Goal: Task Accomplishment & Management: Manage account settings

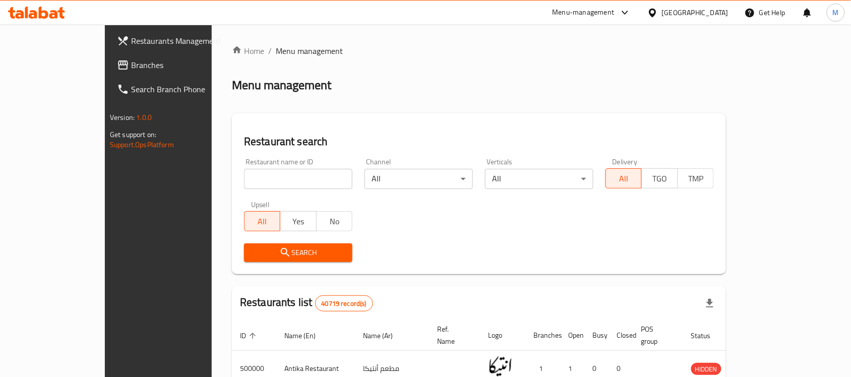
click at [399, 87] on div "Menu management" at bounding box center [479, 85] width 494 height 16
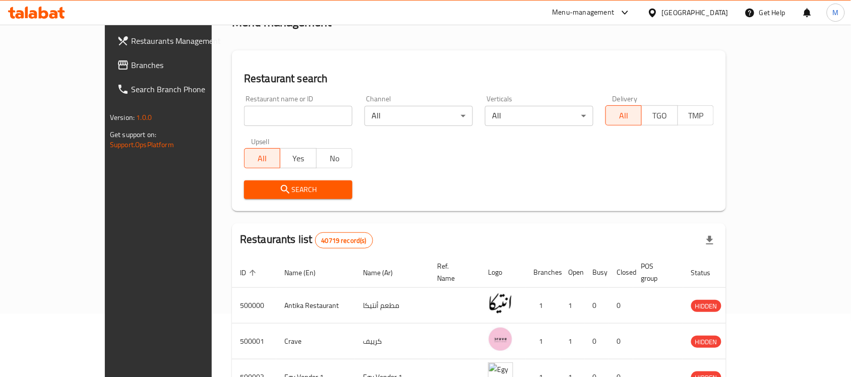
click at [244, 120] on input "search" at bounding box center [298, 116] width 108 height 20
paste input "671783"
type input "671783"
click at [279, 192] on icon "submit" at bounding box center [285, 189] width 12 height 12
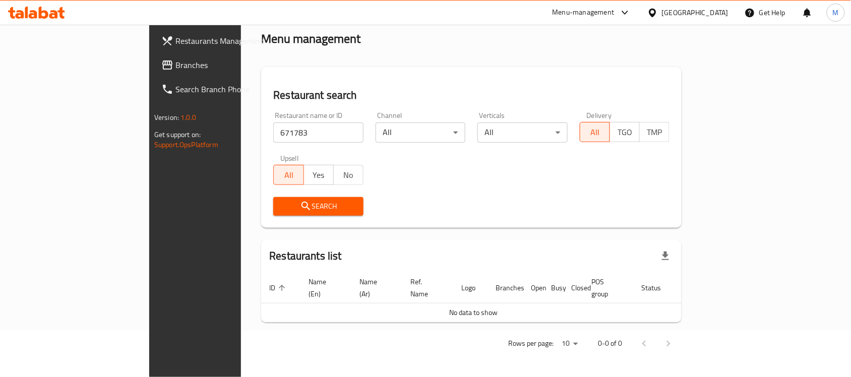
scroll to position [34, 0]
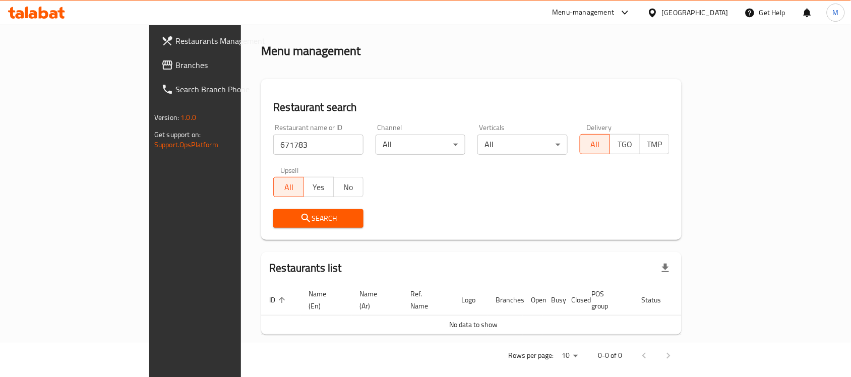
click at [358, 82] on div "Restaurant search Restaurant name or ID 671783 Restaurant name or ID Channel Al…" at bounding box center [471, 159] width 420 height 161
click at [359, 59] on div "Home / Menu management Menu management Restaurant search Restaurant name or ID …" at bounding box center [471, 190] width 420 height 358
click at [723, 14] on div "Egypt" at bounding box center [695, 12] width 67 height 11
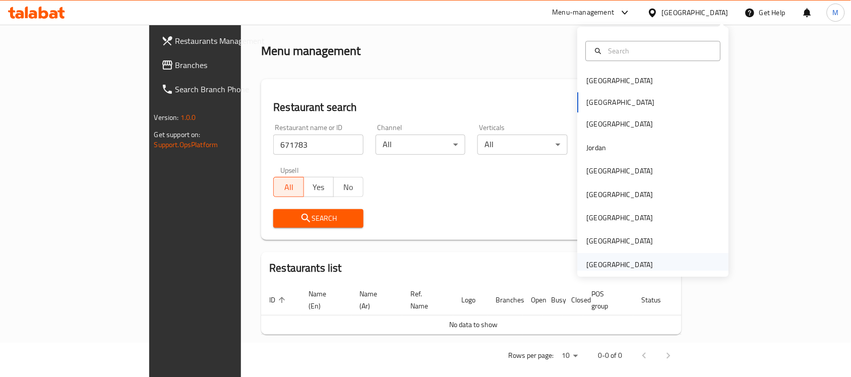
click at [603, 265] on div "[GEOGRAPHIC_DATA]" at bounding box center [620, 264] width 67 height 11
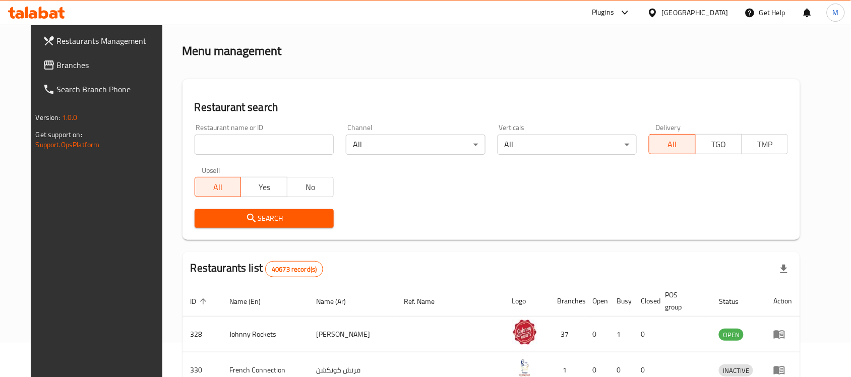
click at [200, 142] on input "search" at bounding box center [264, 145] width 139 height 20
paste input "671783"
type input "671783"
click at [217, 227] on button "Search" at bounding box center [264, 218] width 139 height 19
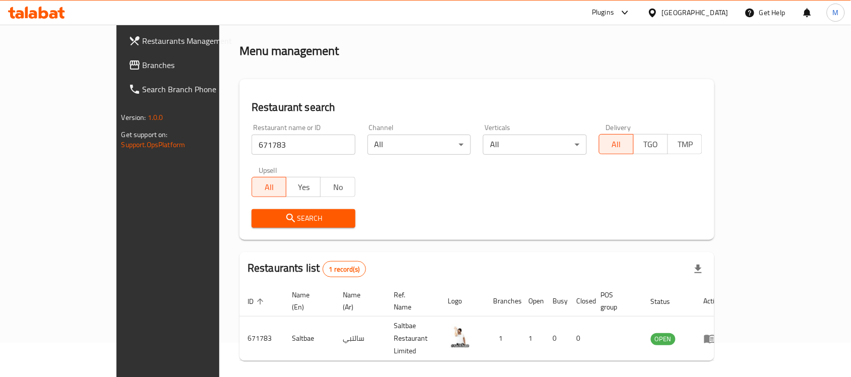
click at [375, 62] on div "Home / Menu management Menu management Restaurant search Restaurant name or ID …" at bounding box center [476, 203] width 475 height 385
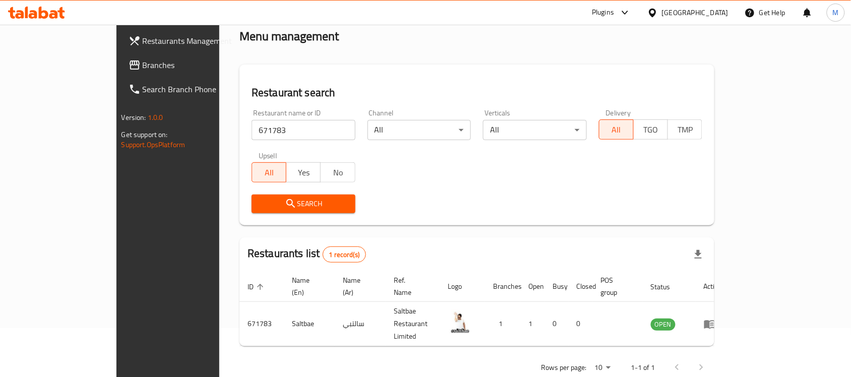
scroll to position [53, 0]
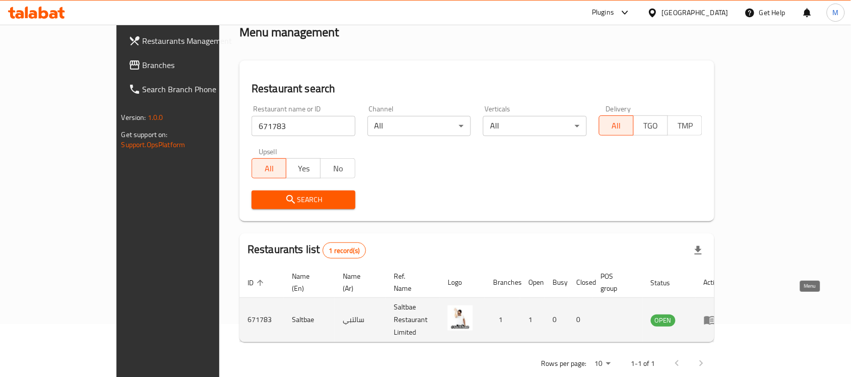
click at [716, 314] on icon "enhanced table" at bounding box center [710, 320] width 12 height 12
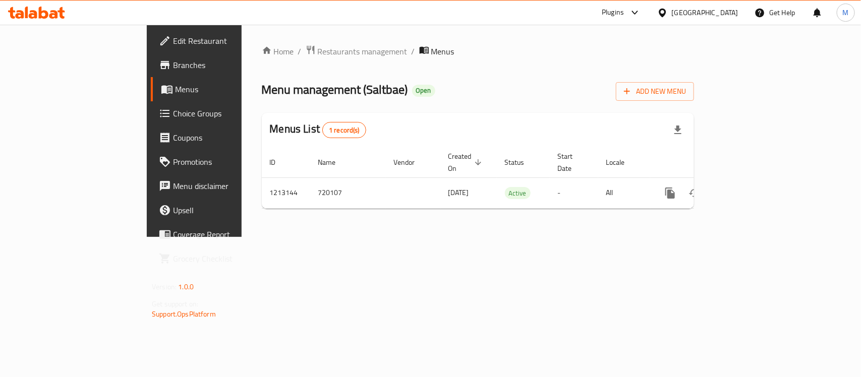
click at [456, 102] on div "Home / Restaurants management / Menus Menu management ( Saltbae ) Open Add New …" at bounding box center [478, 131] width 432 height 172
click at [412, 237] on div "Home / Restaurants management / Menus Menu management ( Saltbae ) Open Add New …" at bounding box center [477, 131] width 472 height 212
click at [417, 109] on div "Home / Restaurants management / Menus Menu management ( Saltbae ) Open Add New …" at bounding box center [478, 131] width 432 height 172
click at [432, 78] on div "Menu management ( Saltbae ) Open Add New Menu" at bounding box center [478, 89] width 432 height 23
click at [41, 12] on icon at bounding box center [44, 13] width 10 height 12
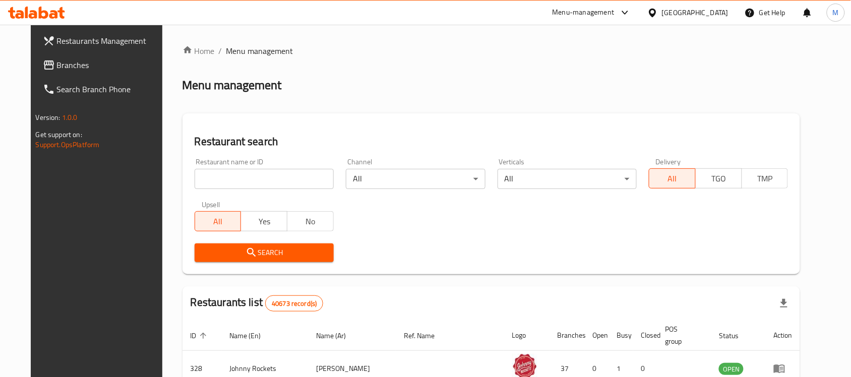
click at [264, 175] on input "search" at bounding box center [264, 179] width 139 height 20
paste input "671783"
type input "671783"
click at [233, 244] on button "Search" at bounding box center [264, 252] width 139 height 19
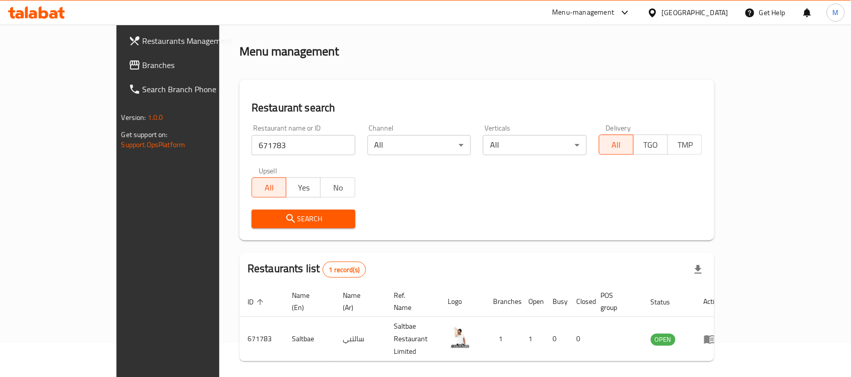
scroll to position [53, 0]
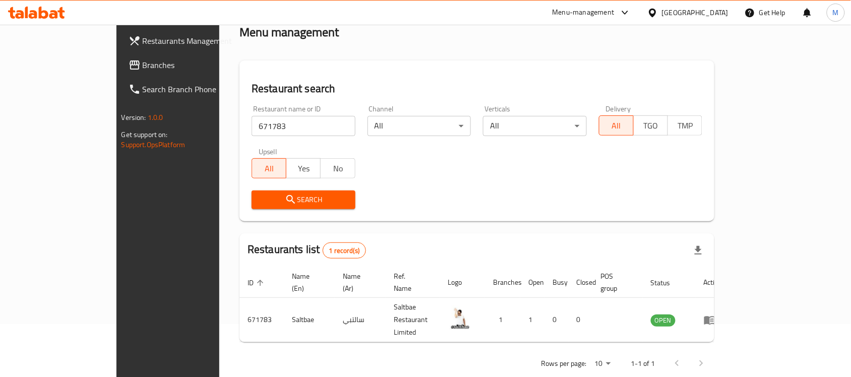
click at [690, 207] on div "Search" at bounding box center [476, 200] width 463 height 31
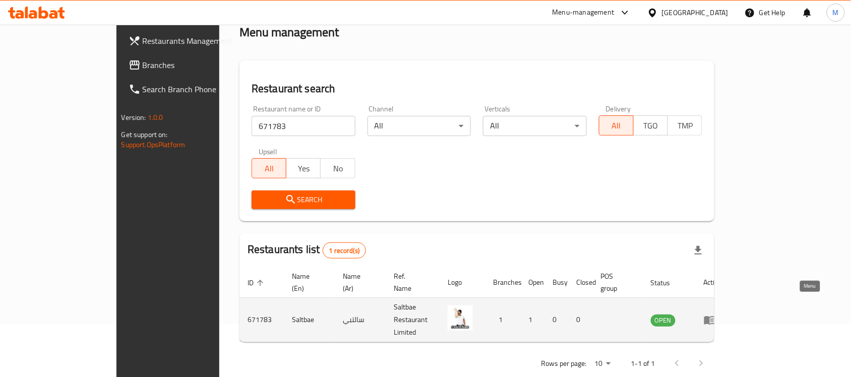
click at [716, 314] on icon "enhanced table" at bounding box center [710, 320] width 12 height 12
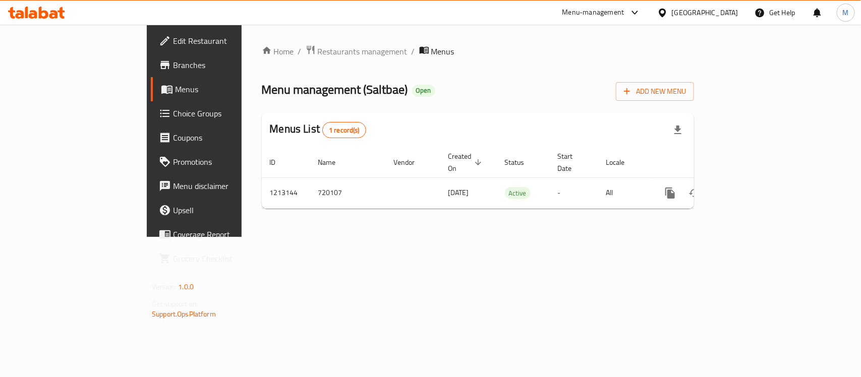
click at [173, 69] on span "Branches" at bounding box center [227, 65] width 109 height 12
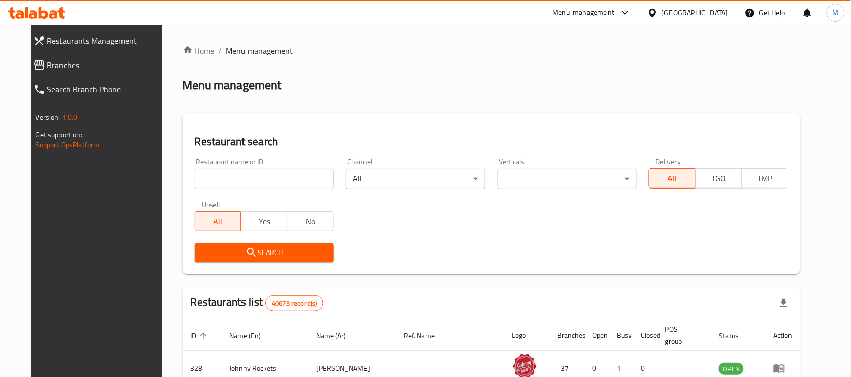
click at [239, 177] on input "search" at bounding box center [264, 179] width 139 height 20
paste input "671783"
type input "671783"
click at [212, 256] on span "Search" at bounding box center [264, 253] width 123 height 13
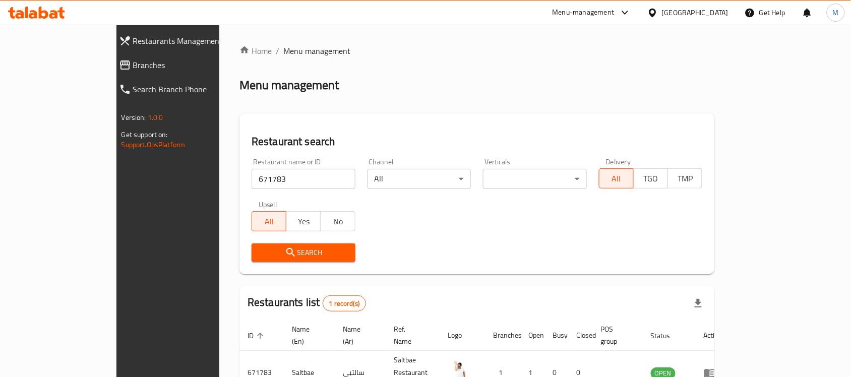
click at [404, 104] on div "Home / Menu management Menu management Restaurant search Restaurant name or ID …" at bounding box center [476, 237] width 475 height 385
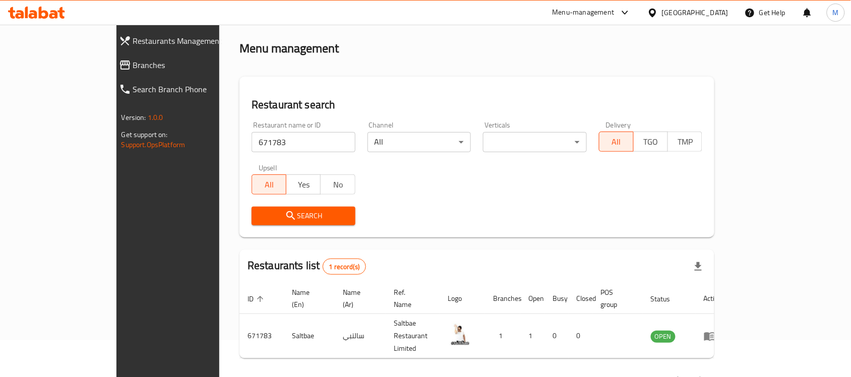
scroll to position [53, 0]
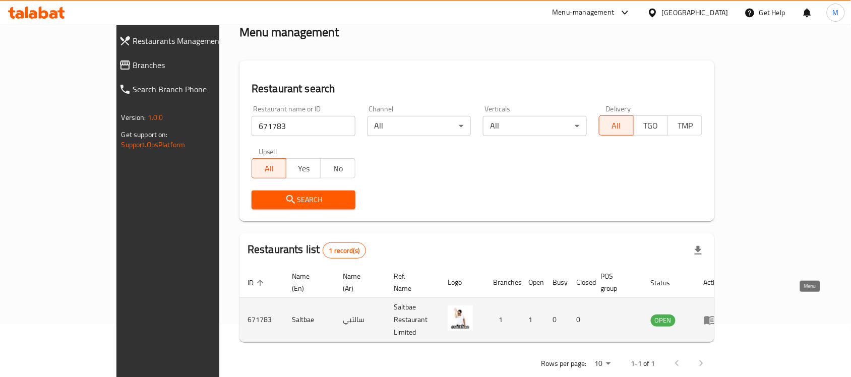
click at [715, 316] on icon "enhanced table" at bounding box center [709, 320] width 11 height 9
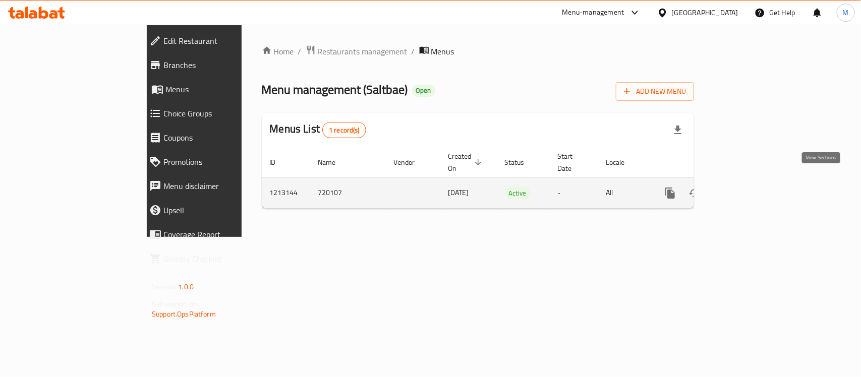
click at [747, 189] on icon "enhanced table" at bounding box center [742, 193] width 9 height 9
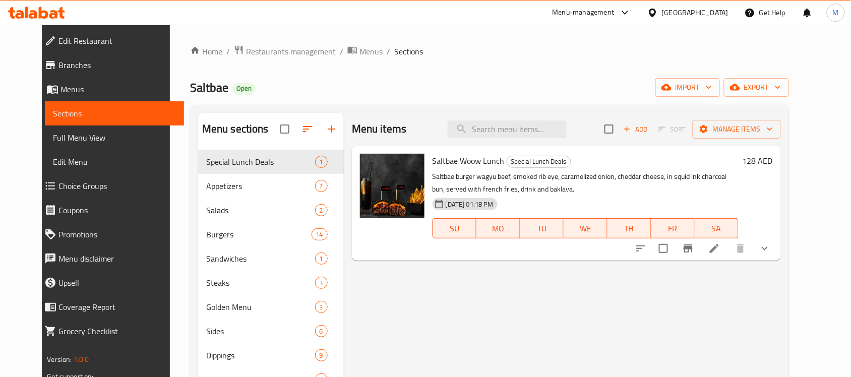
click at [349, 86] on div "Saltbae Open import export" at bounding box center [489, 87] width 599 height 19
click at [368, 88] on div "Saltbae Open import export" at bounding box center [489, 87] width 599 height 19
click at [301, 132] on icon "button" at bounding box center [307, 129] width 12 height 12
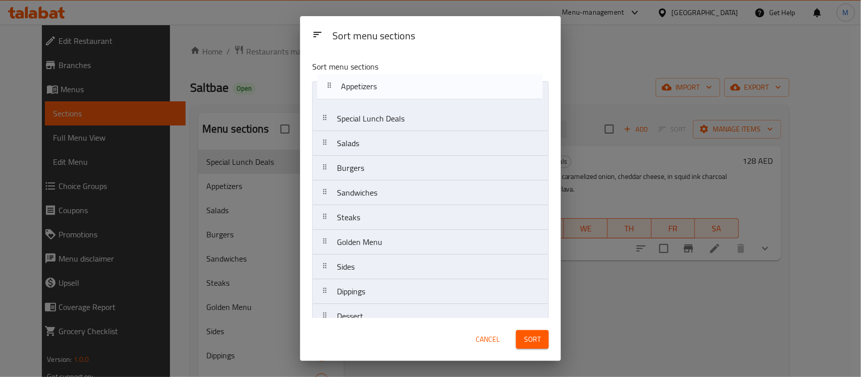
drag, startPoint x: 358, startPoint y: 125, endPoint x: 362, endPoint y: 89, distance: 36.5
click at [362, 89] on nav "Special Lunch Deals Appetizers Salads Burgers Sandwiches Steaks Golden Menu Sid…" at bounding box center [430, 242] width 236 height 322
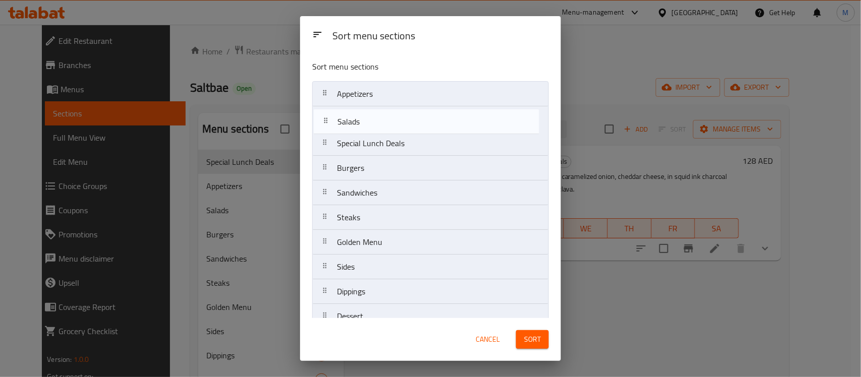
drag, startPoint x: 386, startPoint y: 140, endPoint x: 386, endPoint y: 121, distance: 19.2
click at [386, 121] on nav "Appetizers Special Lunch Deals Salads Burgers Sandwiches Steaks Golden Menu Sid…" at bounding box center [430, 242] width 236 height 322
drag, startPoint x: 376, startPoint y: 244, endPoint x: 394, endPoint y: 125, distance: 121.3
click at [394, 125] on nav "Appetizers Salads Special Lunch Deals Burgers Sandwiches Steaks Golden Menu Sid…" at bounding box center [430, 242] width 236 height 322
drag, startPoint x: 382, startPoint y: 122, endPoint x: 386, endPoint y: 140, distance: 18.6
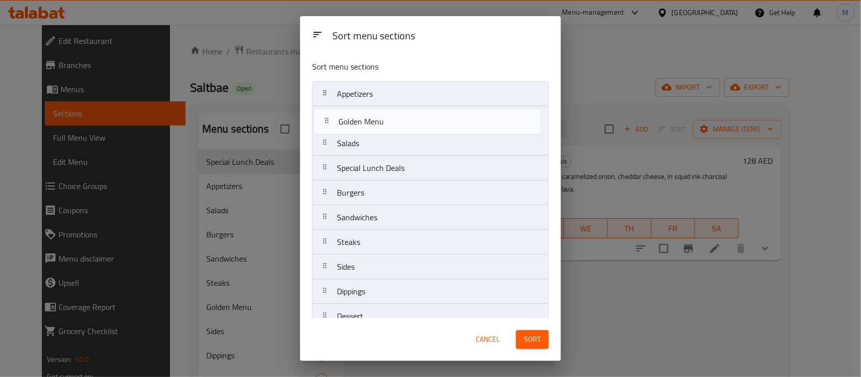
click at [386, 140] on nav "Appetizers Golden Menu Salads Special Lunch Deals Burgers Sandwiches Steaks Sid…" at bounding box center [430, 242] width 236 height 322
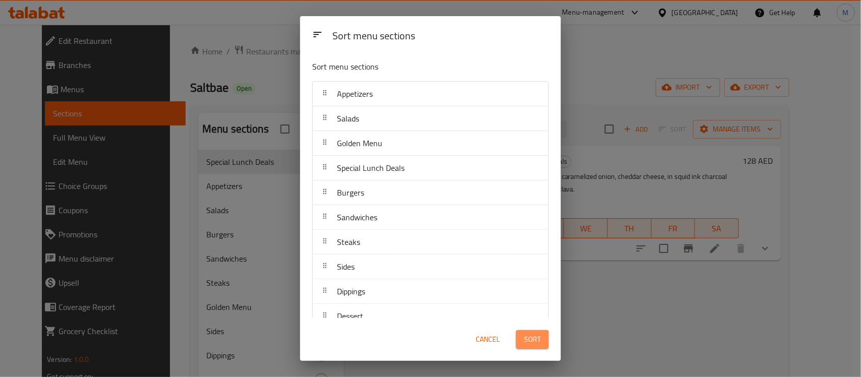
click at [530, 342] on span "Sort" at bounding box center [532, 339] width 17 height 13
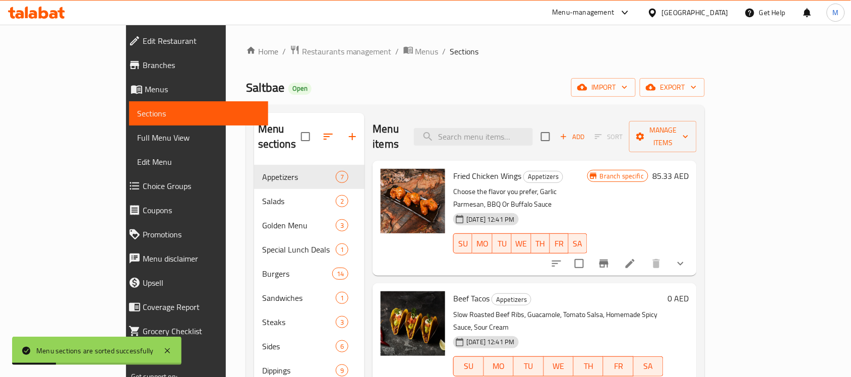
click at [367, 77] on div "Home / Restaurants management / Menus / Sections Saltbae Open import export Men…" at bounding box center [475, 271] width 459 height 453
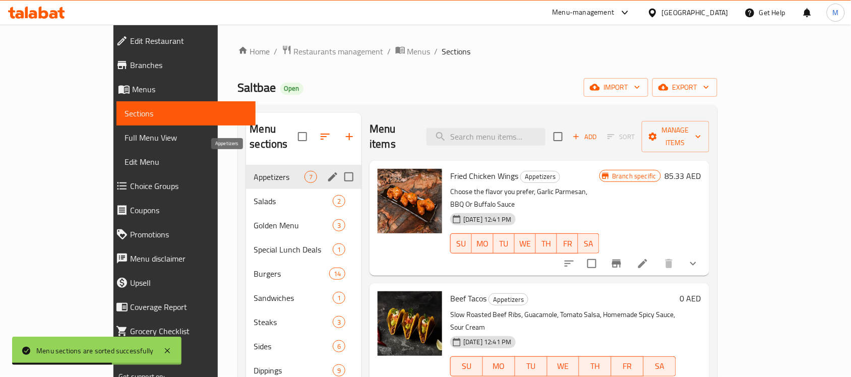
click at [254, 171] on span "Appetizers" at bounding box center [279, 177] width 51 height 12
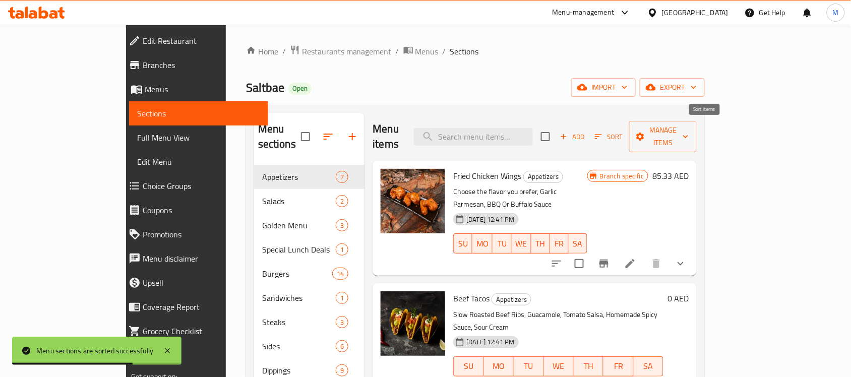
click at [602, 135] on icon "button" at bounding box center [598, 137] width 7 height 5
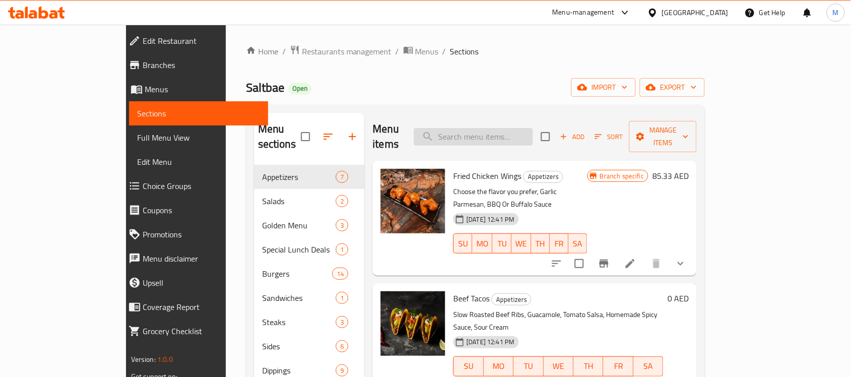
click at [533, 133] on input "search" at bounding box center [473, 137] width 119 height 18
paste input "BEEF CARPACCIO(RAW)"
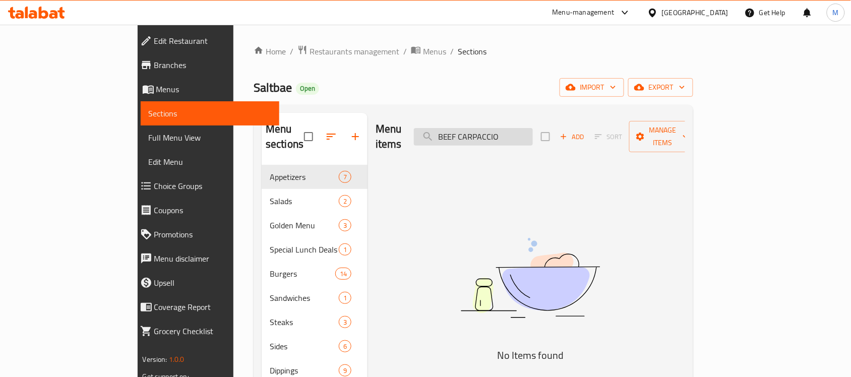
drag, startPoint x: 507, startPoint y: 128, endPoint x: 477, endPoint y: 131, distance: 30.0
click at [477, 131] on input "BEEF CARPACCIO" at bounding box center [473, 137] width 119 height 18
click at [533, 130] on input "CARPACCIO" at bounding box center [473, 137] width 119 height 18
type input "CAR"
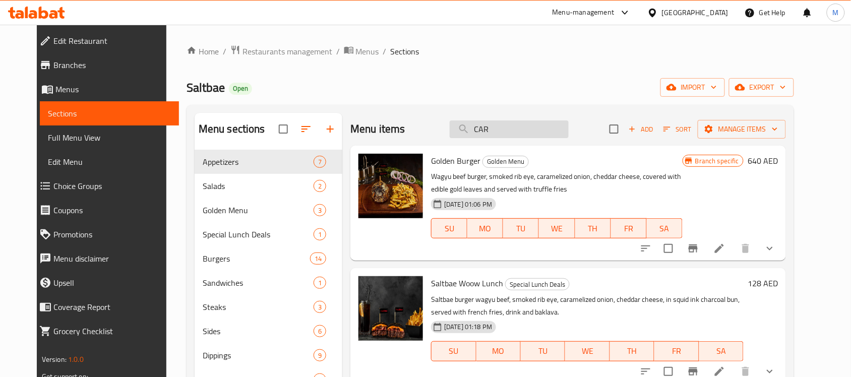
drag, startPoint x: 487, startPoint y: 125, endPoint x: 475, endPoint y: 124, distance: 11.6
click at [475, 124] on input "CAR" at bounding box center [509, 129] width 119 height 18
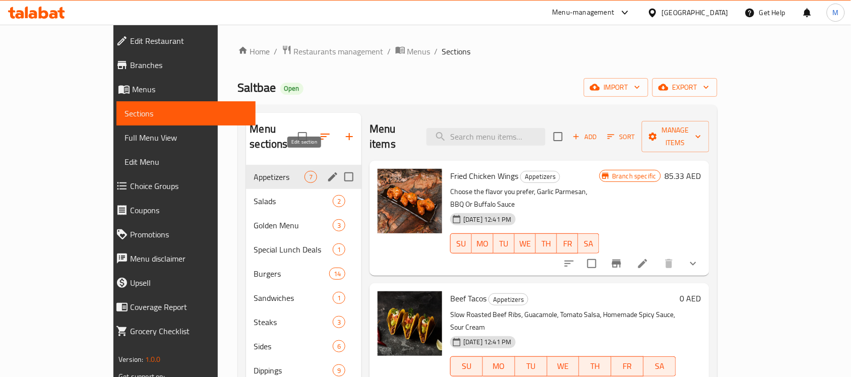
click at [327, 171] on icon "edit" at bounding box center [333, 177] width 12 height 12
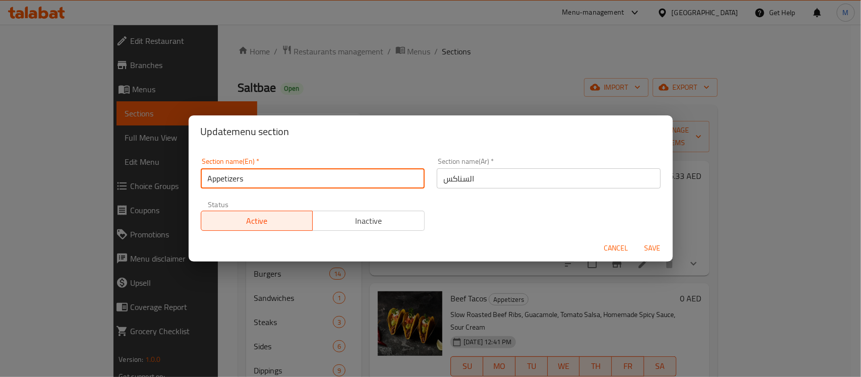
drag, startPoint x: 256, startPoint y: 179, endPoint x: 208, endPoint y: 182, distance: 48.0
click at [208, 182] on input "Appetizers" at bounding box center [313, 178] width 224 height 20
type input "Starters"
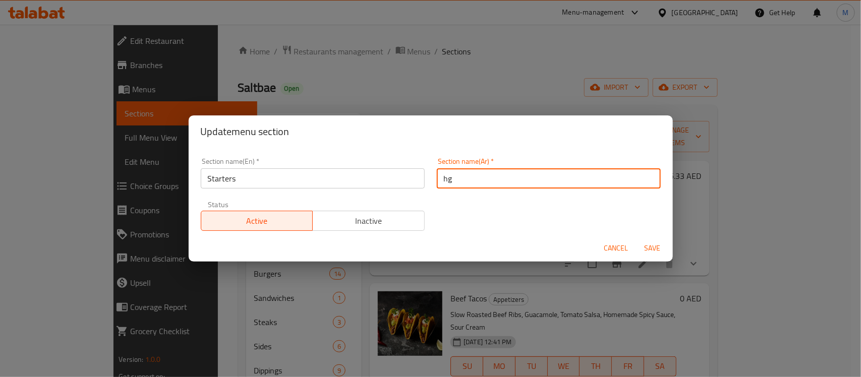
type input "h"
type input "المقبلات"
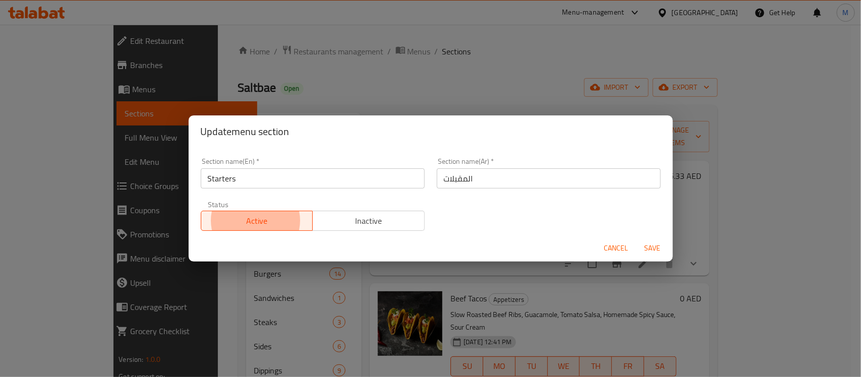
type button "0"
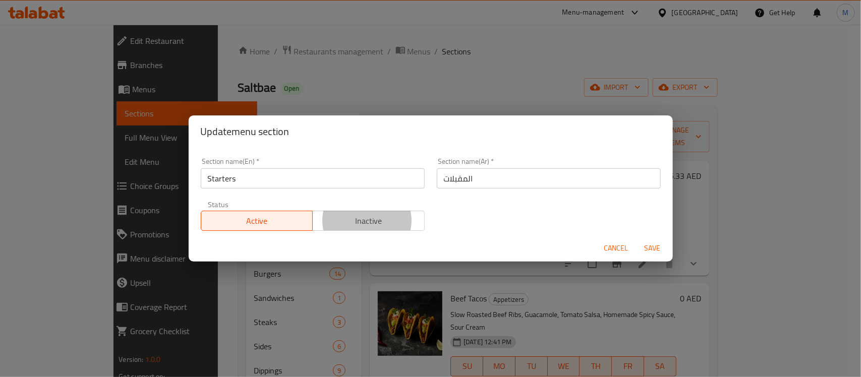
type button "1"
click at [636, 239] on button "Save" at bounding box center [652, 248] width 32 height 19
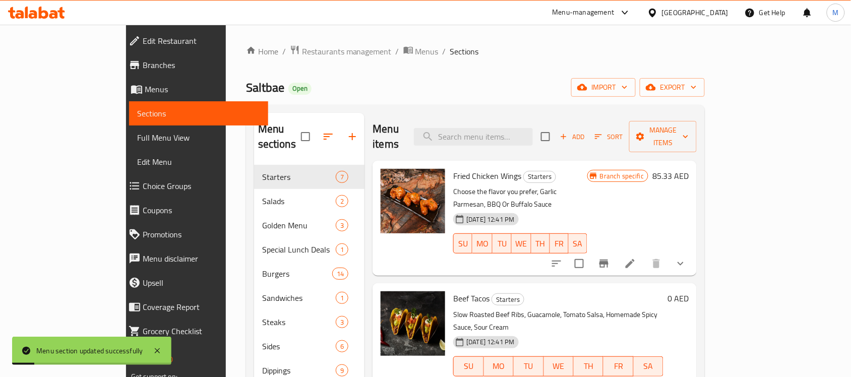
click at [344, 91] on div "Saltbae Open import export" at bounding box center [475, 87] width 459 height 19
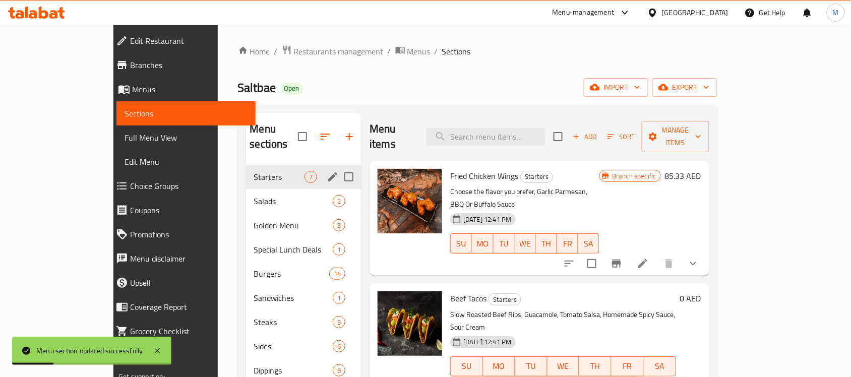
click at [263, 169] on div "Starters 7" at bounding box center [304, 177] width 116 height 24
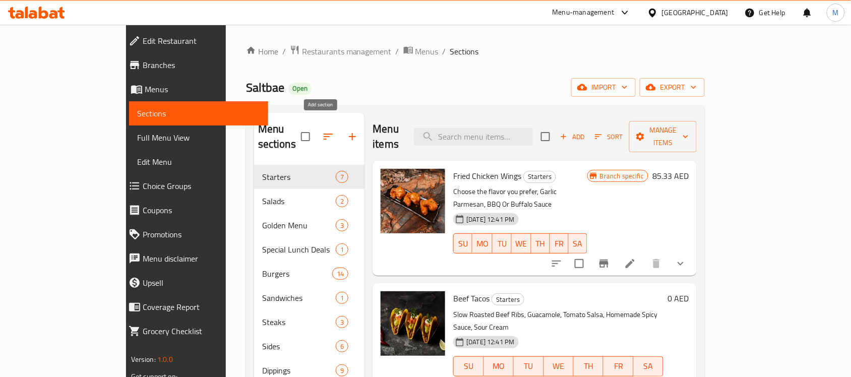
click at [346, 131] on icon "button" at bounding box center [352, 137] width 12 height 12
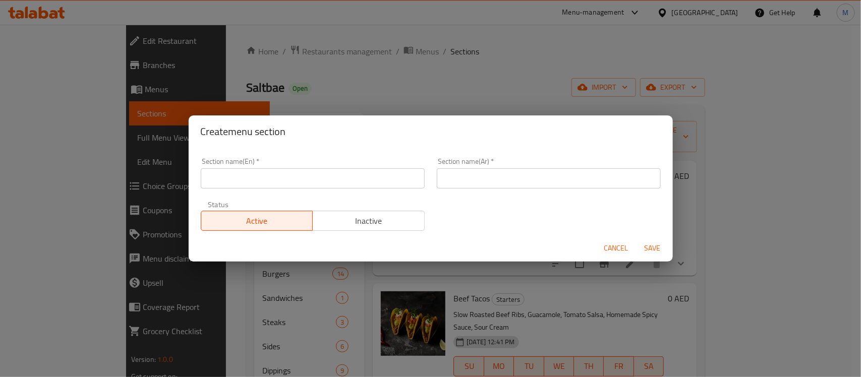
click at [326, 185] on input "text" at bounding box center [313, 178] width 224 height 20
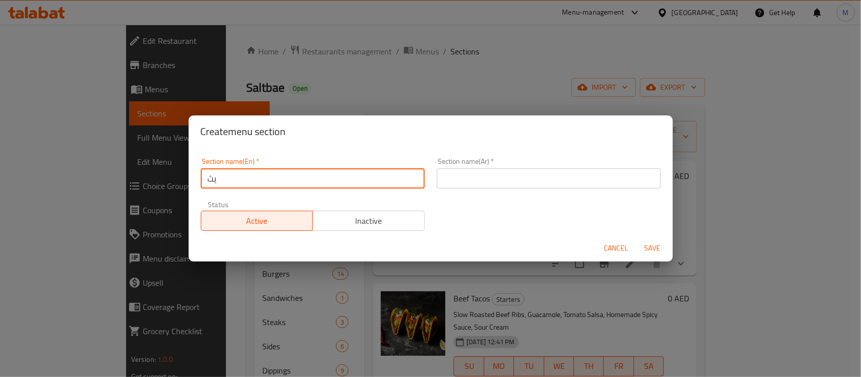
type input "ي"
type input "delete"
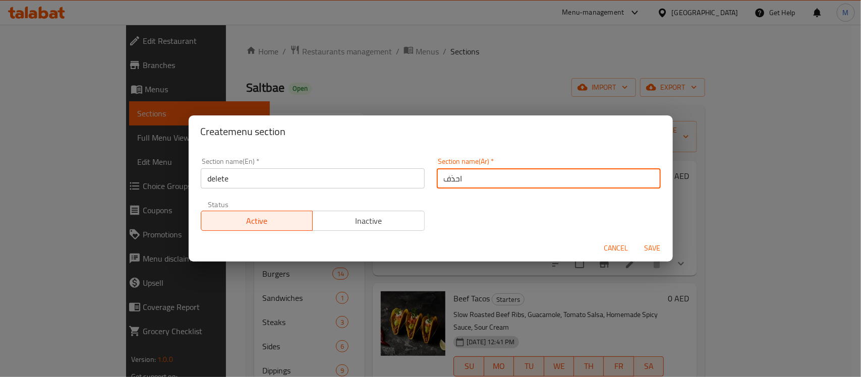
type input "احذف"
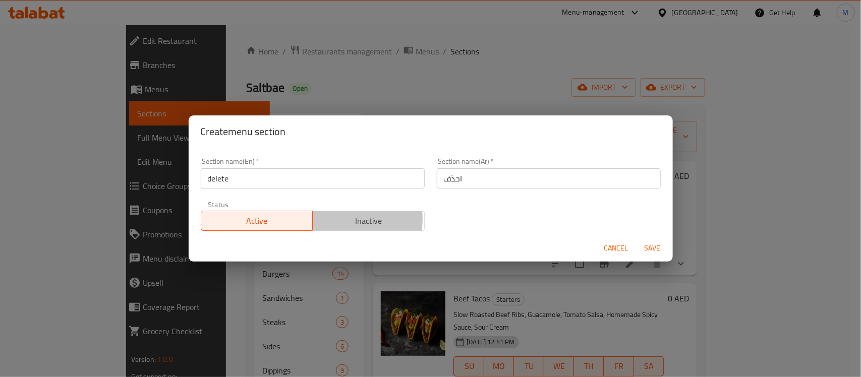
click at [354, 219] on span "Inactive" at bounding box center [369, 221] width 104 height 15
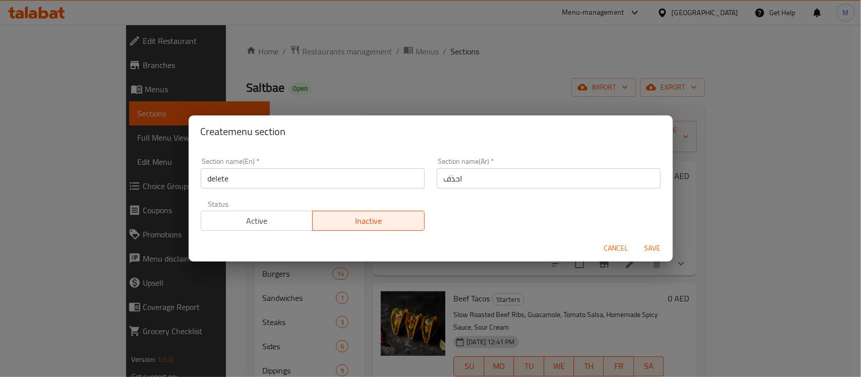
click at [663, 253] on span "Save" at bounding box center [652, 248] width 24 height 13
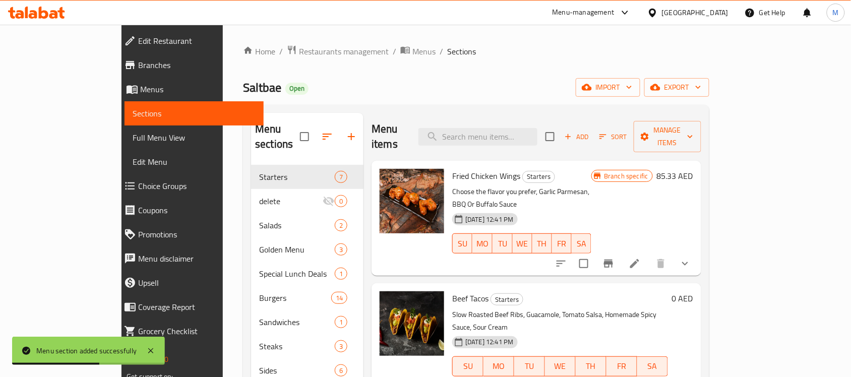
click at [522, 75] on div "Home / Restaurants management / Menus / Sections Saltbae Open import export Men…" at bounding box center [476, 280] width 466 height 471
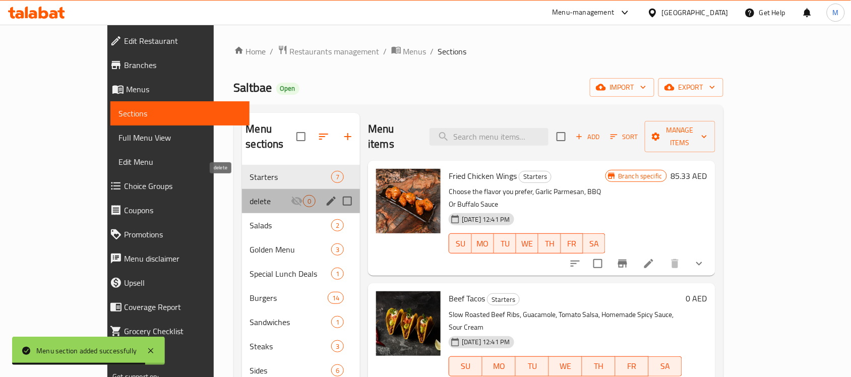
click at [262, 195] on span "delete" at bounding box center [270, 201] width 41 height 12
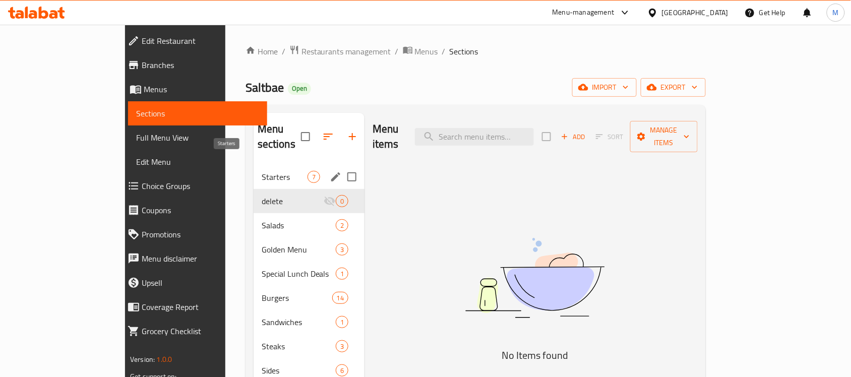
click at [268, 171] on span "Starters" at bounding box center [285, 177] width 46 height 12
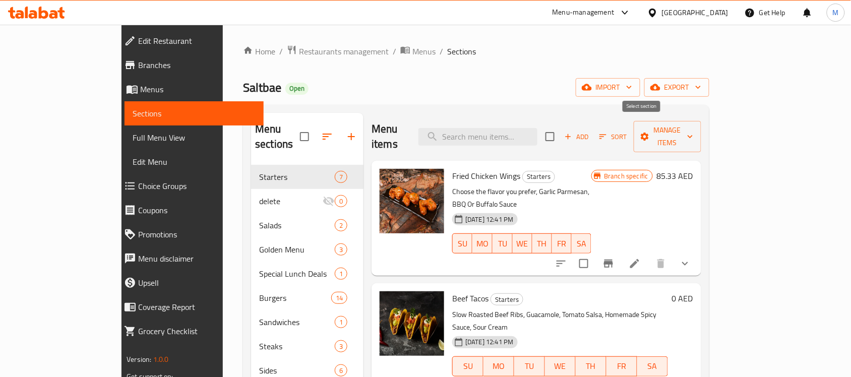
click at [561, 126] on input "checkbox" at bounding box center [549, 136] width 21 height 21
checkbox input "true"
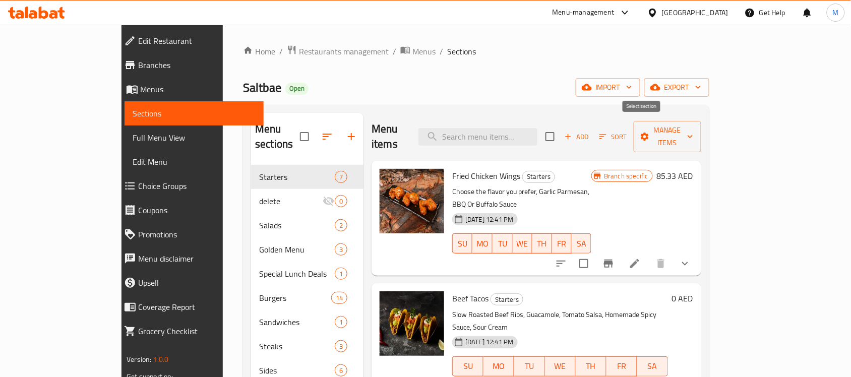
checkbox input "true"
click at [693, 124] on span "Manage items" at bounding box center [667, 136] width 51 height 25
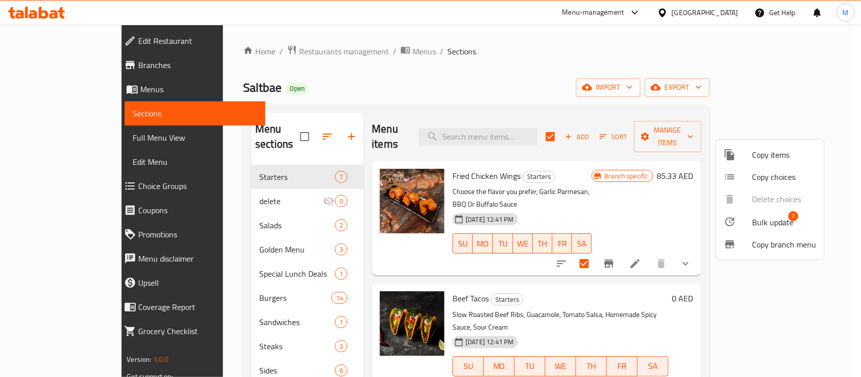
click at [767, 216] on span "Bulk update" at bounding box center [772, 222] width 41 height 12
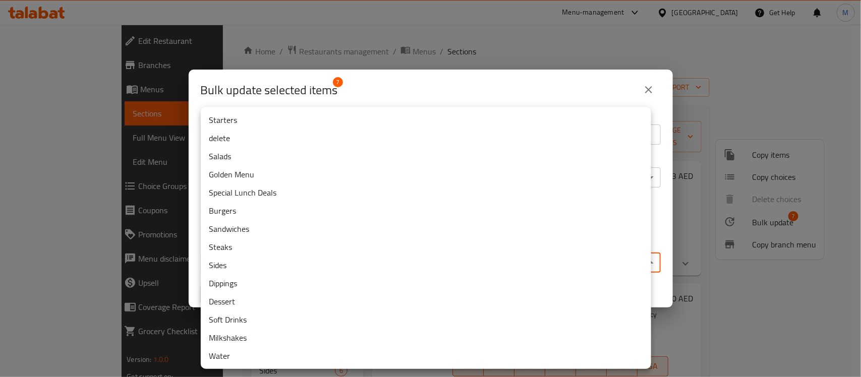
click at [316, 255] on body "​ Menu-management United Arab Emirates Get Help M Edit Restaurant Branches Menu…" at bounding box center [430, 201] width 861 height 352
click at [265, 128] on li "Starters" at bounding box center [426, 120] width 450 height 18
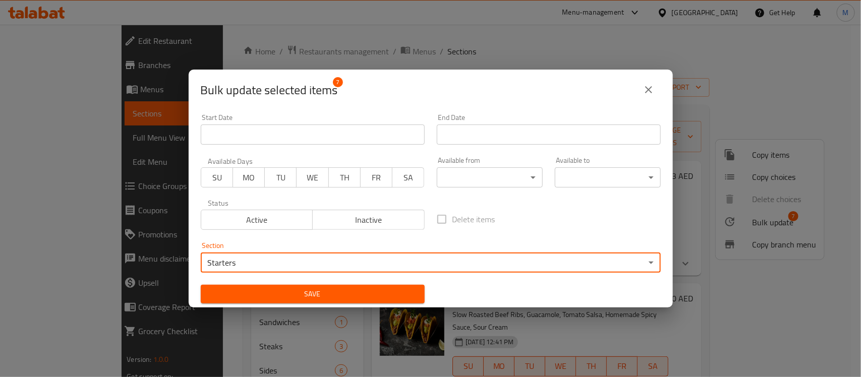
click at [283, 263] on body "​ Menu-management United Arab Emirates Get Help M Edit Restaurant Branches Menu…" at bounding box center [430, 201] width 861 height 352
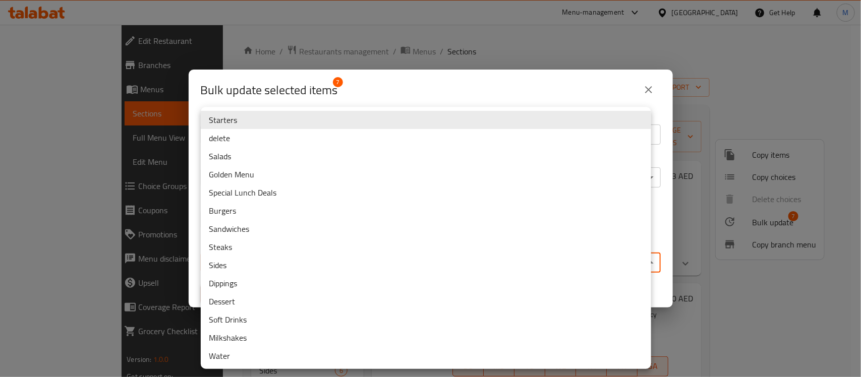
click at [252, 132] on li "delete" at bounding box center [426, 138] width 450 height 18
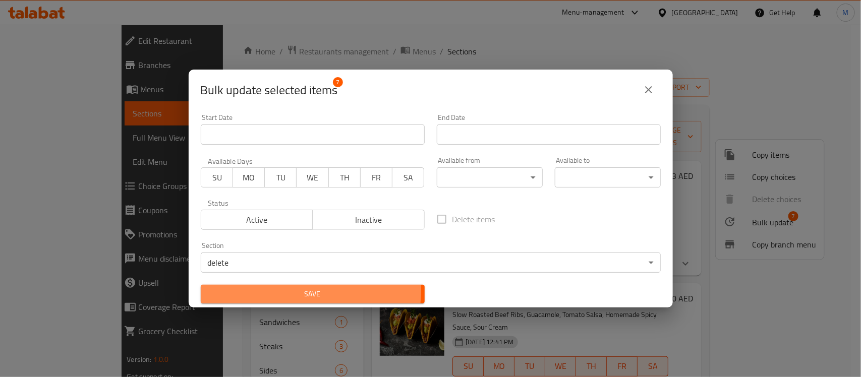
click at [271, 290] on span "Save" at bounding box center [313, 294] width 208 height 13
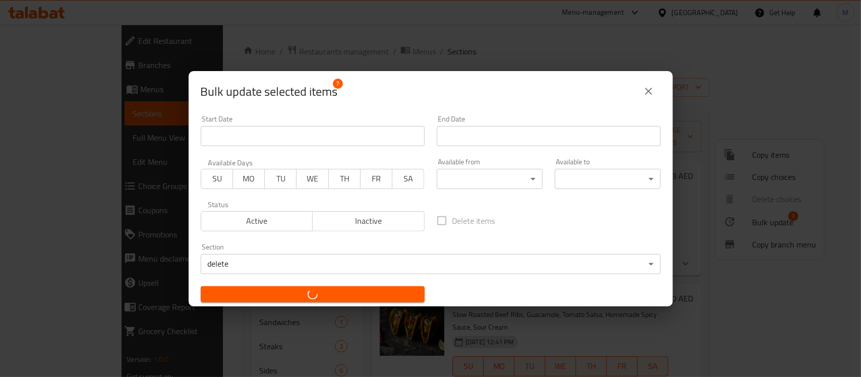
checkbox input "false"
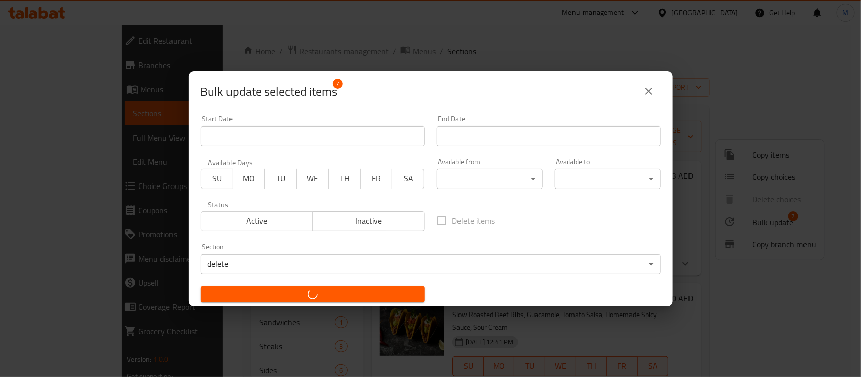
checkbox input "false"
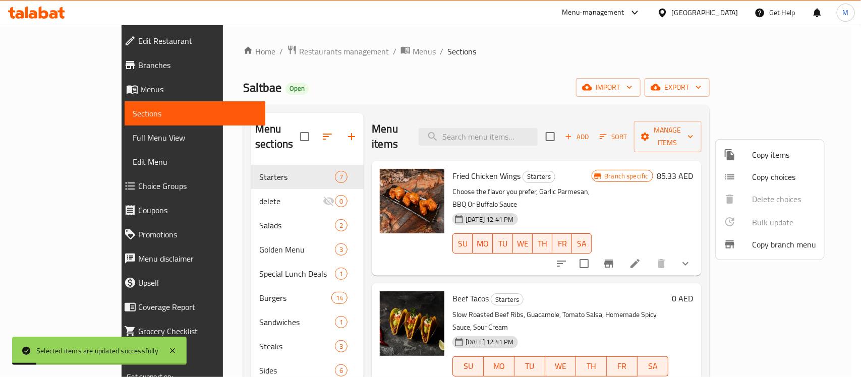
click at [532, 55] on div at bounding box center [430, 188] width 861 height 377
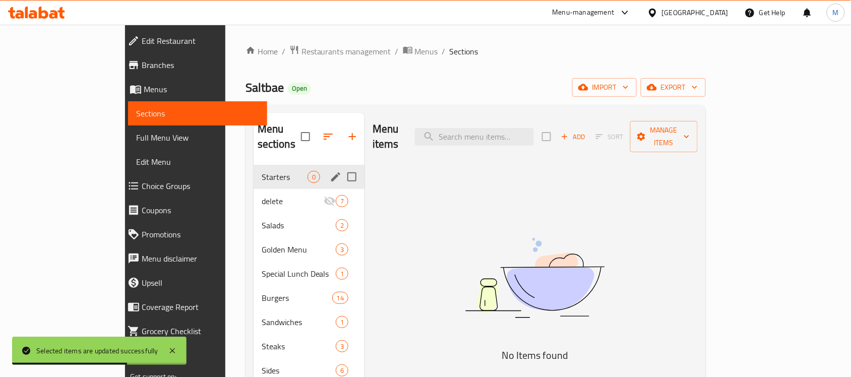
click at [262, 171] on span "Starters" at bounding box center [285, 177] width 46 height 12
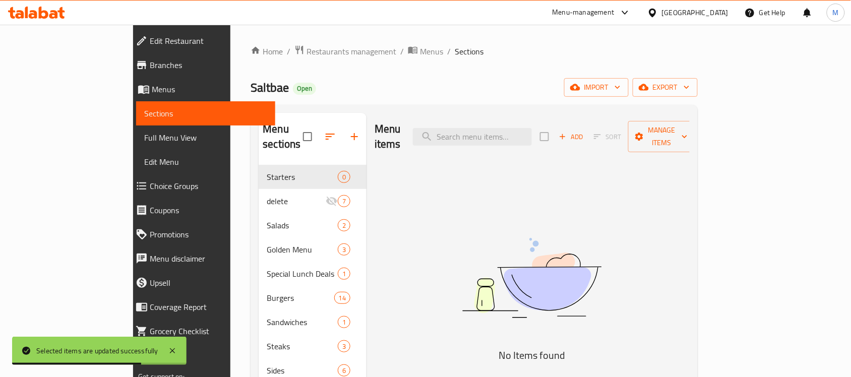
click at [570, 72] on div "Home / Restaurants management / Menus / Sections Saltbae Open import export Men…" at bounding box center [474, 280] width 447 height 471
click at [567, 132] on icon "button" at bounding box center [562, 136] width 9 height 9
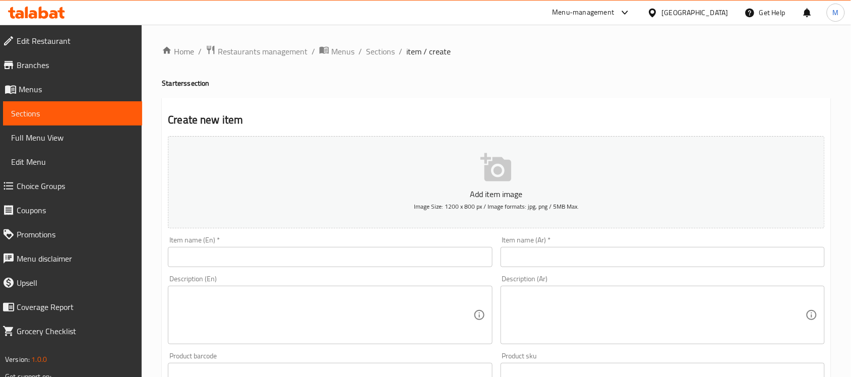
click at [316, 255] on input "text" at bounding box center [330, 257] width 324 height 20
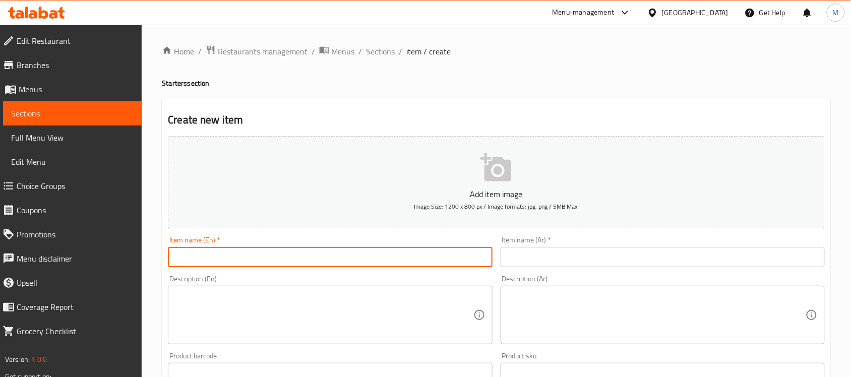
paste input "BEEF CARPACCIO(RAW)"
click at [235, 256] on input "BEEF CARPACCIO(RAW)" at bounding box center [330, 257] width 324 height 20
drag, startPoint x: 265, startPoint y: 255, endPoint x: 169, endPoint y: 253, distance: 95.8
click at [169, 253] on input "BEEF CARPACCIO (RAW)" at bounding box center [330, 257] width 324 height 20
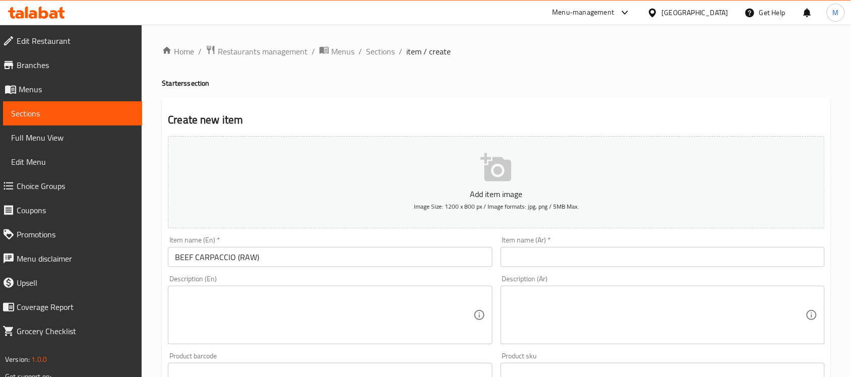
click at [203, 263] on input "BEEF CARPACCIO (RAW)" at bounding box center [330, 257] width 324 height 20
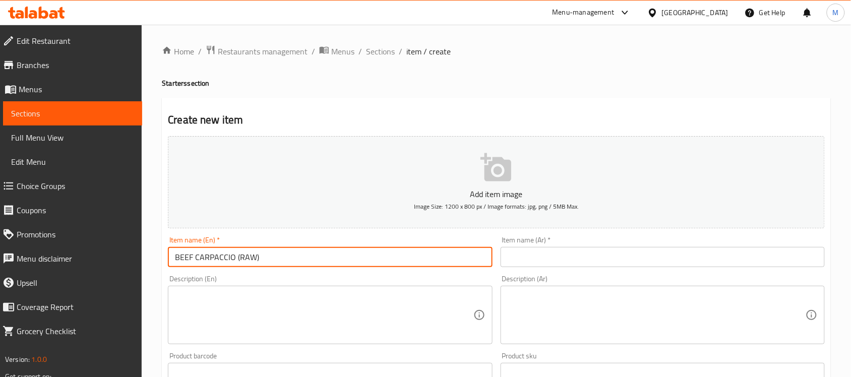
click at [203, 263] on input "BEEF CARPACCIO (RAW)" at bounding box center [330, 257] width 324 height 20
paste input "eef Carpaccio (Raw"
type input "Beef Carpaccio (Raw)"
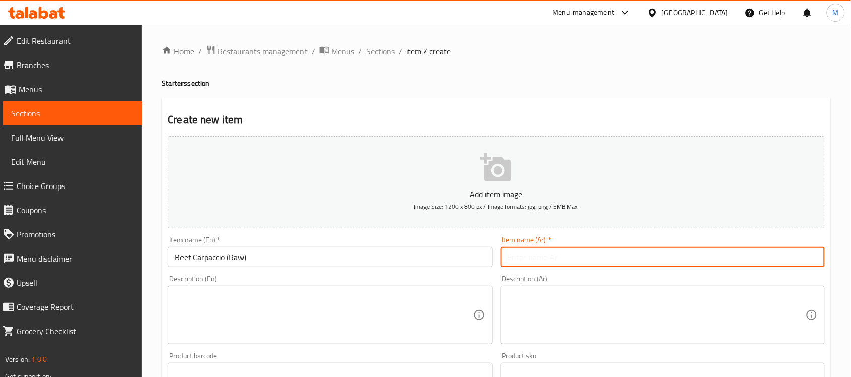
click at [623, 260] on input "text" at bounding box center [663, 257] width 324 height 20
paste input "كارباتشيو لحم البقر (نيء)"
type input "كارباتشيو لحم البقر (نيء)"
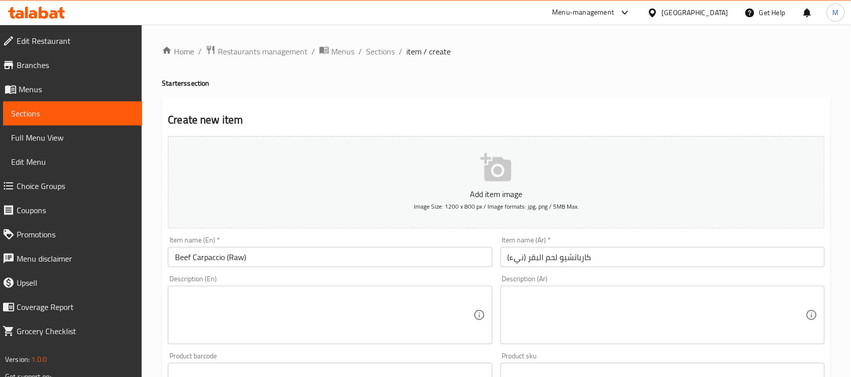
click at [291, 310] on textarea at bounding box center [324, 315] width 298 height 48
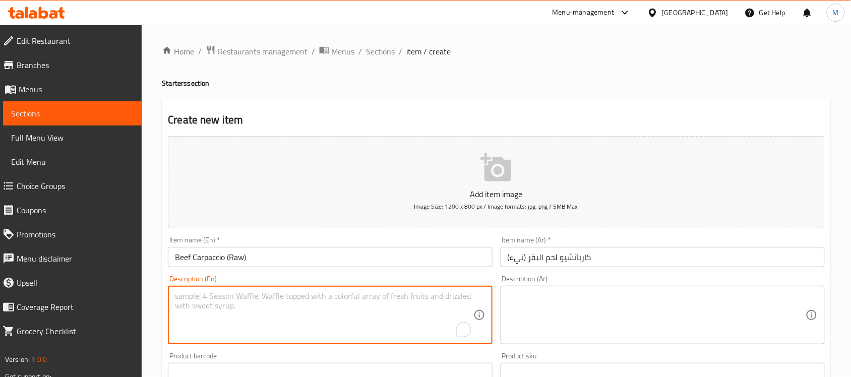
paste textarea "Beef tenderloin, Crispy parmesan cheese, Rocket, Olive oil"
type textarea "Beef tenderloin, Crispy parmesan cheese, Rocket, Olive oil"
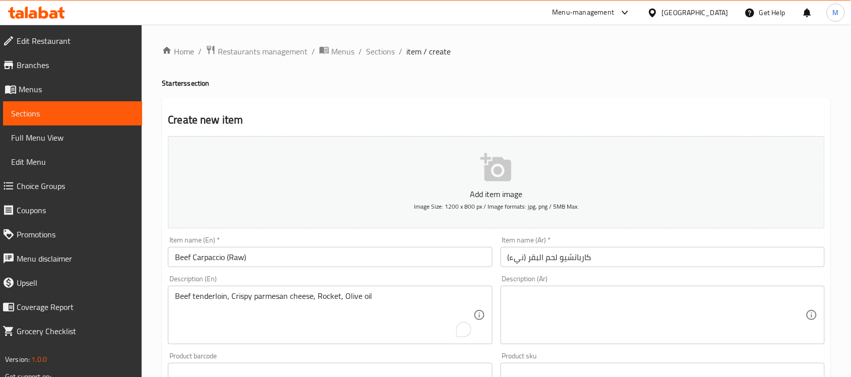
click at [349, 305] on textarea "Beef tenderloin, Crispy parmesan cheese, Rocket, Olive oil" at bounding box center [324, 315] width 298 height 48
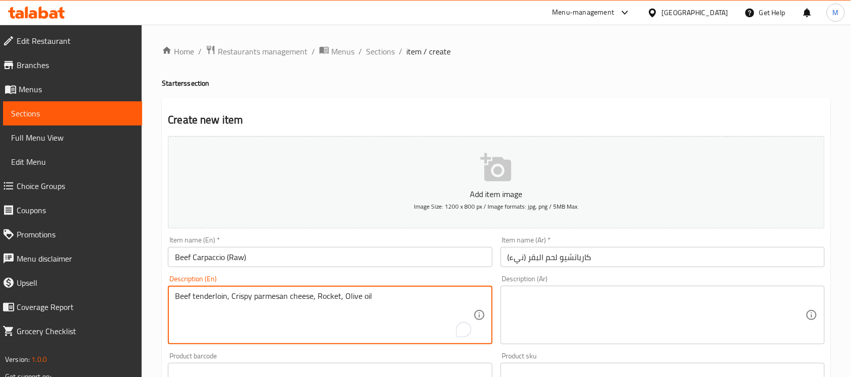
click at [349, 305] on textarea "Beef tenderloin, Crispy parmesan cheese, Rocket, Olive oil" at bounding box center [324, 315] width 298 height 48
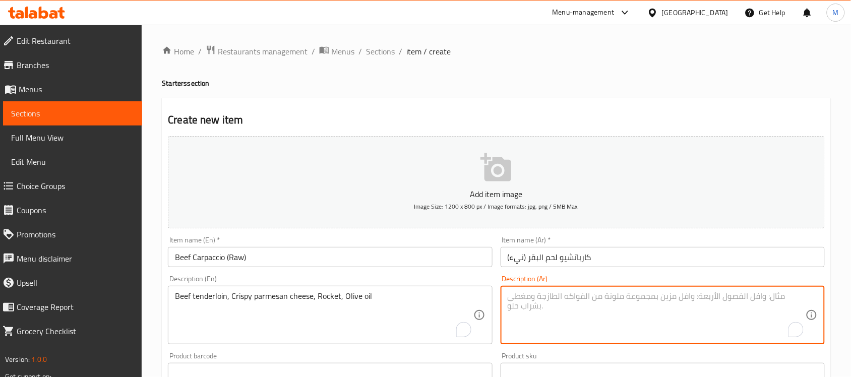
click at [578, 296] on textarea "To enrich screen reader interactions, please activate Accessibility in Grammarl…" at bounding box center [657, 315] width 298 height 48
paste textarea "شريحة لحم بقري، جبنة بارميزان مقرمشة، جرجير، زيت زيتون"
type textarea "شريحة لحم بقري، جبنة بارميزان مقرمشة، جرجير، زيت زيتون"
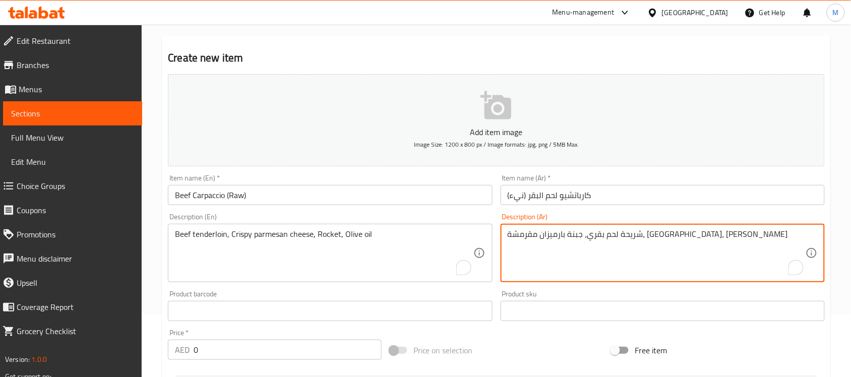
scroll to position [63, 0]
click at [562, 240] on textarea "شريحة لحم بقري، جبنة بارميزان مقرمشة، جرجير، زيت زيتون" at bounding box center [657, 252] width 298 height 48
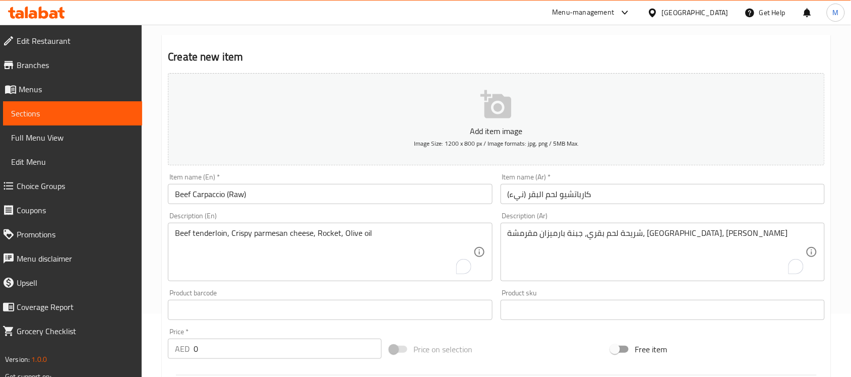
scroll to position [189, 0]
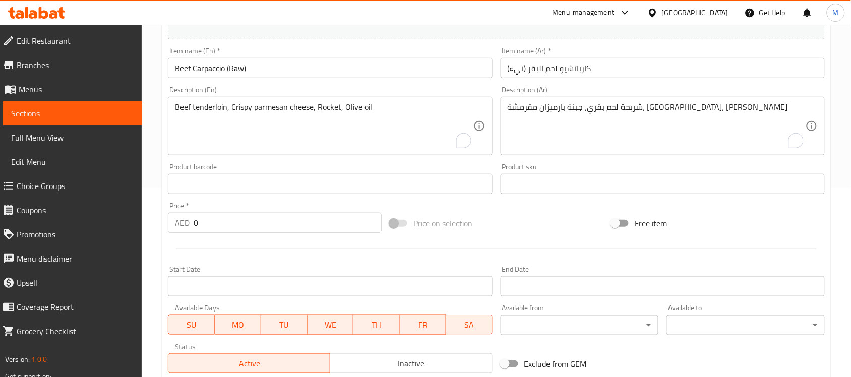
drag, startPoint x: 193, startPoint y: 223, endPoint x: 170, endPoint y: 225, distance: 23.3
click at [175, 225] on div "AED 0 Price *" at bounding box center [275, 223] width 214 height 20
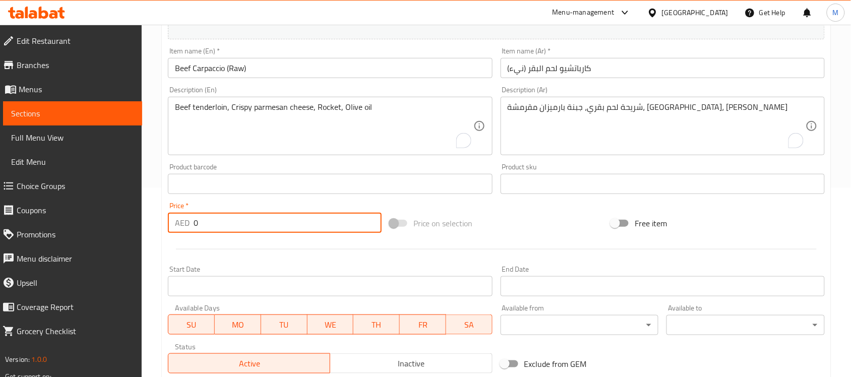
paste input "261.33"
type input "261.33"
click at [225, 260] on div at bounding box center [496, 249] width 665 height 25
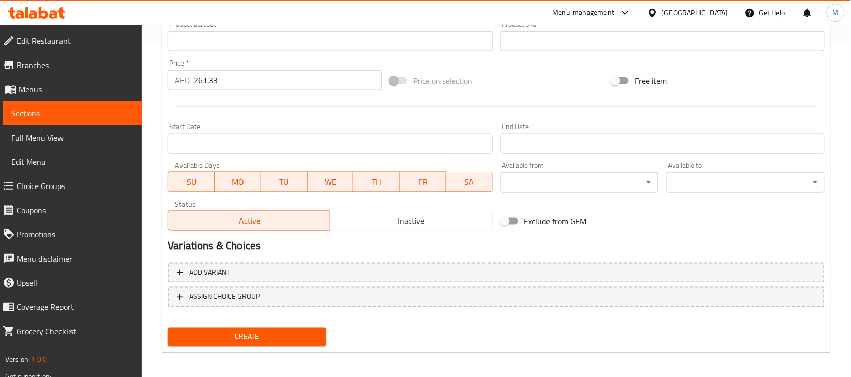
scroll to position [333, 0]
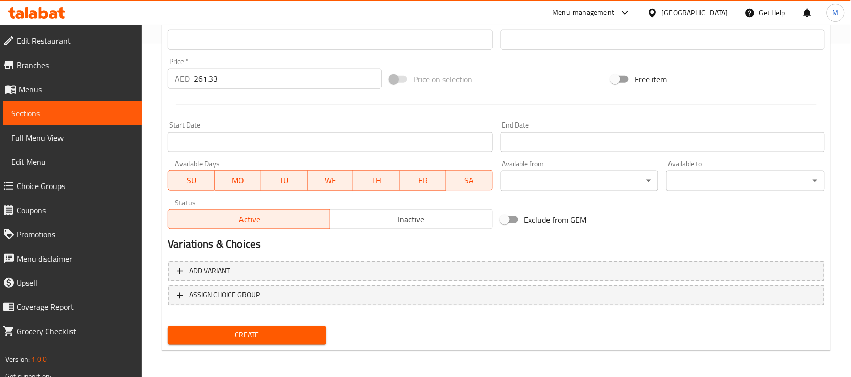
click at [245, 344] on div "Create" at bounding box center [247, 335] width 166 height 27
click at [247, 329] on span "Create" at bounding box center [247, 335] width 142 height 13
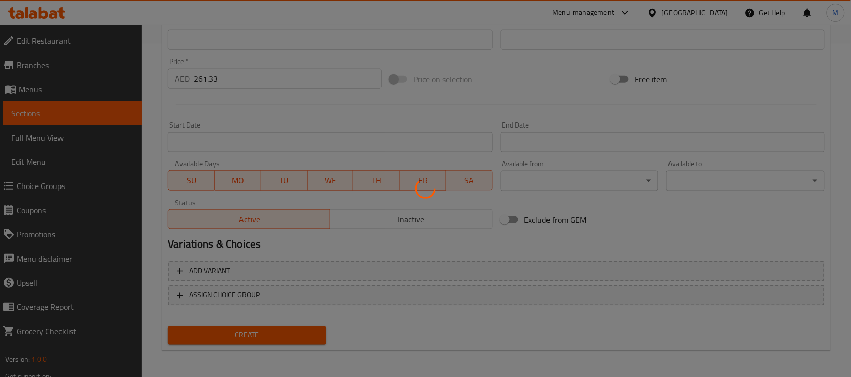
type input "0"
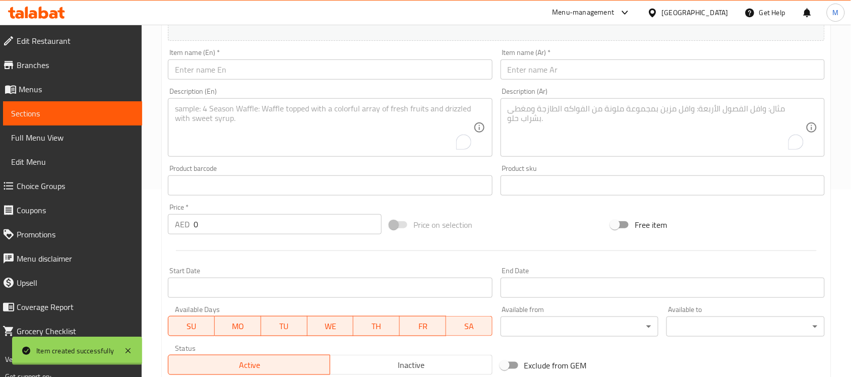
scroll to position [81, 0]
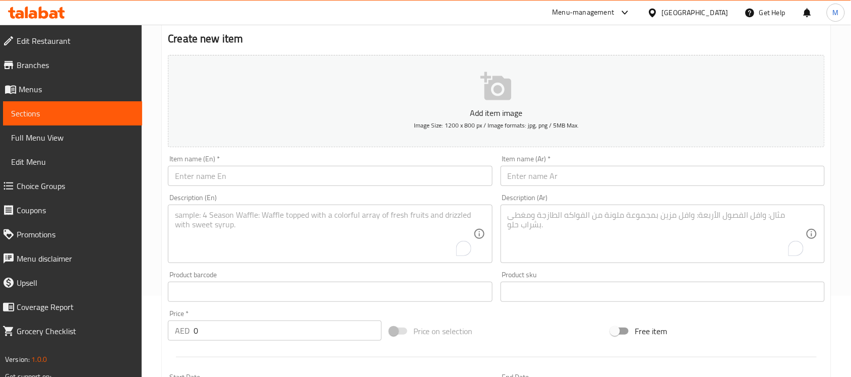
click at [196, 174] on input "text" at bounding box center [330, 176] width 324 height 20
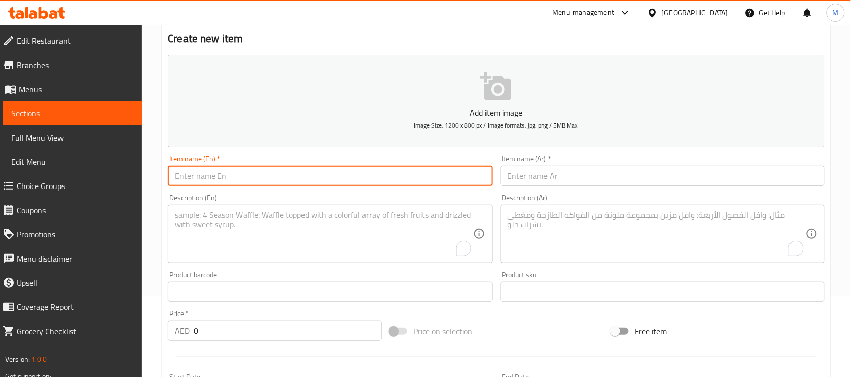
paste input "SLICED SMOKED BEEF RIB EYE"
click at [217, 176] on input "SLICED SMOKED BEEF RIB EYE" at bounding box center [330, 176] width 324 height 20
paste input "liced Smoked Beef Rib Eye"
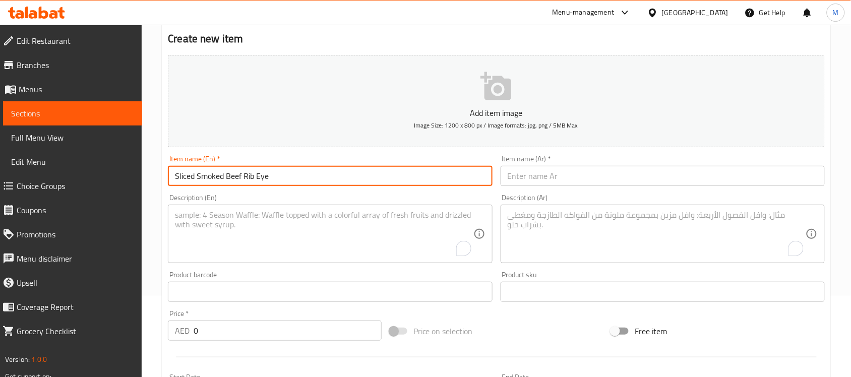
type input "Sliced Smoked Beef Rib Eye"
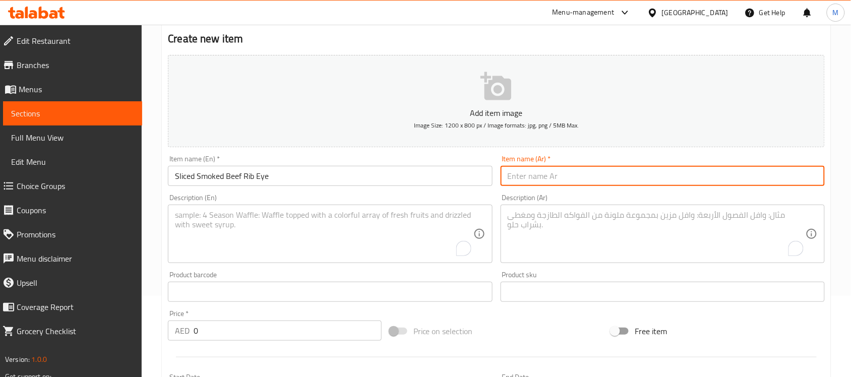
click at [549, 182] on input "text" at bounding box center [663, 176] width 324 height 20
paste input "شرائح لحم ضلع البقر المدخن"
type input "شرائح لحم ضلع البقر المدخن"
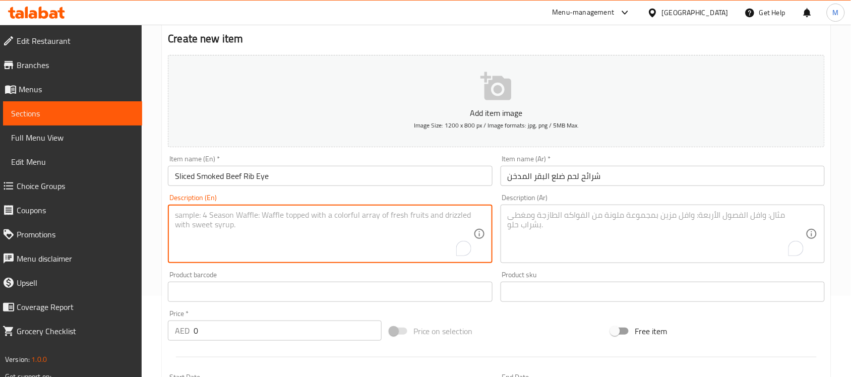
click at [296, 216] on textarea "To enrich screen reader interactions, please activate Accessibility in Grammarl…" at bounding box center [324, 234] width 298 height 48
paste textarea "Sliced smoked beef, Rocket, Cherry tomato, Parmesan cheese, Olive oil"
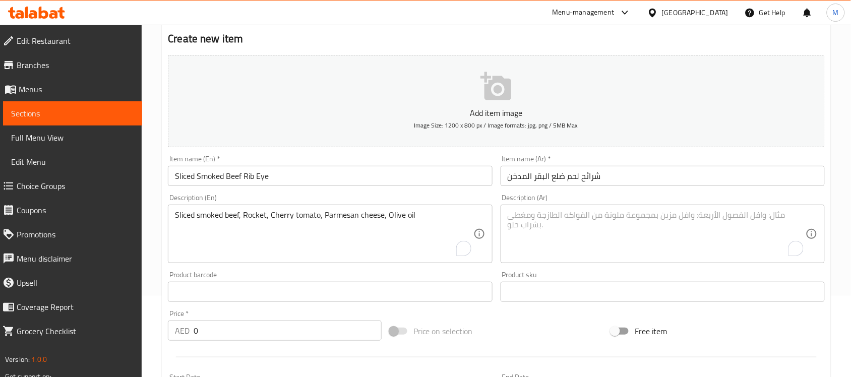
click at [215, 218] on textarea "Sliced smoked beef, Rocket, Cherry tomato, Parmesan cheese, Olive oil" at bounding box center [324, 234] width 298 height 48
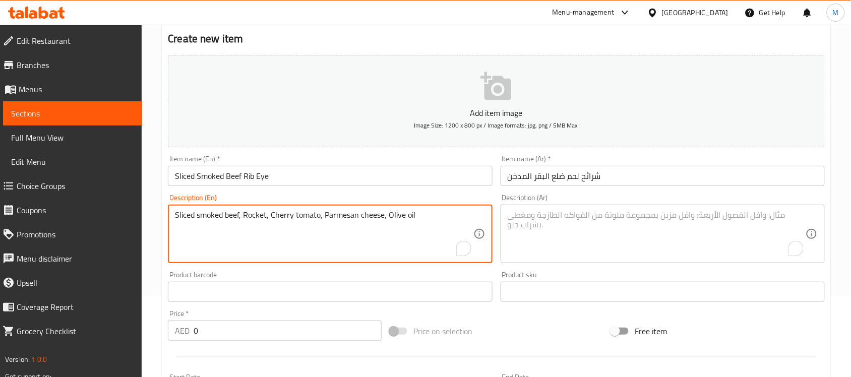
click at [215, 218] on textarea "Sliced smoked beef, Rocket, Cherry tomato, Parmesan cheese, Olive oil" at bounding box center [324, 234] width 298 height 48
paste textarea "rocket, cherry tomato, parmesan cheese, o"
type textarea "Sliced smoked beef, rocket, cherry tomato, parmesan cheese, olive oil"
click at [600, 227] on textarea "To enrich screen reader interactions, please activate Accessibility in Grammarl…" at bounding box center [657, 234] width 298 height 48
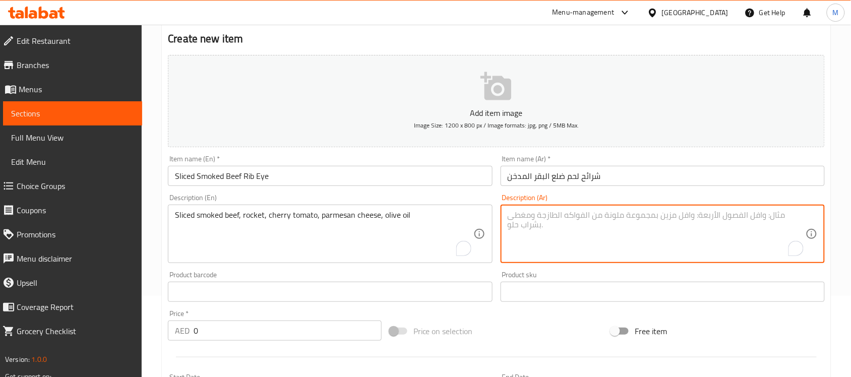
paste textarea "شرائح لحم بقري مدخن، جرجير، طماطم كرزية، جبن بارميزان، زيت زيتون"
type textarea "شرائح لحم بقري مدخن، جرجير، طماطم كرزية، جبن بارميزان، زيت زيتون"
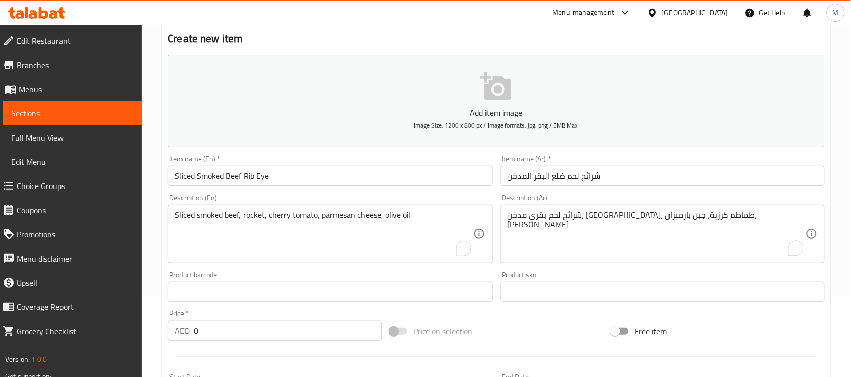
drag, startPoint x: 190, startPoint y: 332, endPoint x: 166, endPoint y: 333, distance: 23.7
click at [168, 333] on div "AED 0 Price *" at bounding box center [275, 331] width 214 height 20
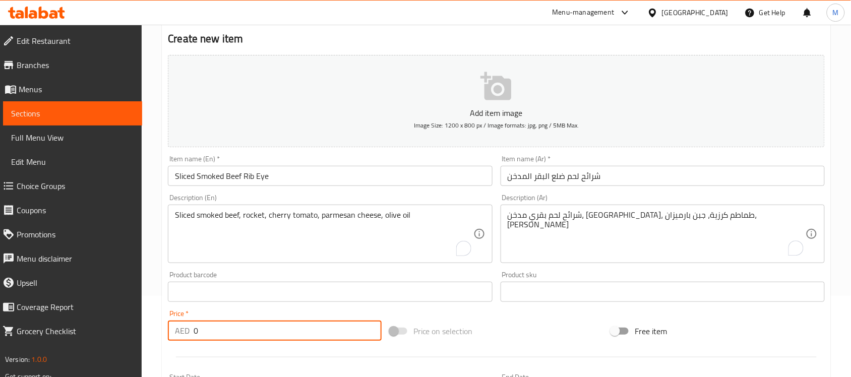
paste input "240.0"
type input "240.00"
click at [215, 347] on div at bounding box center [496, 357] width 665 height 25
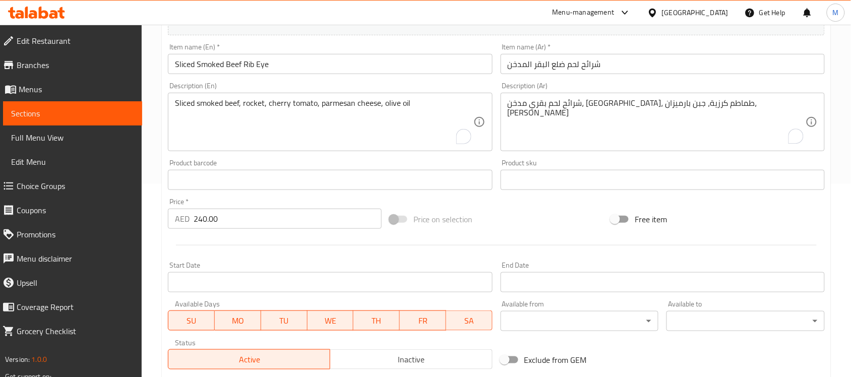
scroll to position [333, 0]
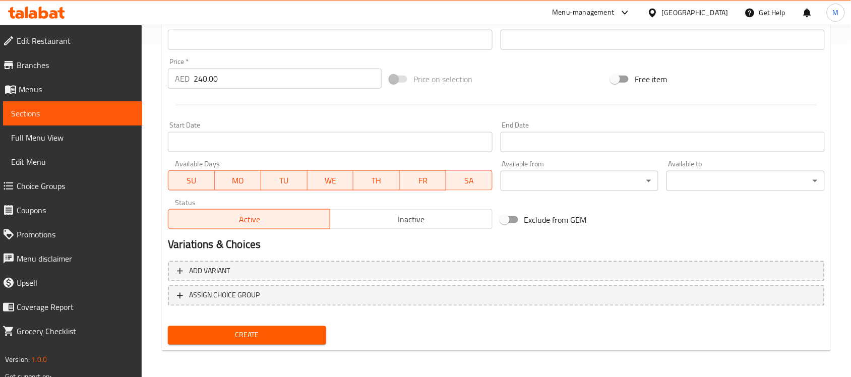
click at [236, 333] on span "Create" at bounding box center [247, 335] width 142 height 13
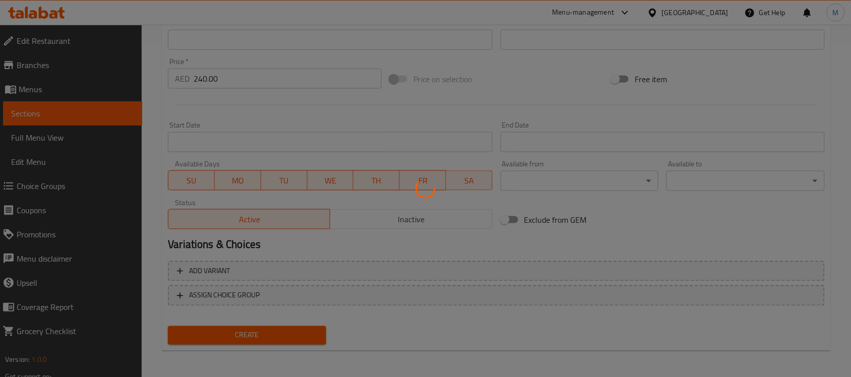
type input "0"
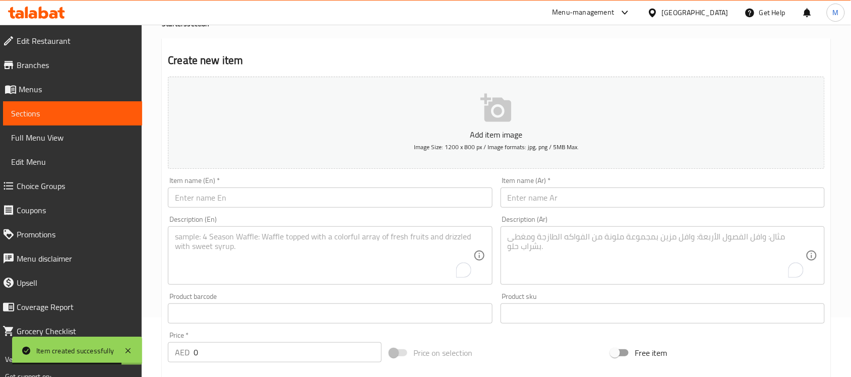
scroll to position [0, 0]
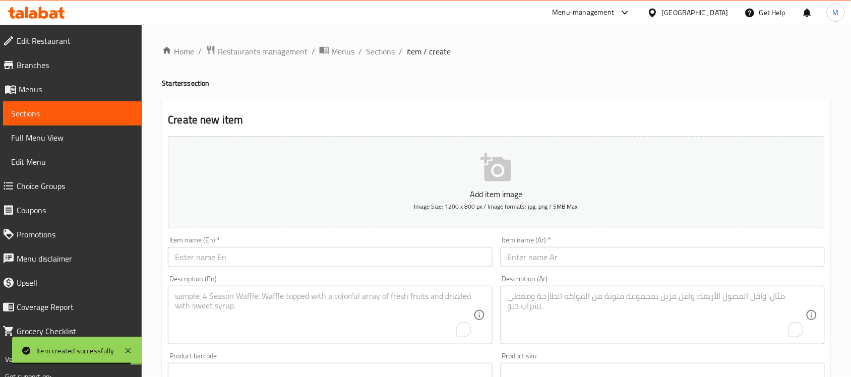
click at [384, 82] on h4 "Starters section" at bounding box center [496, 83] width 669 height 10
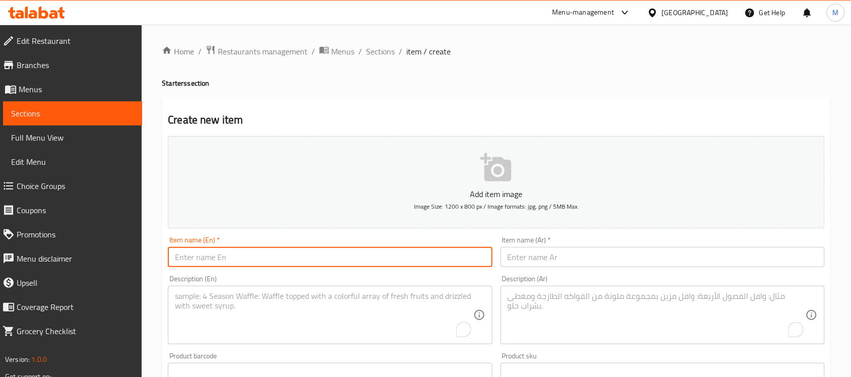
click at [297, 261] on input "text" at bounding box center [330, 257] width 324 height 20
paste input "BEEF STEAK TARTAR (RAW)"
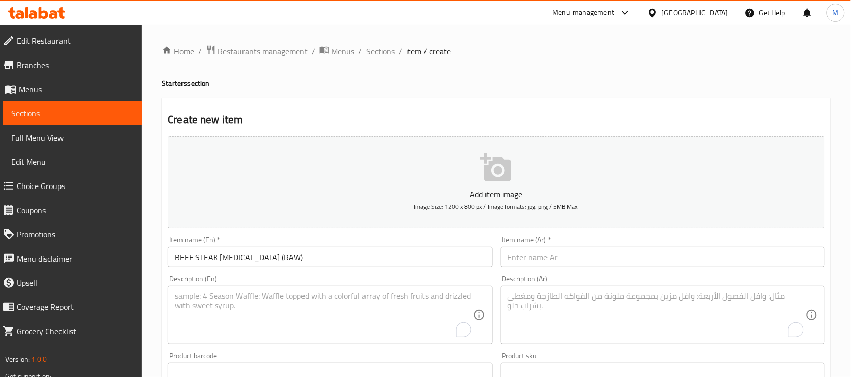
click at [228, 258] on input "BEEF STEAK TARTAR (RAW)" at bounding box center [330, 257] width 324 height 20
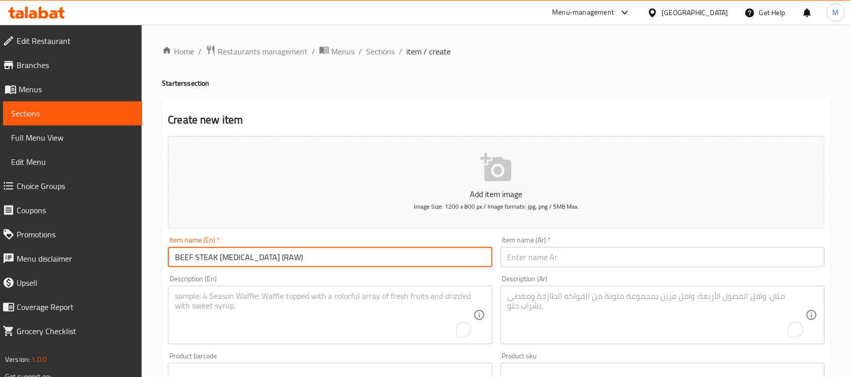
click at [228, 258] on input "BEEF STEAK TARTAR (RAW)" at bounding box center [330, 257] width 324 height 20
paste input "eef Steak Tartar (Raw"
type input "Beef Steak Tartar (Raw)"
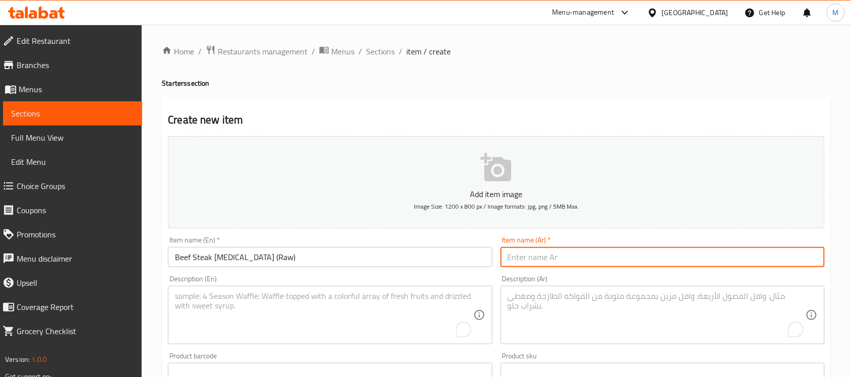
click at [536, 260] on input "text" at bounding box center [663, 257] width 324 height 20
paste input "تارتار لحم البقر (نيئ)"
type input "تارتار لحم البقر (نيئ)"
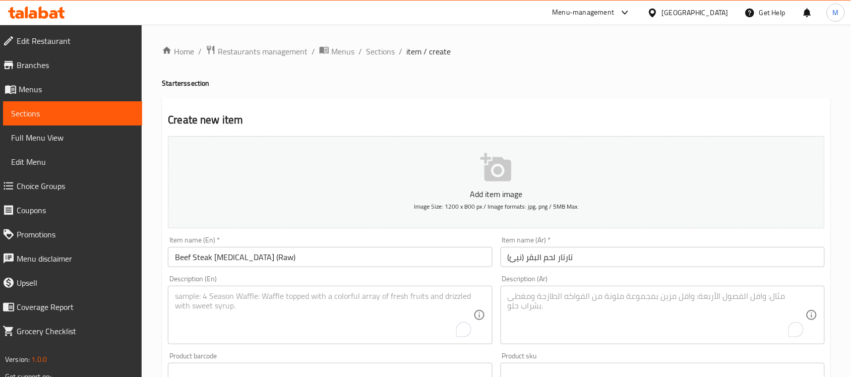
click at [405, 303] on textarea "To enrich screen reader interactions, please activate Accessibility in Grammarl…" at bounding box center [324, 315] width 298 height 48
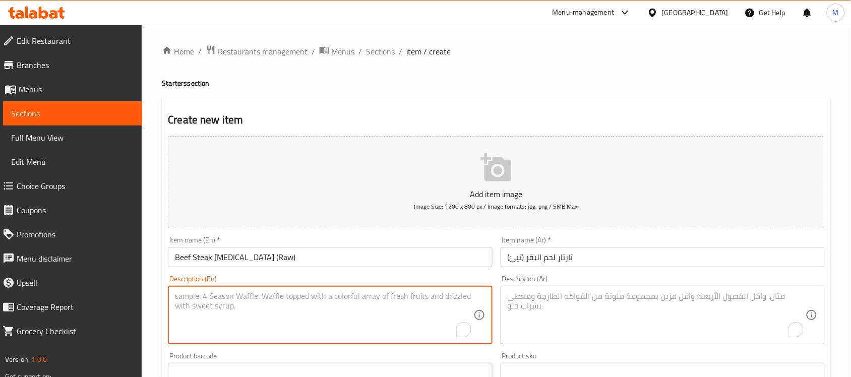
paste textarea "Capers,Onion, Mustard, Ketchup, Potato chips, Cognac(optional)"
type textarea "Capers,Onion, Mustard, Ketchup, Potato chips, Cognac(optional)"
click at [666, 301] on textarea "To enrich screen reader interactions, please activate Accessibility in Grammarl…" at bounding box center [657, 315] width 298 height 48
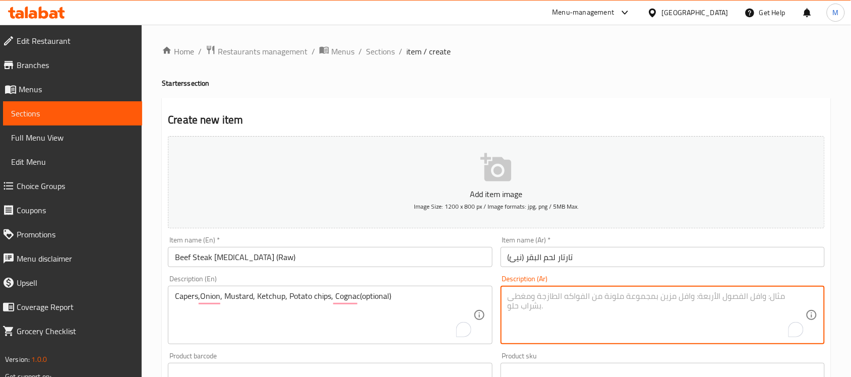
paste textarea "الكبر، البصل، الخردل، الكاتشب، رقائق البطاطس، الكونياك (اختياري)"
type textarea "الكبر، البصل، الخردل، الكاتشب، رقائق البطاطس، الكونياك (اختياري)"
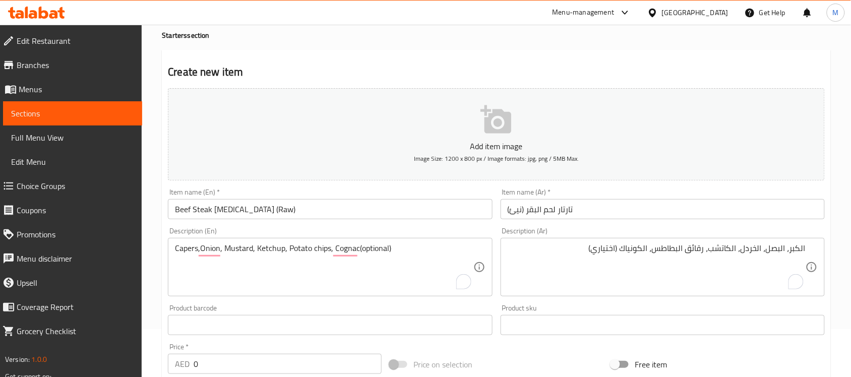
scroll to position [126, 0]
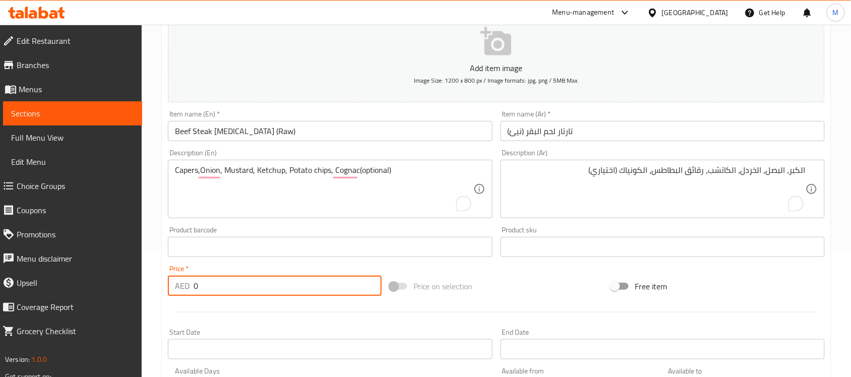
drag, startPoint x: 217, startPoint y: 290, endPoint x: 191, endPoint y: 290, distance: 26.7
click at [192, 290] on div "AED 0 Price *" at bounding box center [275, 286] width 214 height 20
paste input "240.0"
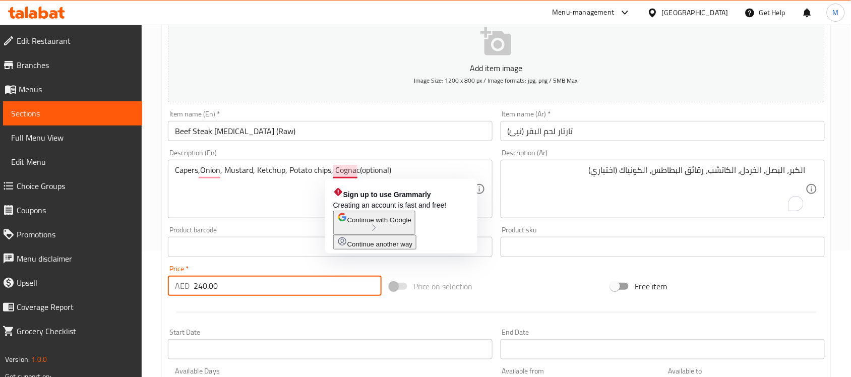
type input "240.00"
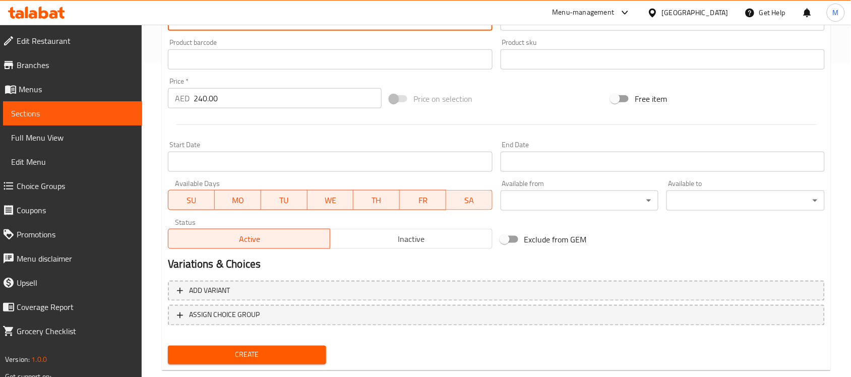
scroll to position [333, 0]
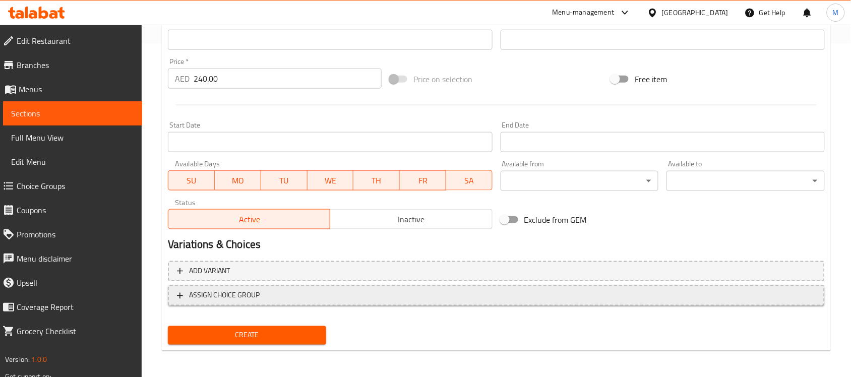
type textarea "Capers,Onion, Mustard, Ketchup, Potato chips, Cognac (optional)"
click at [289, 296] on span "ASSIGN CHOICE GROUP" at bounding box center [496, 295] width 639 height 13
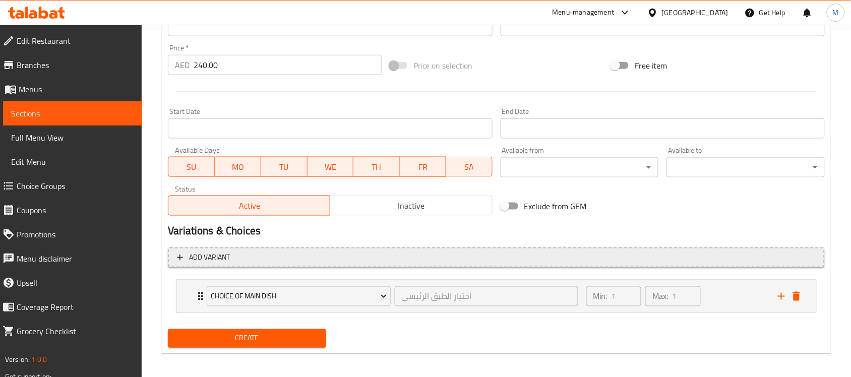
scroll to position [351, 0]
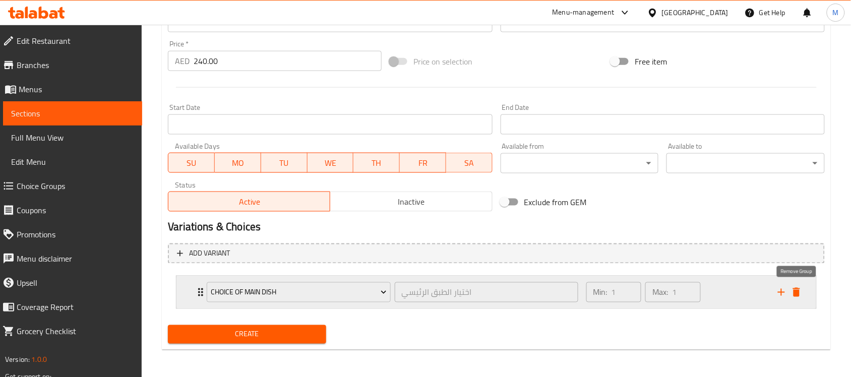
click at [796, 294] on icon "delete" at bounding box center [796, 292] width 7 height 9
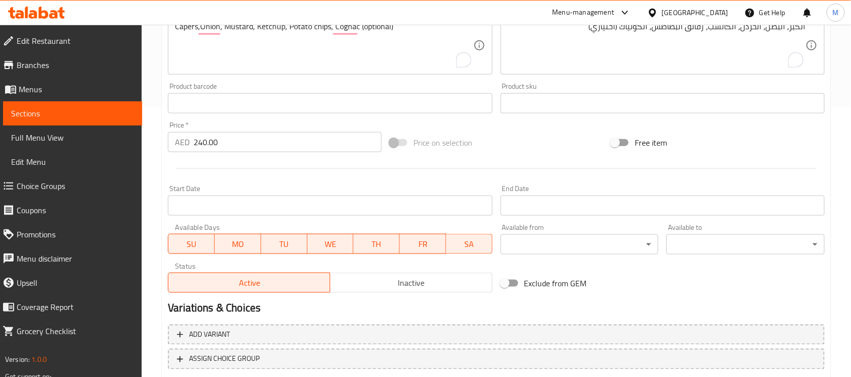
scroll to position [270, 0]
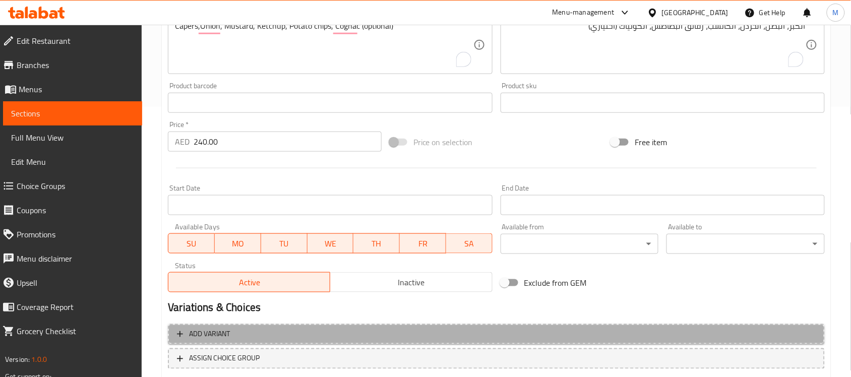
click at [356, 329] on span "Add variant" at bounding box center [496, 334] width 639 height 13
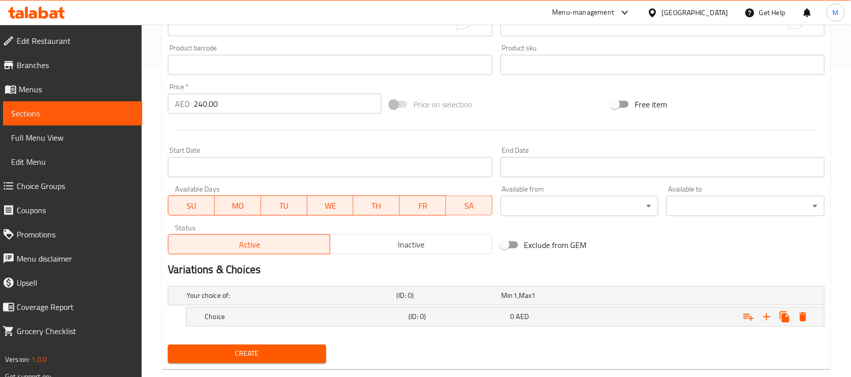
scroll to position [328, 0]
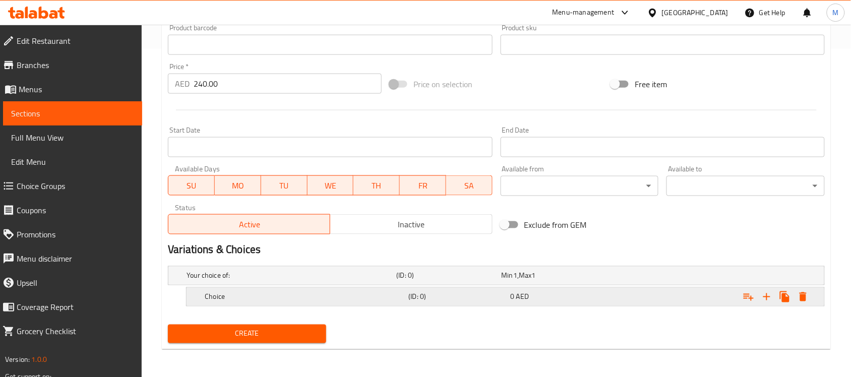
click at [463, 281] on h5 "(ID: 0)" at bounding box center [447, 276] width 101 height 10
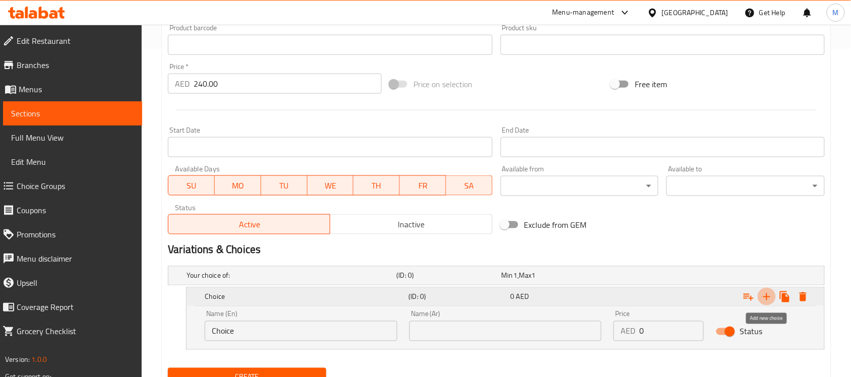
click at [764, 295] on icon "Expand" at bounding box center [767, 297] width 12 height 12
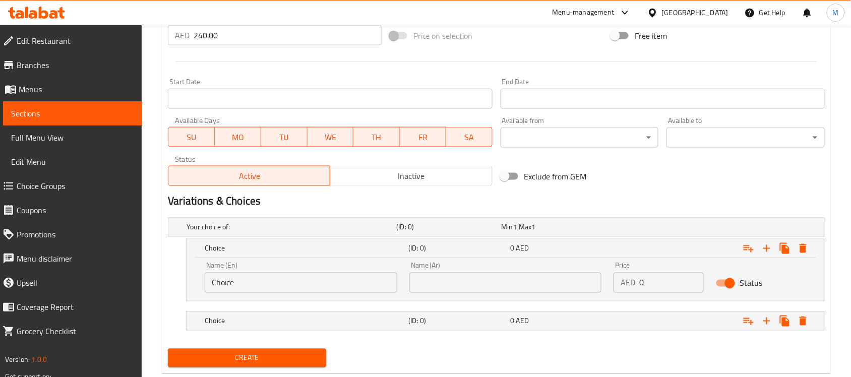
scroll to position [391, 0]
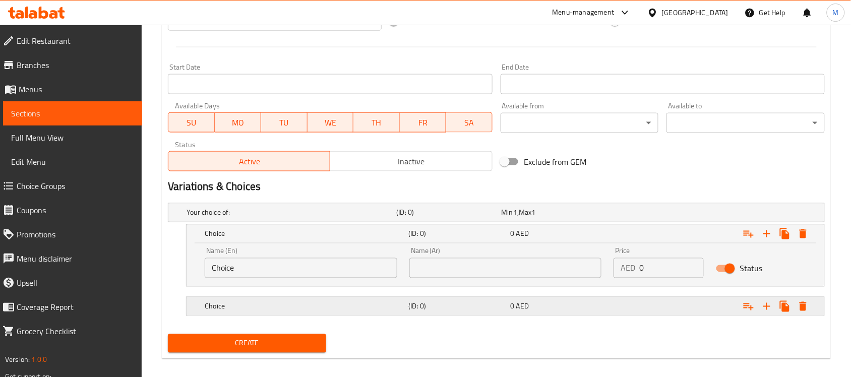
drag, startPoint x: 244, startPoint y: 313, endPoint x: 246, endPoint y: 305, distance: 8.2
click at [245, 220] on div "Choice" at bounding box center [290, 213] width 210 height 14
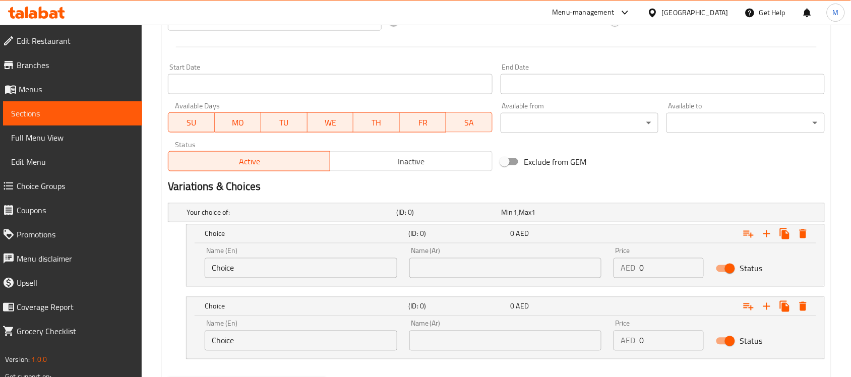
click at [248, 277] on input "Choice" at bounding box center [301, 268] width 193 height 20
click at [248, 276] on input "Choice" at bounding box center [301, 268] width 193 height 20
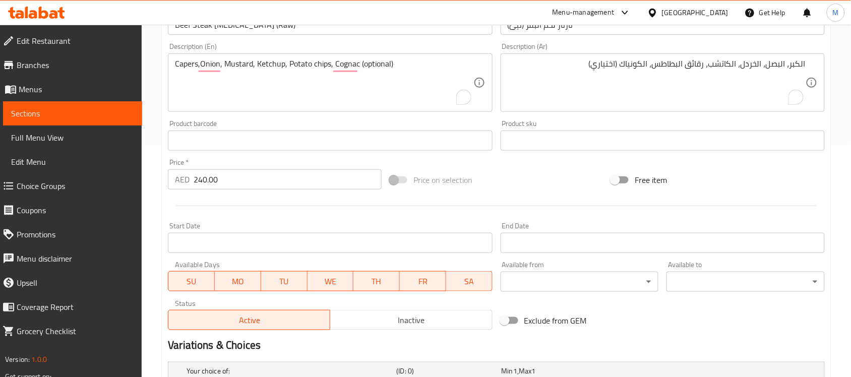
scroll to position [202, 0]
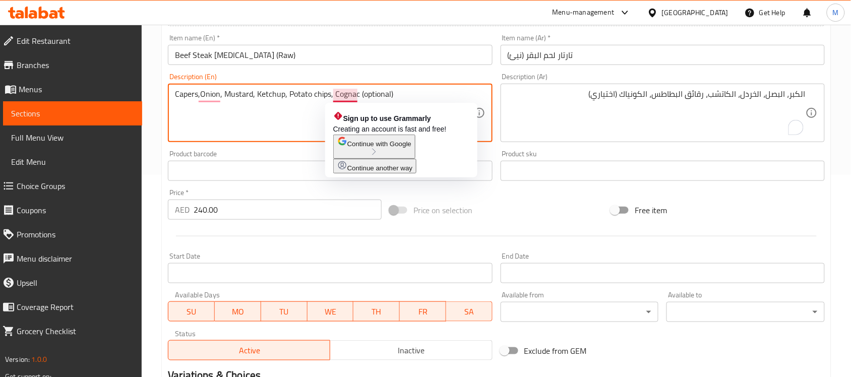
click at [348, 94] on textarea "Capers,Onion, Mustard, Ketchup, Potato chips, Cognac (optional)" at bounding box center [324, 113] width 298 height 48
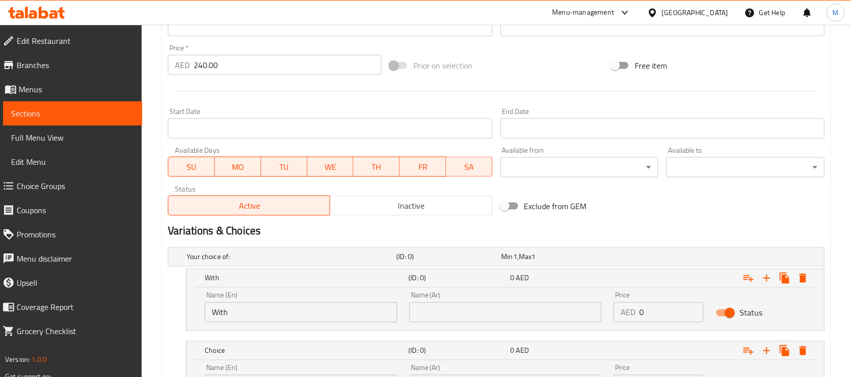
scroll to position [391, 0]
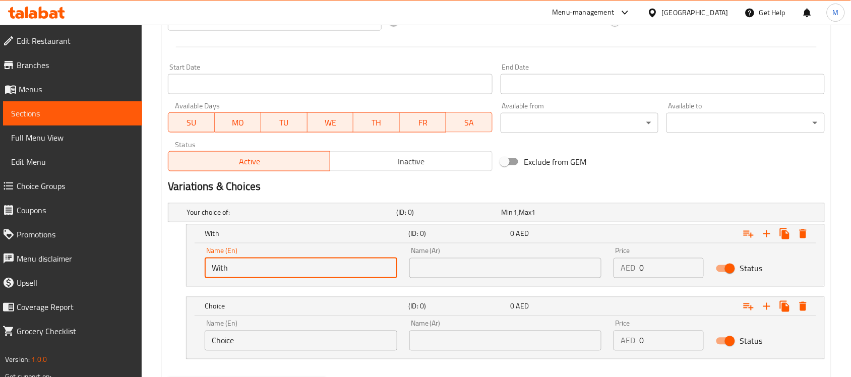
click at [261, 265] on input "With" at bounding box center [301, 268] width 193 height 20
paste input "Cognac"
type input "With Cognac"
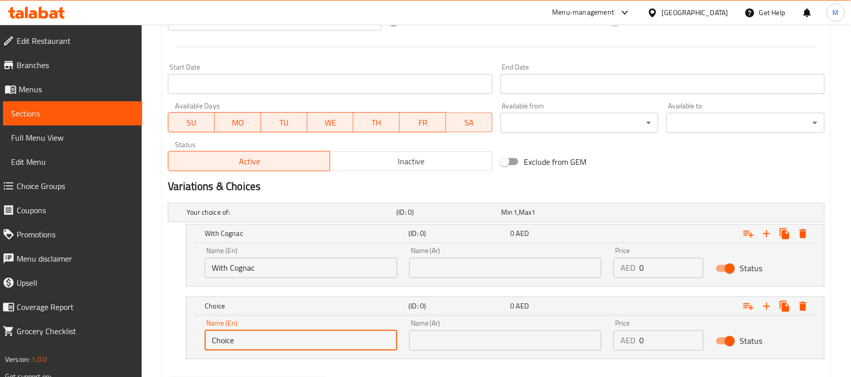
drag, startPoint x: 228, startPoint y: 341, endPoint x: 210, endPoint y: 341, distance: 17.6
click at [210, 341] on input "Choice" at bounding box center [301, 341] width 193 height 20
paste input "Cognac"
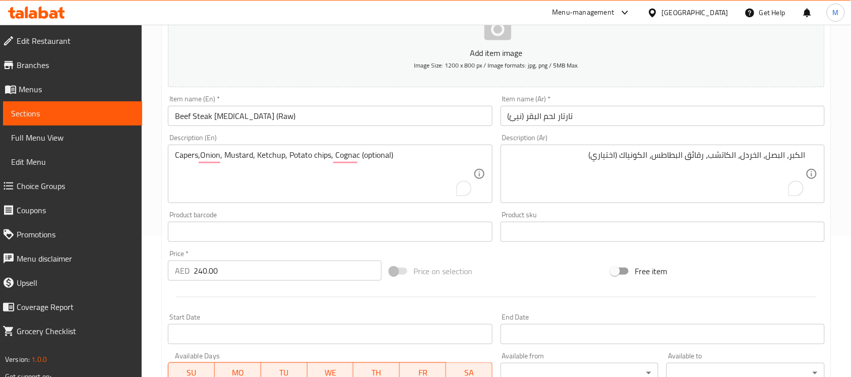
scroll to position [139, 0]
type input "Without Cognac"
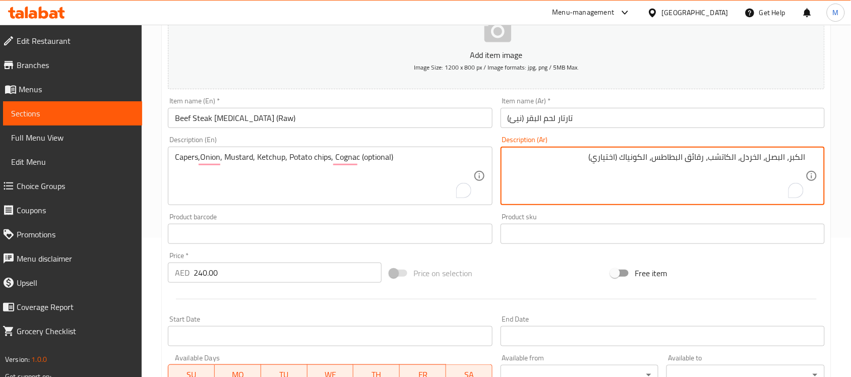
drag, startPoint x: 649, startPoint y: 156, endPoint x: 623, endPoint y: 156, distance: 26.7
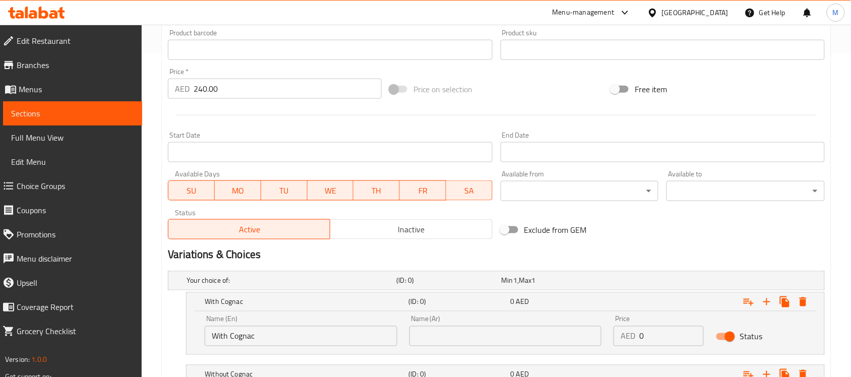
scroll to position [328, 0]
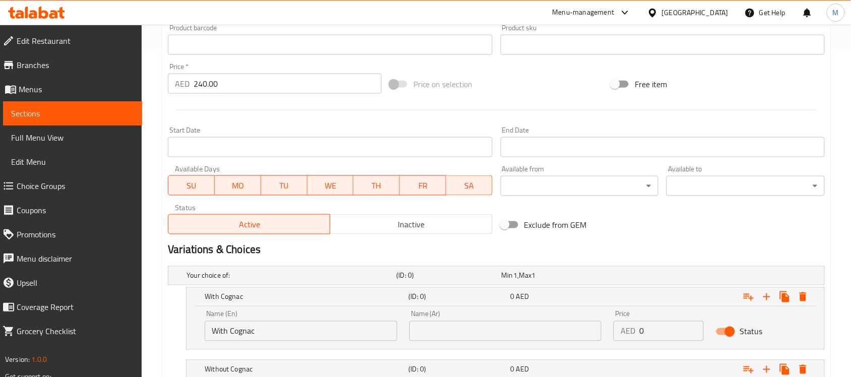
click at [515, 329] on input "text" at bounding box center [505, 331] width 193 height 20
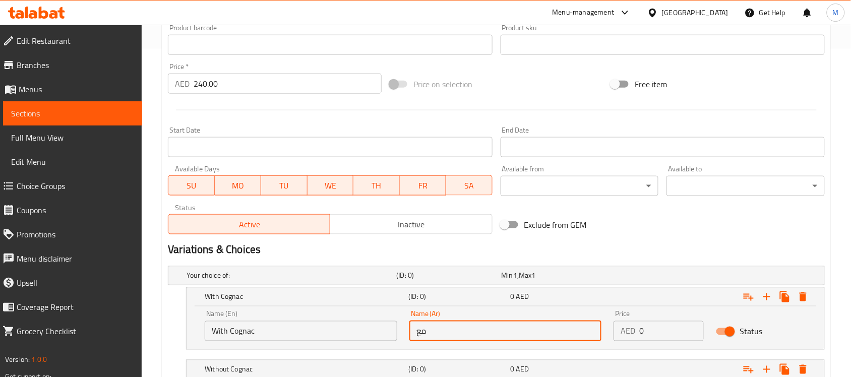
paste input "الكونياك"
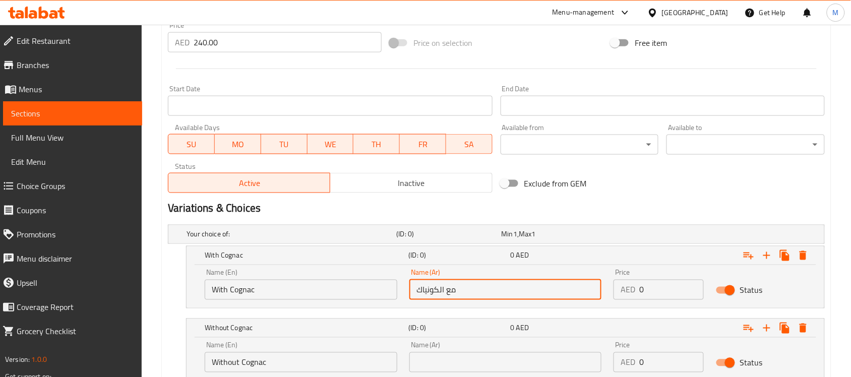
scroll to position [391, 0]
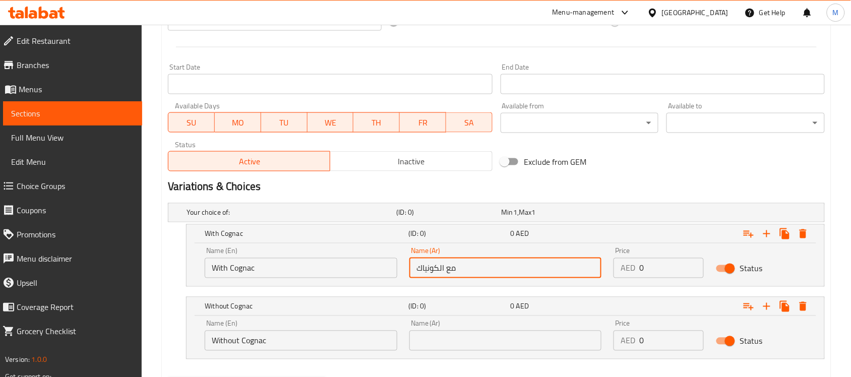
type input "مع الكونياك"
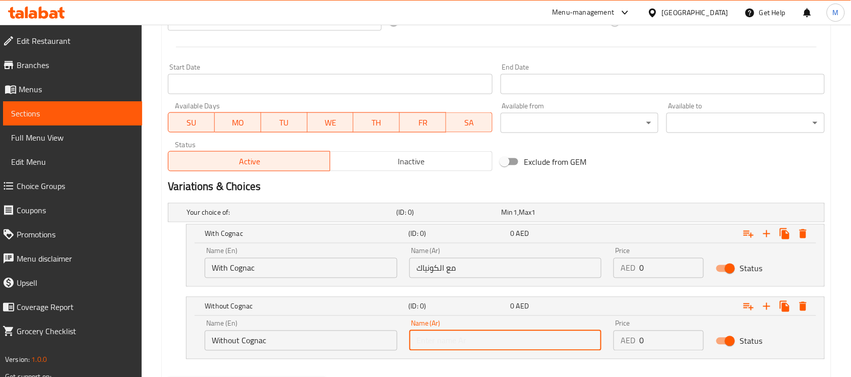
click at [490, 341] on input "text" at bounding box center [505, 341] width 193 height 20
paste input "الكونياك"
type input "بدون الكونياك"
click at [424, 269] on input "مع الكونياك" at bounding box center [505, 268] width 193 height 20
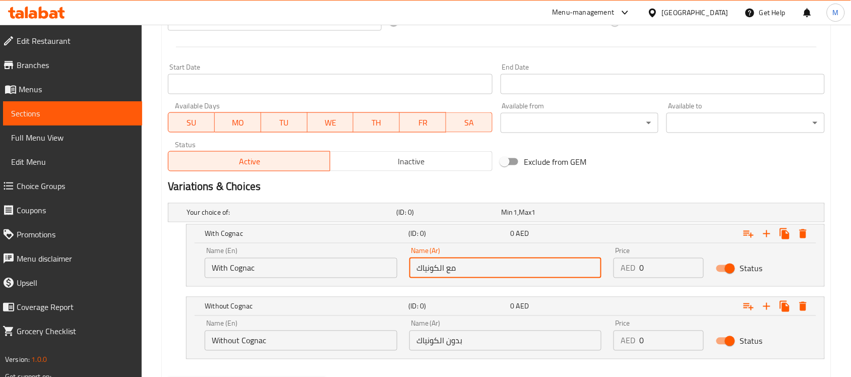
click at [424, 269] on input "مع الكونياك" at bounding box center [505, 268] width 193 height 20
click at [250, 268] on input "With Cognac" at bounding box center [301, 268] width 193 height 20
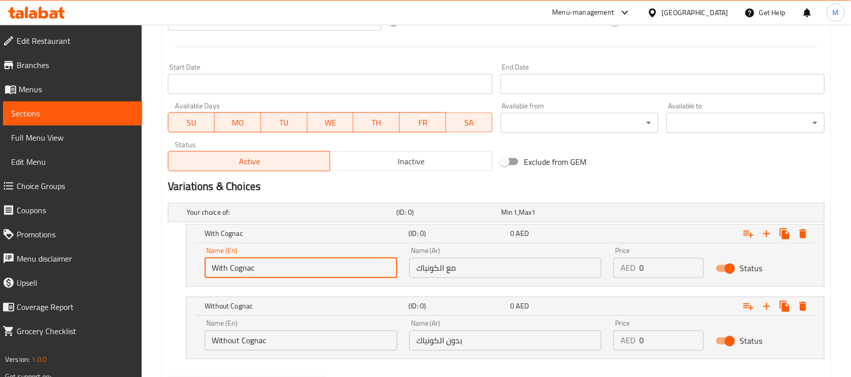
click at [250, 268] on input "With Cognac" at bounding box center [301, 268] width 193 height 20
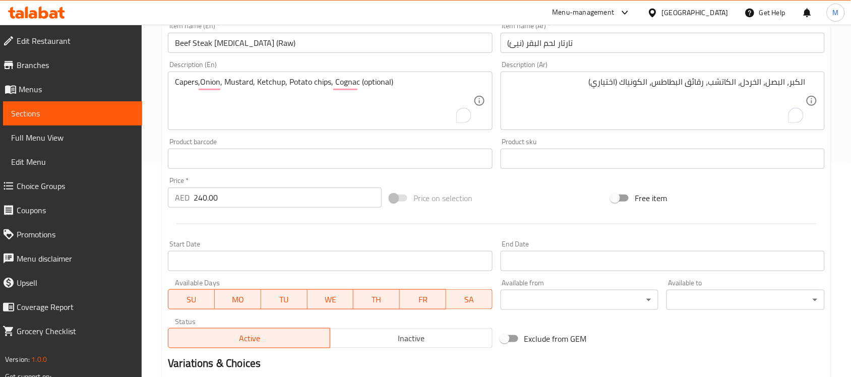
scroll to position [3, 0]
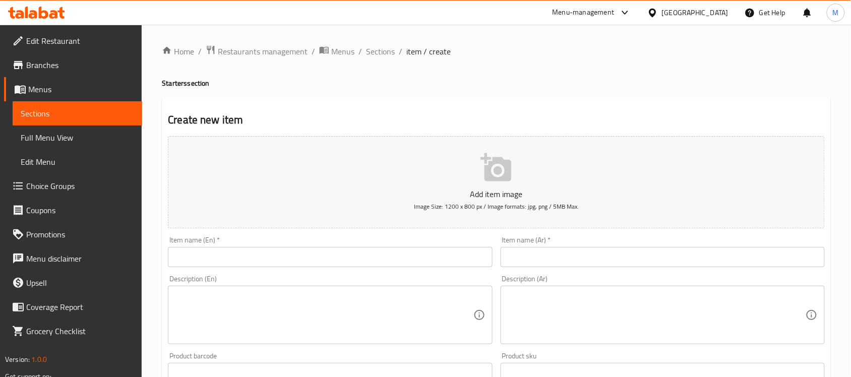
click at [222, 261] on input "text" at bounding box center [330, 257] width 324 height 20
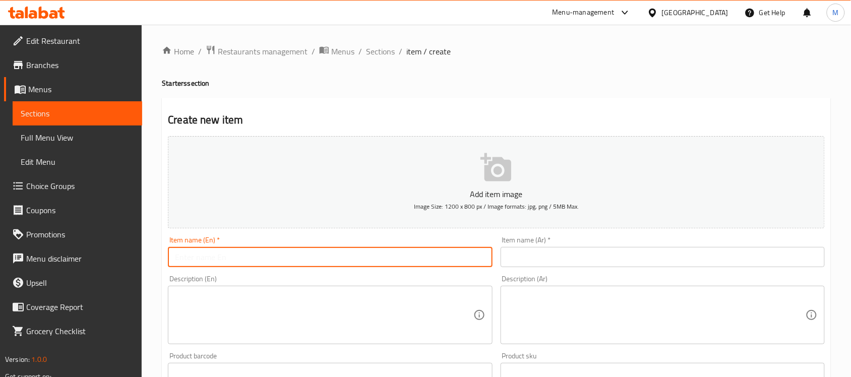
paste input "BEEF TACOS (3 PCS)"
type input "BEEF TACOS (3 PCS)"
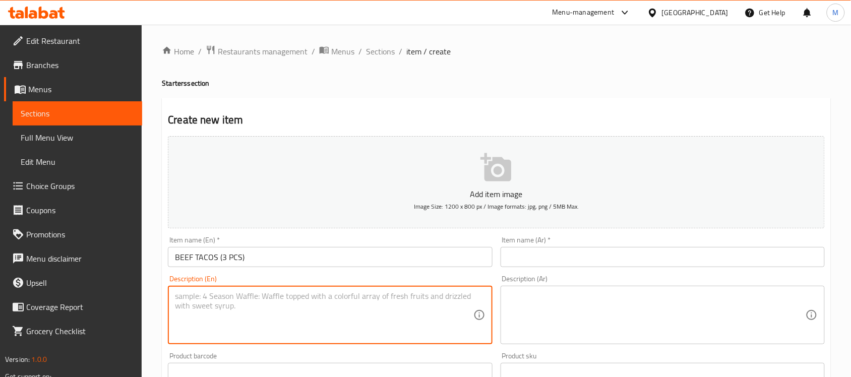
click at [326, 304] on textarea at bounding box center [324, 315] width 298 height 48
paste textarea "Slow roasted beef ribs, Guacamole, Tomato salsa, Homemade spicy sauce, Sour cre…"
type textarea "Slow roasted beef ribs, Guacamole, Tomato salsa, Homemade spicy sauce, Sour cre…"
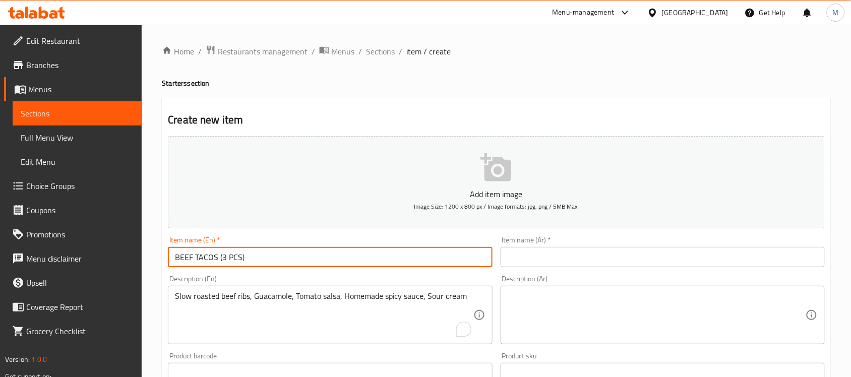
click at [238, 260] on input "BEEF TACOS (3 PCS)" at bounding box center [330, 257] width 324 height 20
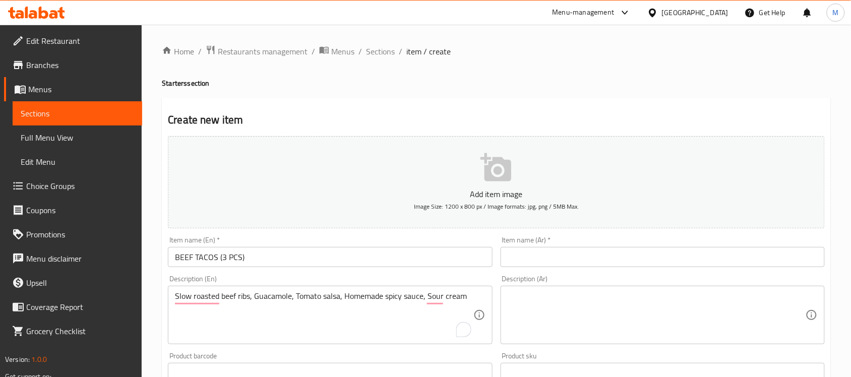
click at [215, 263] on input "BEEF TACOS (3 PCS)" at bounding box center [330, 257] width 324 height 20
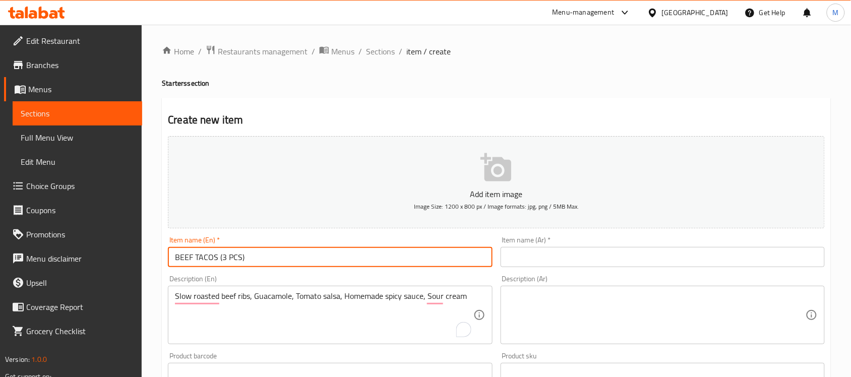
click at [215, 263] on input "BEEF TACOS (3 PCS)" at bounding box center [330, 257] width 324 height 20
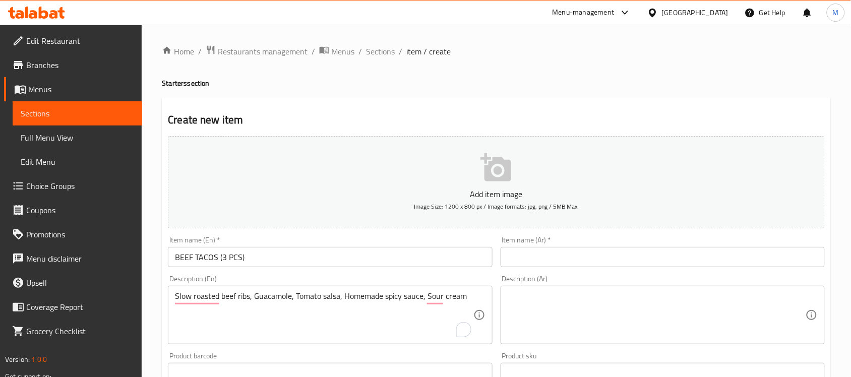
click at [237, 256] on input "BEEF TACOS (3 PCS)" at bounding box center [330, 257] width 324 height 20
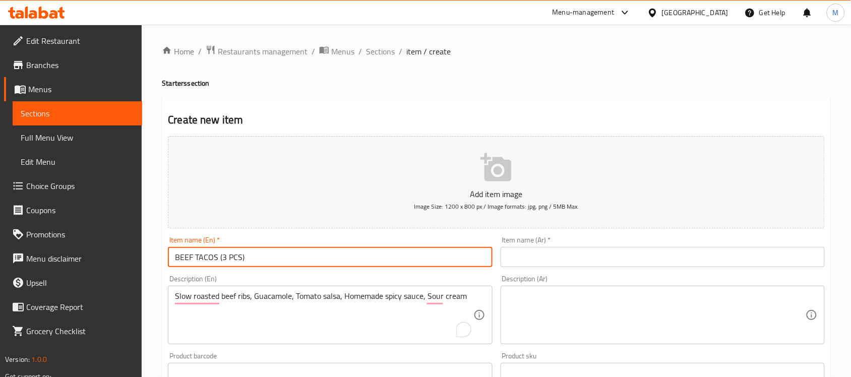
click at [237, 256] on input "BEEF TACOS (3 PCS)" at bounding box center [330, 257] width 324 height 20
paste input "Salmon Tartare (Raw"
type input "Salmon Tartare (Raw)"
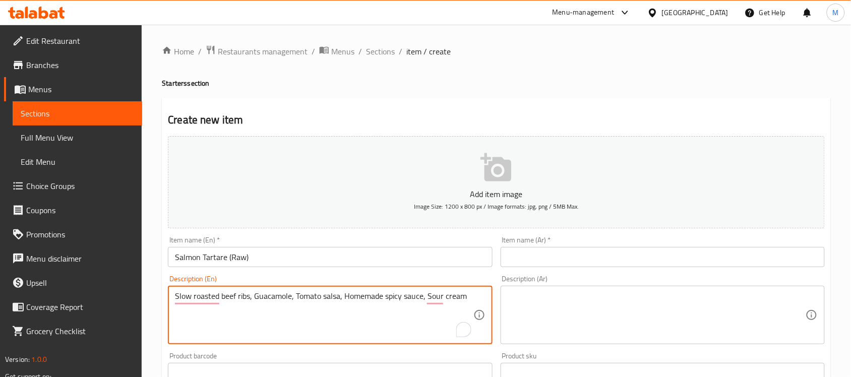
click at [318, 301] on textarea "Slow roasted beef ribs, Guacamole, Tomato salsa, Homemade spicy sauce, Sour cre…" at bounding box center [324, 315] width 298 height 48
paste textarea "almon fish, Avocado, Chives, Togarashi dressing, Yuzu dressing, Toasted baguette"
type textarea "Salmon fish, Avocado, Chives, Togarashi dressing, Yuzu dressing, Toasted baguet…"
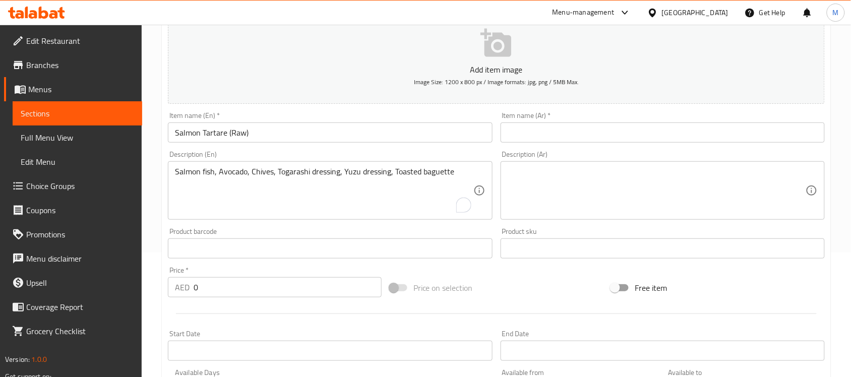
scroll to position [126, 0]
drag, startPoint x: 221, startPoint y: 291, endPoint x: 174, endPoint y: 291, distance: 46.4
click at [174, 291] on div "AED 0 Price *" at bounding box center [275, 286] width 214 height 20
paste input "165.33"
type input "165.33"
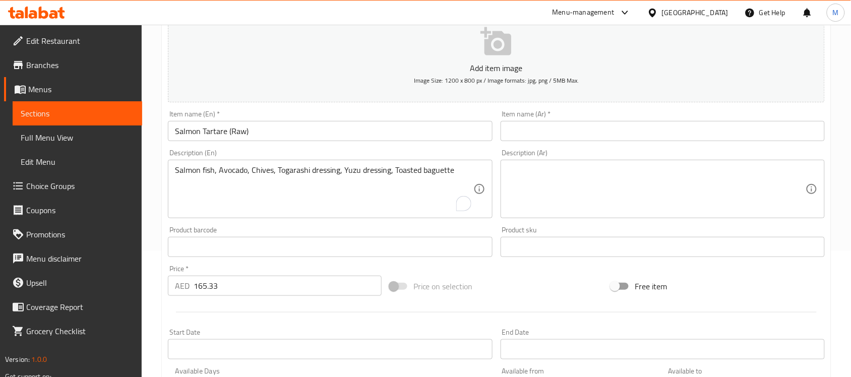
click at [257, 264] on div "Price   * AED 165.33 Price *" at bounding box center [275, 280] width 222 height 39
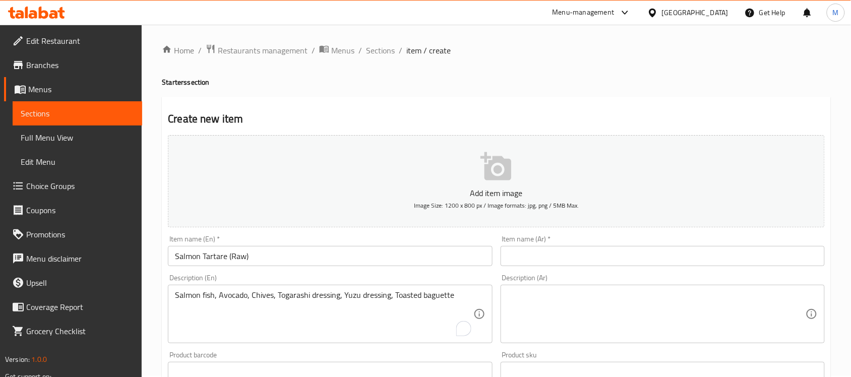
scroll to position [0, 0]
click at [215, 259] on input "Salmon Tartare (Raw)" at bounding box center [330, 257] width 324 height 20
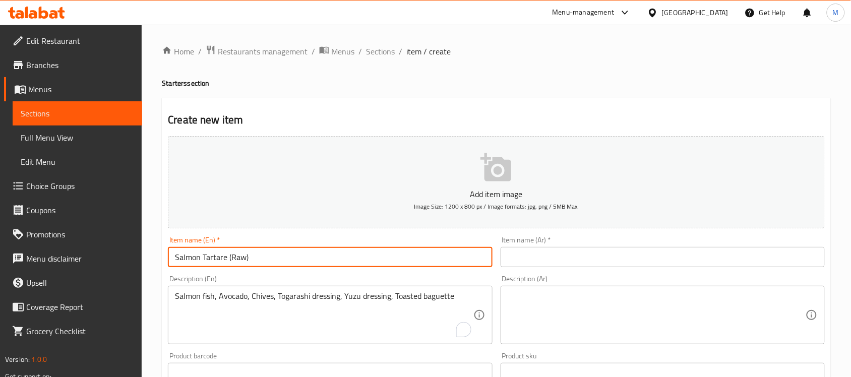
click at [215, 259] on input "Salmon Tartare (Raw)" at bounding box center [330, 257] width 324 height 20
click at [619, 258] on input "text" at bounding box center [663, 257] width 324 height 20
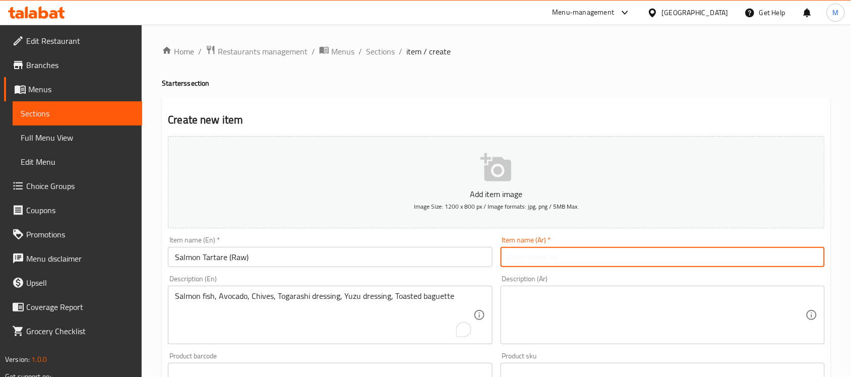
paste input "تارتار السلمون (خام)"
drag, startPoint x: 520, startPoint y: 256, endPoint x: 510, endPoint y: 260, distance: 10.7
click at [510, 260] on input "تارتار السلمون (خام)" at bounding box center [663, 257] width 324 height 20
type input "تارتار السلمون (نئ)"
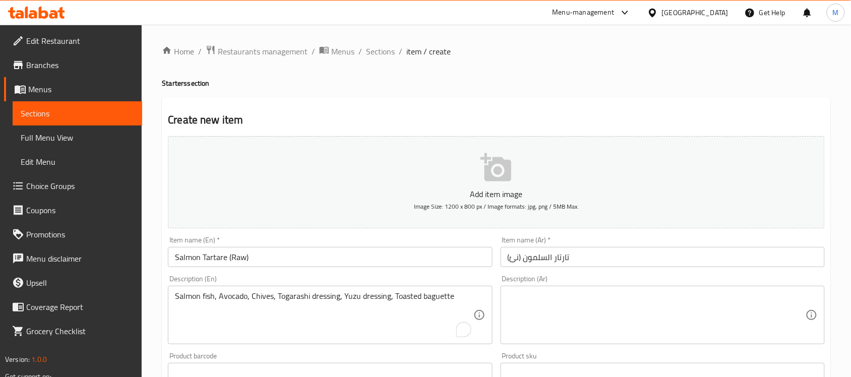
click at [407, 274] on div "Description (En) Salmon fish, Avocado, Chives, Togarashi dressing, Yuzu dressin…" at bounding box center [330, 309] width 332 height 77
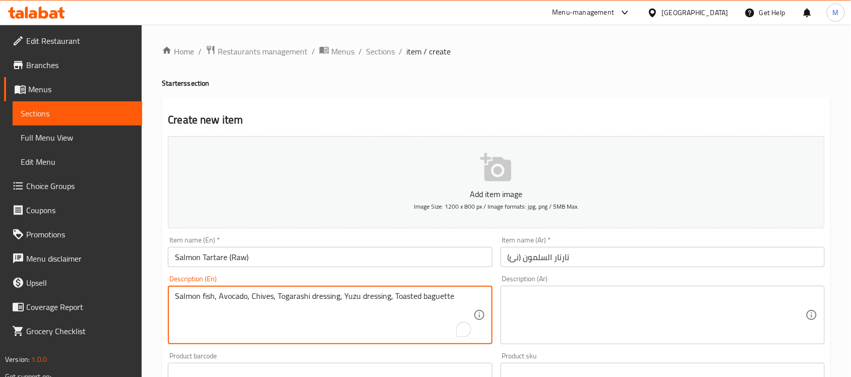
click at [369, 296] on textarea "Salmon fish, Avocado, Chives, Togarashi dressing, Yuzu dressing, Toasted baguet…" at bounding box center [324, 315] width 298 height 48
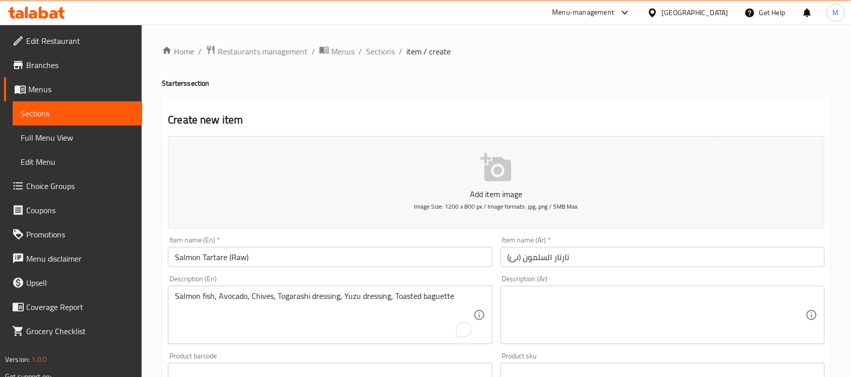
click at [341, 303] on textarea "Salmon fish, Avocado, Chives, Togarashi dressing, Yuzu dressing, Toasted baguet…" at bounding box center [324, 315] width 298 height 48
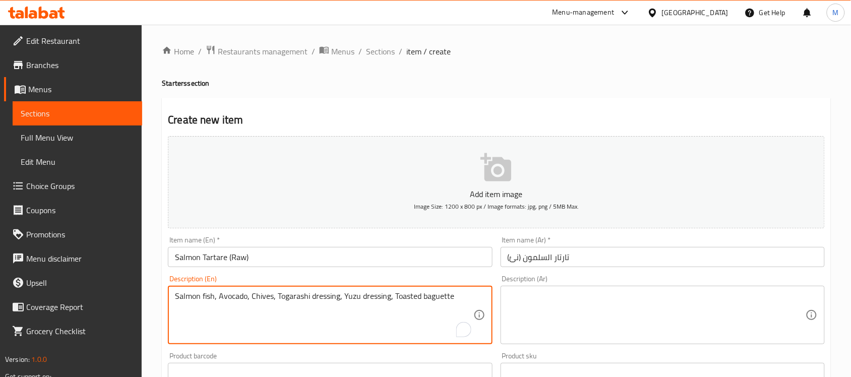
click at [341, 303] on textarea "Salmon fish, Avocado, Chives, Togarashi dressing, Yuzu dressing, Toasted baguet…" at bounding box center [324, 315] width 298 height 48
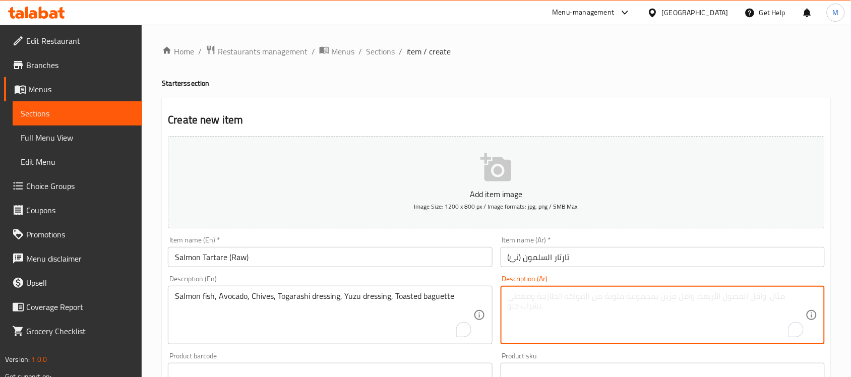
click at [606, 301] on textarea "To enrich screen reader interactions, please activate Accessibility in Grammarl…" at bounding box center [657, 315] width 298 height 48
paste textarea "سمك السلمون، الأفوكادو، الثوم المعمر، صلصة توغاراشي، صلصة يوزو، خبز باغيت محمص"
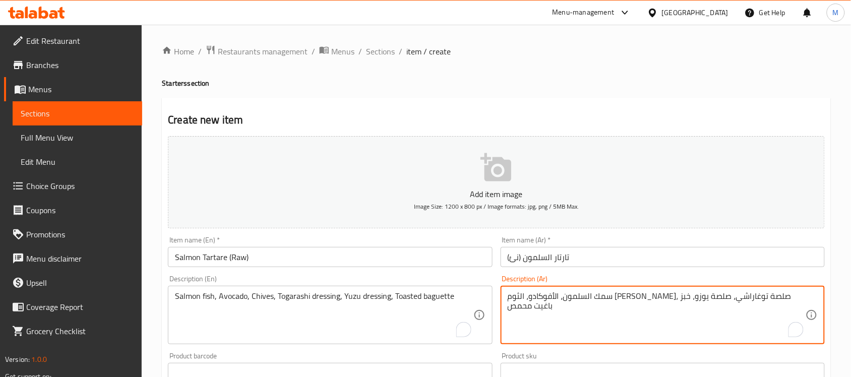
type textarea "سمك السلمون، الأفوكادو، الثوم المعمر، صلصة توغاراشي، صلصة يوزو، خبز باغيت محمص"
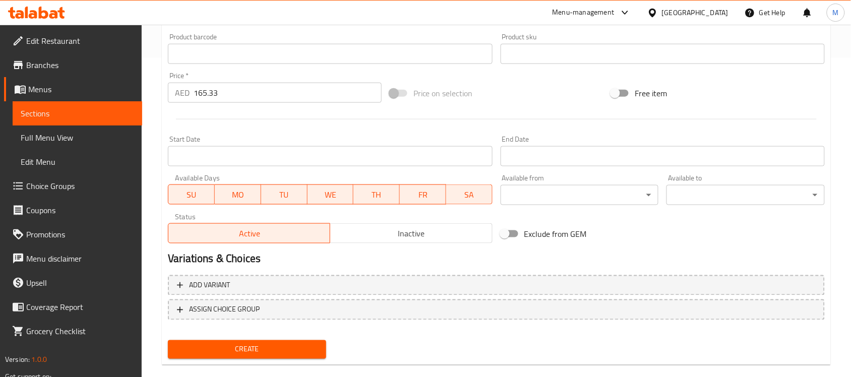
scroll to position [333, 0]
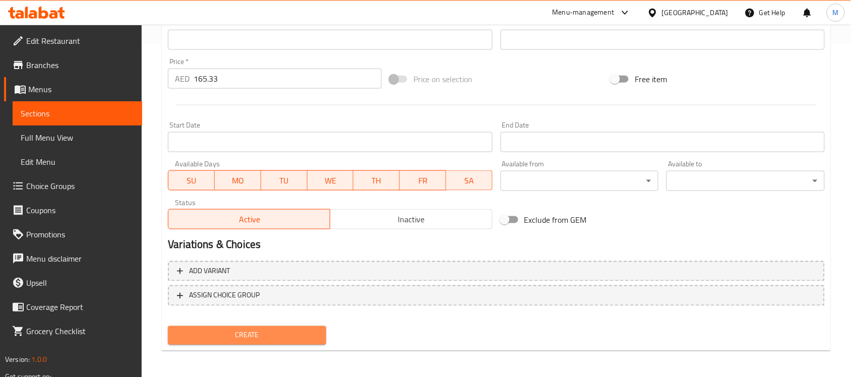
click at [278, 331] on span "Create" at bounding box center [247, 335] width 142 height 13
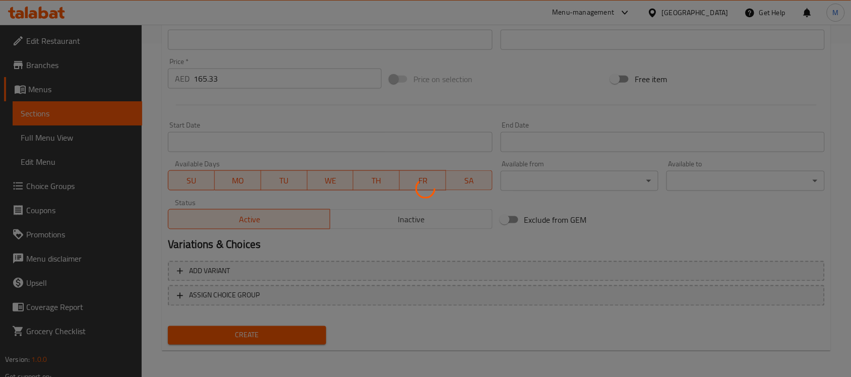
type input "0"
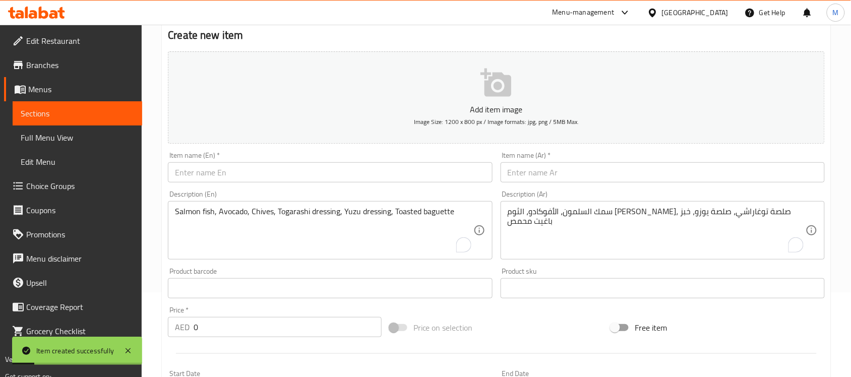
scroll to position [81, 0]
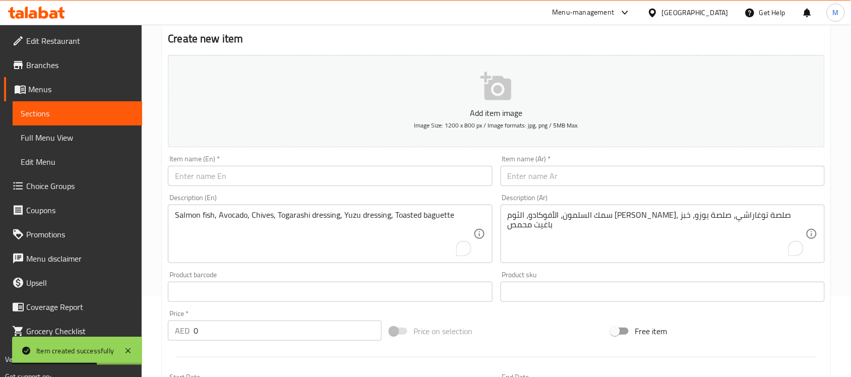
click at [254, 164] on div "Item name (En)   * Item name (En) *" at bounding box center [330, 170] width 324 height 31
click at [252, 175] on input "text" at bounding box center [330, 176] width 324 height 20
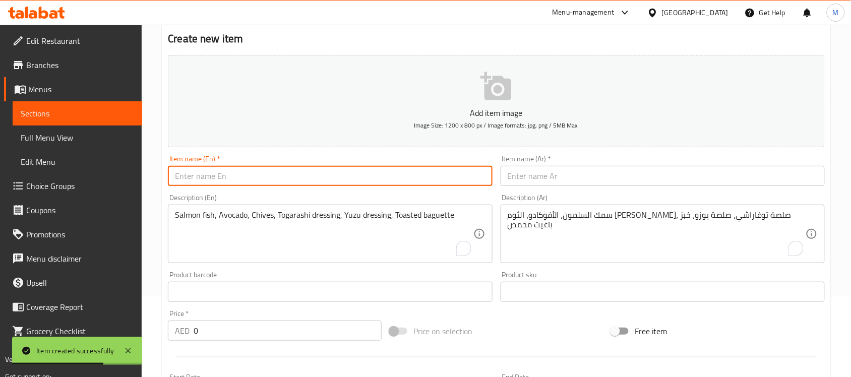
paste input "Tuna Tartare (Raw)"
type input "Tuna Tartare (Raw)"
click at [612, 174] on input "text" at bounding box center [663, 176] width 324 height 20
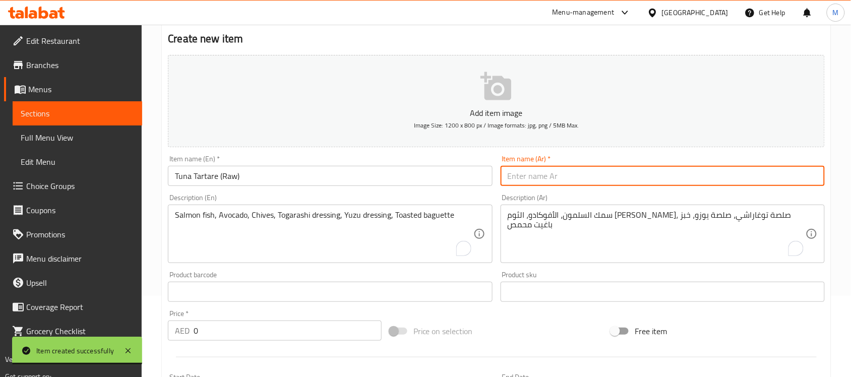
paste input "تارتار التونة (خام)"
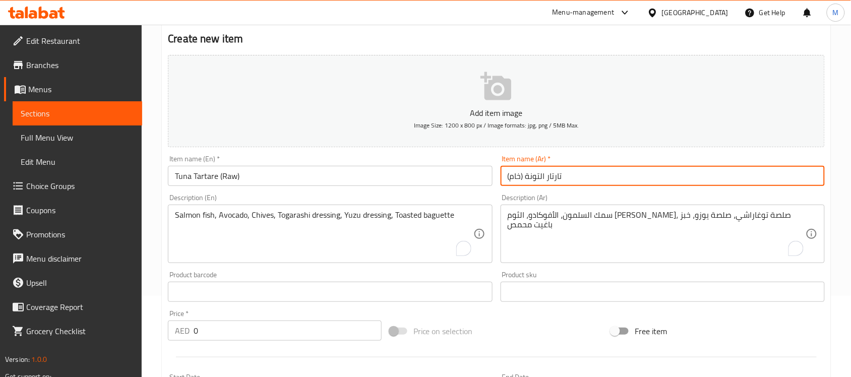
drag, startPoint x: 517, startPoint y: 177, endPoint x: 510, endPoint y: 178, distance: 7.1
click at [510, 178] on input "تارتار التونة (خام)" at bounding box center [663, 176] width 324 height 20
type input "تارتار التونة (نئ)"
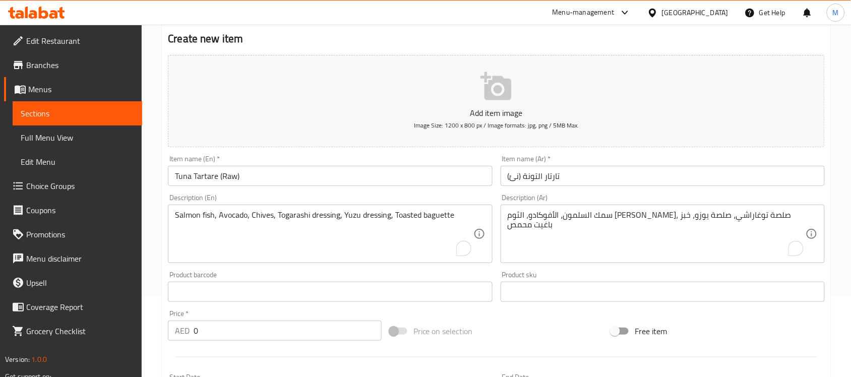
click at [393, 198] on div "Description (En) Salmon fish, Avocado, Chives, Togarashi dressing, Yuzu dressin…" at bounding box center [330, 228] width 324 height 69
click at [260, 242] on textarea "To enrich screen reader interactions, please activate Accessibility in Grammarl…" at bounding box center [324, 234] width 298 height 48
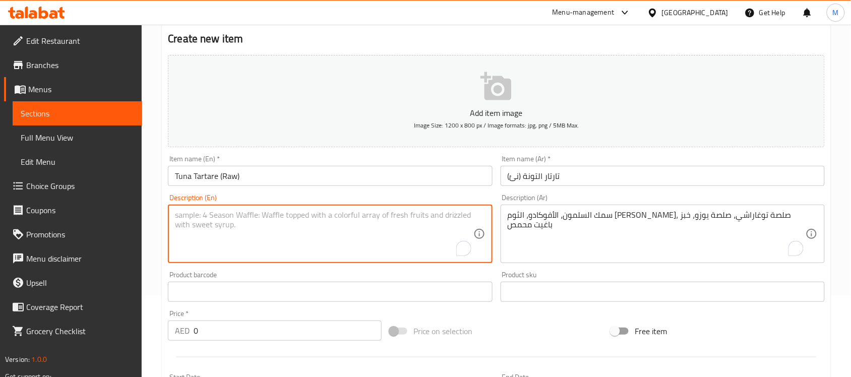
paste textarea "Tuna fish, Avocado, Chives, Say sauce, Yuzu dressing, Toasted baguette"
type textarea "Tuna fish, Avocado, Chives, Say sauce, Yuzu dressing, Toasted baguette"
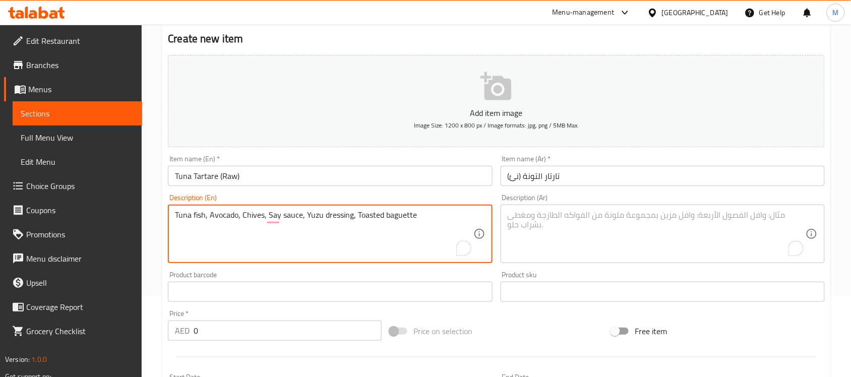
click at [573, 217] on textarea "To enrich screen reader interactions, please activate Accessibility in Grammarl…" at bounding box center [657, 234] width 298 height 48
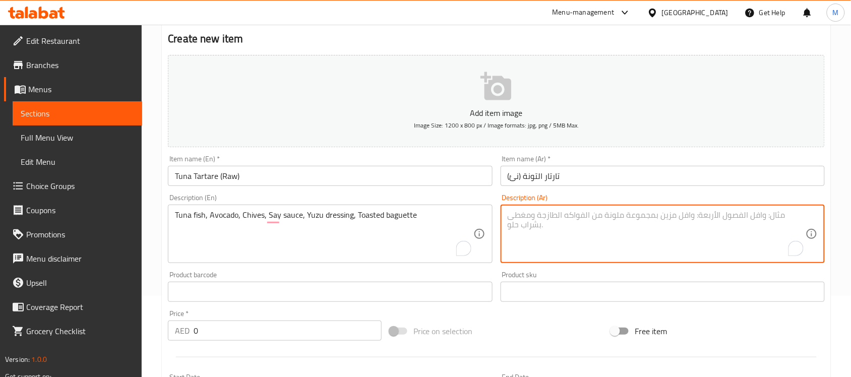
paste textarea "سمك التونة، الأفوكادو، الثوم المعمر، صلصة ساي، صلصة اليوزو، خبز الباجيت المحمص"
type textarea "سمك التونة، الأفوكادو، الثوم المعمر، صلصة ساي، صلصة اليوزو، خبز الباجيت المحمص"
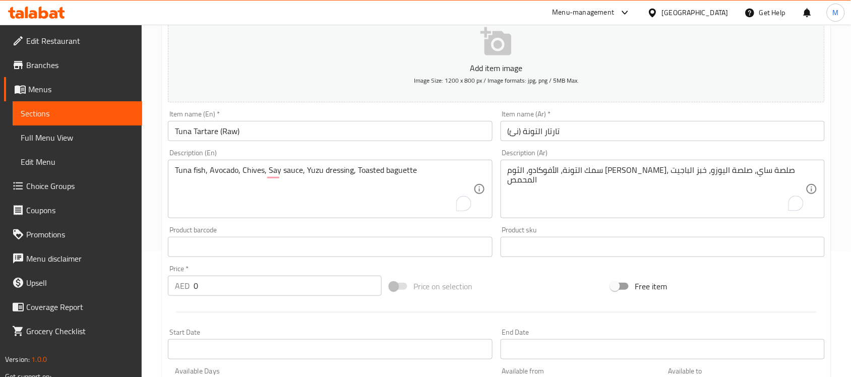
scroll to position [144, 0]
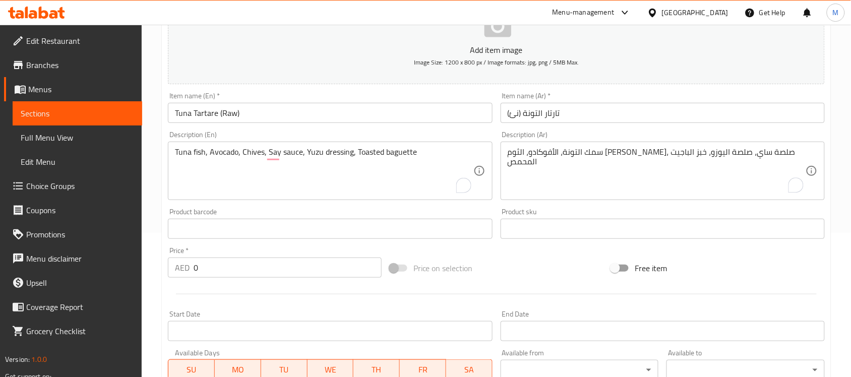
drag, startPoint x: 246, startPoint y: 270, endPoint x: 208, endPoint y: 268, distance: 38.4
click at [211, 268] on input "0" at bounding box center [288, 268] width 188 height 20
paste input "165.33"
drag, startPoint x: 214, startPoint y: 275, endPoint x: 203, endPoint y: 275, distance: 11.1
click at [203, 275] on input "0165.33" at bounding box center [288, 268] width 188 height 20
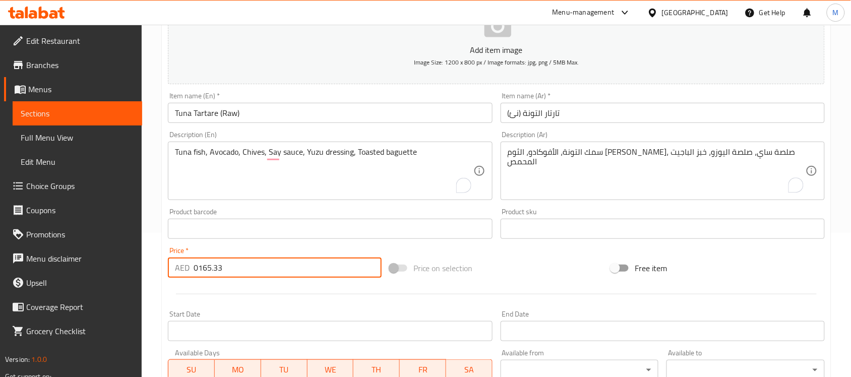
click at [203, 275] on input "0165.33" at bounding box center [288, 268] width 188 height 20
paste input "number"
click at [203, 275] on input "0165.33" at bounding box center [288, 268] width 188 height 20
type input "165.33"
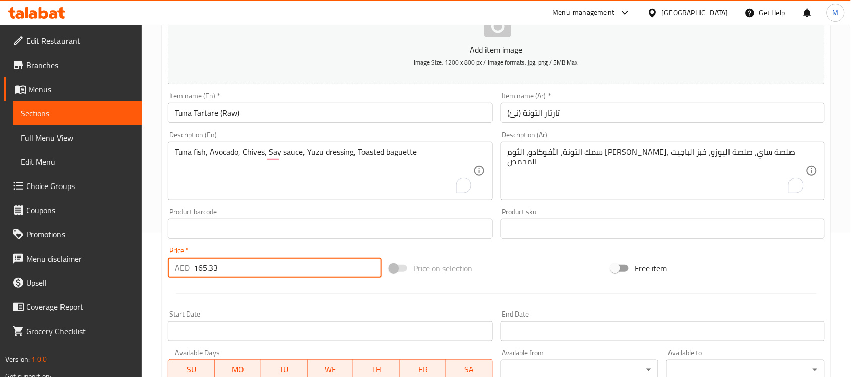
click at [209, 296] on div at bounding box center [496, 294] width 665 height 25
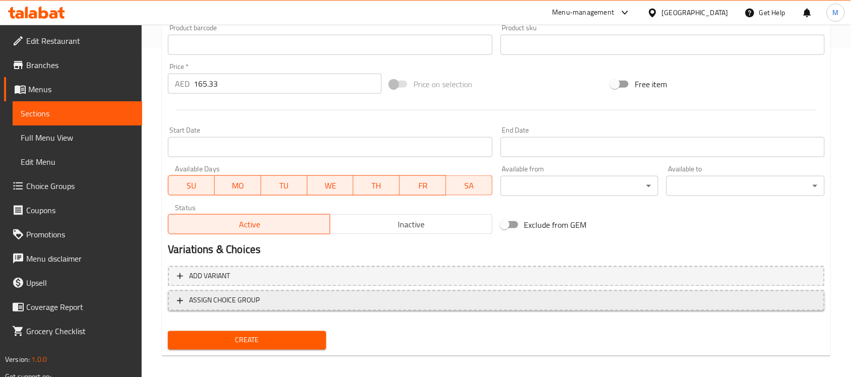
scroll to position [333, 0]
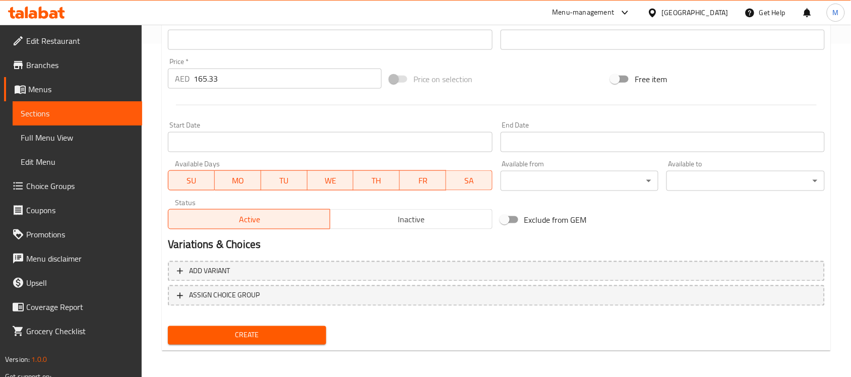
click at [278, 331] on span "Create" at bounding box center [247, 335] width 142 height 13
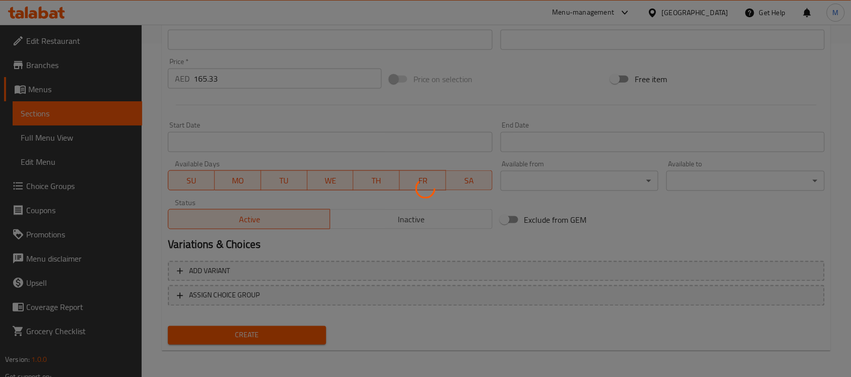
type input "0"
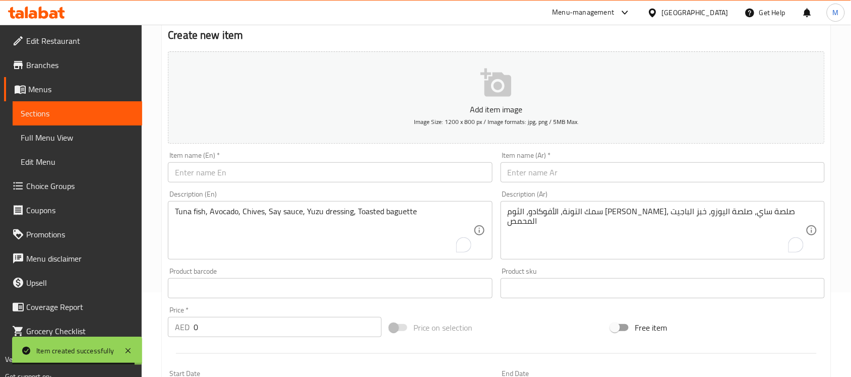
scroll to position [81, 0]
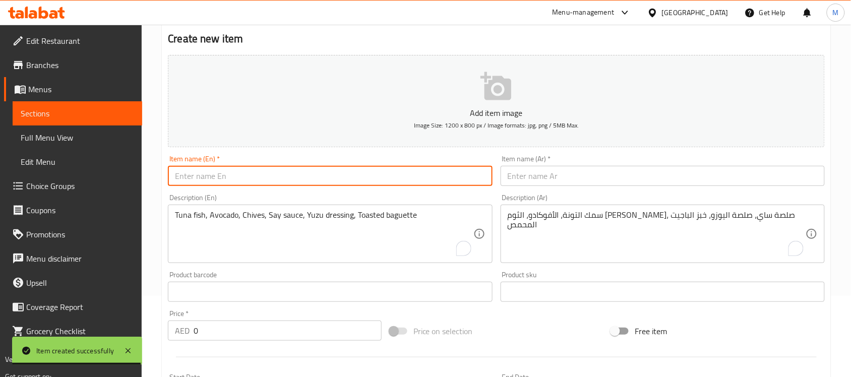
click at [216, 172] on input "text" at bounding box center [330, 176] width 324 height 20
paste input "BURRATA"
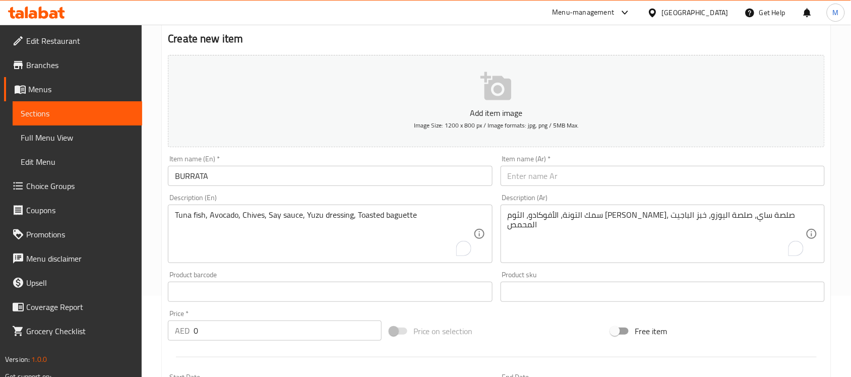
click at [187, 174] on input "BURRATA" at bounding box center [330, 176] width 324 height 20
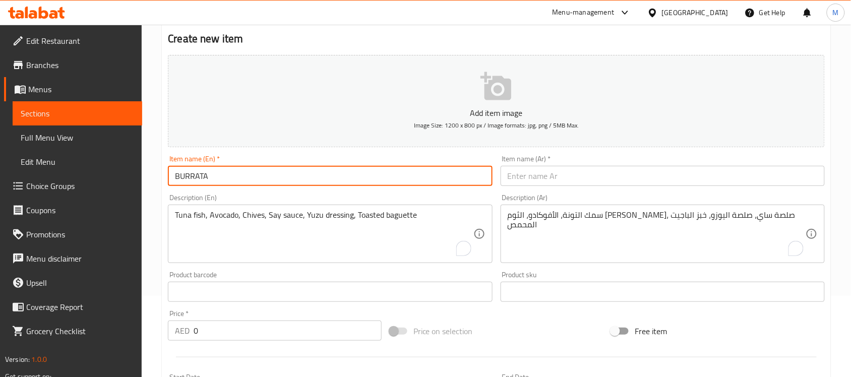
click at [187, 174] on input "BURRATA" at bounding box center [330, 176] width 324 height 20
paste input "urrata"
type input "Burrata"
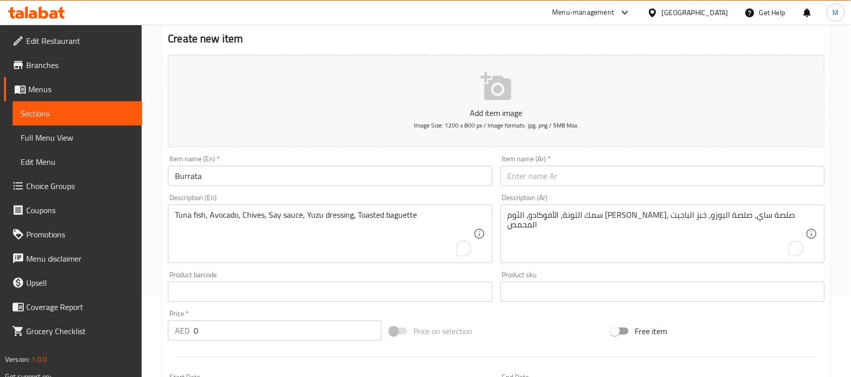
click at [315, 32] on h2 "Create new item" at bounding box center [496, 38] width 657 height 15
click at [277, 230] on textarea "To enrich screen reader interactions, please activate Accessibility in Grammarl…" at bounding box center [324, 234] width 298 height 48
paste textarea "Served with basil pesto and cherry tomatoes"
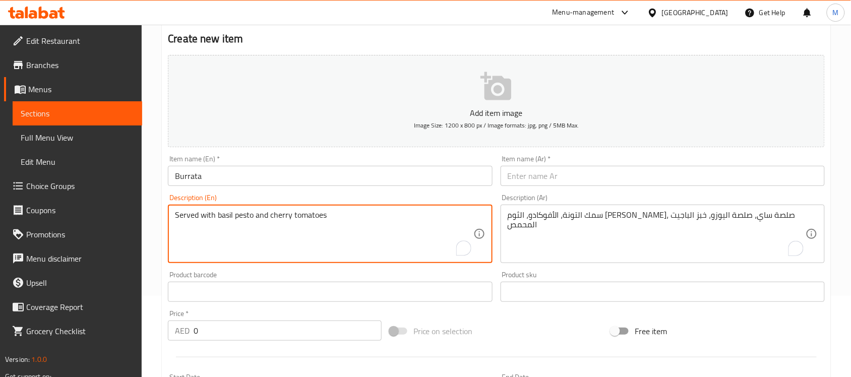
click at [263, 218] on textarea "Served with basil pesto and cherry tomatoes" at bounding box center [324, 234] width 298 height 48
click at [309, 221] on textarea "Served with basil pesto and cherry tomatoes" at bounding box center [324, 234] width 298 height 48
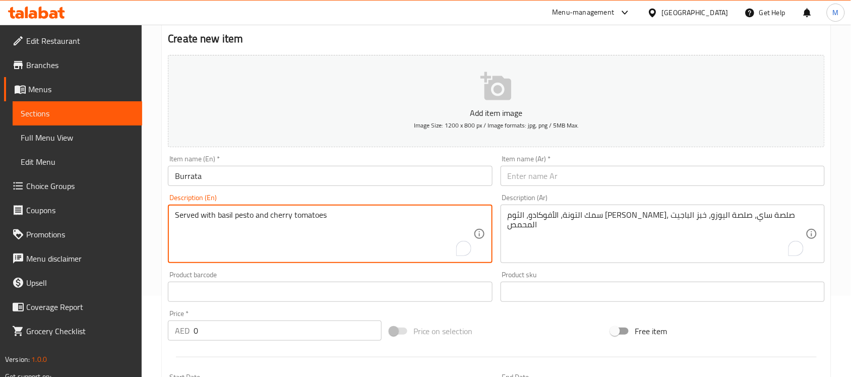
click at [309, 221] on textarea "Served with basil pesto and cherry tomatoes" at bounding box center [324, 234] width 298 height 48
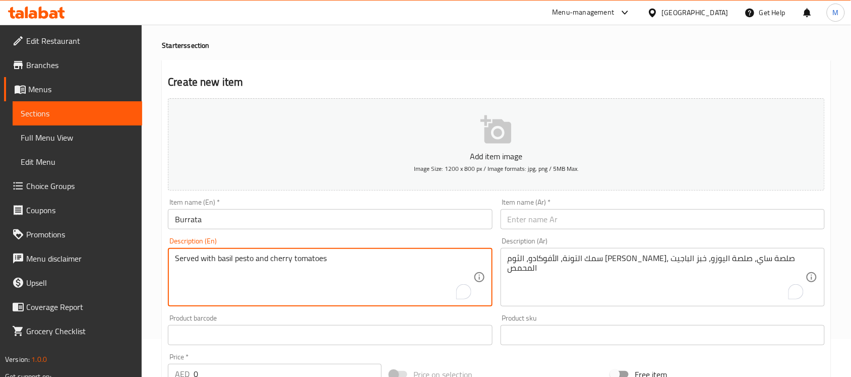
scroll to position [18, 0]
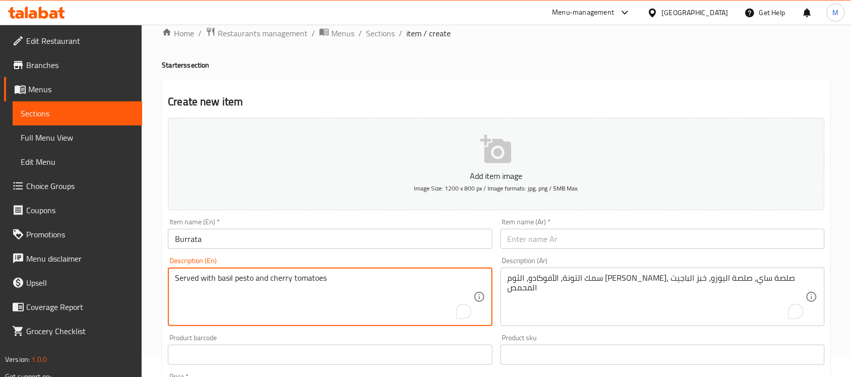
type textarea "Served with basil pesto and cherry tomatoes"
click at [398, 81] on div "Create new item Add item image Image Size: 1200 x 800 px / Image formats: jpg, …" at bounding box center [496, 373] width 669 height 587
click at [297, 280] on textarea "Served with basil pesto and cherry tomatoes" at bounding box center [324, 297] width 298 height 48
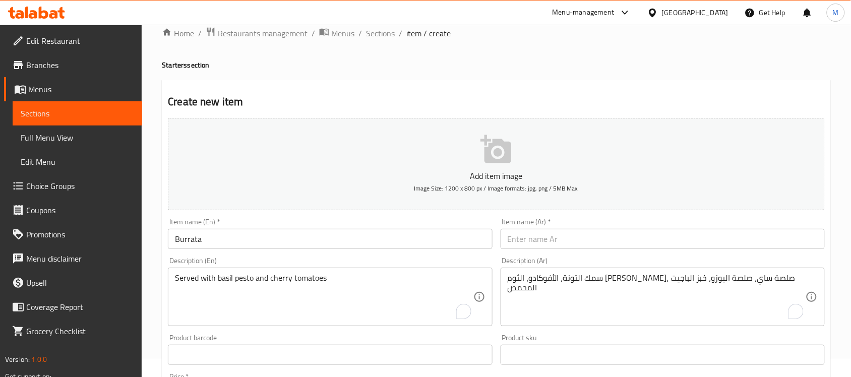
click at [396, 74] on div "Home / Restaurants management / Menus / Sections / item / create Starters secti…" at bounding box center [496, 350] width 669 height 647
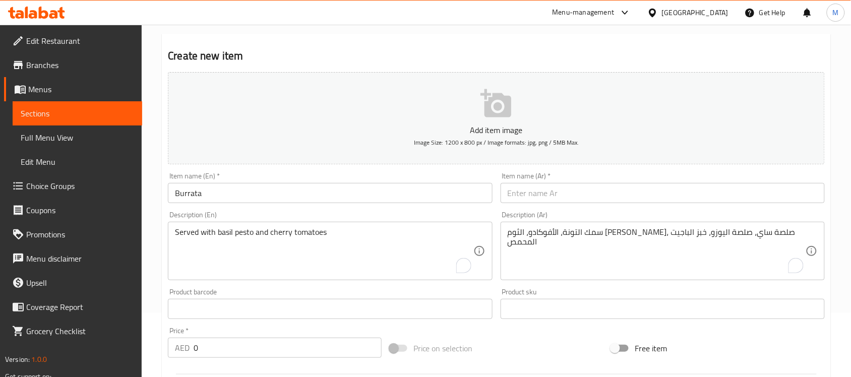
scroll to position [81, 0]
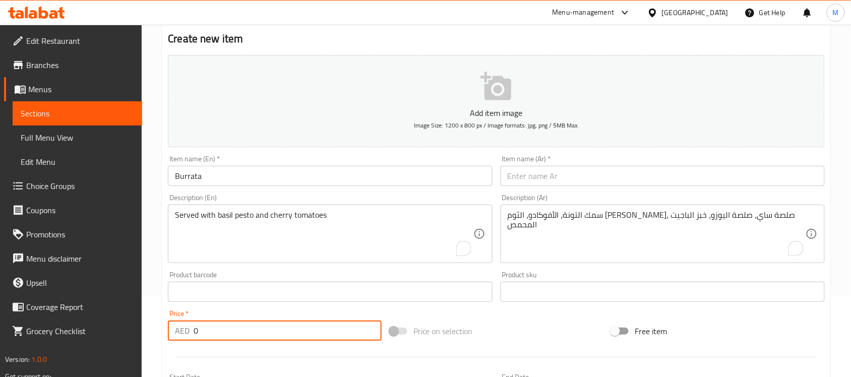
drag, startPoint x: 207, startPoint y: 328, endPoint x: 187, endPoint y: 333, distance: 21.3
click at [188, 333] on div "AED 0 Price *" at bounding box center [275, 331] width 214 height 20
paste input "208.0"
type input "208.00"
click at [195, 172] on input "Burrata" at bounding box center [330, 176] width 324 height 20
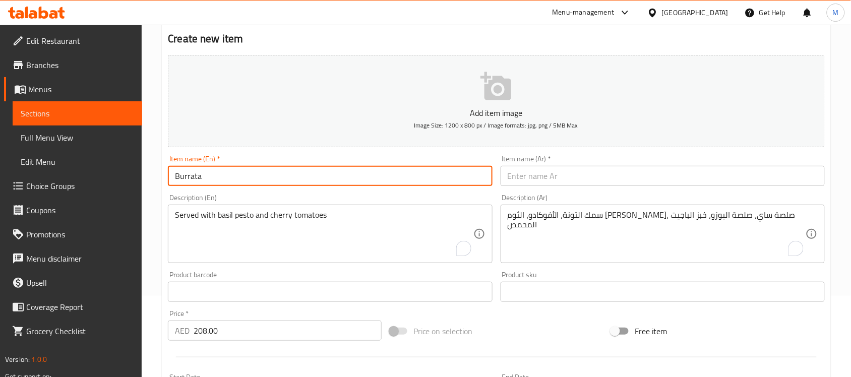
click at [195, 172] on input "Burrata" at bounding box center [330, 176] width 324 height 20
click at [188, 176] on input "Burrata" at bounding box center [330, 176] width 324 height 20
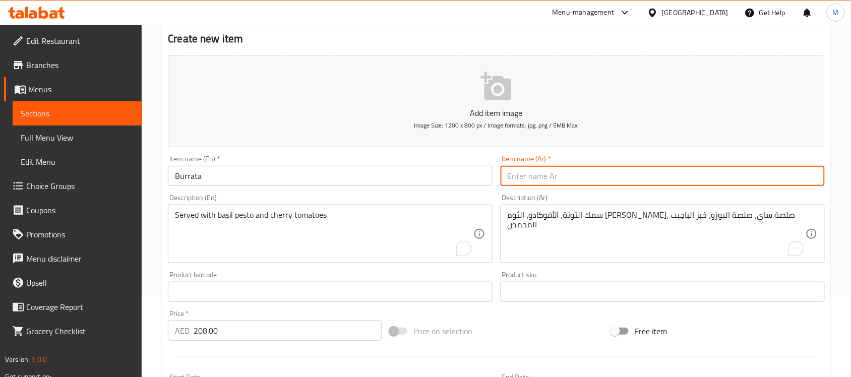
click at [620, 179] on input "text" at bounding box center [663, 176] width 324 height 20
paste input "بوراتا"
type input "بوراتا"
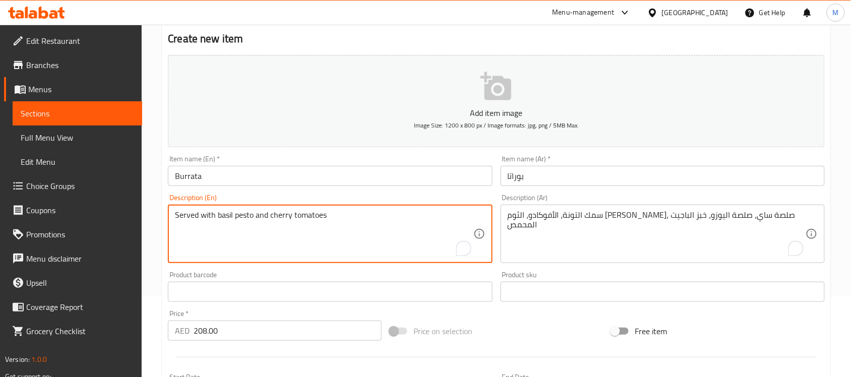
click at [297, 222] on textarea "Served with basil pesto and cherry tomatoes" at bounding box center [324, 234] width 298 height 48
click at [595, 218] on textarea "To enrich screen reader interactions, please activate Accessibility in Grammarl…" at bounding box center [657, 234] width 298 height 48
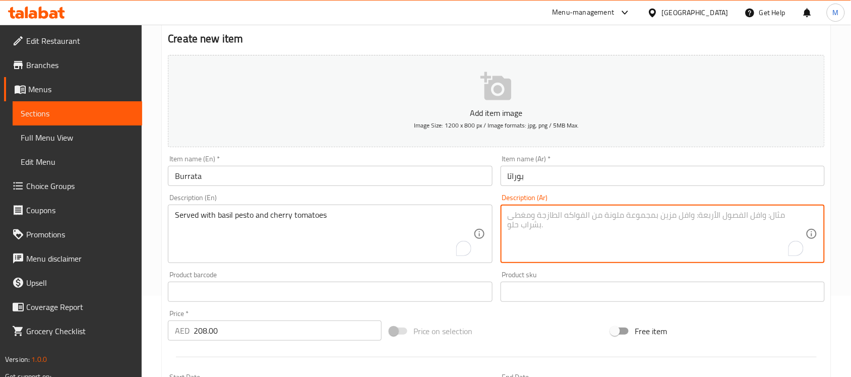
paste textarea "يقدم مع بيستو الريحان والطماطم الكرزية"
type textarea "يقدم مع بيستو الريحان والطماطم الكرزية"
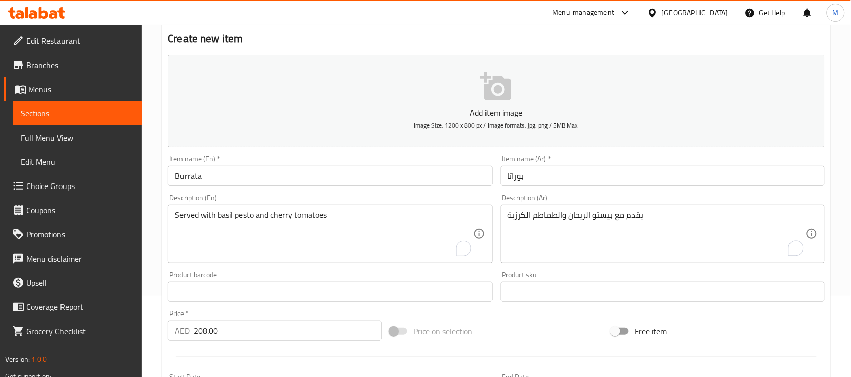
click at [426, 198] on div "Description (En) Served with basil pesto and cherry tomatoes Description (En)" at bounding box center [330, 228] width 324 height 69
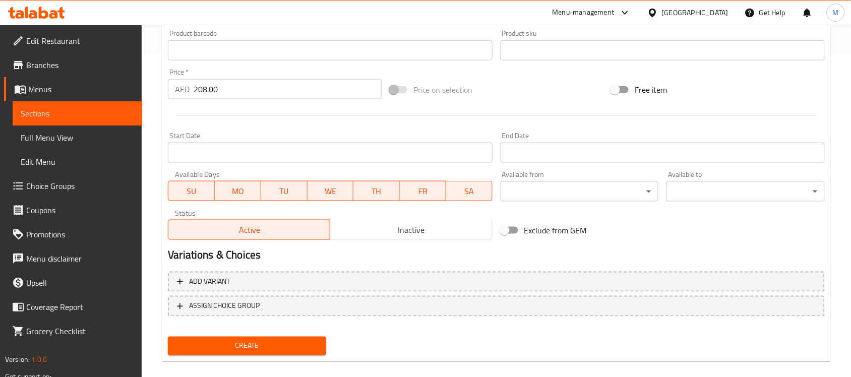
scroll to position [333, 0]
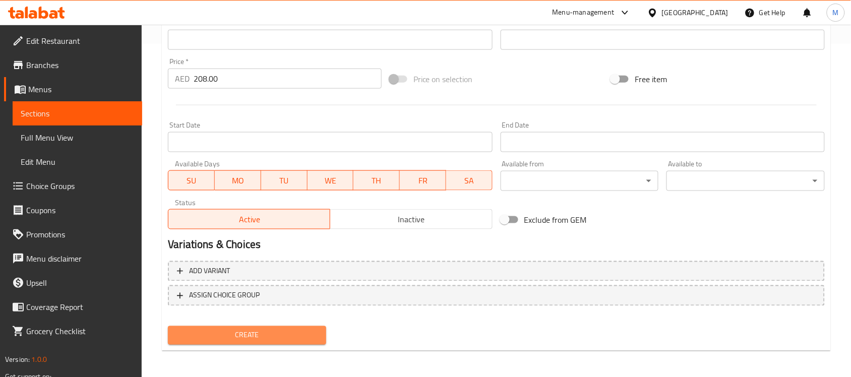
click at [311, 334] on span "Create" at bounding box center [247, 335] width 142 height 13
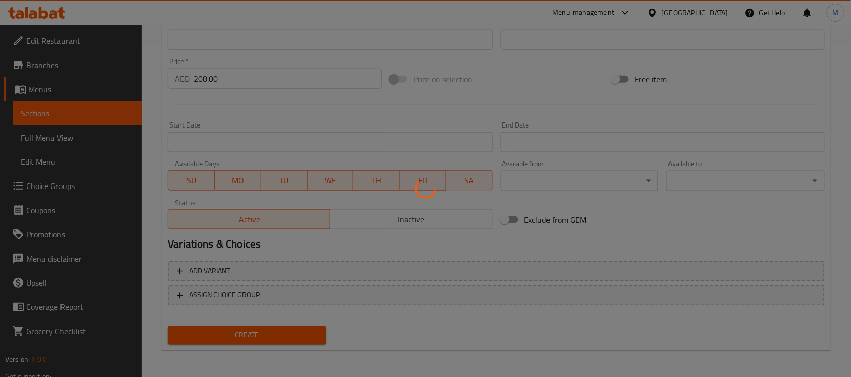
type input "0"
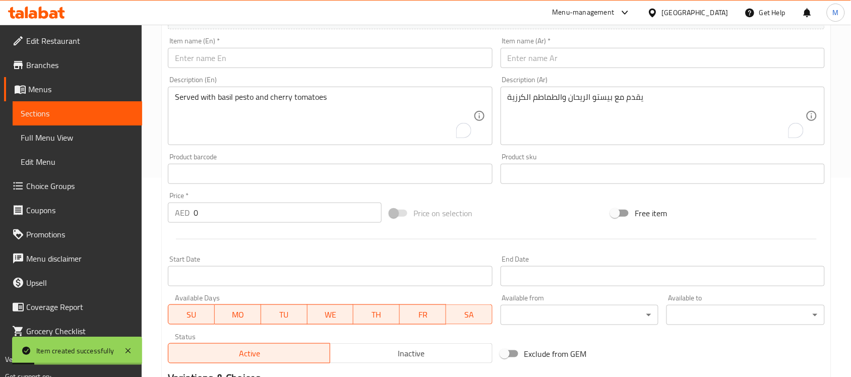
scroll to position [0, 0]
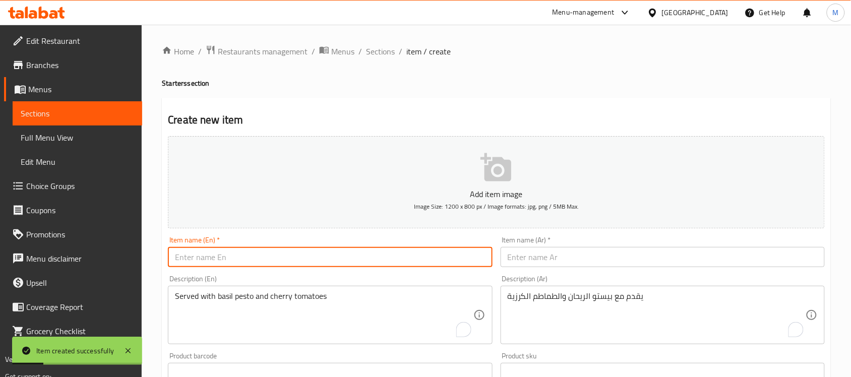
click at [240, 255] on input "text" at bounding box center [330, 257] width 324 height 20
paste input "CRISPY BABY SQUID"
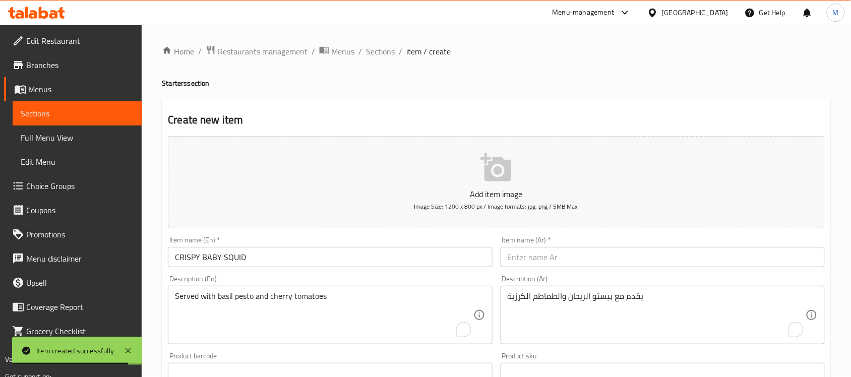
click at [225, 261] on input "CRISPY BABY SQUID" at bounding box center [330, 257] width 324 height 20
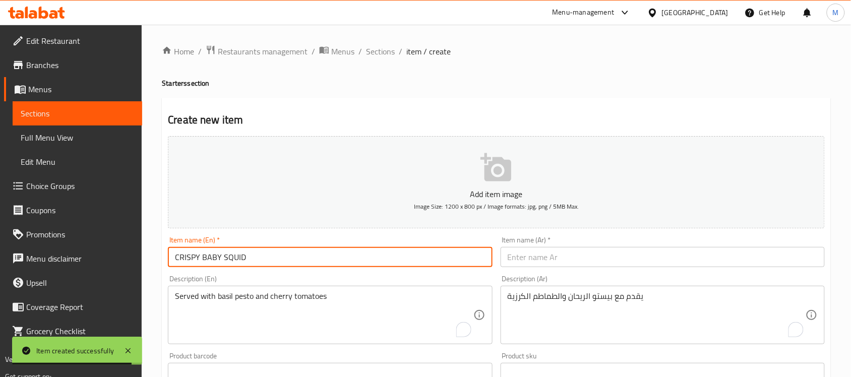
click at [225, 261] on input "CRISPY BABY SQUID" at bounding box center [330, 257] width 324 height 20
paste input "rispy Baby Squid"
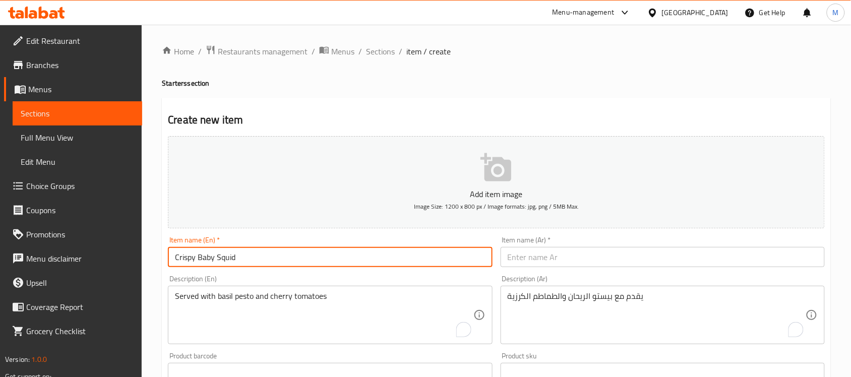
type input "Crispy Baby Squid"
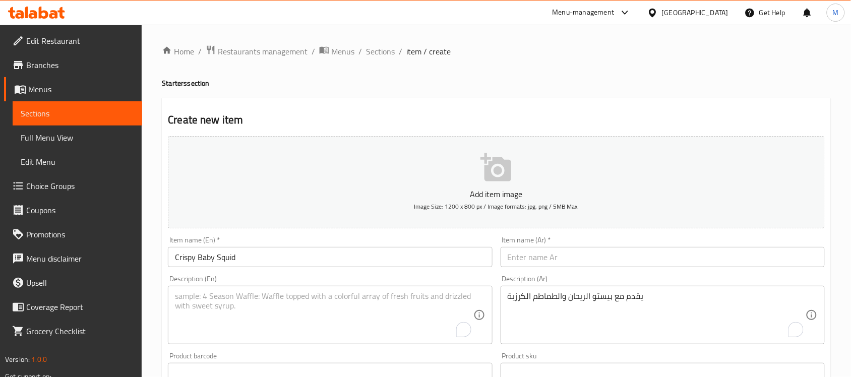
click at [223, 293] on textarea "To enrich screen reader interactions, please activate Accessibility in Grammarl…" at bounding box center [324, 315] width 298 height 48
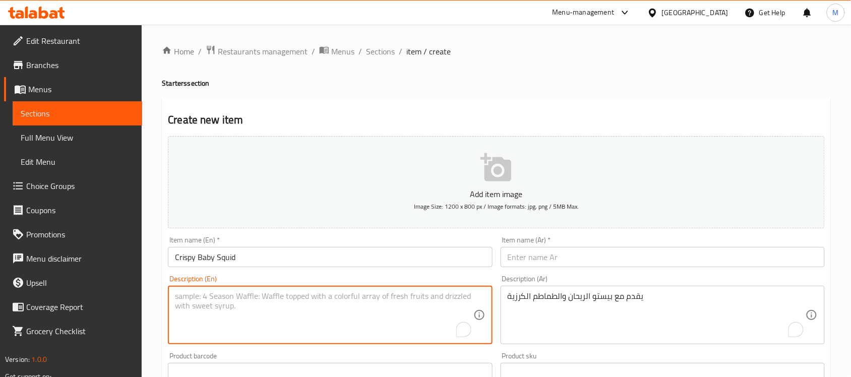
paste textarea "Served with tartare sauce and grilled lemon"
type textarea "Served with tartare sauce and grilled lemon"
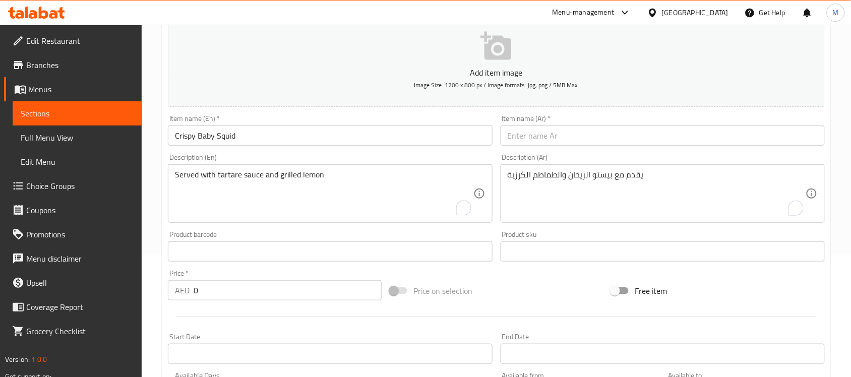
scroll to position [126, 0]
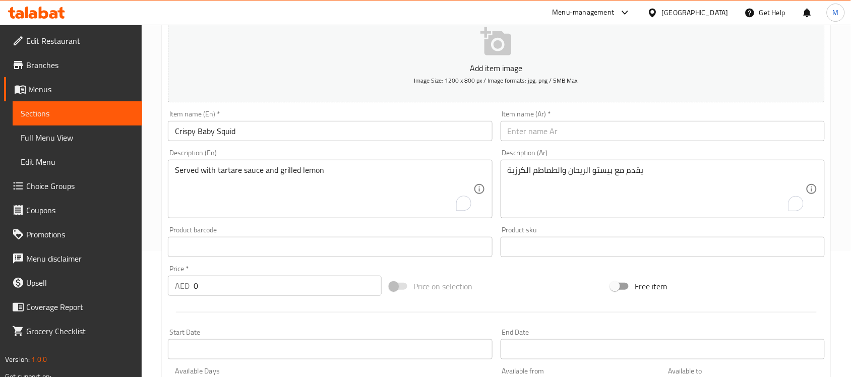
click at [223, 299] on div "Price   * AED 0 Price *" at bounding box center [275, 280] width 222 height 39
drag, startPoint x: 213, startPoint y: 281, endPoint x: 180, endPoint y: 283, distance: 32.9
click at [188, 289] on div "AED 0 Price *" at bounding box center [275, 286] width 214 height 20
paste input "85.33"
type input "85.33"
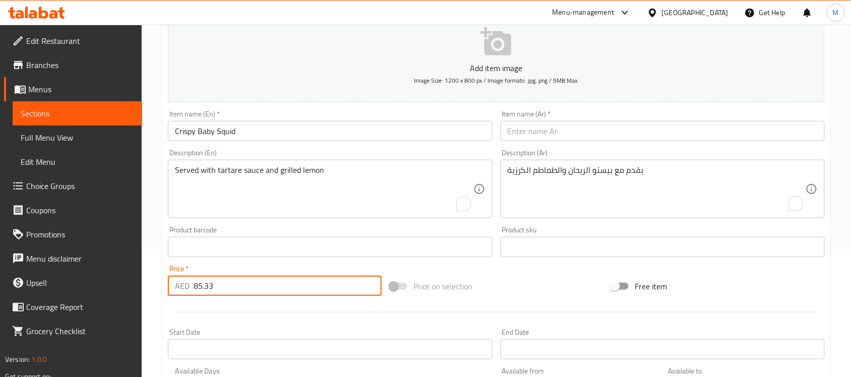
click at [203, 135] on input "Crispy Baby Squid" at bounding box center [330, 131] width 324 height 20
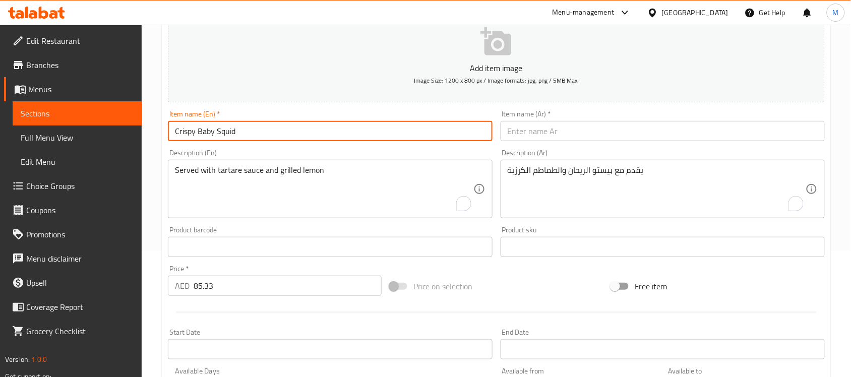
click at [203, 135] on input "Crispy Baby Squid" at bounding box center [330, 131] width 324 height 20
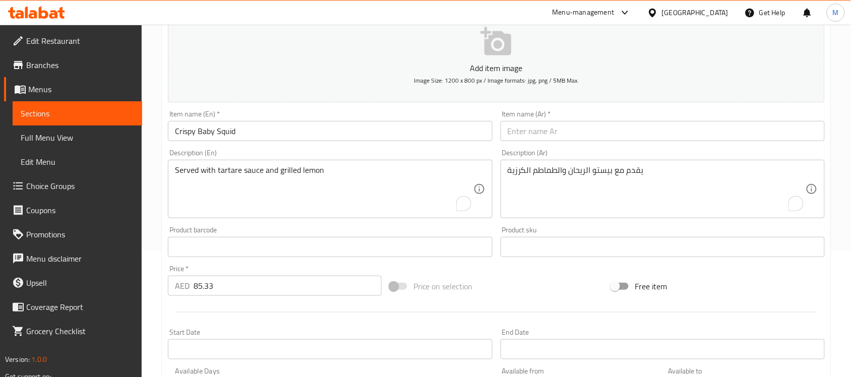
drag, startPoint x: 565, startPoint y: 142, endPoint x: 565, endPoint y: 135, distance: 6.6
click at [565, 141] on div "Item name (Ar)   * Item name (Ar) *" at bounding box center [663, 125] width 332 height 39
click at [565, 135] on input "text" at bounding box center [663, 131] width 324 height 20
paste input "حبار صغير مقرمش"
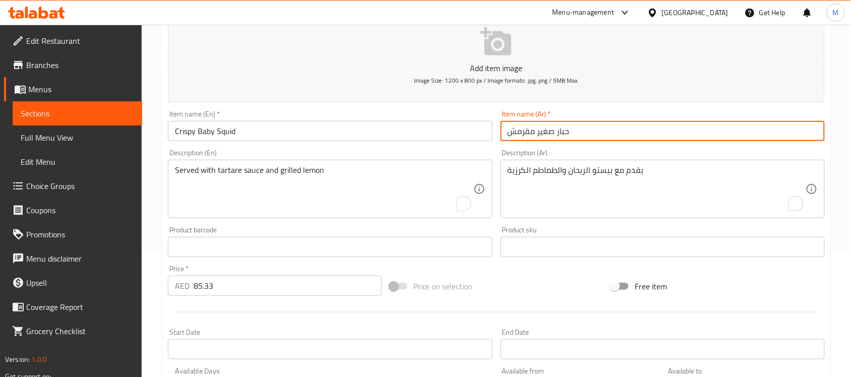
type input "حبار صغير مقرمش"
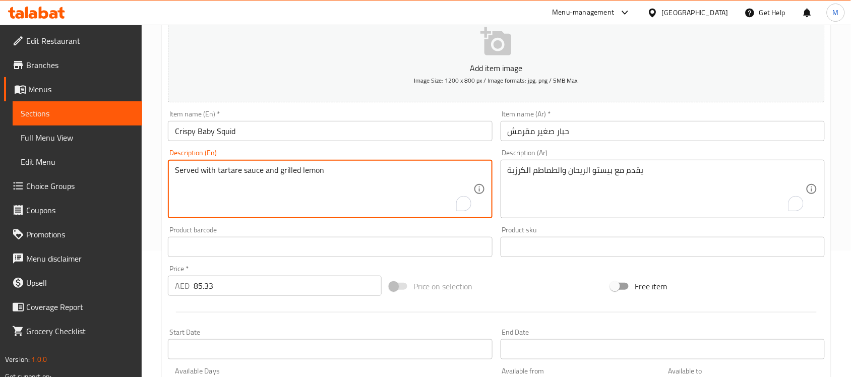
click at [225, 172] on textarea "Served with tartare sauce and grilled lemon" at bounding box center [324, 189] width 298 height 48
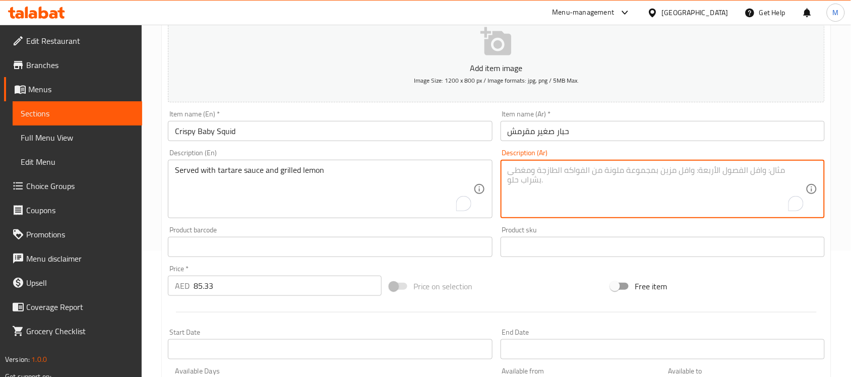
click at [556, 179] on textarea "To enrich screen reader interactions, please activate Accessibility in Grammarl…" at bounding box center [657, 189] width 298 height 48
paste textarea "يقدم مع صلصة التارتار والليمون المشوي"
type textarea "يقدم مع صلصة التارتار والليمون المشوي"
click at [360, 232] on div "Product barcode Product barcode" at bounding box center [330, 241] width 324 height 31
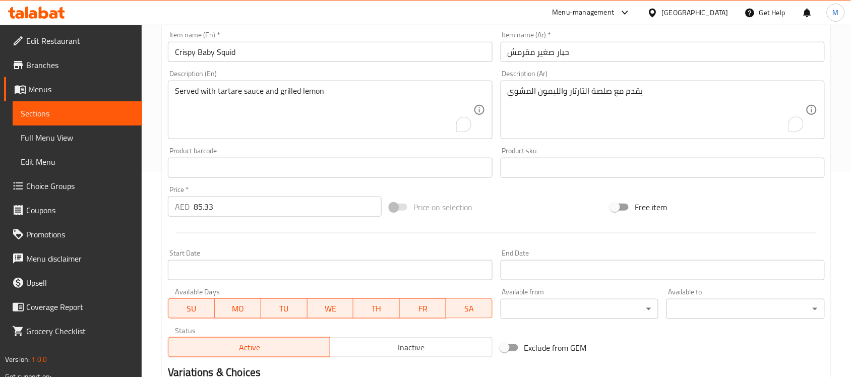
scroll to position [333, 0]
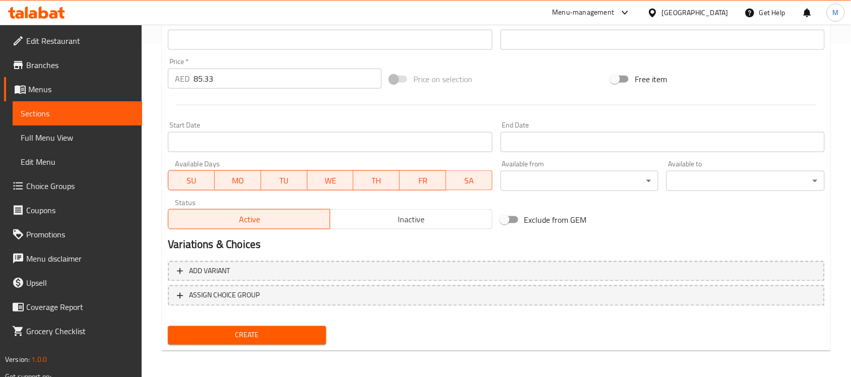
click at [293, 333] on span "Create" at bounding box center [247, 335] width 142 height 13
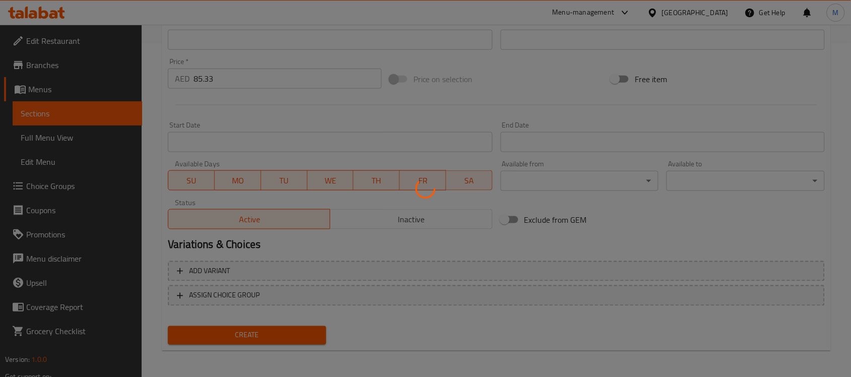
type input "0"
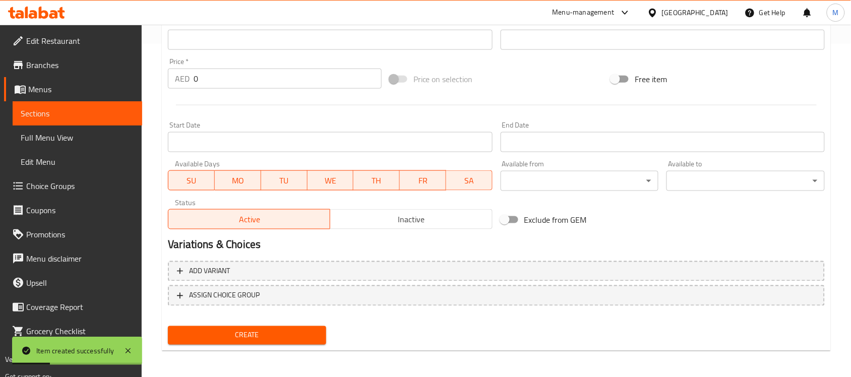
scroll to position [0, 0]
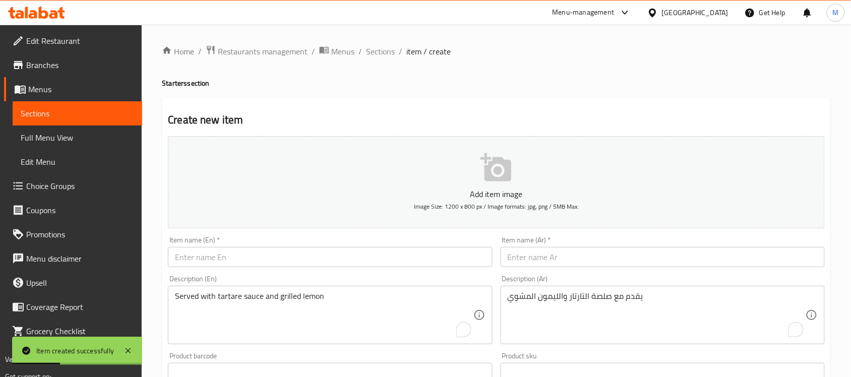
click at [223, 261] on input "text" at bounding box center [330, 257] width 324 height 20
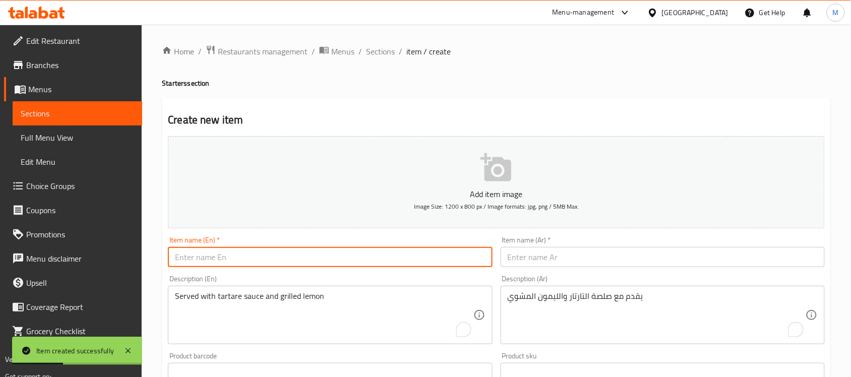
paste input "MEAT SUSHI (3 PCS)"
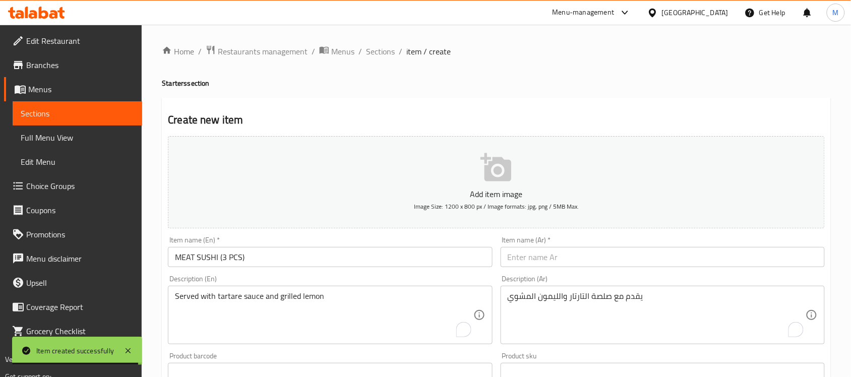
click at [263, 260] on input "MEAT SUSHI (3 PCS)" at bounding box center [330, 257] width 324 height 20
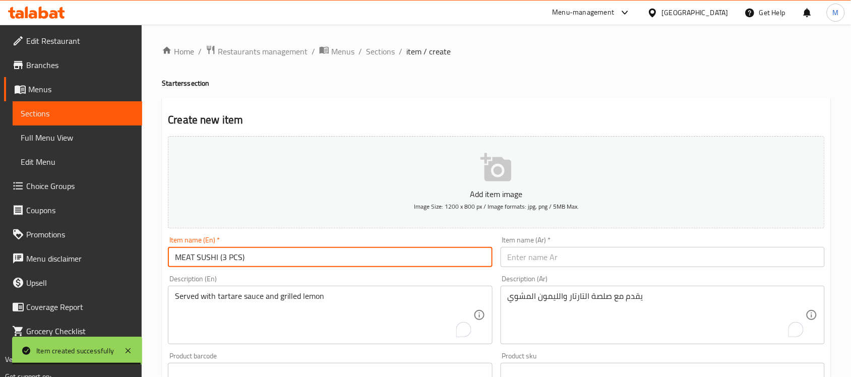
click at [263, 260] on input "MEAT SUSHI (3 PCS)" at bounding box center [330, 257] width 324 height 20
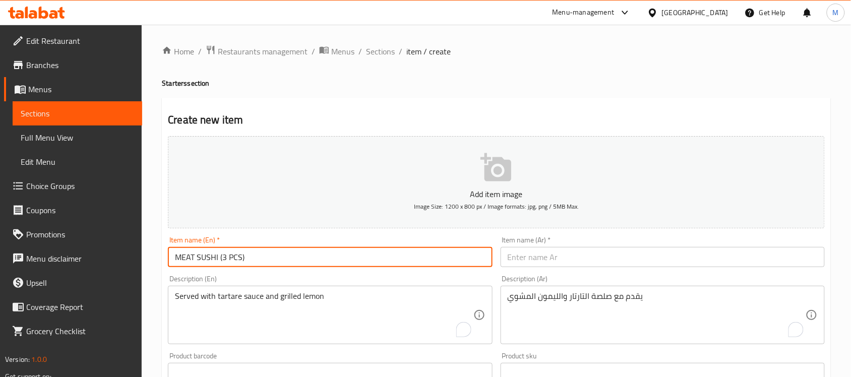
click at [263, 260] on input "MEAT SUSHI (3 PCS)" at bounding box center [330, 257] width 324 height 20
paste input "eat Sushi (3 Pcs"
type input "Meat Sushi (3 Pcs)"
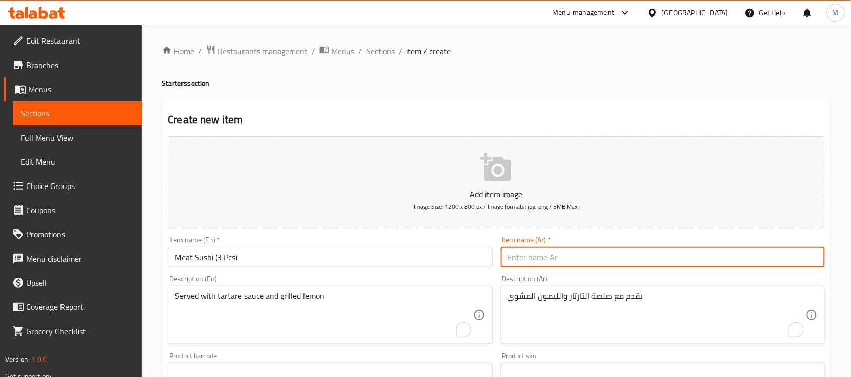
click at [562, 254] on input "text" at bounding box center [663, 257] width 324 height 20
paste input "سوشي لحم (3 قطع)"
type input "سوشي لحم (3 قطع)"
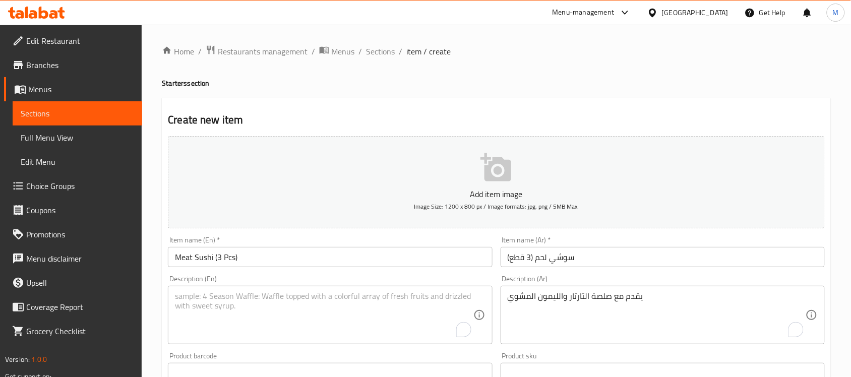
click at [282, 293] on textarea "To enrich screen reader interactions, please activate Accessibility in Grammarl…" at bounding box center [324, 315] width 298 height 48
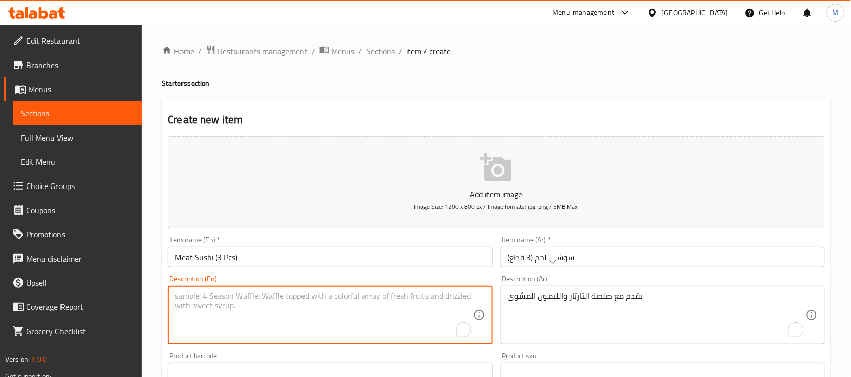
paste textarea "Beef sirloin, Avocado, Parmesan, Soy sauce, Potato chips"
type textarea "Beef sirloin, Avocado, Parmesan, Soy sauce, Potato chips"
click at [553, 309] on textarea "To enrich screen reader interactions, please activate Accessibility in Grammarl…" at bounding box center [657, 315] width 298 height 48
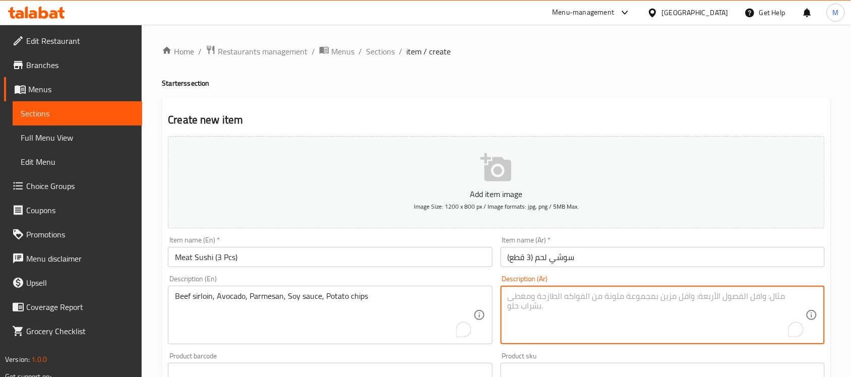
paste textarea "شريحة لحم بقري، أفوكادو، بارميزان، صلصة الصويا، رقائق البطاطس"
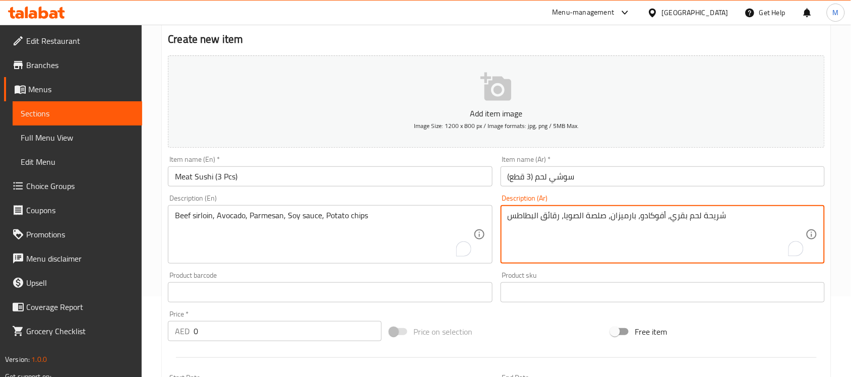
scroll to position [126, 0]
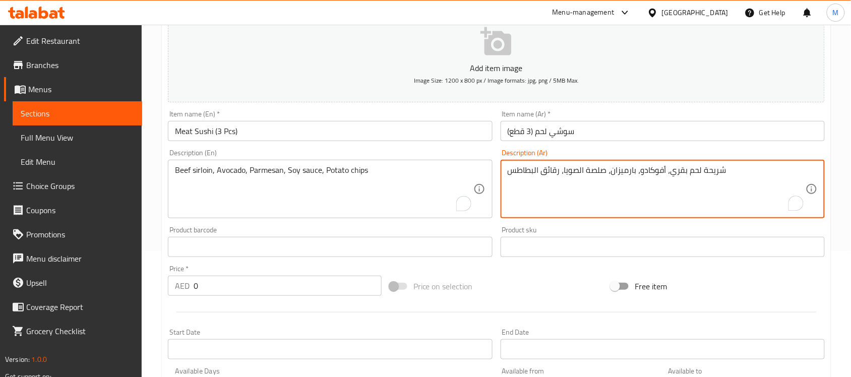
type textarea "شريحة لحم بقري، أفوكادو، بارميزان، صلصة الصويا، رقائق البطاطس"
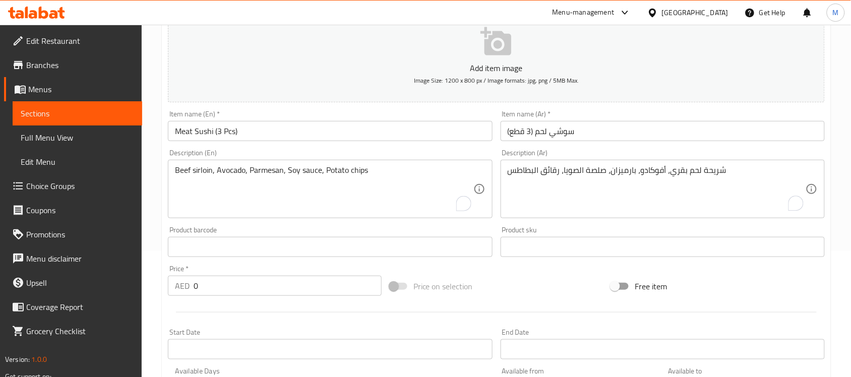
drag, startPoint x: 197, startPoint y: 282, endPoint x: 182, endPoint y: 287, distance: 15.0
click at [182, 287] on div "AED 0 Price *" at bounding box center [275, 286] width 214 height 20
paste input "96.0"
type input "96.00"
click at [218, 313] on div at bounding box center [496, 312] width 665 height 25
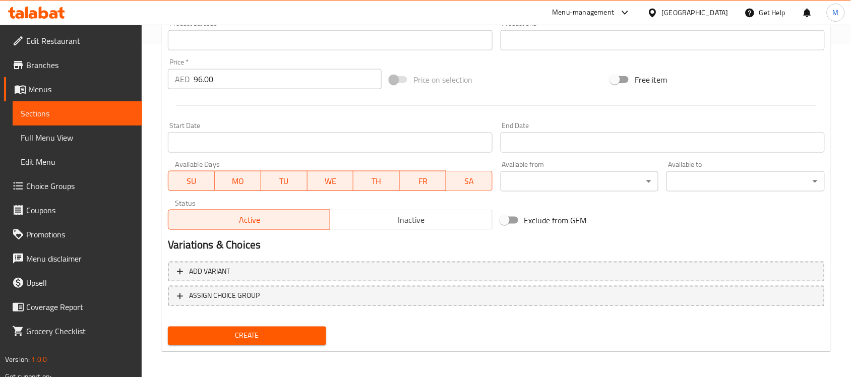
scroll to position [333, 0]
click at [269, 334] on span "Create" at bounding box center [247, 335] width 142 height 13
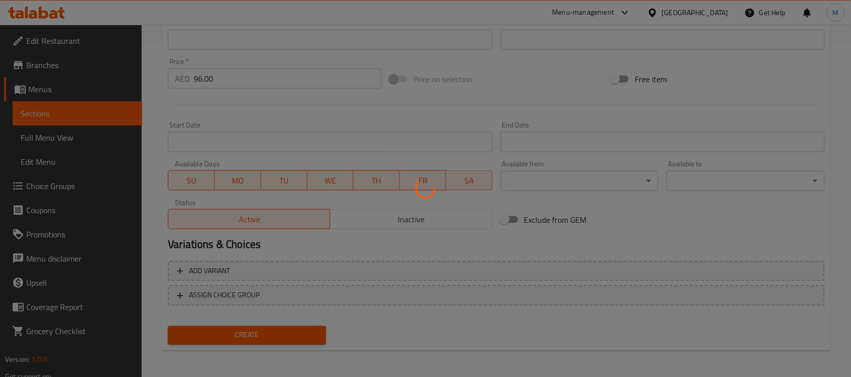
type input "0"
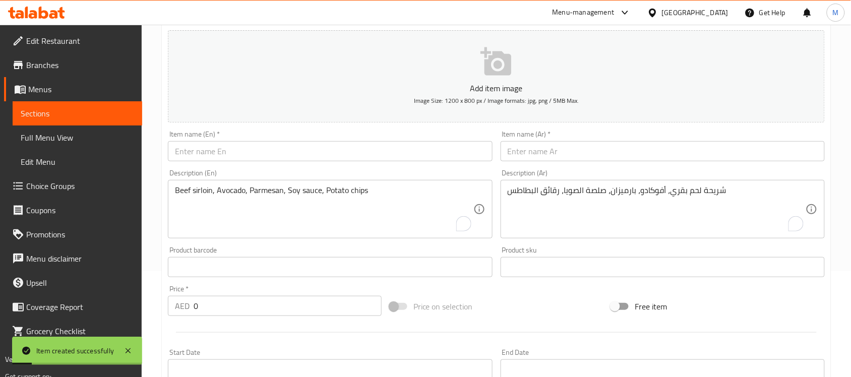
scroll to position [81, 0]
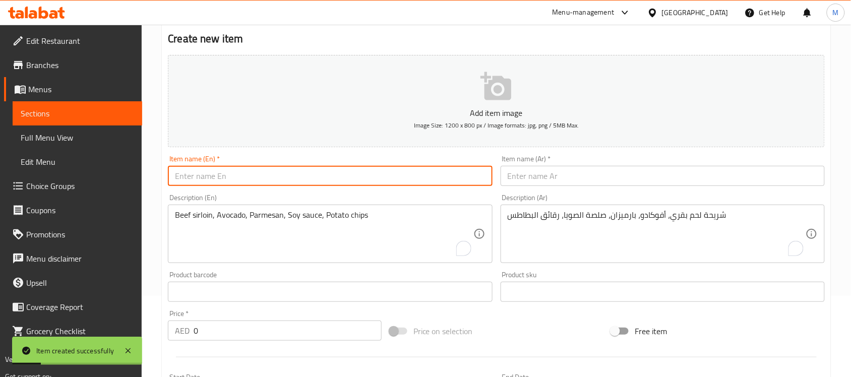
click at [270, 172] on input "text" at bounding box center [330, 176] width 324 height 20
paste input "SUCUK"
type input "SUCUK"
click at [588, 175] on input "text" at bounding box center [663, 176] width 324 height 20
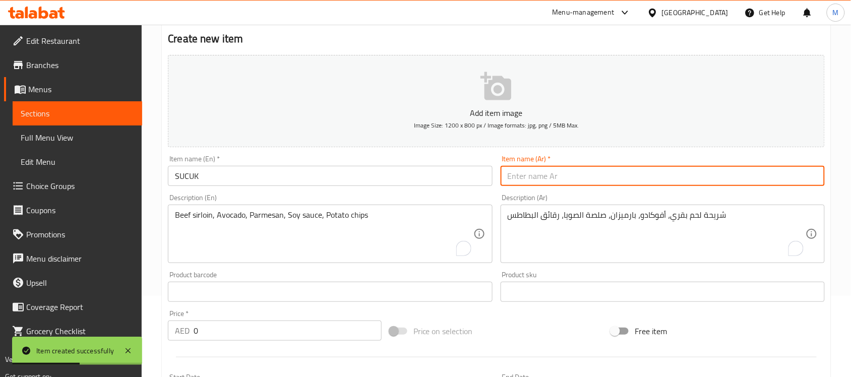
paste input "سوكوك"
type input "سوكوك"
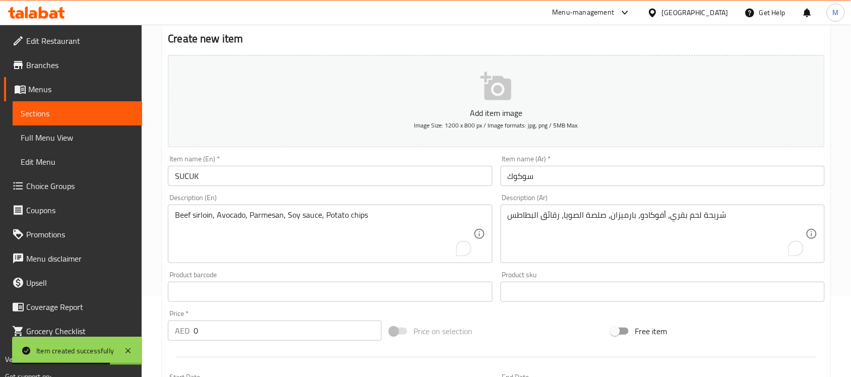
click at [293, 217] on textarea "Beef sirloin, Avocado, Parmesan, Soy sauce, Potato chips" at bounding box center [324, 234] width 298 height 48
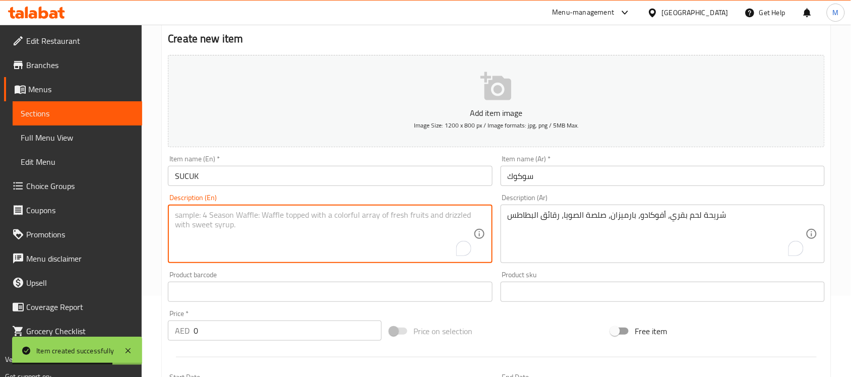
paste textarea "Grilled Turkish pepperoni with cherry tomatoes, Cheddar cheese, Bread and Rocket"
type textarea "Grilled Turkish pepperoni with cherry tomatoes, Cheddar cheese, Bread and Rocket"
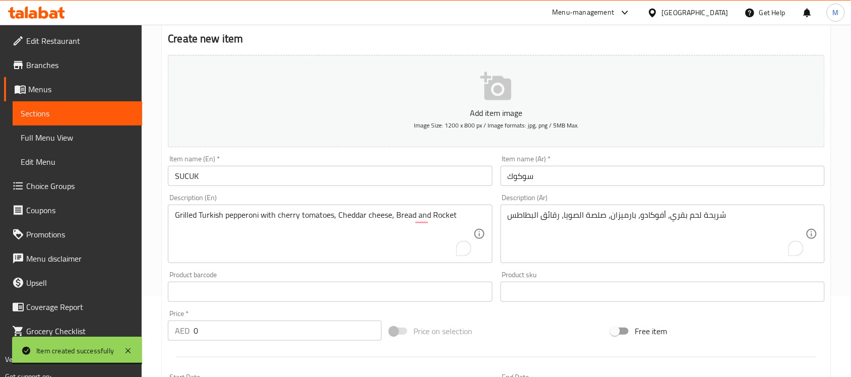
click at [628, 209] on div "شريحة لحم بقري، أفوكادو، بارميزان، صلصة الصويا، رقائق البطاطس Description (Ar)" at bounding box center [663, 234] width 324 height 58
paste textarea "بيبروني تركي مشوي مع طماطم كرزية وجبنة شيدر وخبز وجرجير"
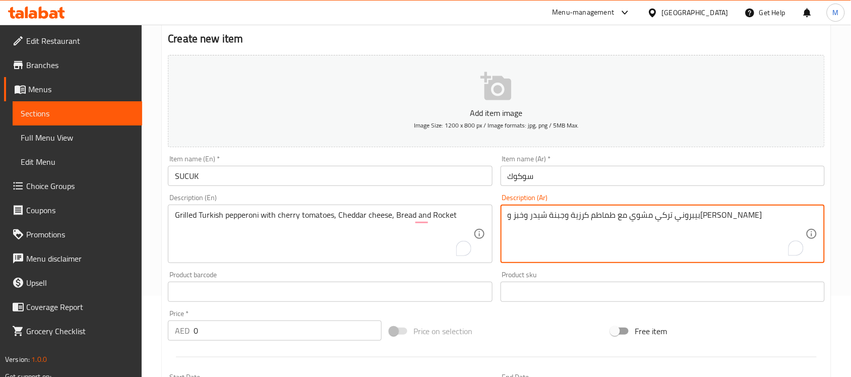
type textarea "بيبروني تركي مشوي مع طماطم كرزية وجبنة شيدر وخبز وجرجير"
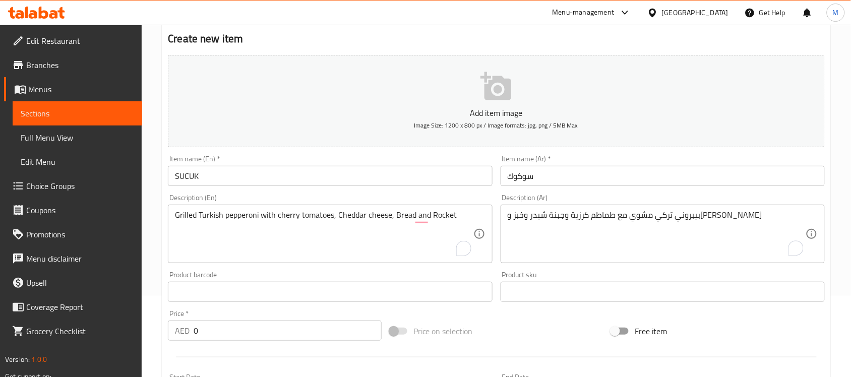
drag, startPoint x: 217, startPoint y: 332, endPoint x: 187, endPoint y: 334, distance: 30.3
click at [190, 334] on div "AED 0 Price *" at bounding box center [275, 331] width 214 height 20
paste input "69.33"
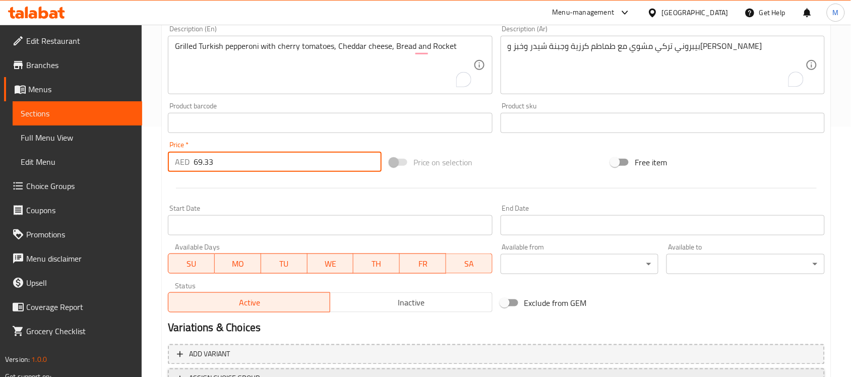
scroll to position [333, 0]
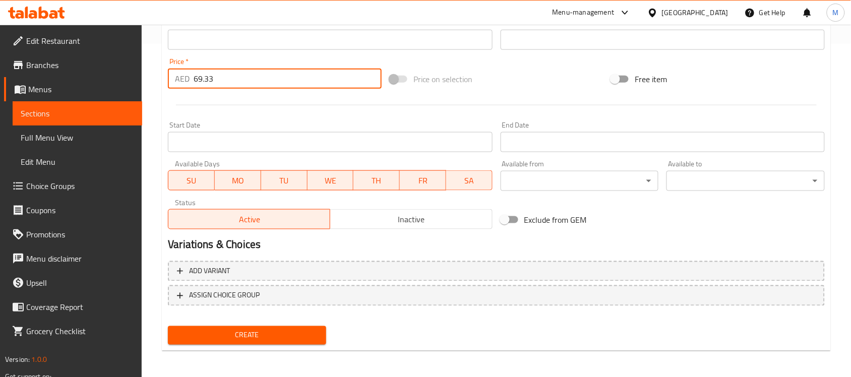
type input "69.33"
click at [285, 333] on span "Create" at bounding box center [247, 335] width 142 height 13
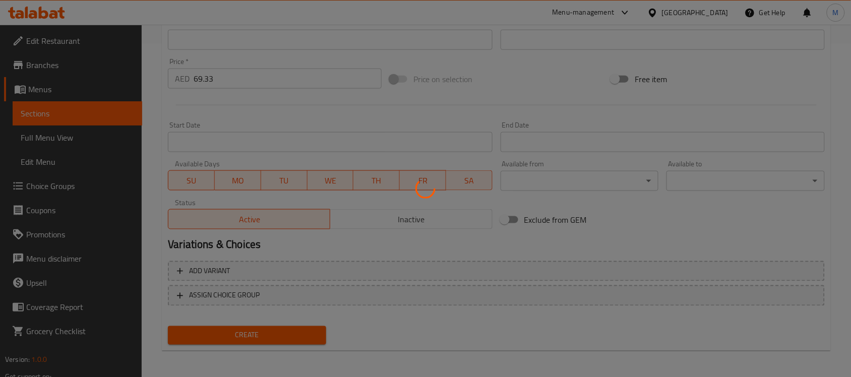
type input "0"
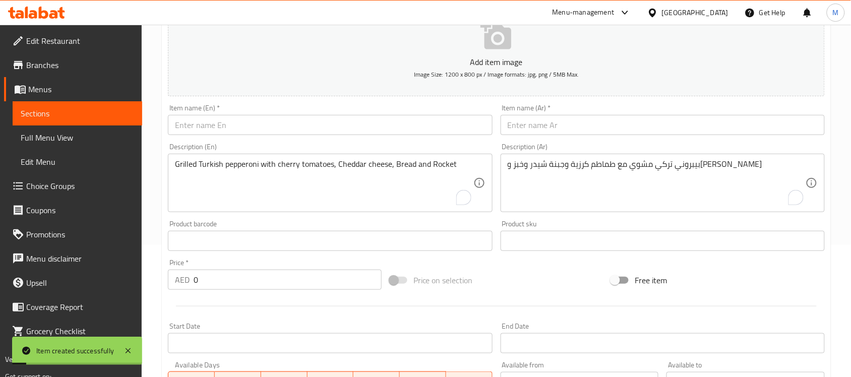
scroll to position [0, 0]
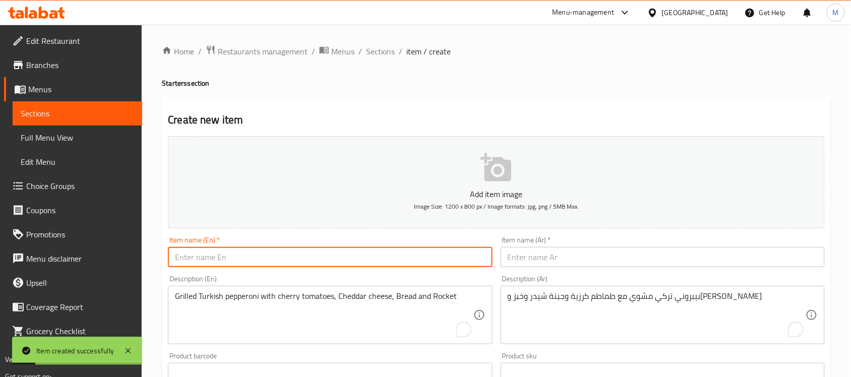
click at [231, 255] on input "text" at bounding box center [330, 257] width 324 height 20
paste input "BEEF TACOS (3 PCS)"
type input "BEEF TACOS (3 PCS)"
click at [571, 243] on div "Item name (Ar)   * Item name (Ar) *" at bounding box center [663, 251] width 324 height 31
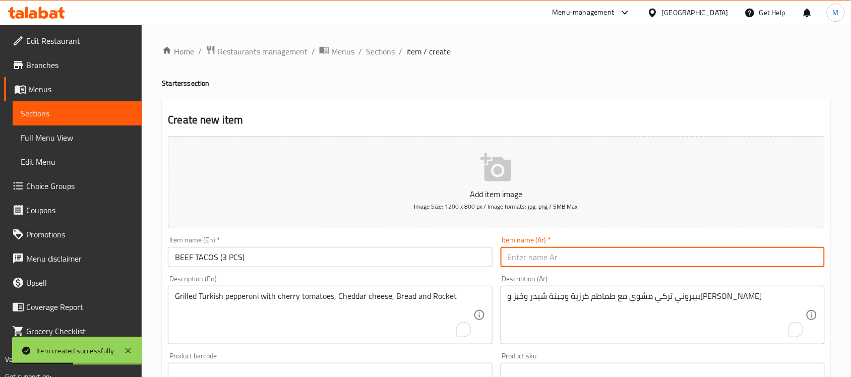
click at [581, 265] on input "text" at bounding box center [663, 257] width 324 height 20
paste input "تاكو لحم البقر (3 قطع)"
type input "تاكو لحم البقر (3 قطع)"
click at [677, 59] on div "Home / Restaurants management / Menus / Sections / item / create Starters secti…" at bounding box center [496, 368] width 669 height 647
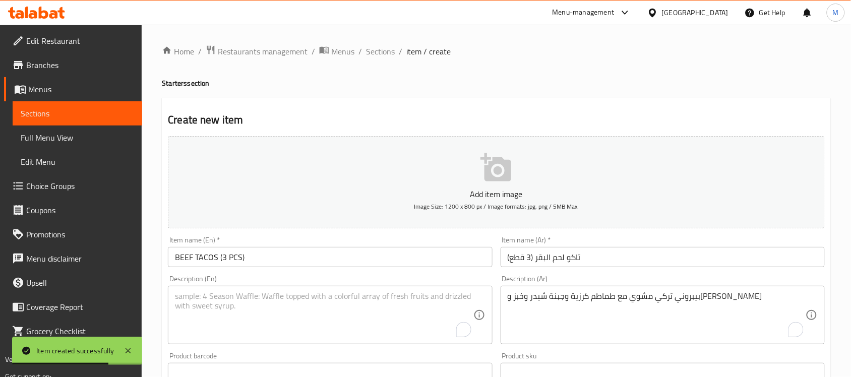
click at [326, 296] on textarea "To enrich screen reader interactions, please activate Accessibility in Grammarl…" at bounding box center [324, 315] width 298 height 48
paste textarea "Slow roasted beef ribs, Guacamole, Tomato salsa, Homemade spicy sauce, Sour cre…"
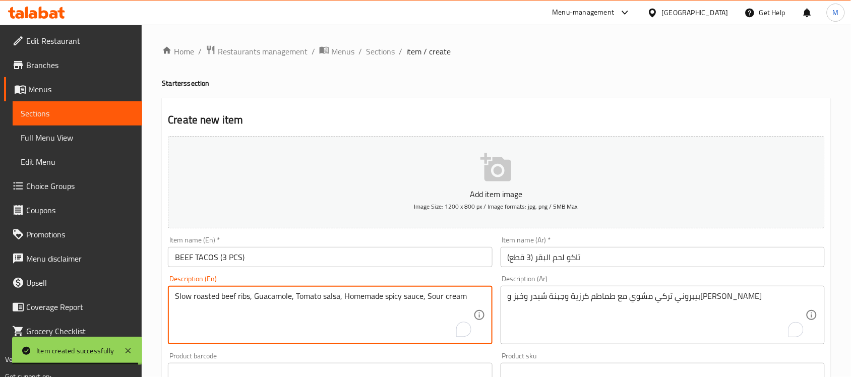
type textarea "Slow roasted beef ribs, Guacamole, Tomato salsa, Homemade spicy sauce, Sour cre…"
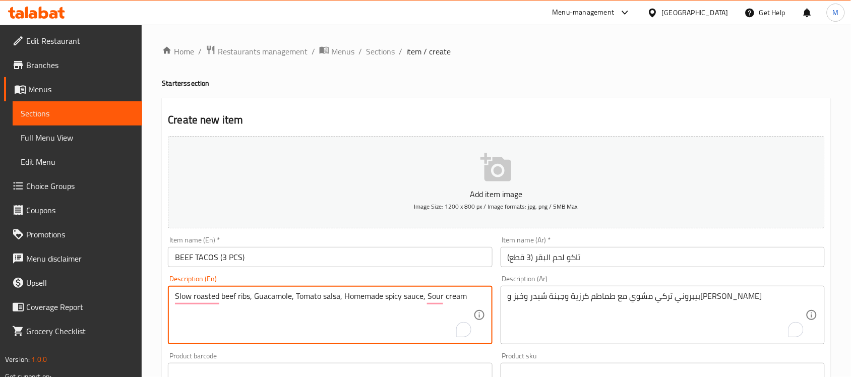
click at [602, 309] on textarea "بيبروني تركي مشوي مع طماطم كرزية وجبنة شيدر وخبز وجرجير" at bounding box center [657, 315] width 298 height 48
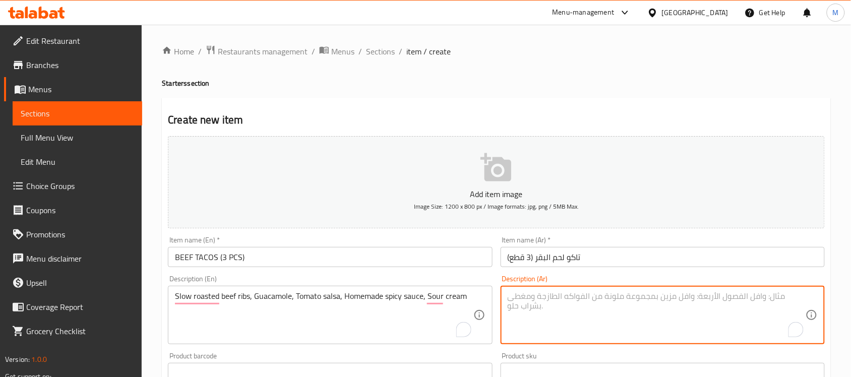
paste textarea "ضلوع لحم بقري مشوية ببطء، جواكامولي، صلصة طماطم، صلصة حارة محلية الصنع، كريمة ح…"
type textarea "ضلوع لحم بقري مشوية ببطء، جواكامولي، صلصة طماطم، صلصة حارة محلية الصنع، كريمة ح…"
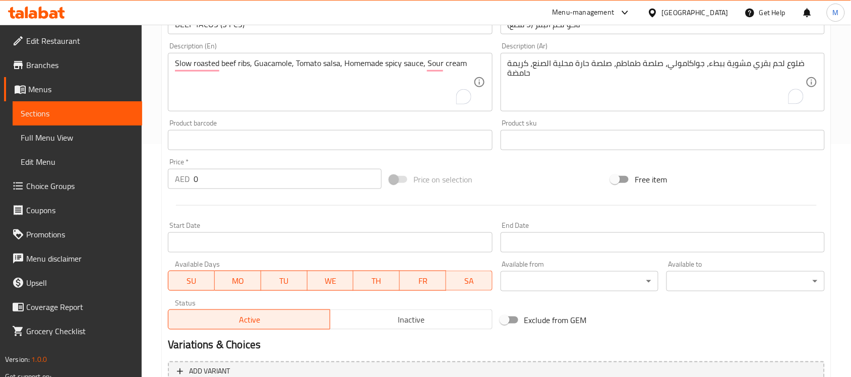
scroll to position [252, 0]
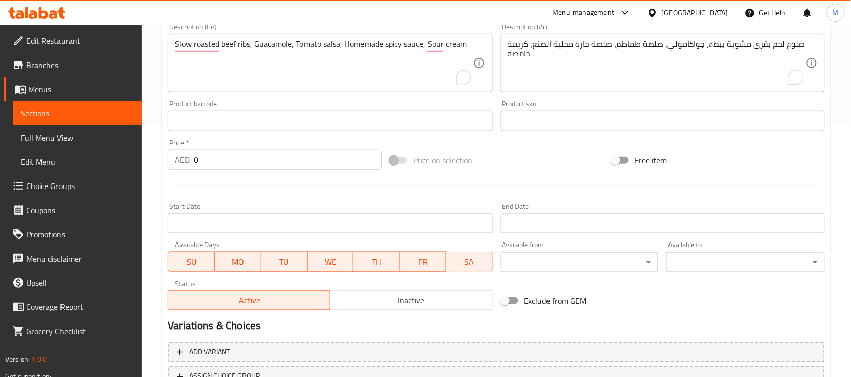
drag, startPoint x: 223, startPoint y: 158, endPoint x: 177, endPoint y: 171, distance: 47.4
click at [177, 171] on div "Price   * AED 0 Price *" at bounding box center [275, 154] width 222 height 39
paste input "138.67"
type input "138.67"
click at [205, 194] on div at bounding box center [496, 186] width 665 height 25
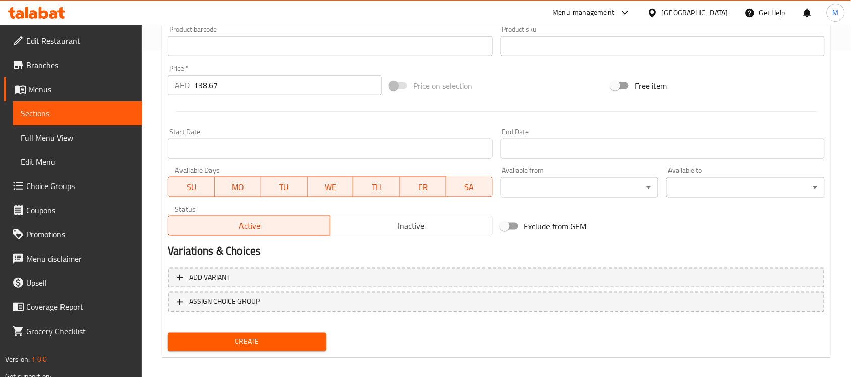
scroll to position [333, 0]
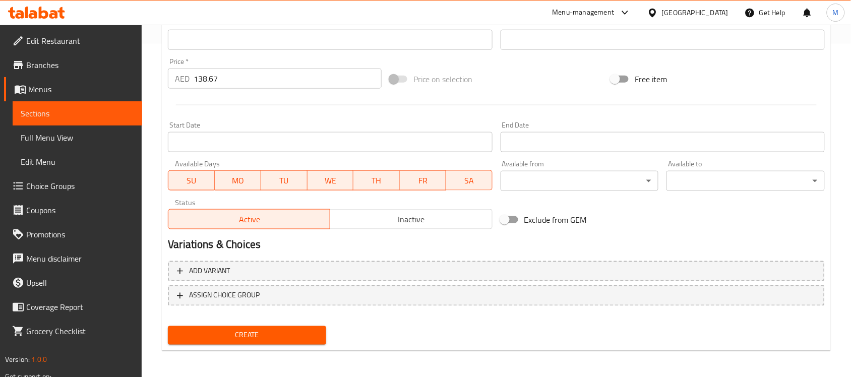
click at [246, 332] on span "Create" at bounding box center [247, 335] width 142 height 13
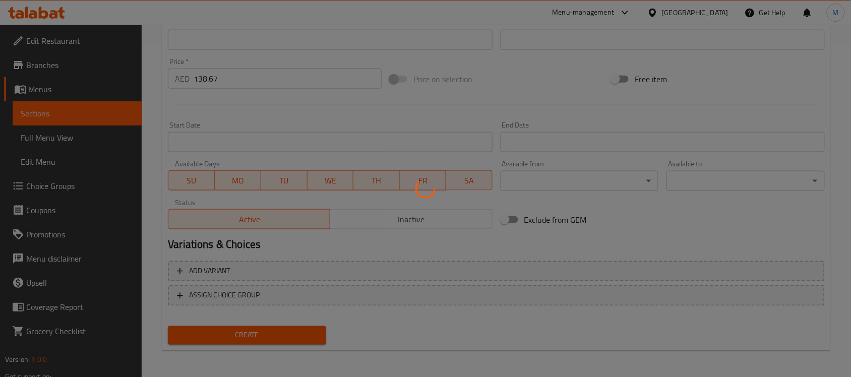
type input "0"
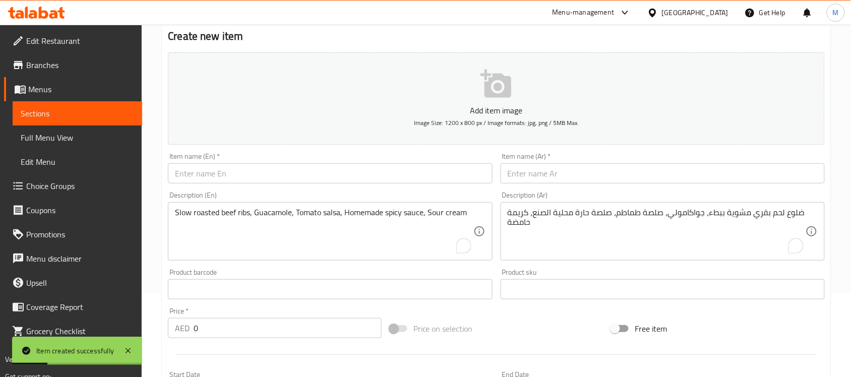
scroll to position [0, 0]
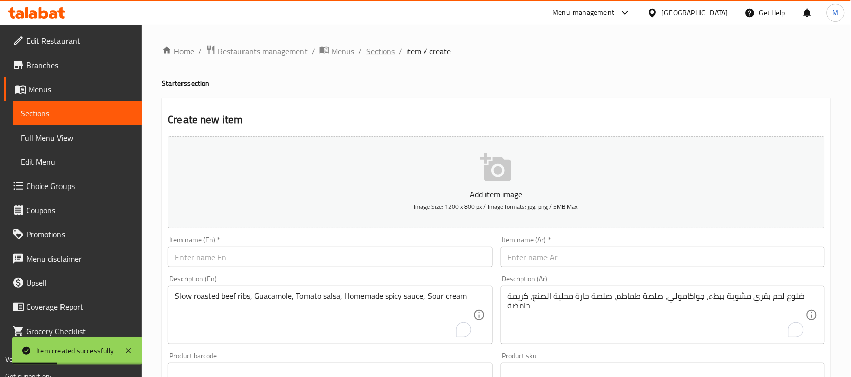
click at [370, 55] on span "Sections" at bounding box center [380, 51] width 29 height 12
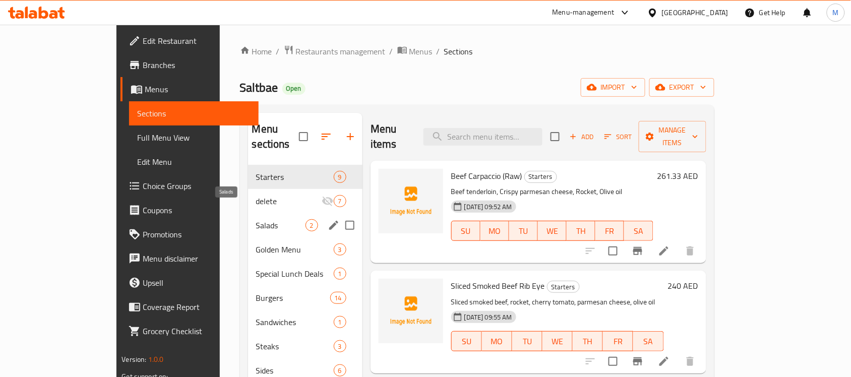
click at [256, 219] on span "Salads" at bounding box center [280, 225] width 49 height 12
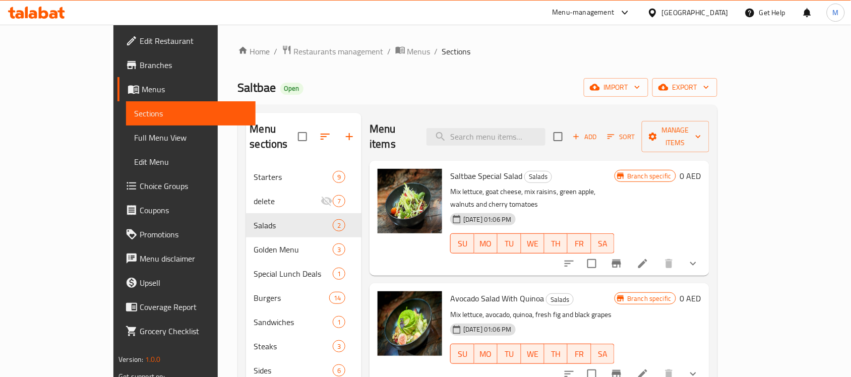
click at [543, 70] on div "Home / Restaurants management / Menus / Sections Saltbae Open import export Men…" at bounding box center [477, 280] width 479 height 471
click at [291, 71] on div "Home / Restaurants management / Menus / Sections Saltbae Open import export Men…" at bounding box center [477, 280] width 479 height 471
click at [303, 96] on div "Saltbae Open import export" at bounding box center [477, 87] width 479 height 19
drag, startPoint x: 655, startPoint y: 129, endPoint x: 692, endPoint y: 129, distance: 36.3
click at [569, 129] on input "checkbox" at bounding box center [557, 136] width 21 height 21
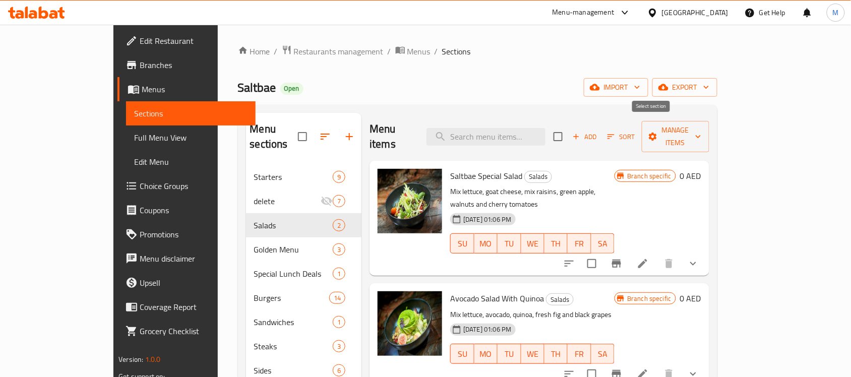
checkbox input "true"
click at [701, 127] on span "Manage items" at bounding box center [675, 136] width 51 height 25
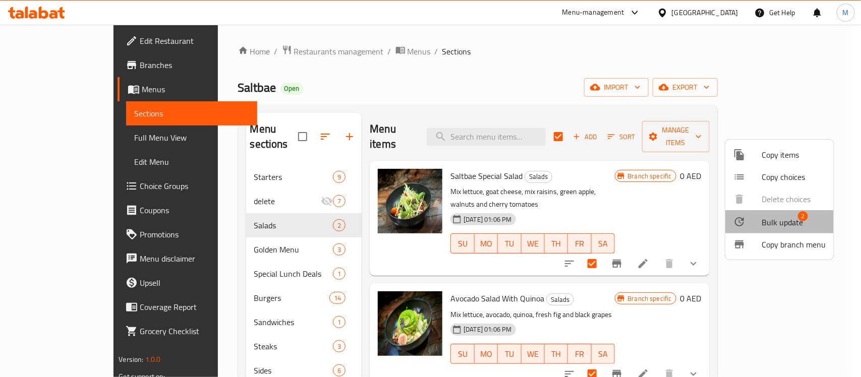
click at [786, 220] on span "Bulk update" at bounding box center [781, 222] width 41 height 12
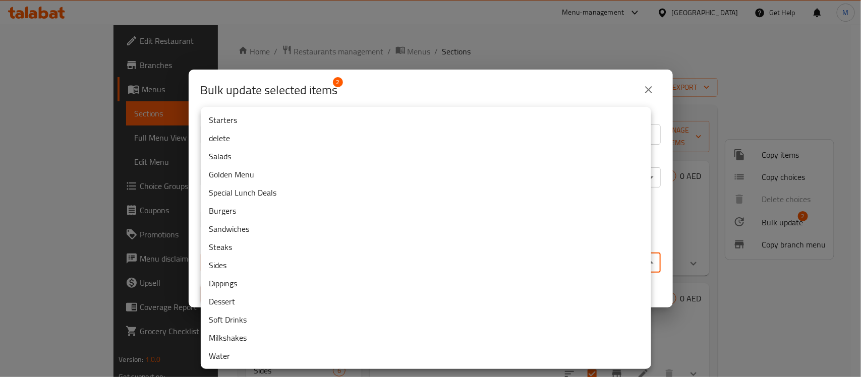
click at [285, 257] on body "​ Menu-management United Arab Emirates Get Help M Edit Restaurant Branches Menu…" at bounding box center [430, 201] width 861 height 352
click at [258, 137] on li "delete" at bounding box center [426, 138] width 450 height 18
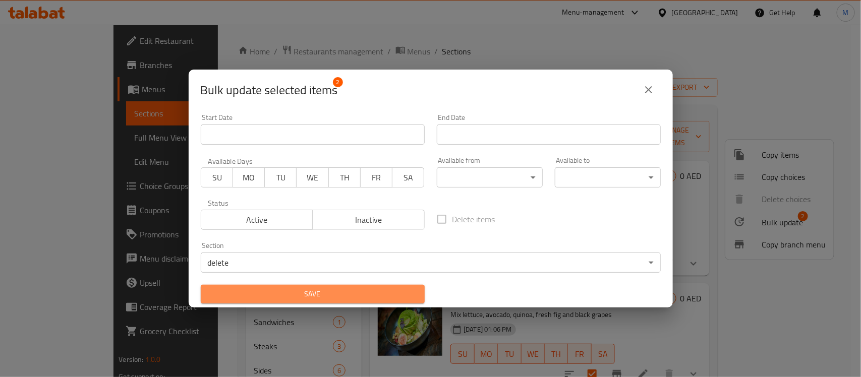
click at [359, 288] on span "Save" at bounding box center [313, 294] width 208 height 13
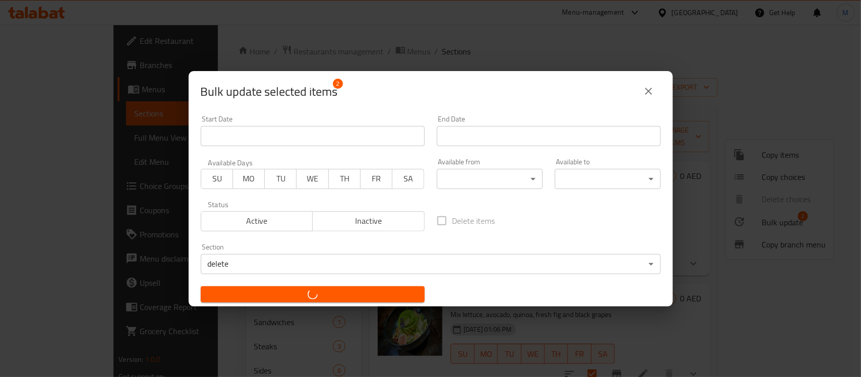
checkbox input "false"
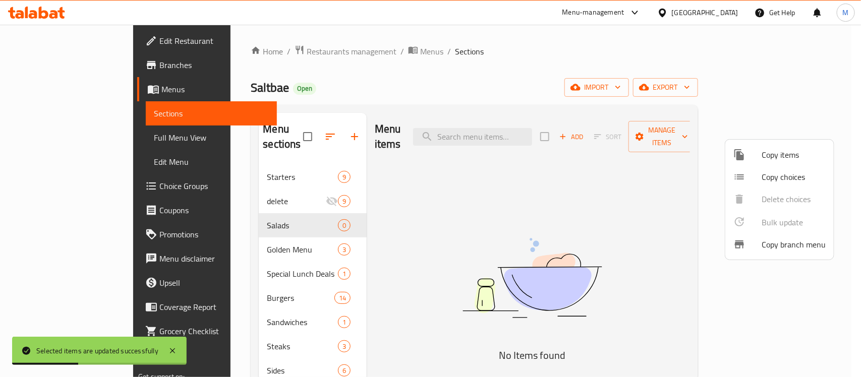
click at [671, 129] on div at bounding box center [430, 188] width 861 height 377
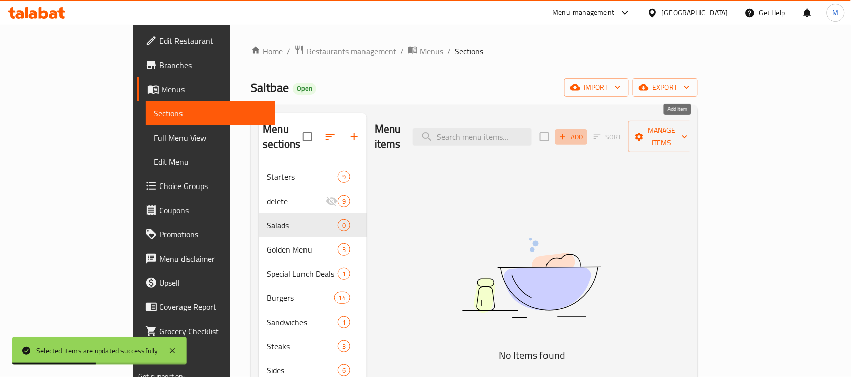
click at [567, 132] on icon "button" at bounding box center [562, 136] width 9 height 9
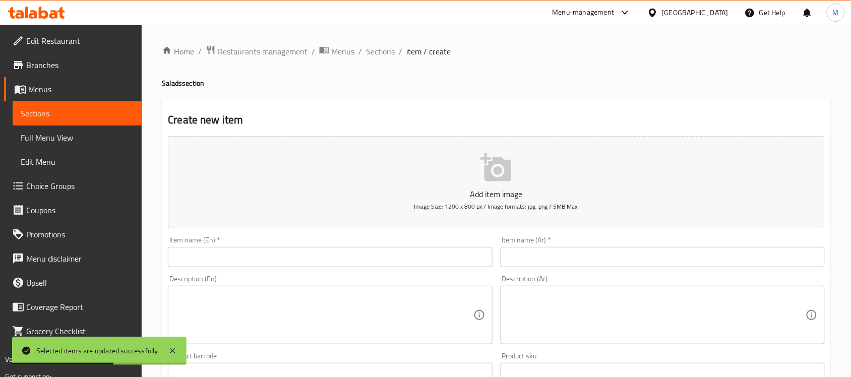
click at [344, 256] on input "text" at bounding box center [330, 257] width 324 height 20
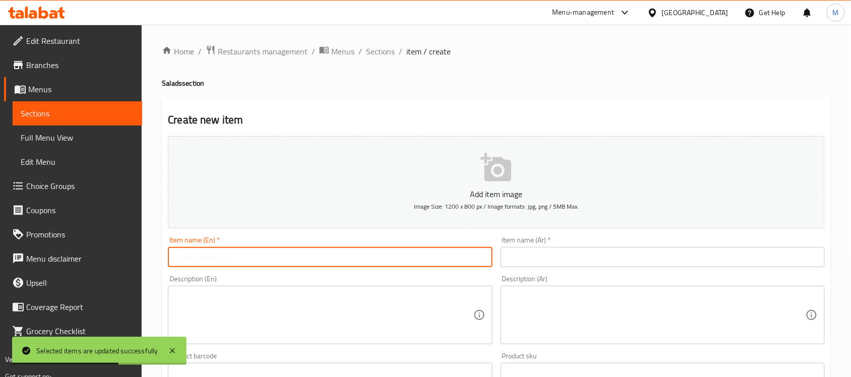
paste input "NUSRET SPECIAL SALAD"
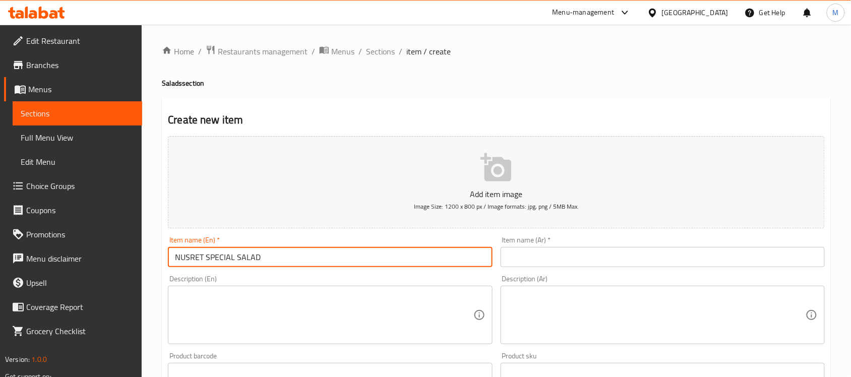
click at [251, 256] on input "NUSRET SPECIAL SALAD" at bounding box center [330, 257] width 324 height 20
paste input "usret Special Salad"
type input "Nusret Special Salad"
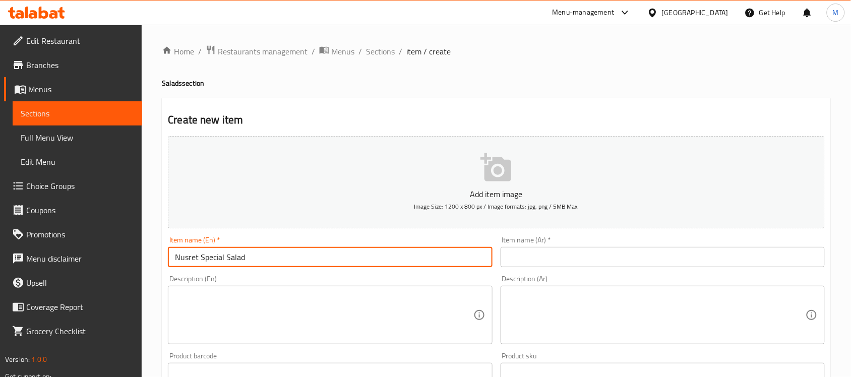
click at [539, 251] on input "text" at bounding box center [663, 257] width 324 height 20
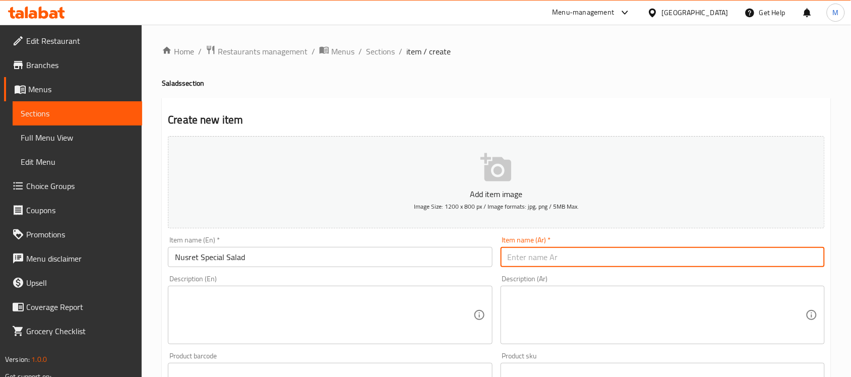
paste input "سلطة نصرت الخاصة"
type input "سلطة نصرت الخاصة"
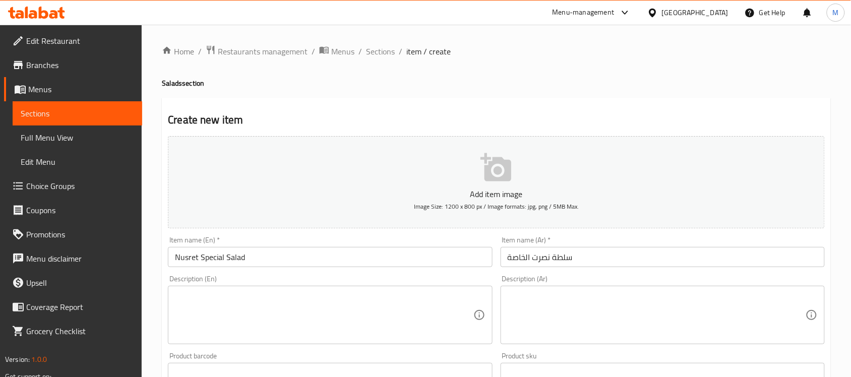
click at [555, 82] on h4 "Salads section" at bounding box center [496, 83] width 669 height 10
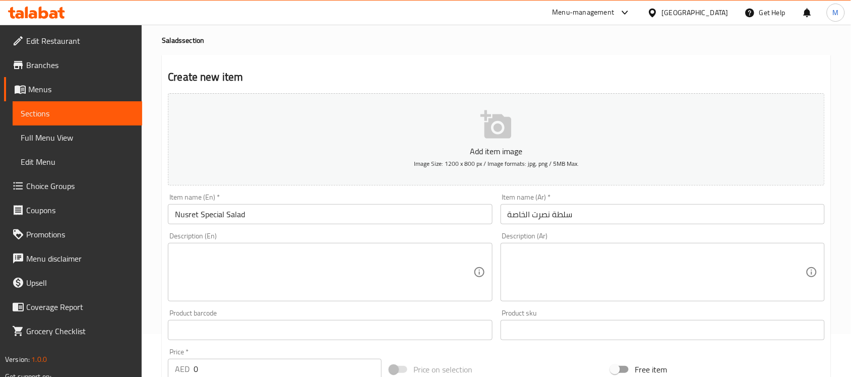
scroll to position [63, 0]
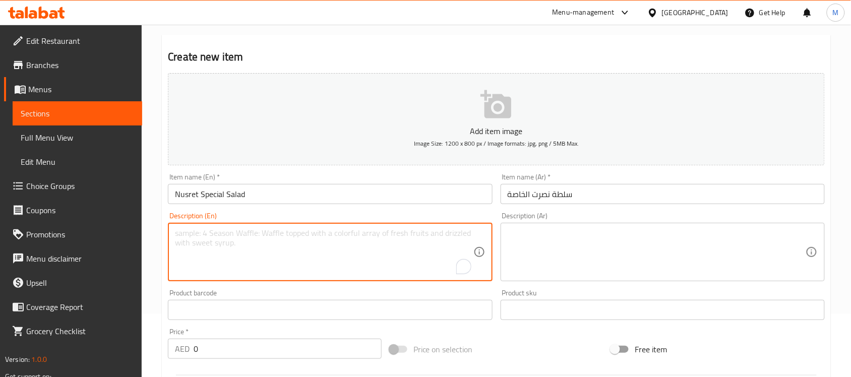
click at [238, 242] on textarea "To enrich screen reader interactions, please activate Accessibility in Grammarl…" at bounding box center [324, 252] width 298 height 48
paste textarea "Mixed greens, Goat cheese, Walnuts, Cherry tomato, Raisins, Green apple, Pomegr…"
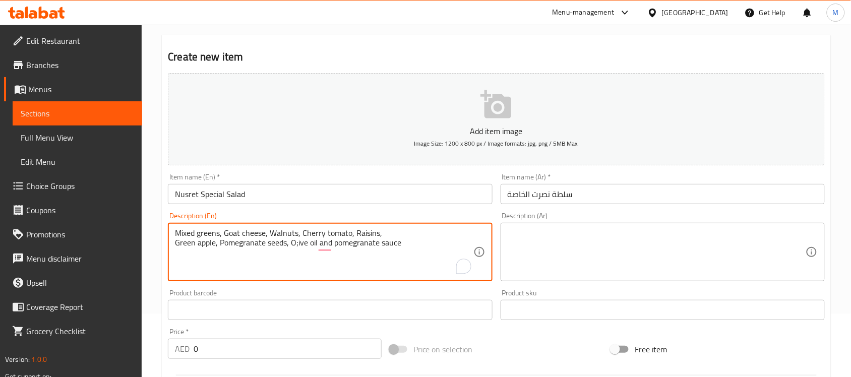
click at [176, 243] on textarea "Mixed greens, Goat cheese, Walnuts, Cherry tomato, Raisins, Green apple, Pomegr…" at bounding box center [324, 252] width 298 height 48
click at [208, 242] on textarea "Mixed greens, Goat cheese, Walnuts, Cherry tomato, Raisins, Green apple, Pomegr…" at bounding box center [324, 252] width 298 height 48
click at [314, 245] on textarea "Mixed greens, Goat cheese, Walnuts, Cherry tomato, Raisins, Green apple, Pomegr…" at bounding box center [324, 252] width 298 height 48
drag, startPoint x: 324, startPoint y: 241, endPoint x: 175, endPoint y: 223, distance: 149.3
click at [175, 223] on div "Mixed greens, Goat cheese, Walnuts, Cherry tomato, Raisins, Green apple, Pomegr…" at bounding box center [330, 252] width 324 height 58
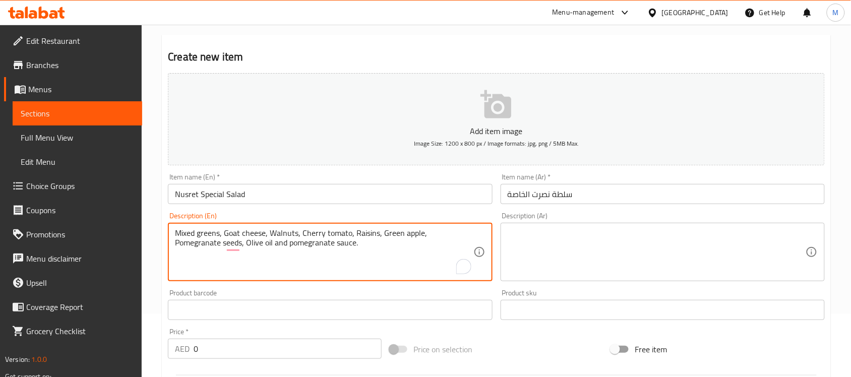
type textarea "Mixed greens, Goat cheese, Walnuts, Cherry tomato, Raisins, Green apple, Pomegr…"
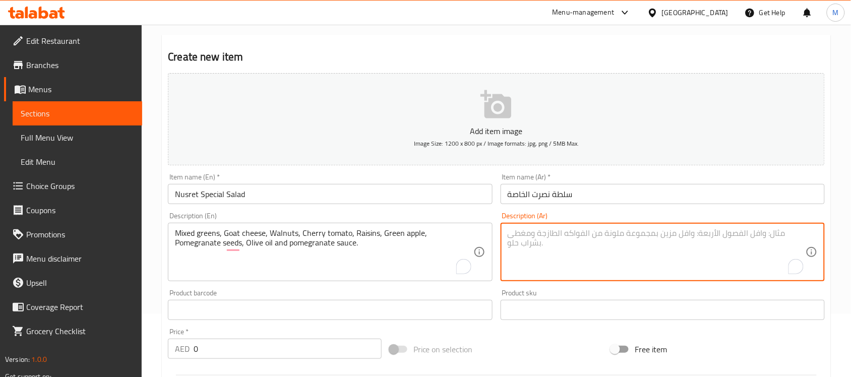
click at [531, 240] on textarea "To enrich screen reader interactions, please activate Accessibility in Grammarl…" at bounding box center [657, 252] width 298 height 48
paste textarea "خضراوات مشكلة، جبن الماعز، الجوز، الطماطم الكرزية، الزبيب، التفاح الأخضر، بذور …"
type textarea "خضراوات مشكلة، جبن الماعز، الجوز، الطماطم الكرزية، الزبيب، التفاح الأخضر، بذور …"
drag, startPoint x: 212, startPoint y: 358, endPoint x: 175, endPoint y: 354, distance: 37.5
click at [175, 354] on div "AED 0 Price *" at bounding box center [275, 349] width 214 height 20
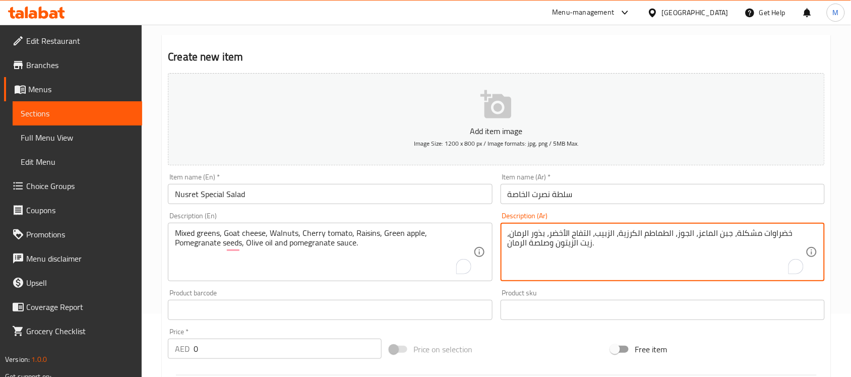
paste input "85.33"
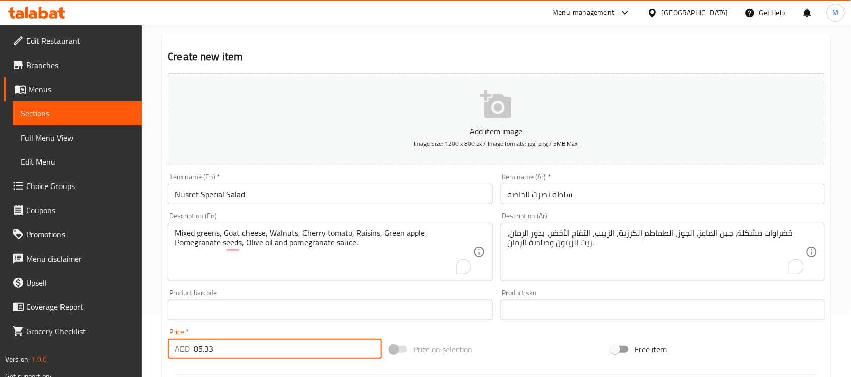
type input "85.33"
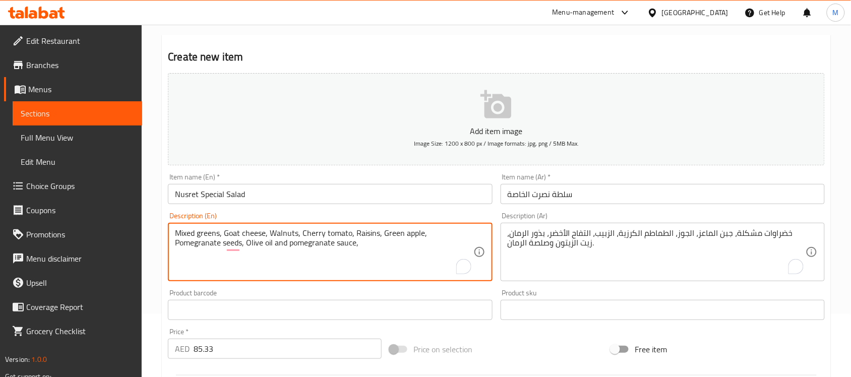
click at [349, 243] on textarea "Mixed greens, Goat cheese, Walnuts, Cherry tomato, Raisins, Green apple, Pomegr…" at bounding box center [324, 252] width 298 height 48
paste textarea "For two"
type textarea "Mixed greens, Goat cheese, Walnuts, Cherry tomato, Raisins, Green apple, Pomegr…"
drag, startPoint x: 338, startPoint y: 243, endPoint x: 313, endPoint y: 248, distance: 25.5
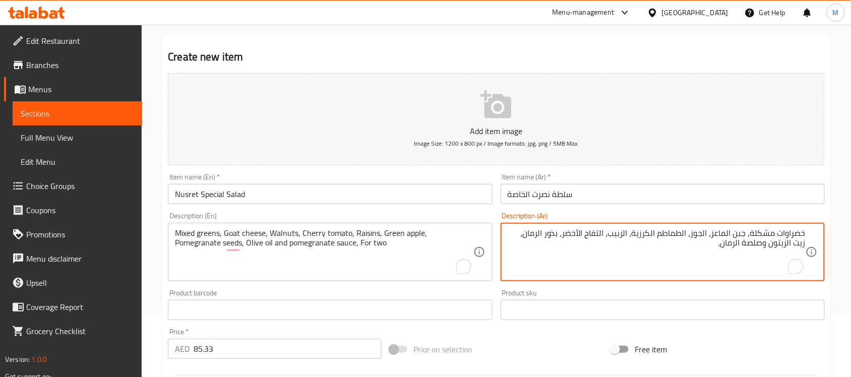
paste textarea "لشخصين"
type textarea "خضراوات مشكلة، جبن الماعز، الجوز، الطماطم الكرزية، الزبيب، التفاح الأخضر، بذور …"
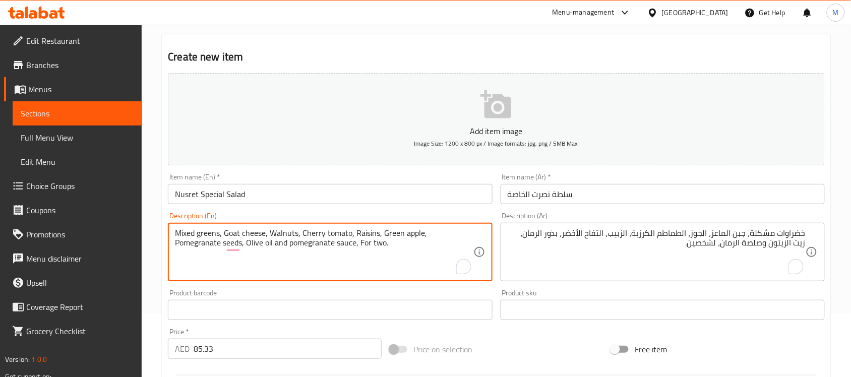
type textarea "Mixed greens, Goat cheese, Walnuts, Cherry tomato, Raisins, Green apple, Pomegr…"
drag, startPoint x: 346, startPoint y: 242, endPoint x: 175, endPoint y: 227, distance: 171.6
click at [175, 227] on div "Mixed greens, Goat cheese, Walnuts, Cherry tomato, Raisins, Green apple, Pomegr…" at bounding box center [330, 252] width 324 height 58
click at [225, 289] on div "Product barcode Product barcode" at bounding box center [330, 304] width 324 height 31
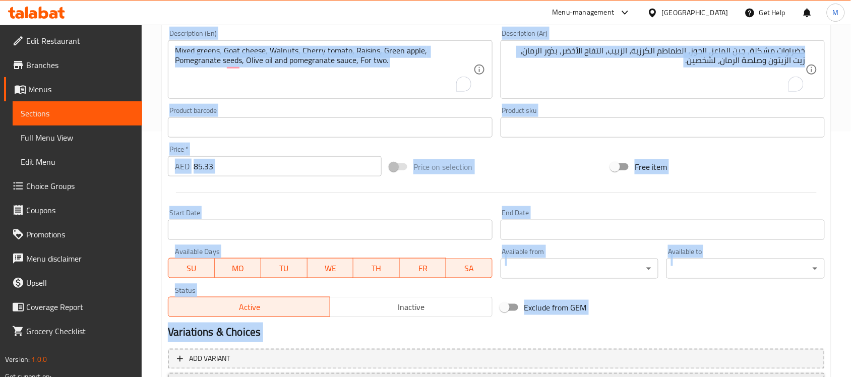
scroll to position [300, 0]
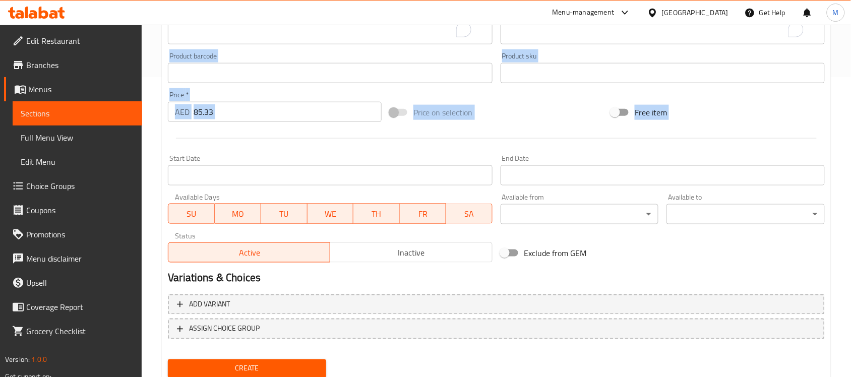
drag, startPoint x: 167, startPoint y: 165, endPoint x: 262, endPoint y: 153, distance: 95.6
click at [262, 153] on div "Add item image Image Size: 1200 x 800 px / Image formats: jpg, png / 5MB Max. I…" at bounding box center [496, 49] width 665 height 435
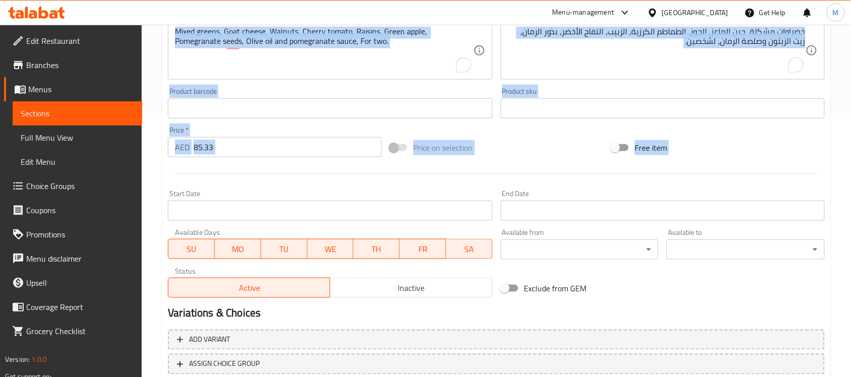
scroll to position [174, 0]
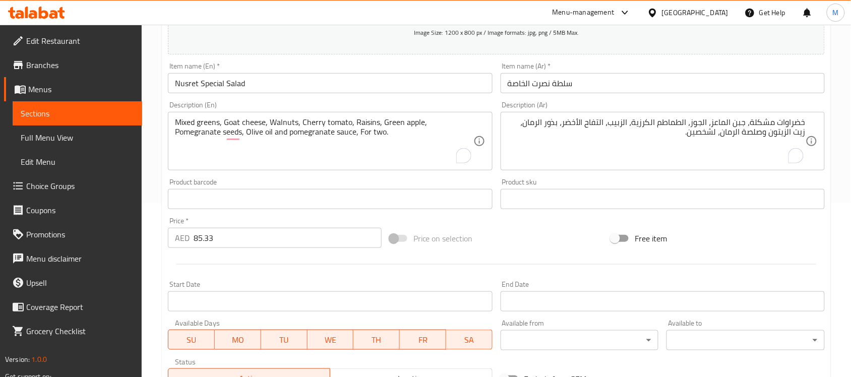
click at [273, 180] on div "Product barcode Product barcode" at bounding box center [330, 193] width 324 height 31
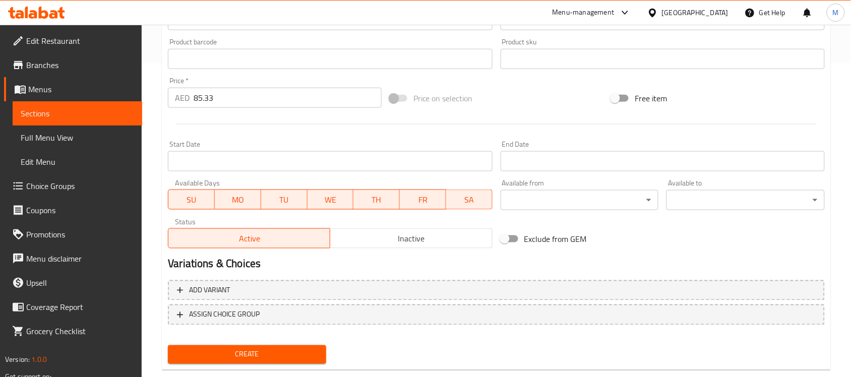
scroll to position [333, 0]
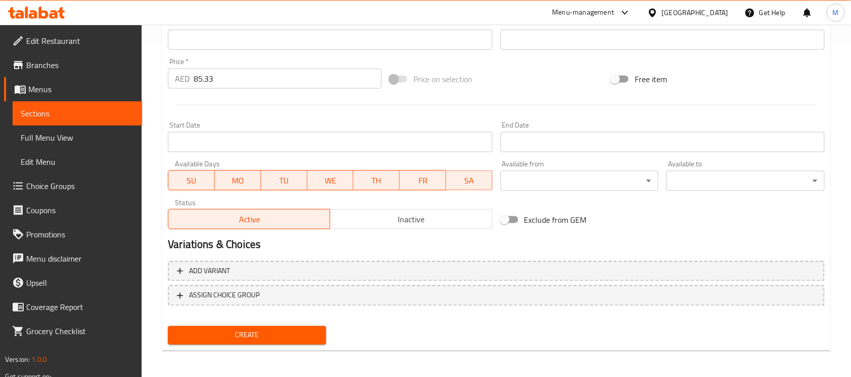
click at [274, 324] on div "Create" at bounding box center [247, 335] width 166 height 27
click at [280, 330] on span "Create" at bounding box center [247, 335] width 142 height 13
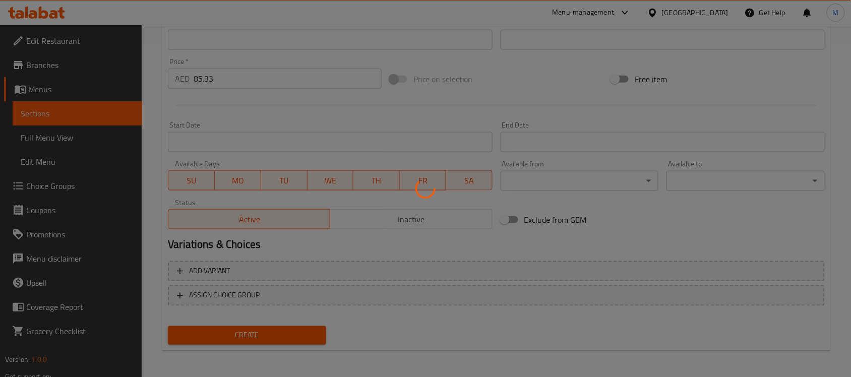
type input "0"
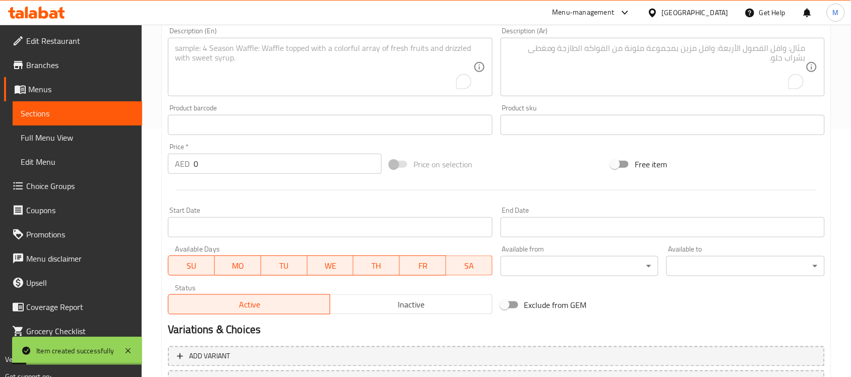
scroll to position [0, 0]
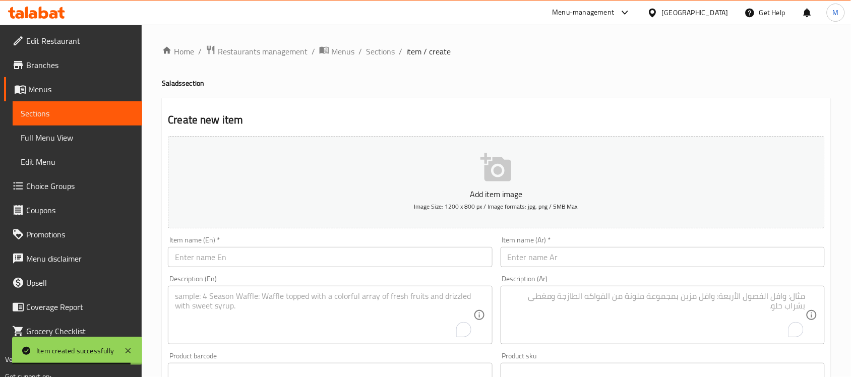
click at [215, 256] on input "text" at bounding box center [330, 257] width 324 height 20
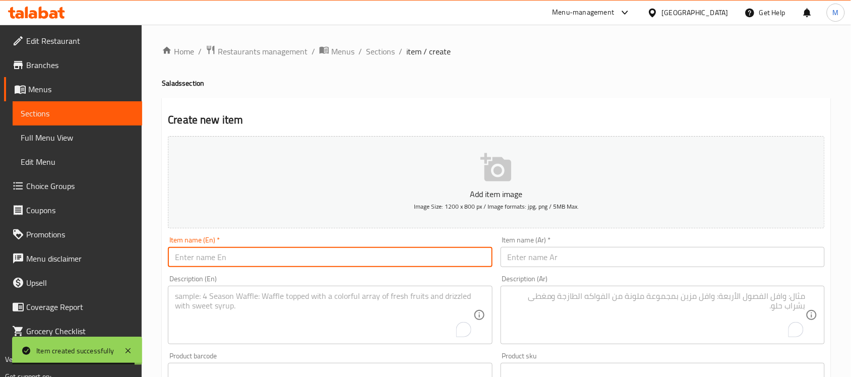
paste input "Arugula Salad"
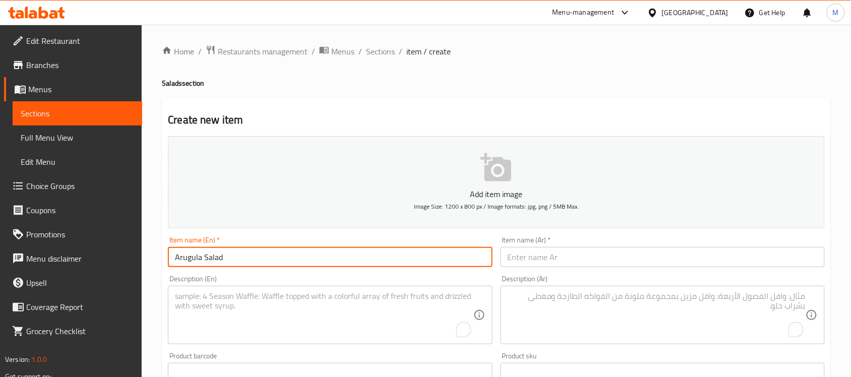
type input "Arugula Salad"
click at [576, 255] on input "text" at bounding box center [663, 257] width 324 height 20
paste input "سلطة الجرجير"
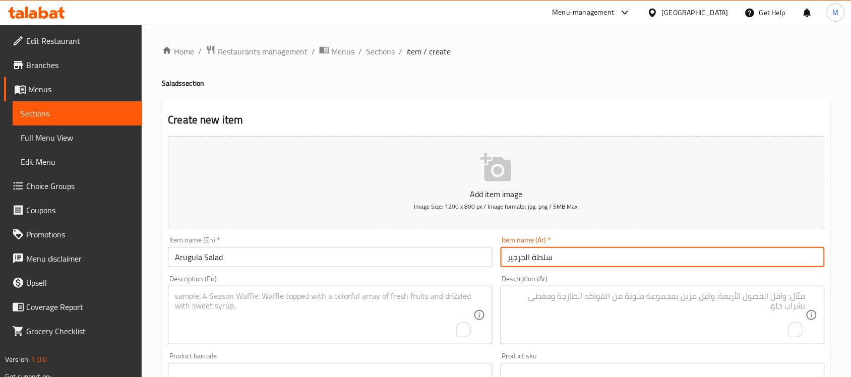
type input "سلطة الجرجير"
click at [631, 58] on div "Home / Restaurants management / Menus / Sections / item / create Salads section…" at bounding box center [496, 368] width 669 height 647
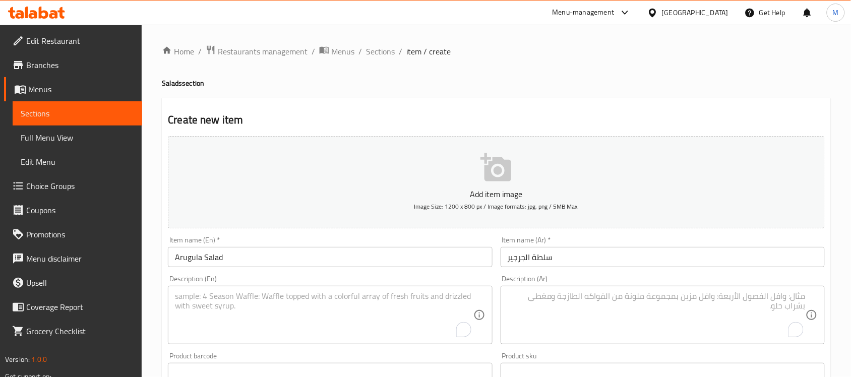
click at [184, 306] on textarea "To enrich screen reader interactions, please activate Accessibility in Grammarl…" at bounding box center [324, 315] width 298 height 48
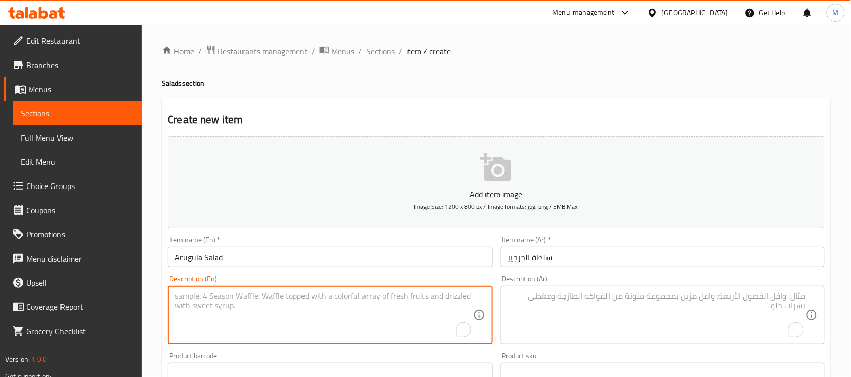
paste textarea "Arugula, Red onion, Parmesan cheese, Tomato, Balsamic vinegar, Olive oil"
click at [175, 309] on textarea "Arugula, Red onion, Parmesan cheese, Tomato, Balsamic vinegar, Olive oil" at bounding box center [324, 315] width 298 height 48
click at [439, 295] on textarea "Arugula, Red onion, Parmesan cheese, Tomato, Balsamic vinegar, Olive oil" at bounding box center [324, 315] width 298 height 48
paste textarea "For two"
click at [439, 295] on textarea "Arugula, Red onion, Parmesan cheese, Tomato, Balsamic vinegar, Olive oil, For t…" at bounding box center [324, 315] width 298 height 48
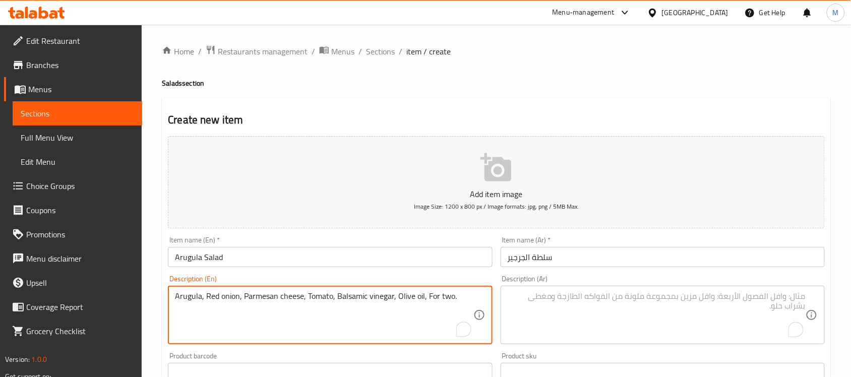
click at [439, 295] on textarea "Arugula, Red onion, Parmesan cheese, Tomato, Balsamic vinegar, Olive oil, For t…" at bounding box center [324, 315] width 298 height 48
type textarea "Arugula, Red onion, Parmesan cheese, Tomato, Balsamic vinegar, Olive oil, For t…"
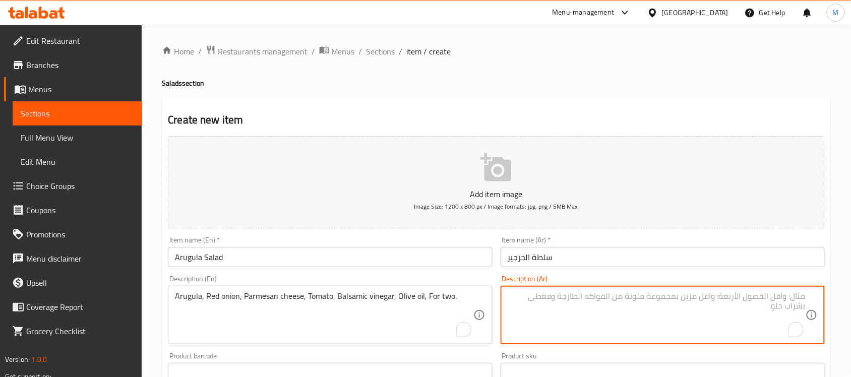
click at [557, 306] on textarea "To enrich screen reader interactions, please activate Accessibility in Grammarl…" at bounding box center [657, 315] width 298 height 48
paste textarea "جرجير، بصل أحمر، جبنة بارميزان، طماطم، خل بلسميك، زيت زيتون، لشخصين."
type textarea "جرجير، بصل أحمر، جبنة بارميزان، طماطم، خل بلسميك، زيت زيتون، لشخصين."
click at [563, 80] on h4 "Salads section" at bounding box center [496, 83] width 669 height 10
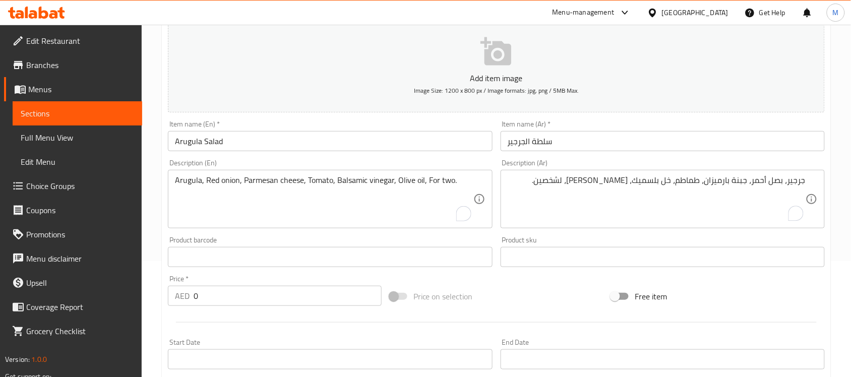
scroll to position [126, 0]
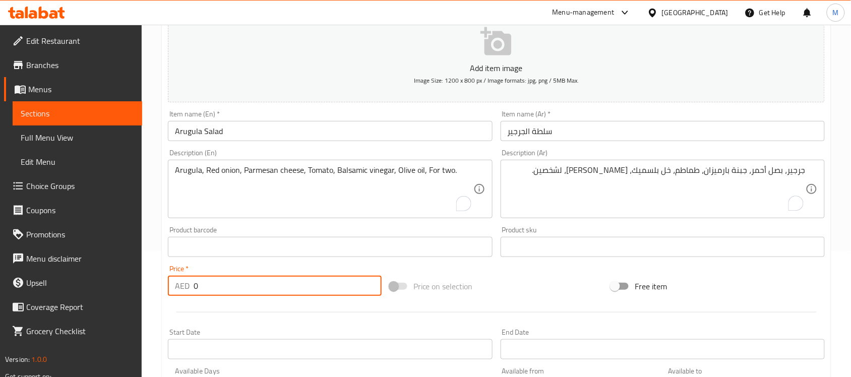
click at [132, 288] on div "Edit Restaurant Branches Menus Sections Full Menu View Edit Menu Choice Groups …" at bounding box center [425, 243] width 851 height 688
paste input "64.0"
type input "64.00"
click at [233, 303] on div at bounding box center [496, 312] width 665 height 25
click at [288, 226] on div "Product barcode Product barcode" at bounding box center [330, 241] width 324 height 31
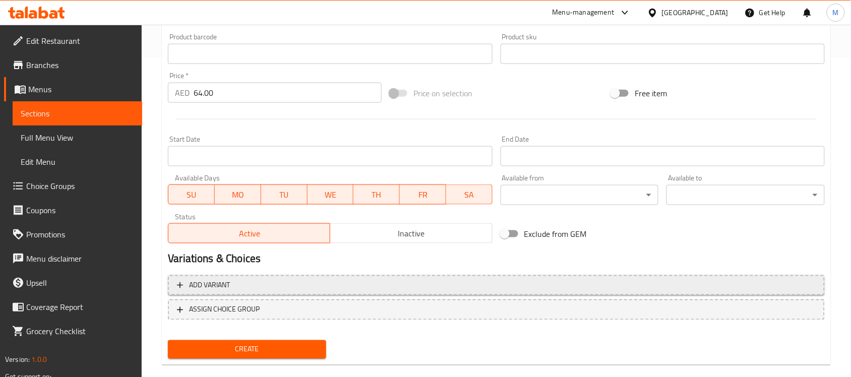
scroll to position [333, 0]
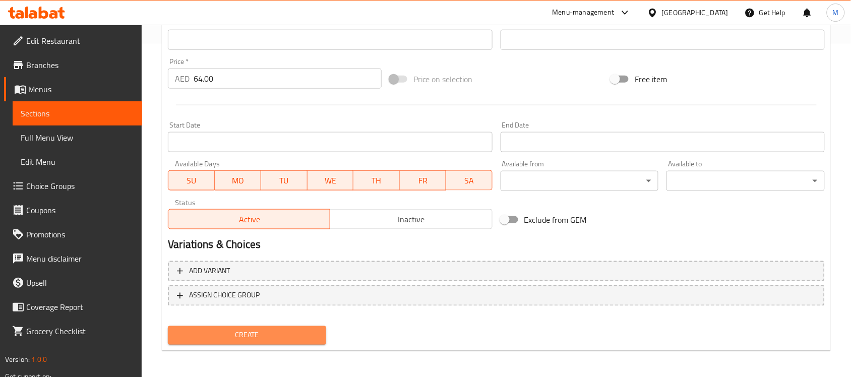
click at [261, 332] on span "Create" at bounding box center [247, 335] width 142 height 13
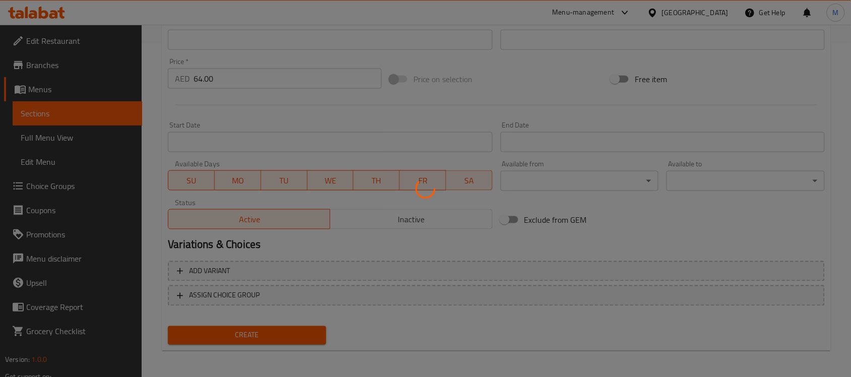
type input "0"
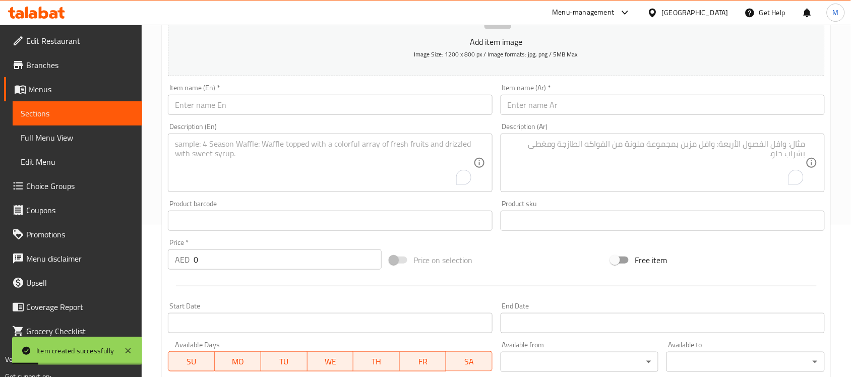
scroll to position [144, 0]
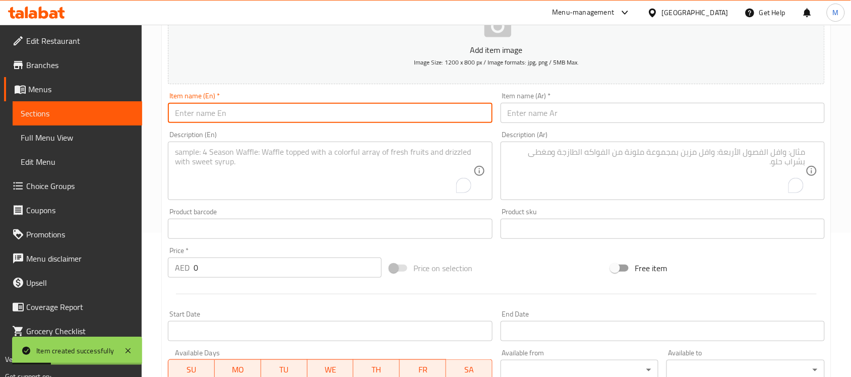
click at [222, 109] on input "text" at bounding box center [330, 113] width 324 height 20
paste input "OTTOMAN SALAD"
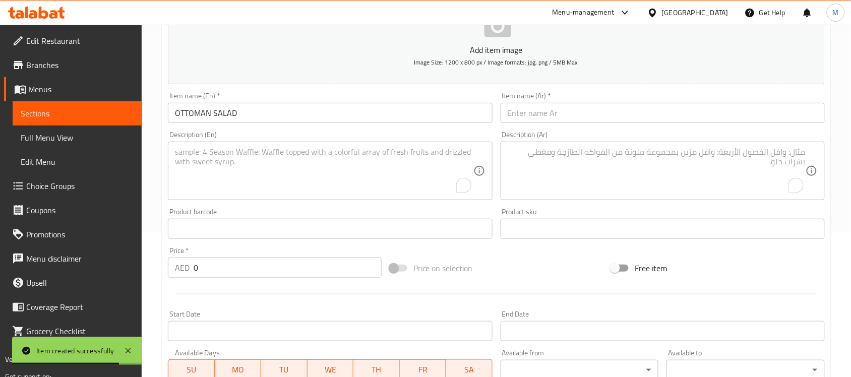
click at [232, 112] on input "OTTOMAN SALAD" at bounding box center [330, 113] width 324 height 20
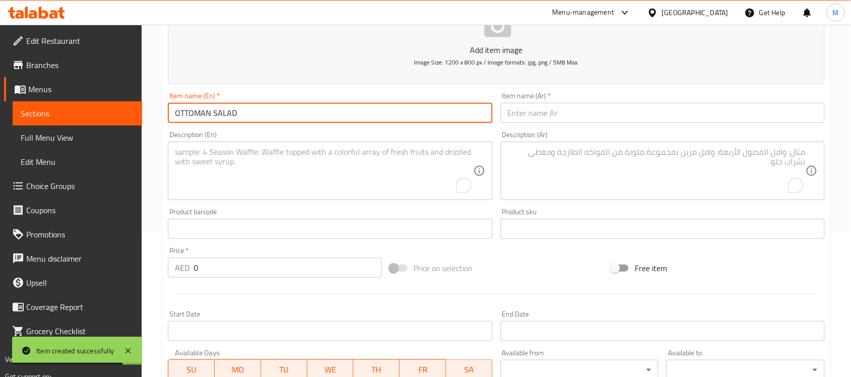
click at [232, 112] on input "OTTOMAN SALAD" at bounding box center [330, 113] width 324 height 20
paste input "ttoman Salad"
type input "Ottoman Salad"
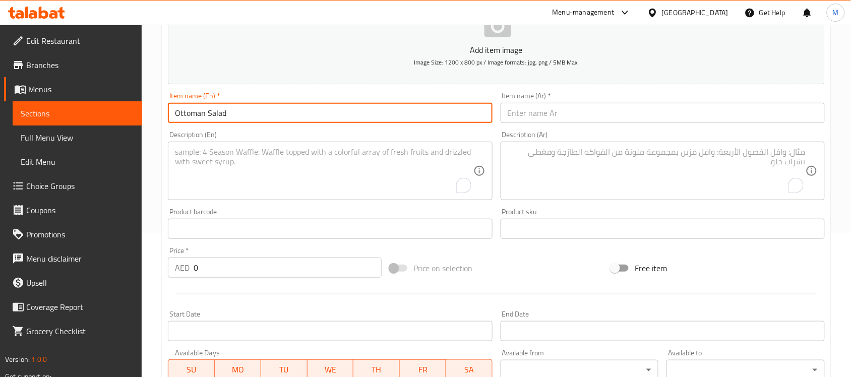
click at [593, 120] on input "text" at bounding box center [663, 113] width 324 height 20
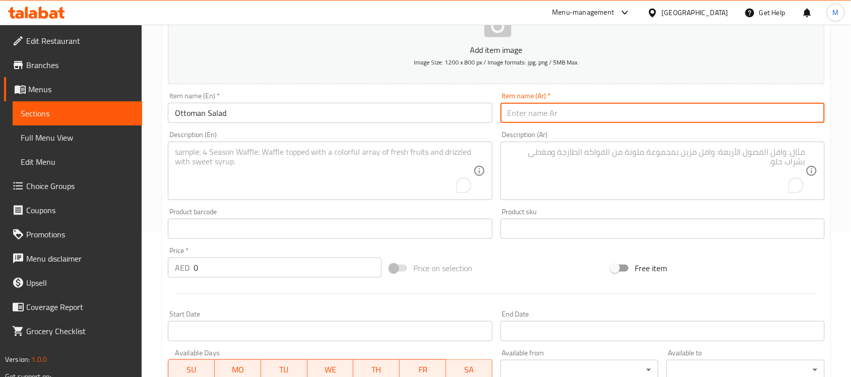
paste input "سلطة عثمانية"
type input "سلطة عثمانية"
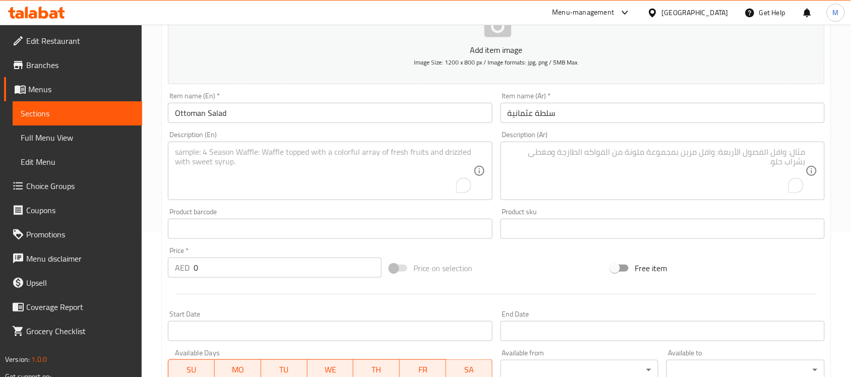
click at [232, 156] on textarea "To enrich screen reader interactions, please activate Accessibility in Grammarl…" at bounding box center [324, 171] width 298 height 48
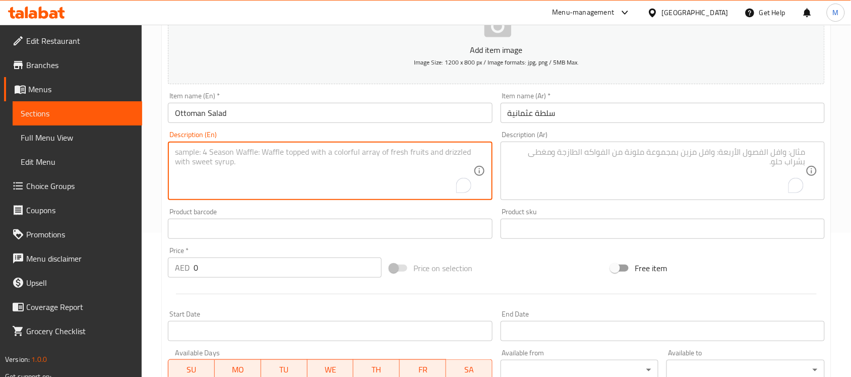
paste textarea "Tomato, Onion, Parsley, Walnuts, Pomegranate sauce, Olive oil, Lemon vinaigrette"
click at [175, 160] on textarea "Tomato, Onion, Parsley, Walnuts, Pomegranate sauce, Olive oil, Lemon vinaigrette" at bounding box center [324, 171] width 298 height 48
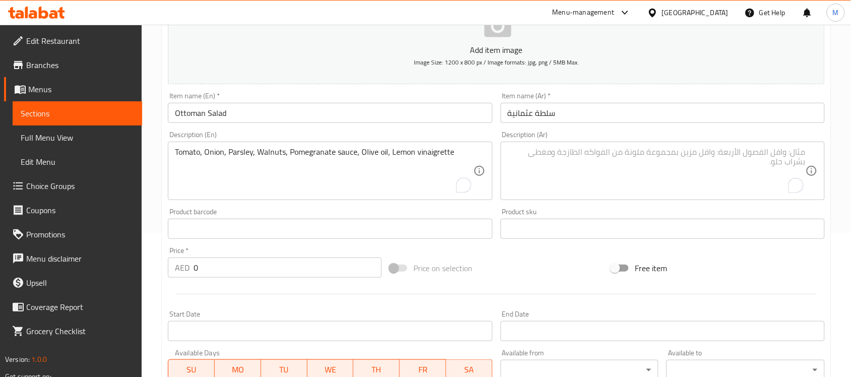
click at [465, 149] on textarea "Tomato, Onion, Parsley, Walnuts, Pomegranate sauce, Olive oil, Lemon vinaigrette" at bounding box center [324, 171] width 298 height 48
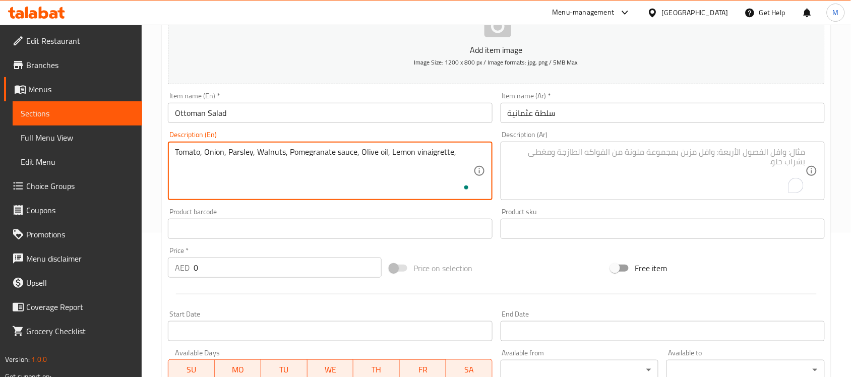
paste textarea "For two"
click at [269, 150] on textarea "Tomato, Onion, Parsley, Walnuts, Pomegranate sauce, Olive oil, Lemon vinaigrett…" at bounding box center [324, 171] width 298 height 48
type textarea "Tomato, Onion, Parsley, Walnuts, Pomegranate sauce, Olive oil, Lemon vinaigrett…"
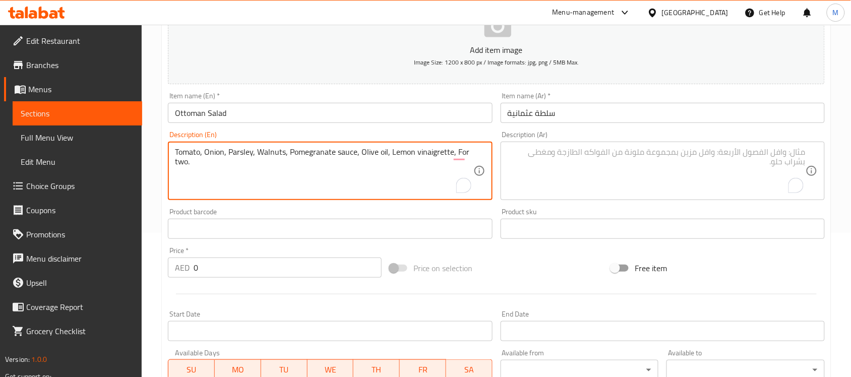
click at [556, 160] on textarea "To enrich screen reader interactions, please activate Accessibility in Grammarl…" at bounding box center [657, 171] width 298 height 48
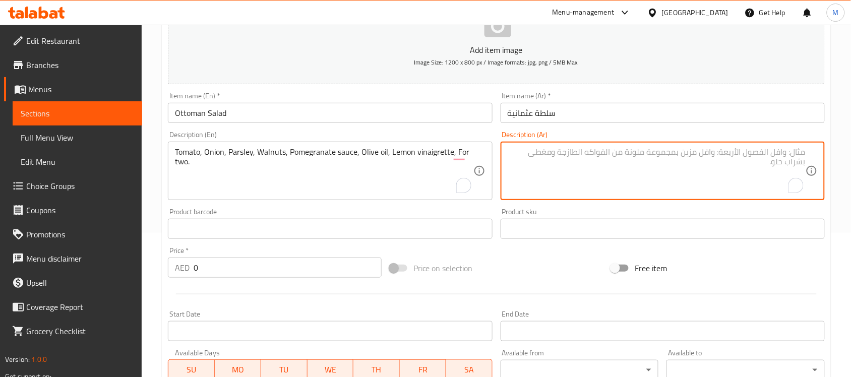
paste textarea "طماطم، بصل، بقدونس، جوز، صلصة الرمان، زيت زيتون، صلصة الليمون، لشخصين."
type textarea "طماطم، بصل، بقدونس، جوز، صلصة الرمان، زيت زيتون، صلصة الليمون، لشخصين."
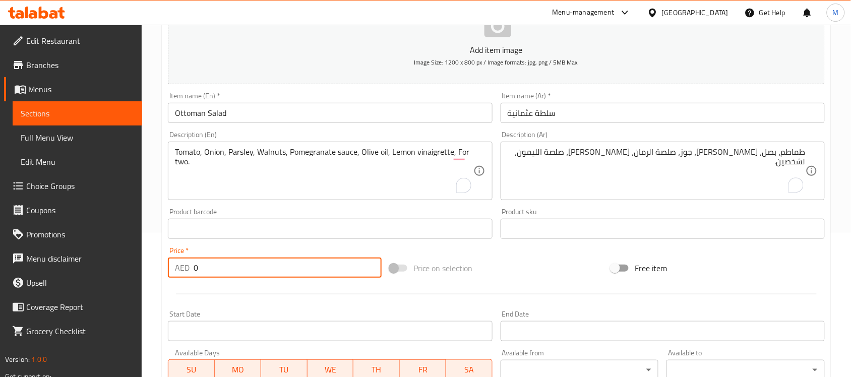
drag, startPoint x: 212, startPoint y: 268, endPoint x: 174, endPoint y: 274, distance: 38.3
click at [192, 272] on div "AED 0 Price *" at bounding box center [275, 268] width 214 height 20
paste input "90.67"
type input "90.67"
click at [190, 288] on div at bounding box center [496, 294] width 665 height 25
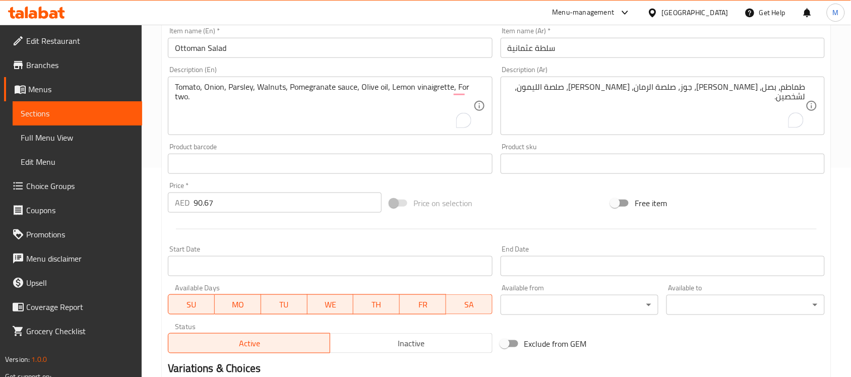
scroll to position [333, 0]
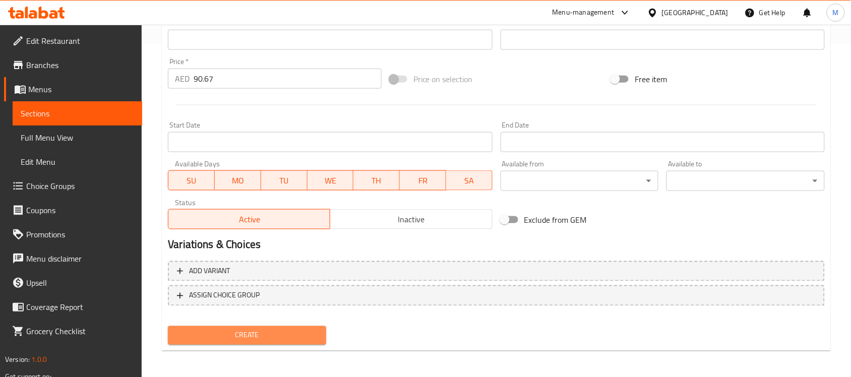
click at [248, 329] on span "Create" at bounding box center [247, 335] width 142 height 13
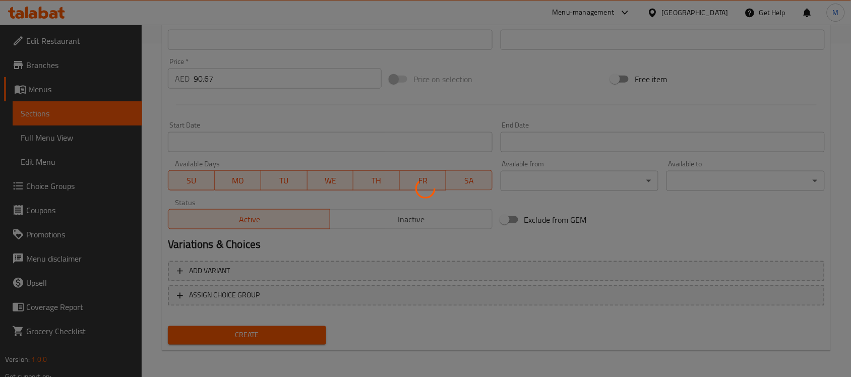
type input "0"
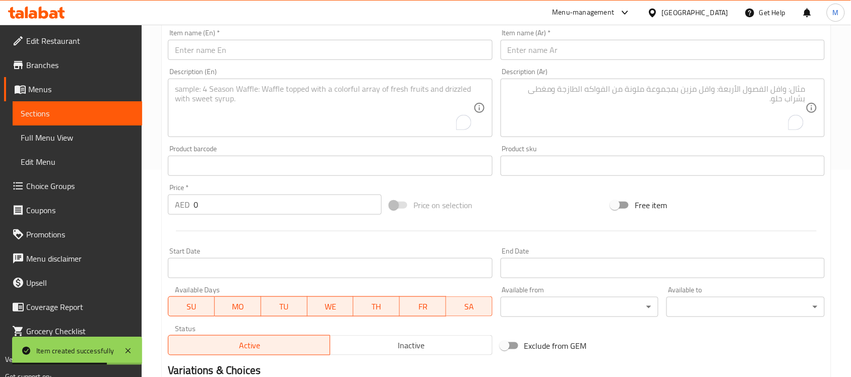
scroll to position [144, 0]
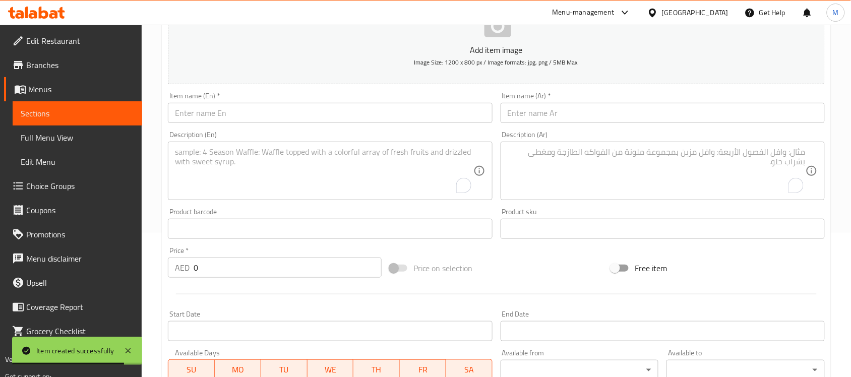
click at [253, 115] on input "text" at bounding box center [330, 113] width 324 height 20
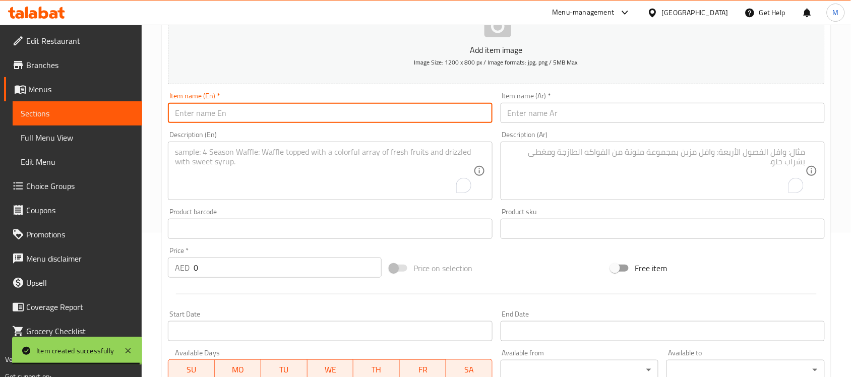
paste input "AVOCADO SALAD"
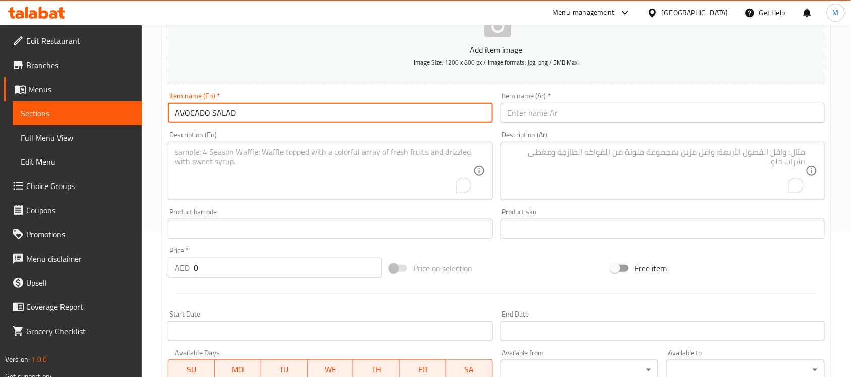
click at [230, 116] on input "AVOCADO SALAD" at bounding box center [330, 113] width 324 height 20
paste input "vocado Salad"
type input "Avocado Salad"
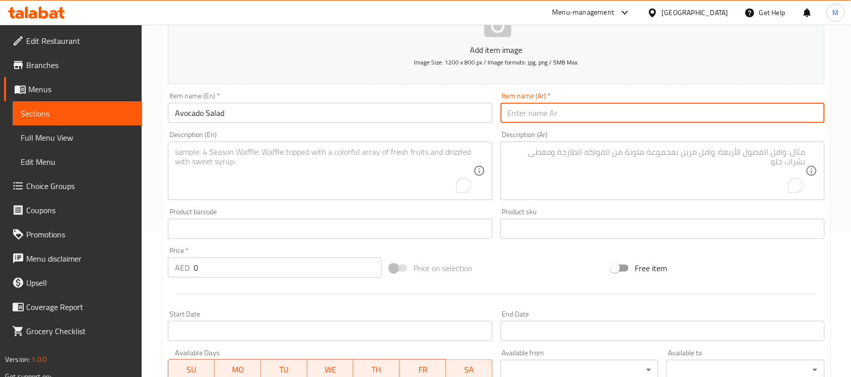
click at [549, 114] on input "text" at bounding box center [663, 113] width 324 height 20
paste input "سلطة الأفوكادو"
type input "سلطة الأفوكادو"
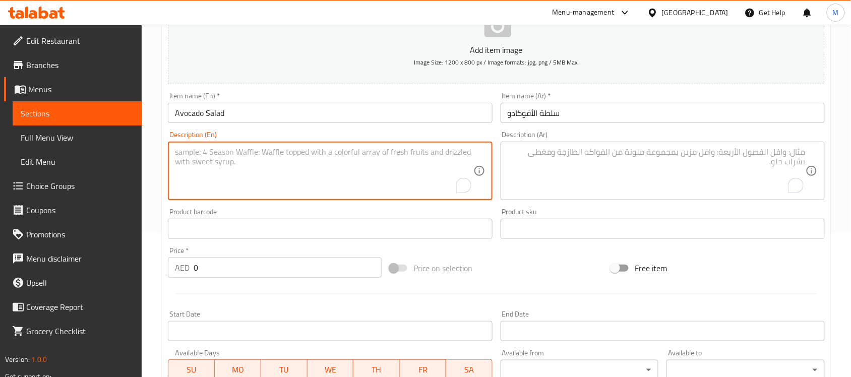
click at [234, 152] on textarea "To enrich screen reader interactions, please activate Accessibility in Grammarl…" at bounding box center [324, 171] width 298 height 48
paste textarea "Mixed greens, Avocado, Cherry tomato, Baby corn, Parmesan cheese, Pomegranate s…"
click at [175, 160] on textarea "Mixed greens, Avocado, Cherry tomato, Baby corn, Parmesan cheese, Pomegranate s…" at bounding box center [324, 171] width 298 height 48
click at [289, 162] on textarea "Mixed greens, Avocado, Cherry tomato, Baby corn, Parmesan cheese, Pomegranate s…" at bounding box center [324, 171] width 298 height 48
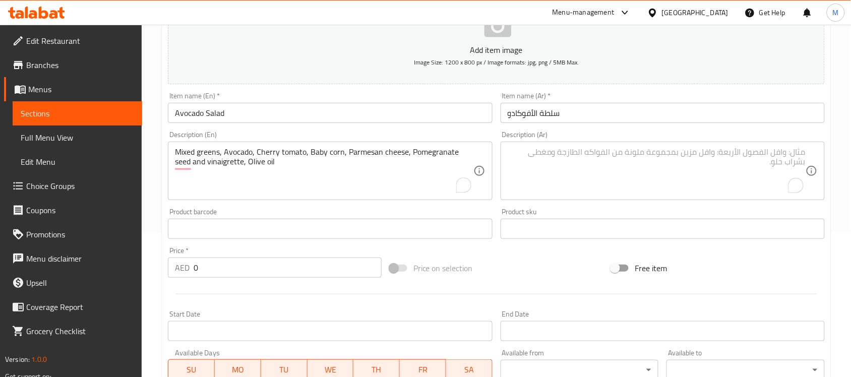
click at [316, 167] on textarea "Mixed greens, Avocado, Cherry tomato, Baby corn, Parmesan cheese, Pomegranate s…" at bounding box center [324, 171] width 298 height 48
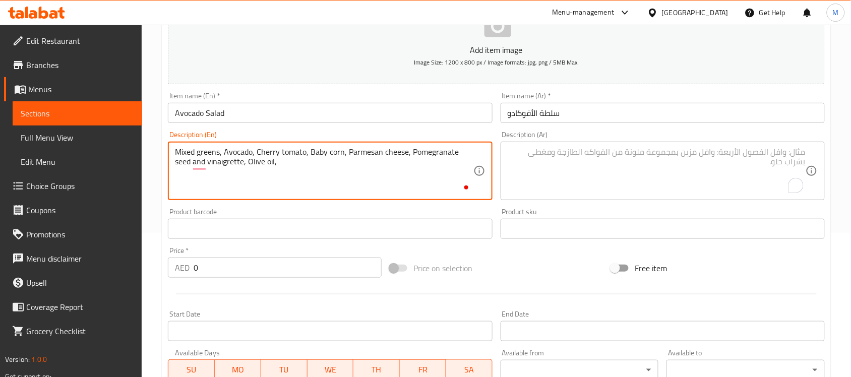
paste textarea "For two"
click at [299, 154] on textarea "Mixed greens, Avocado, Cherry tomato, Baby corn, Parmesan cheese, Pomegranate s…" at bounding box center [324, 171] width 298 height 48
type textarea "Mixed greens, Avocado, Cherry tomato, Baby corn, Parmesan cheese, Pomegranate s…"
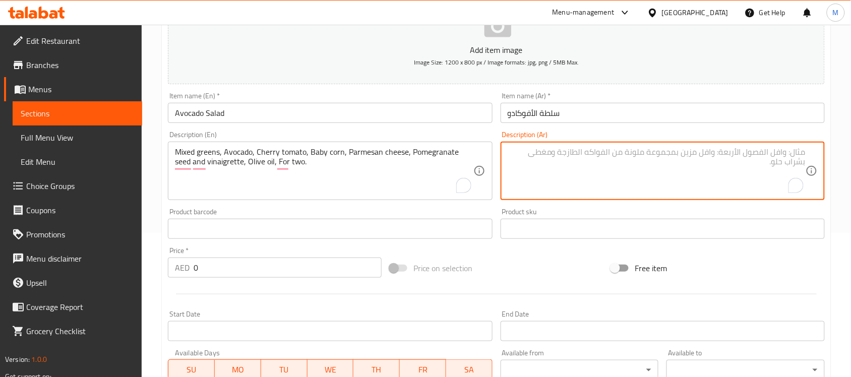
click at [624, 166] on textarea "To enrich screen reader interactions, please activate Accessibility in Grammarl…" at bounding box center [657, 171] width 298 height 48
paste textarea "خضراوات مشكلة، أفوكادو، طماطم كرزية، ذرة صغيرة، جبن بارميزان، بذور الرمان وصلصة…"
type textarea "خضراوات مشكلة، أفوكادو، طماطم كرزية، ذرة صغيرة، جبن بارميزان، بذور الرمان وصلصة…"
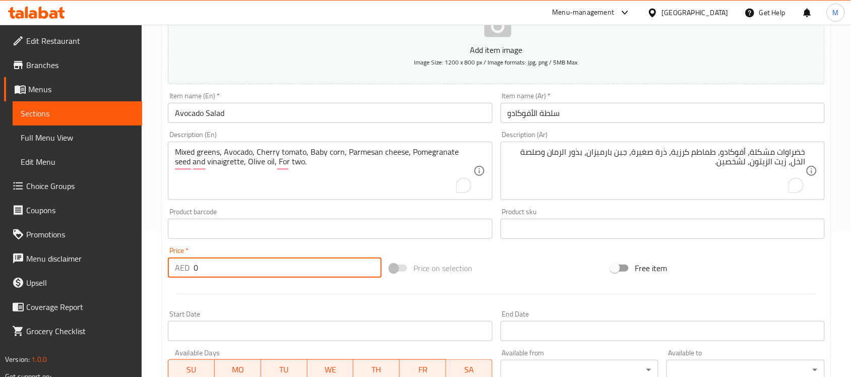
drag, startPoint x: 202, startPoint y: 269, endPoint x: 188, endPoint y: 270, distance: 14.2
click at [188, 270] on div "AED 0 Price *" at bounding box center [275, 268] width 214 height 20
paste input "96.0"
type input "96.00"
click at [221, 289] on div at bounding box center [496, 294] width 665 height 25
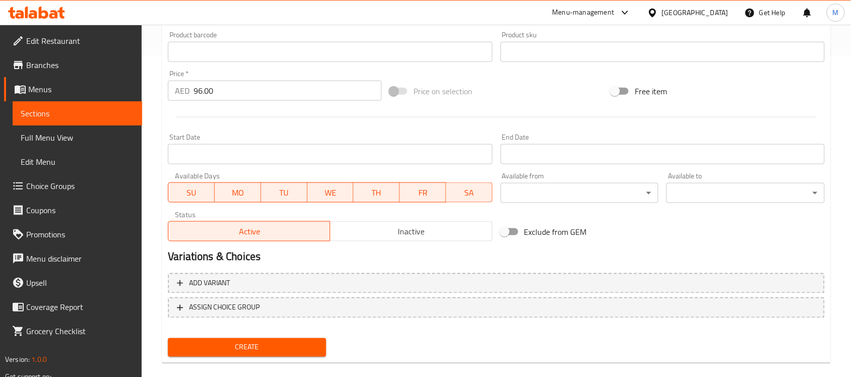
scroll to position [333, 0]
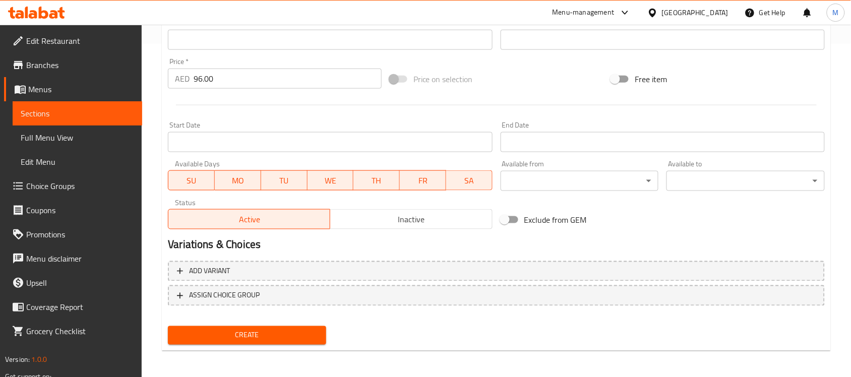
click at [234, 329] on span "Create" at bounding box center [247, 335] width 142 height 13
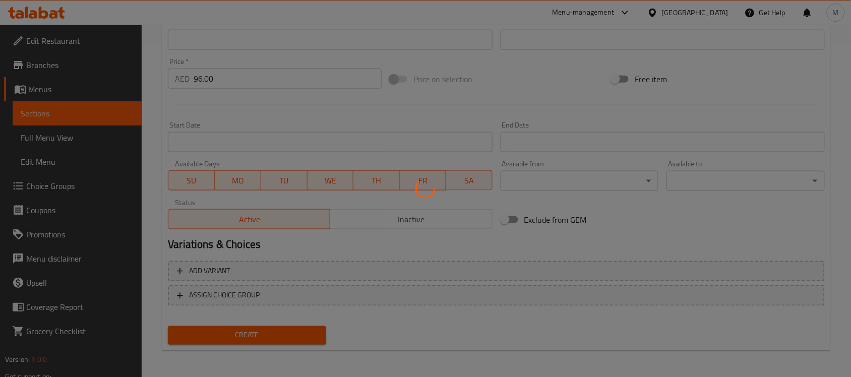
type input "0"
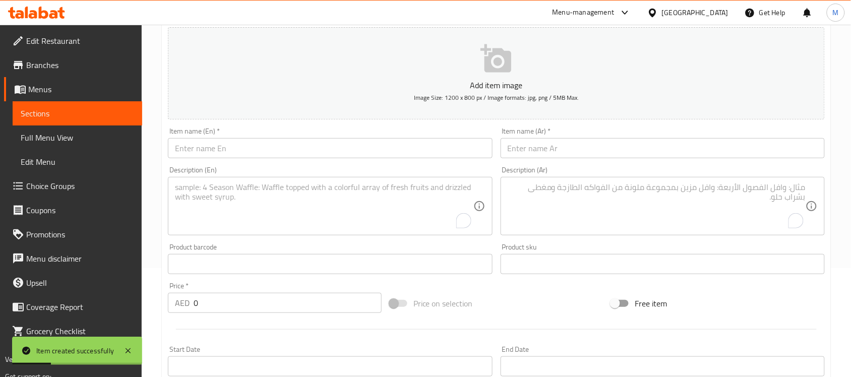
scroll to position [81, 0]
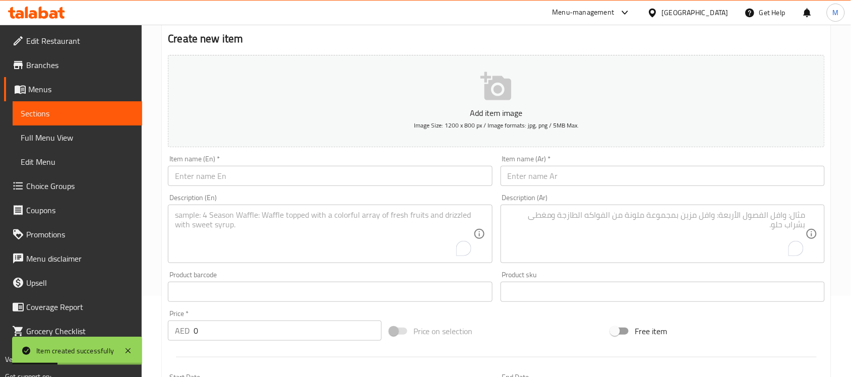
click at [254, 175] on input "text" at bounding box center [330, 176] width 324 height 20
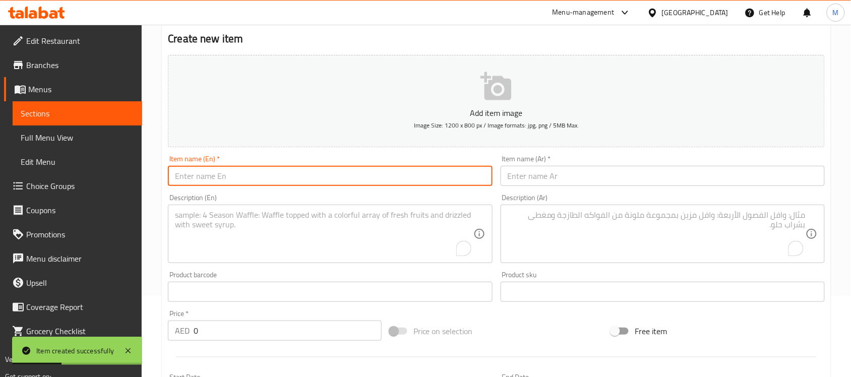
paste input "SOGUS SALAD"
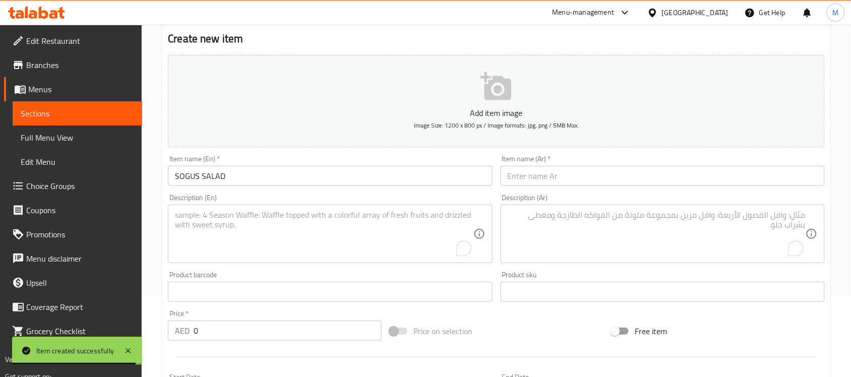
click at [207, 175] on input "SOGUS SALAD" at bounding box center [330, 176] width 324 height 20
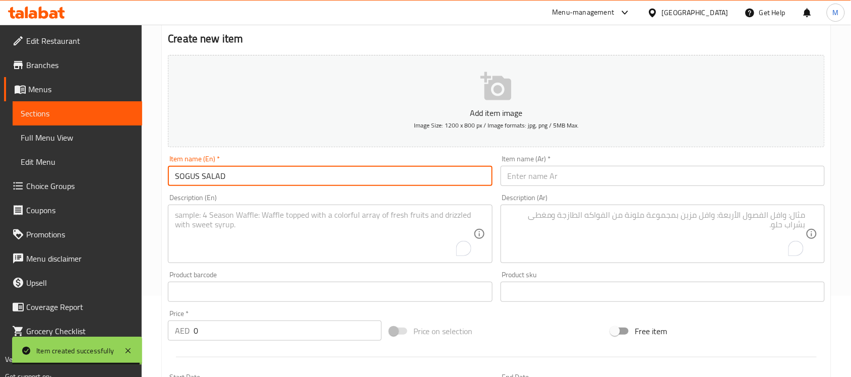
click at [207, 175] on input "SOGUS SALAD" at bounding box center [330, 176] width 324 height 20
paste input "ogus Salad"
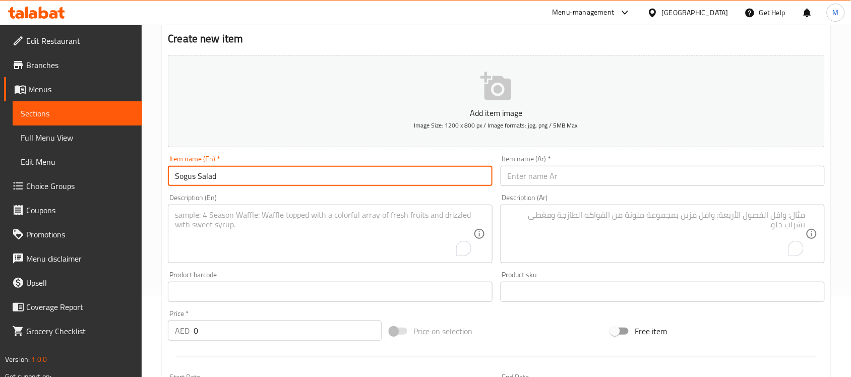
type input "Sogus Salad"
click at [545, 176] on input "text" at bounding box center [663, 176] width 324 height 20
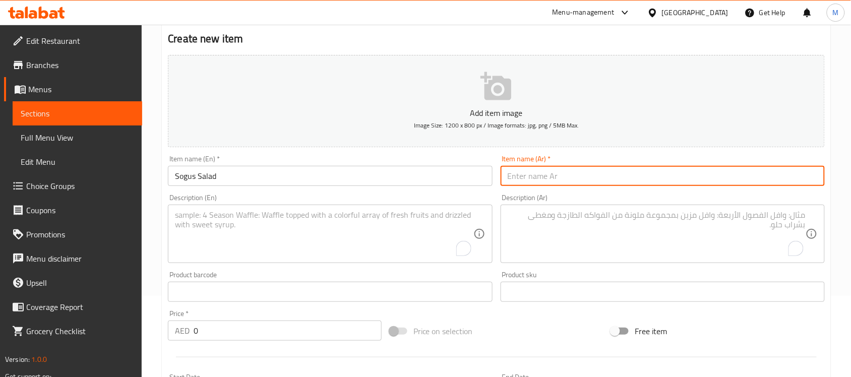
paste input "سلطة سوجوس"
type input "سلطة سوجوس"
click at [266, 225] on textarea "To enrich screen reader interactions, please activate Accessibility in Grammarl…" at bounding box center [324, 234] width 298 height 48
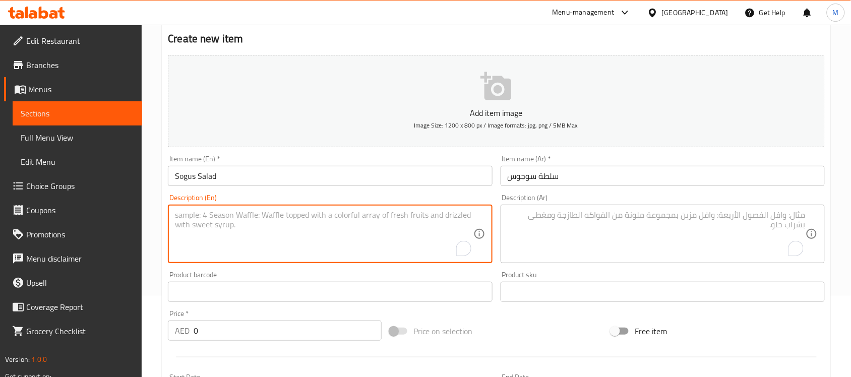
paste textarea "Cucumber, Tomato, Parsley, Onion, Jalapeno pepper, Mint, Olive oil, For two."
type textarea "Cucumber, Tomato, Parsley, Onion, Jalapeno pepper, Mint, Olive oil, For two."
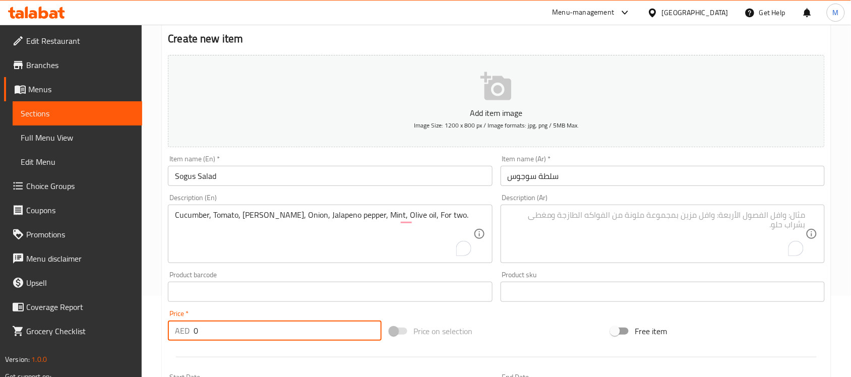
drag, startPoint x: 190, startPoint y: 329, endPoint x: 172, endPoint y: 328, distance: 17.7
click at [174, 328] on div "AED 0 Price *" at bounding box center [275, 331] width 214 height 20
paste input "224.0"
type input "224.00"
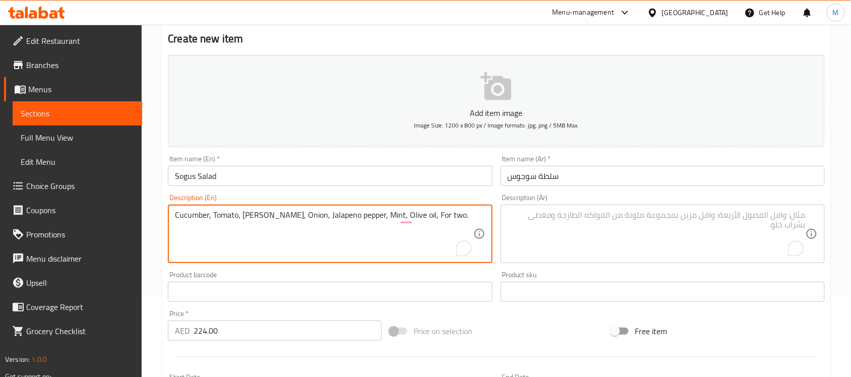
click at [326, 218] on textarea "Cucumber, Tomato, Parsley, Onion, Jalapeno pepper, Mint, Olive oil, For two." at bounding box center [324, 234] width 298 height 48
click at [542, 218] on textarea "To enrich screen reader interactions, please activate Accessibility in Grammarl…" at bounding box center [657, 234] width 298 height 48
paste textarea "خيار، طماطم، بقدونس، بصل، فلفل جالابينو، نعناع، زيت زيتون، لشخصين."
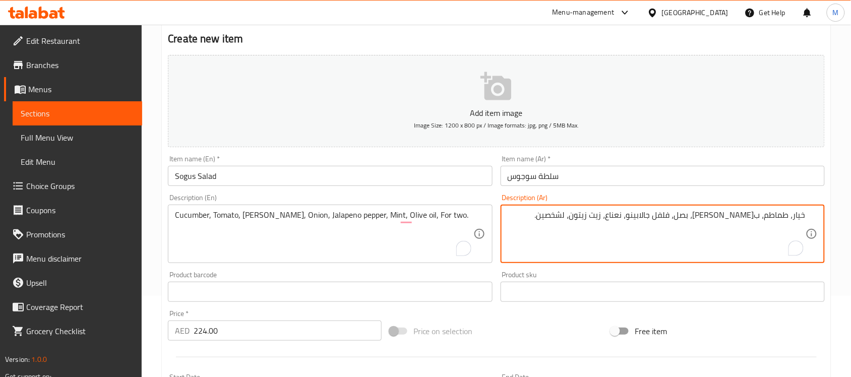
type textarea "خيار، طماطم، بقدونس، بصل، فلفل جالابينو، نعناع، زيت زيتون، لشخصين."
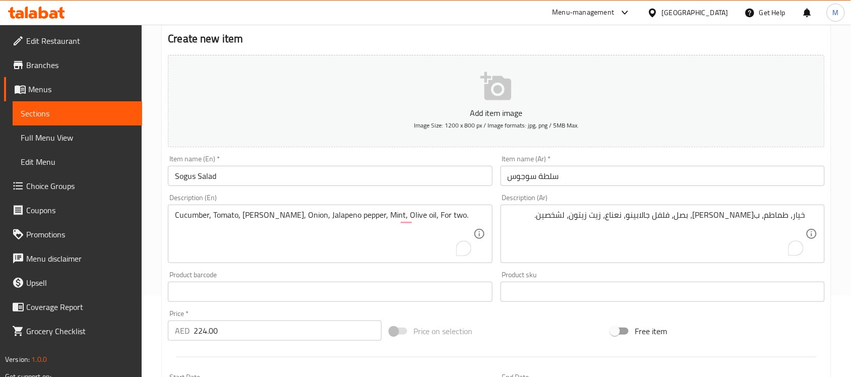
click at [339, 270] on div "Product barcode Product barcode" at bounding box center [330, 286] width 332 height 39
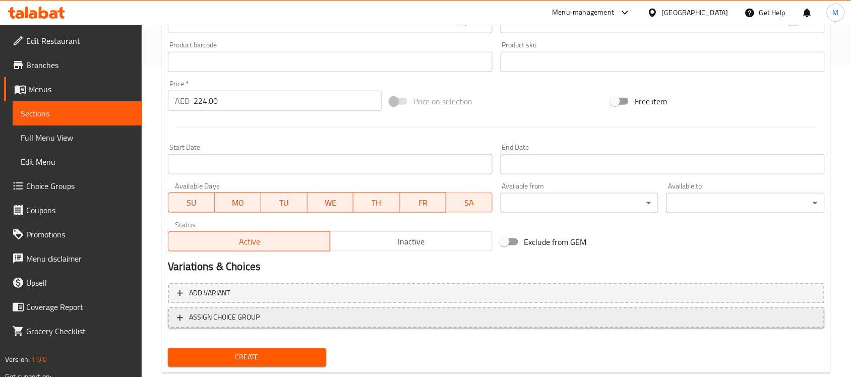
scroll to position [333, 0]
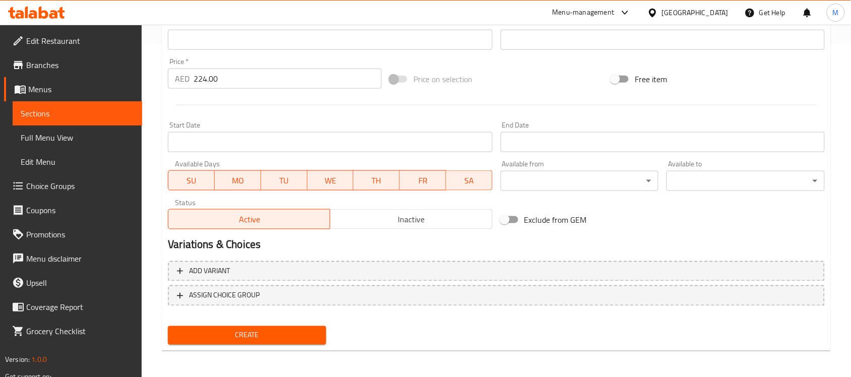
click at [258, 336] on span "Create" at bounding box center [247, 335] width 142 height 13
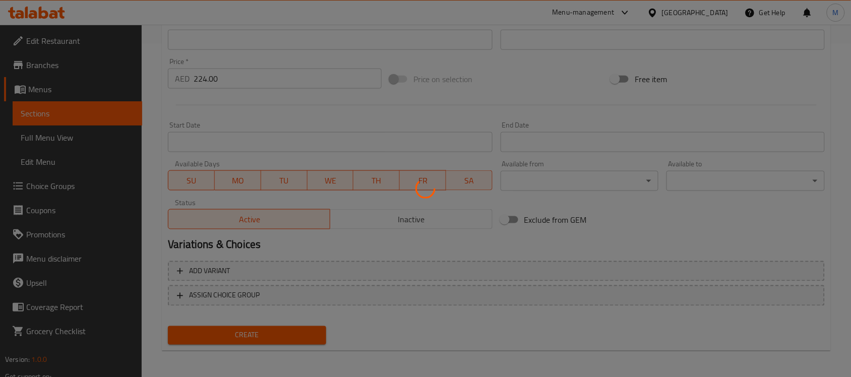
type input "0"
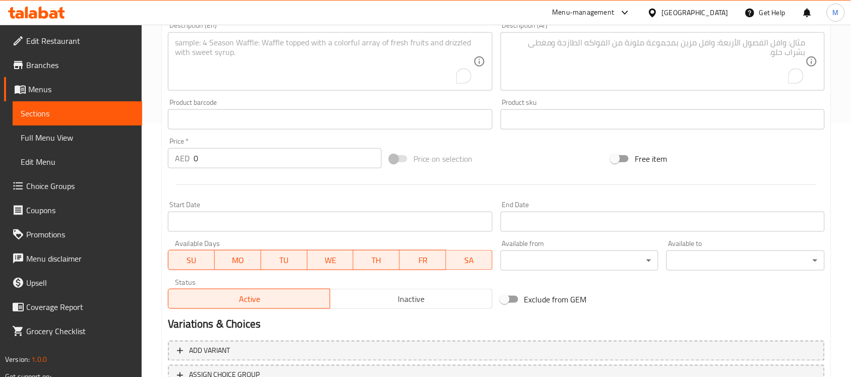
scroll to position [18, 0]
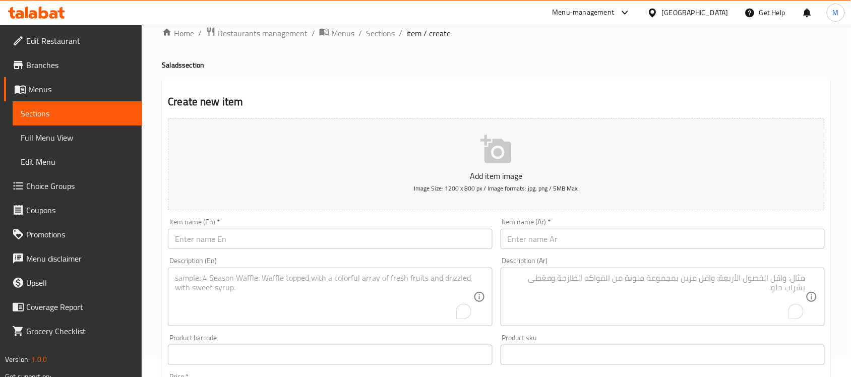
click at [358, 72] on div "Home / Restaurants management / Menus / Sections / item / create Salads section…" at bounding box center [496, 350] width 669 height 647
click at [381, 31] on span "Sections" at bounding box center [380, 33] width 29 height 12
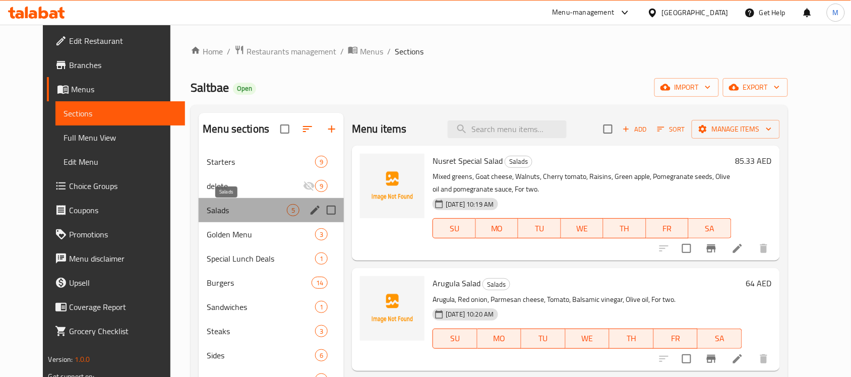
click at [244, 211] on span "Salads" at bounding box center [247, 210] width 80 height 12
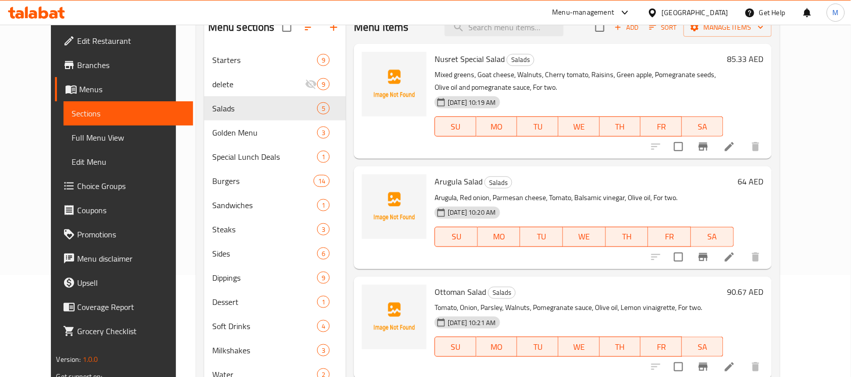
scroll to position [17, 0]
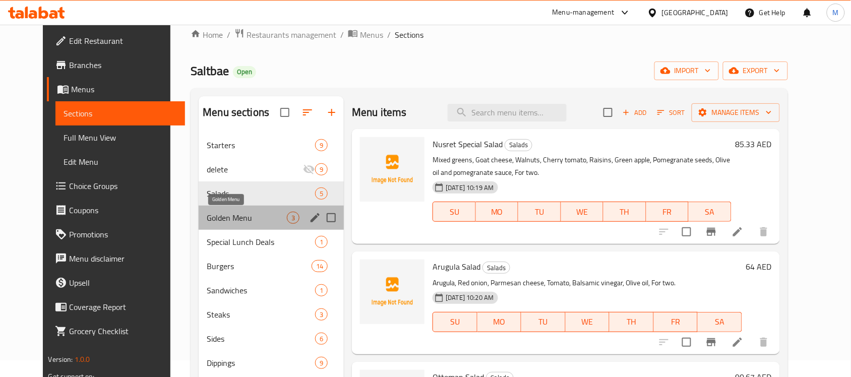
click at [233, 209] on div "Golden Menu 3" at bounding box center [271, 218] width 145 height 24
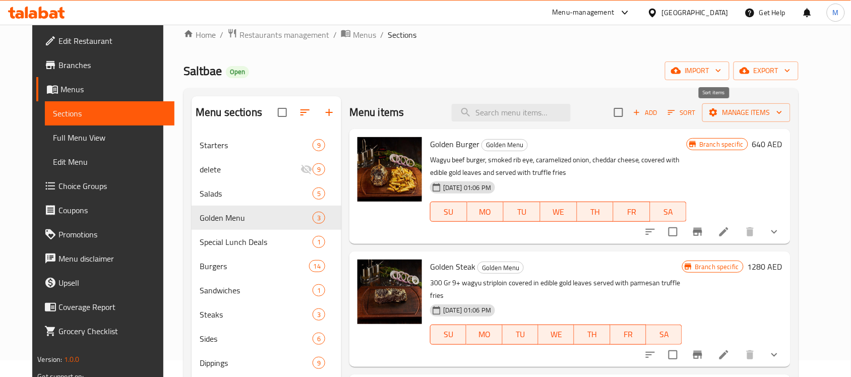
click at [675, 112] on icon "button" at bounding box center [671, 112] width 7 height 5
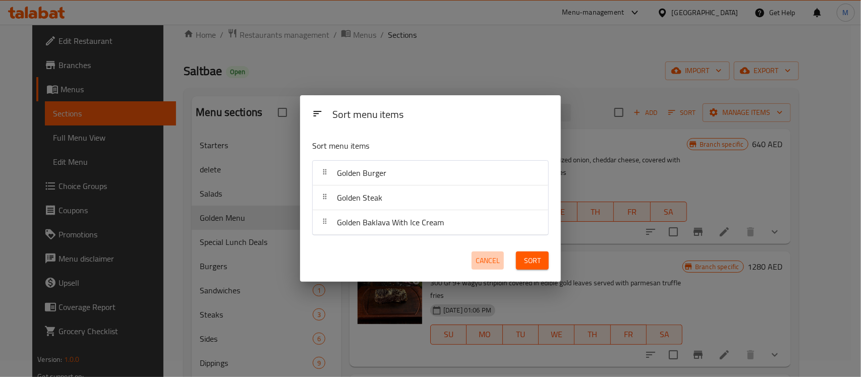
click at [489, 263] on span "Cancel" at bounding box center [487, 261] width 24 height 13
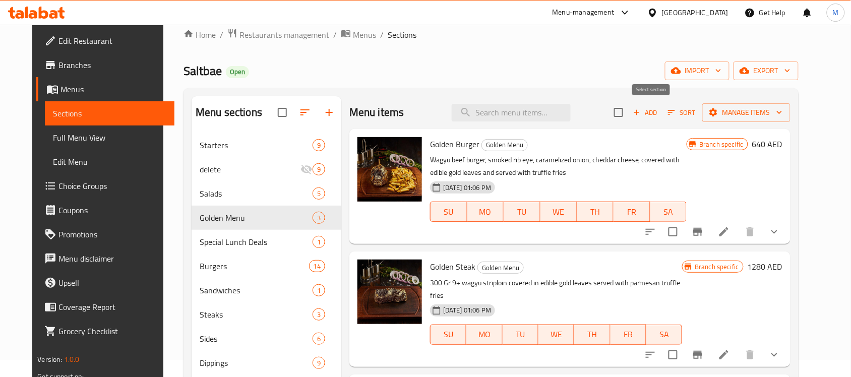
click at [629, 115] on input "checkbox" at bounding box center [618, 112] width 21 height 21
checkbox input "true"
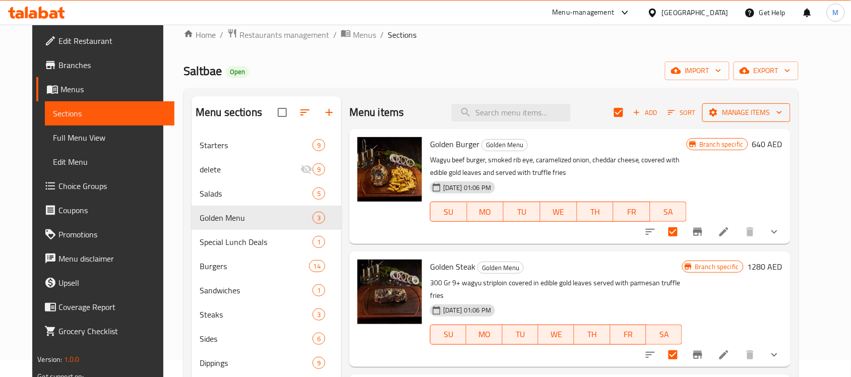
click at [778, 114] on span "Manage items" at bounding box center [746, 112] width 72 height 13
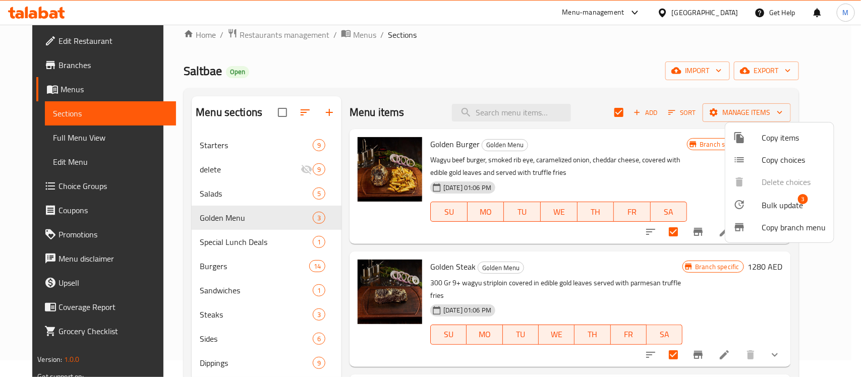
click at [783, 206] on span "Bulk update" at bounding box center [781, 205] width 41 height 12
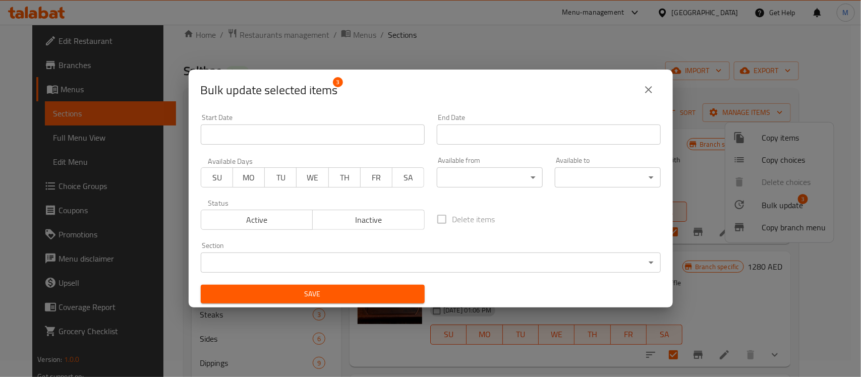
click at [311, 258] on body "​ Menu-management United Arab Emirates Get Help M Edit Restaurant Branches Menu…" at bounding box center [430, 184] width 861 height 352
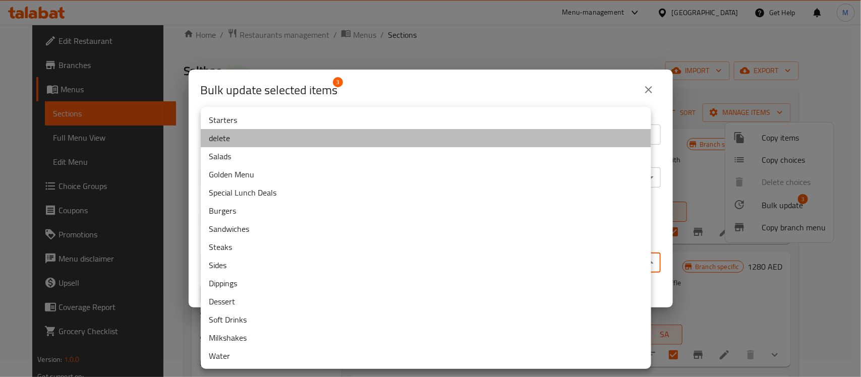
click at [250, 141] on li "delete" at bounding box center [426, 138] width 450 height 18
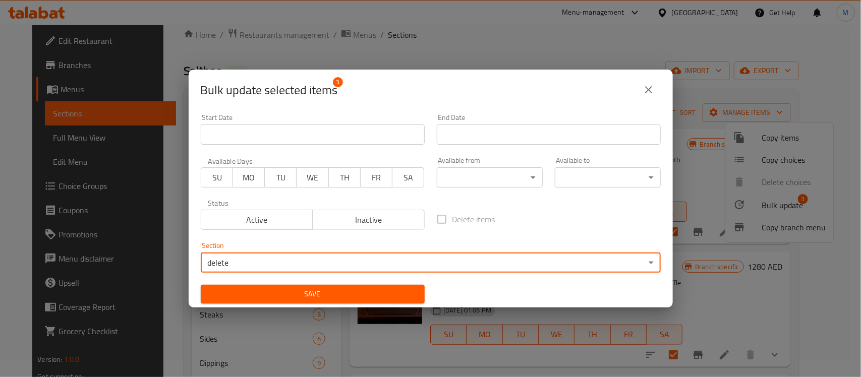
click at [260, 290] on span "Save" at bounding box center [313, 294] width 208 height 13
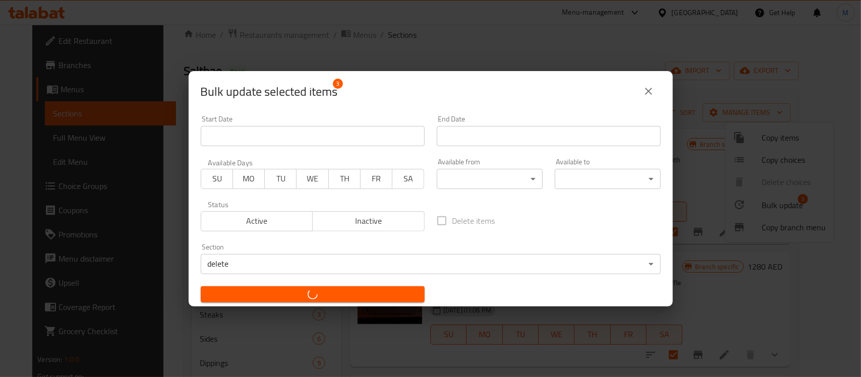
checkbox input "false"
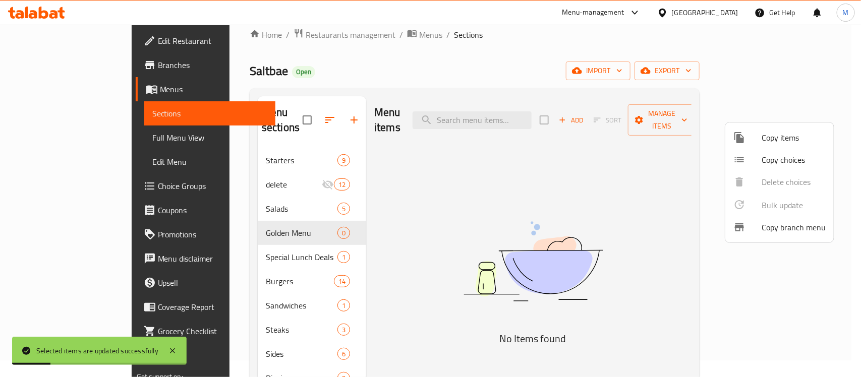
click at [218, 220] on div at bounding box center [430, 188] width 861 height 377
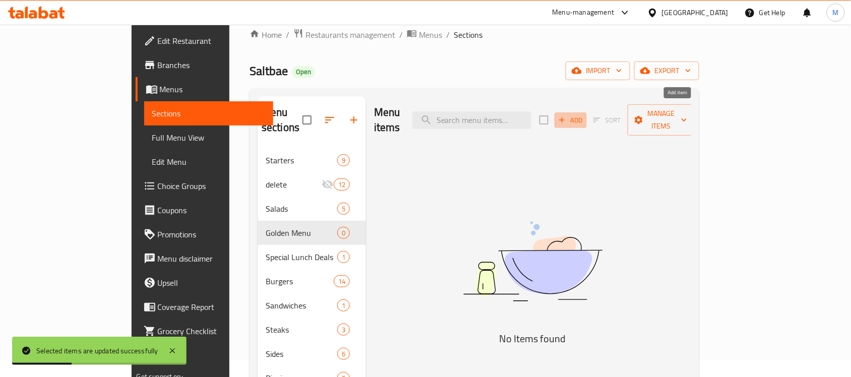
click at [567, 115] on icon "button" at bounding box center [562, 119] width 9 height 9
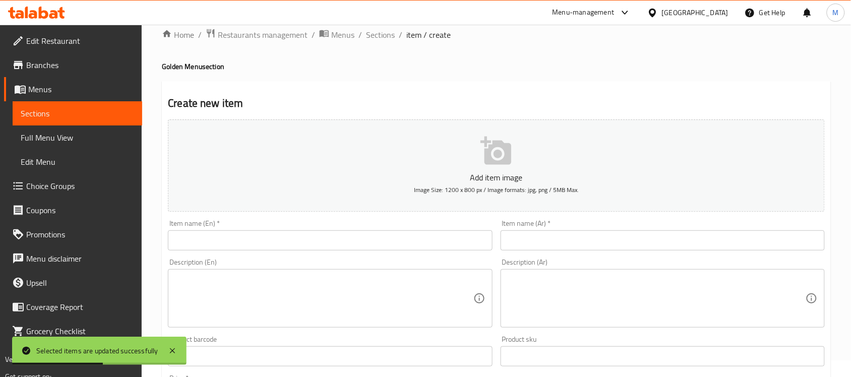
click at [557, 72] on div "Home / Restaurants management / Menus / Sections / item / create Golden Menu se…" at bounding box center [496, 351] width 669 height 647
click at [366, 251] on div "Item name (En)   * Item name (En) *" at bounding box center [330, 235] width 332 height 39
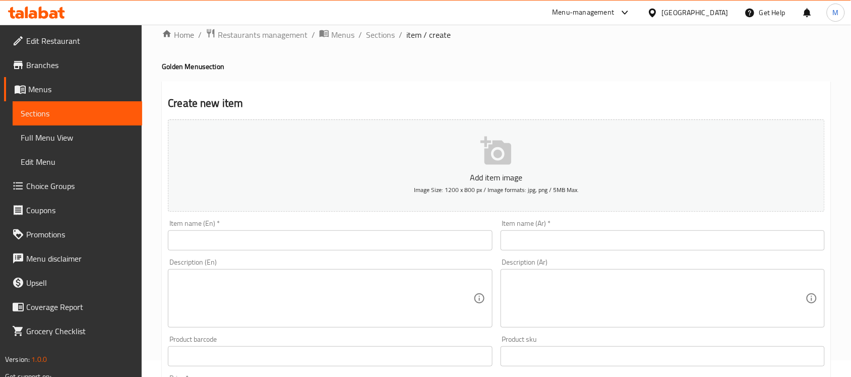
click at [371, 242] on input "text" at bounding box center [330, 240] width 324 height 20
click at [256, 239] on input "text" at bounding box center [330, 240] width 324 height 20
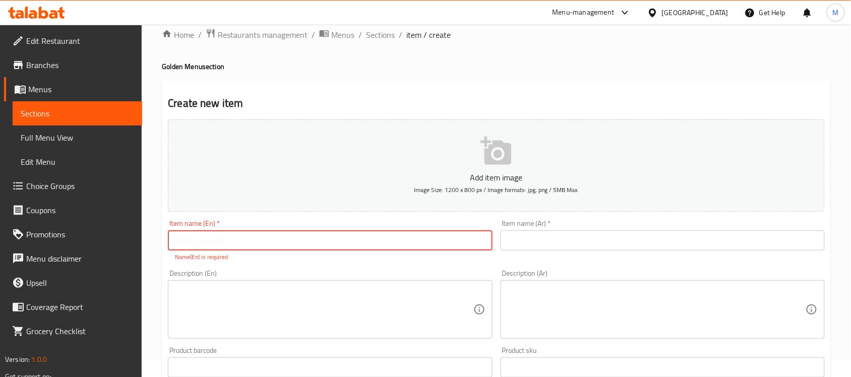
paste input "Golden Nusret Steak"
type input "Golden Nusret Steak"
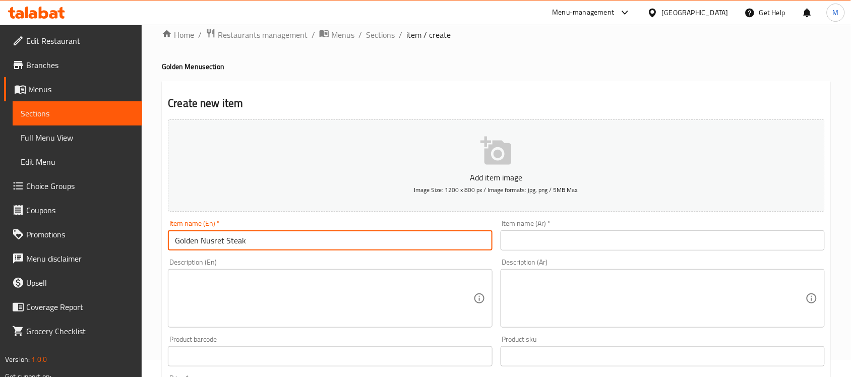
click at [585, 248] on input "text" at bounding box center [663, 240] width 324 height 20
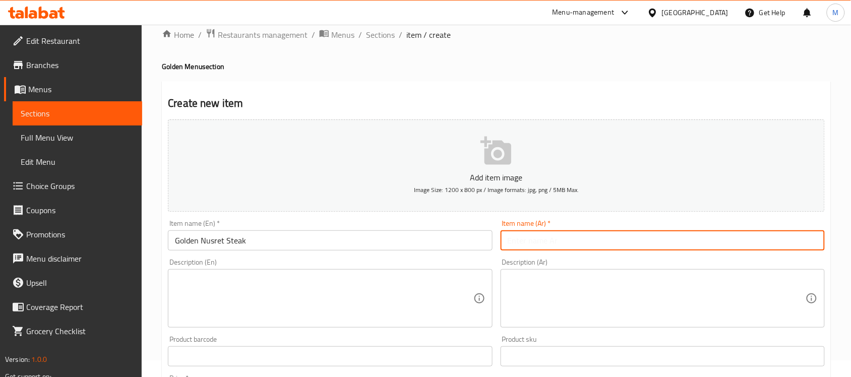
paste input "شريحة لحم نصرت الذهبية"
type input "شريحة لحم نصرت الذهبية"
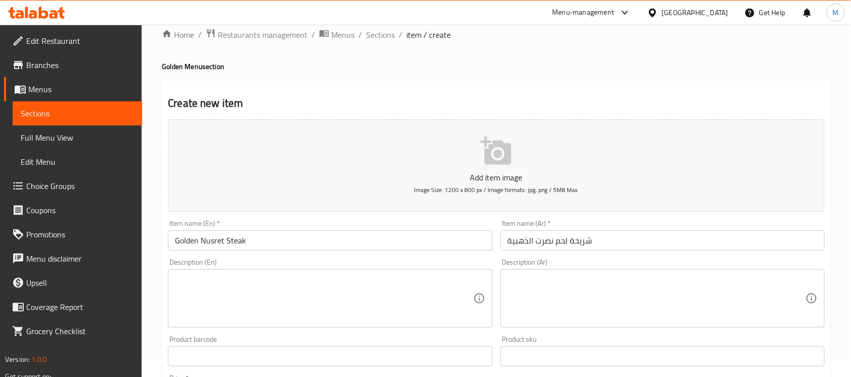
click at [516, 84] on div "Create new item Add item image Image Size: 1200 x 800 px / Image formats: jpg, …" at bounding box center [496, 374] width 669 height 587
click at [295, 286] on textarea at bounding box center [324, 299] width 298 height 48
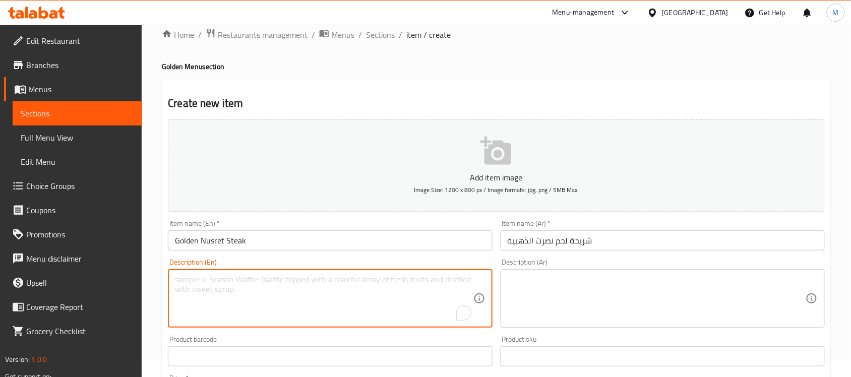
paste textarea "Grilled sirloin 400 gr"
type textarea "Grilled sirloin 400 gr"
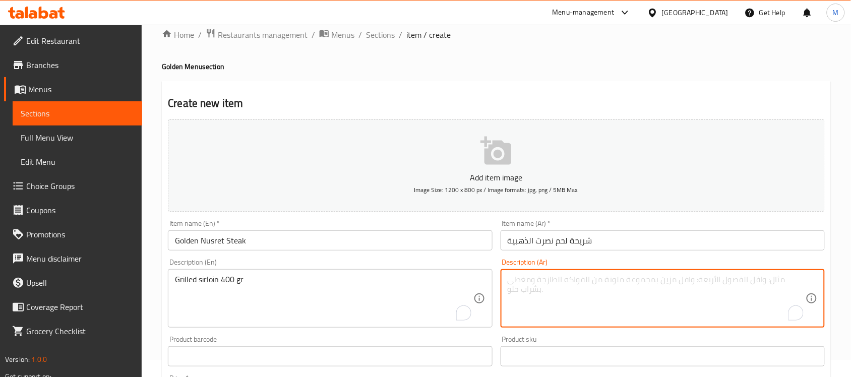
click at [533, 286] on textarea "To enrich screen reader interactions, please activate Accessibility in Grammarl…" at bounding box center [657, 299] width 298 height 48
paste textarea "شريحة لحم مشوية 400 غرام"
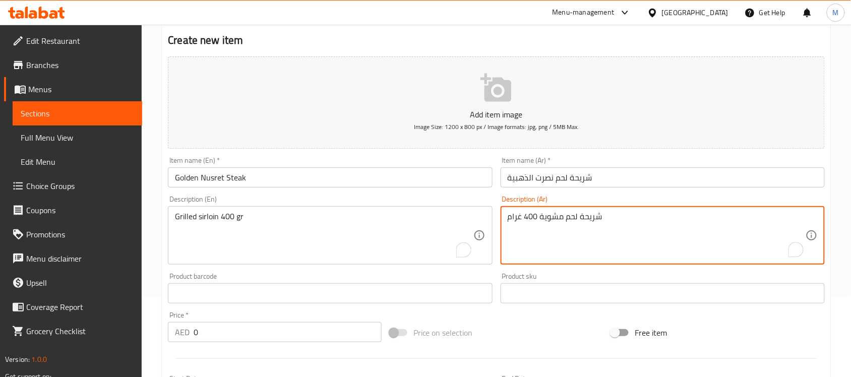
type textarea "شريحة لحم مشوية 400 غرام"
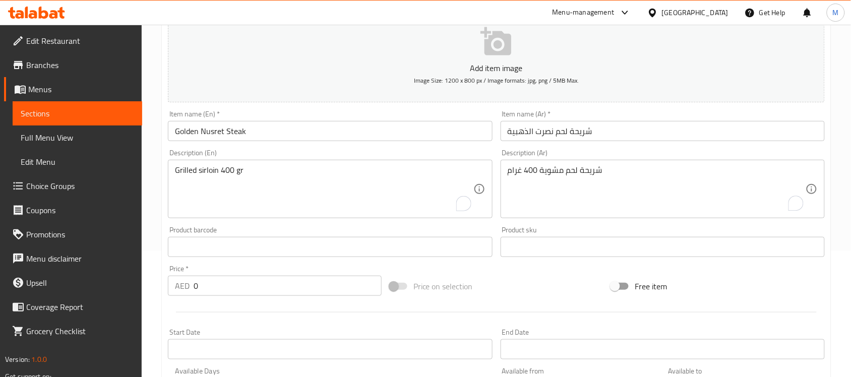
scroll to position [143, 0]
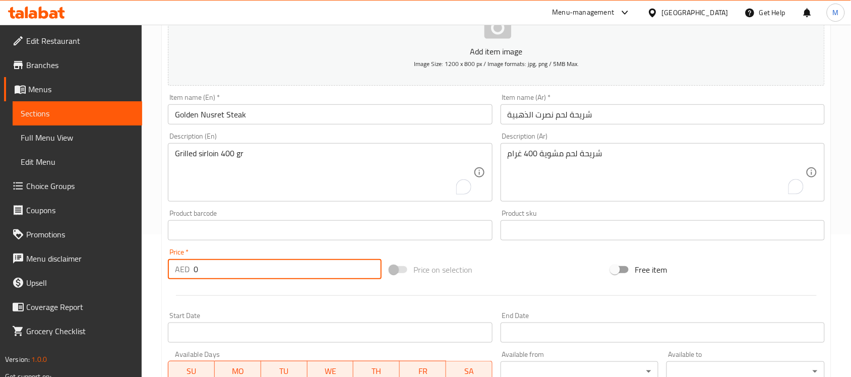
drag, startPoint x: 223, startPoint y: 278, endPoint x: 182, endPoint y: 275, distance: 40.9
click at [182, 275] on div "AED 0 Price *" at bounding box center [275, 269] width 214 height 20
paste input "1600.0"
type input "1600.00"
click at [217, 288] on div at bounding box center [496, 295] width 665 height 25
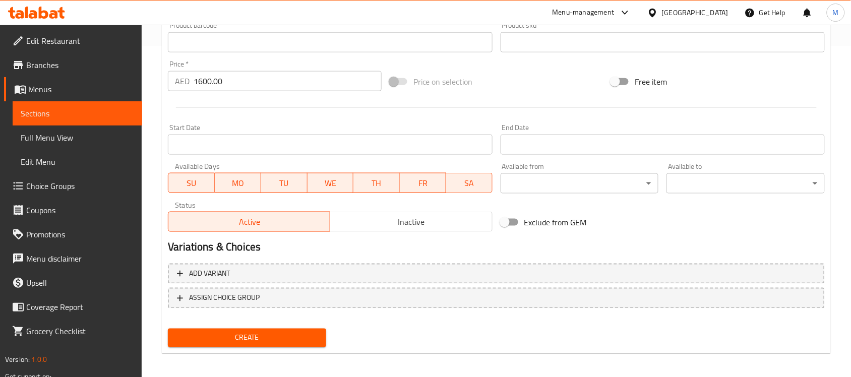
scroll to position [332, 0]
click at [263, 331] on span "Create" at bounding box center [247, 337] width 142 height 13
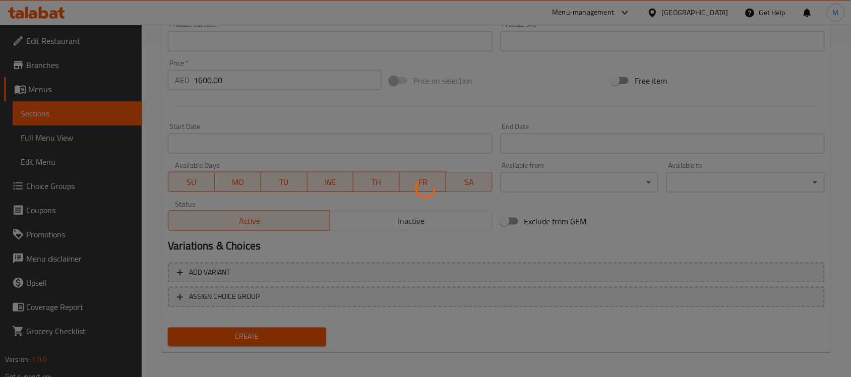
scroll to position [187, 0]
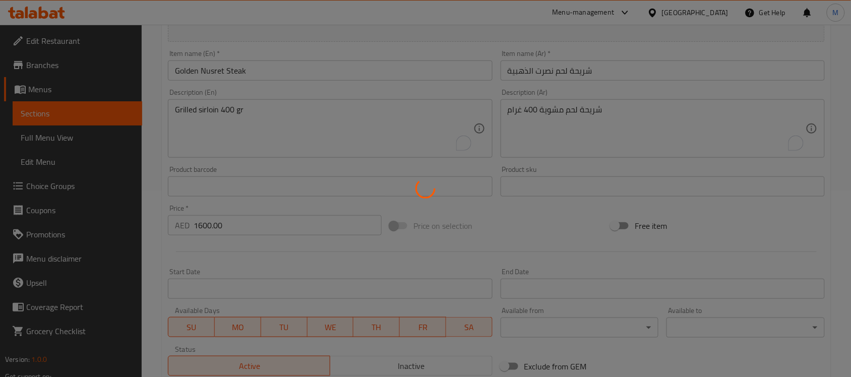
type input "0"
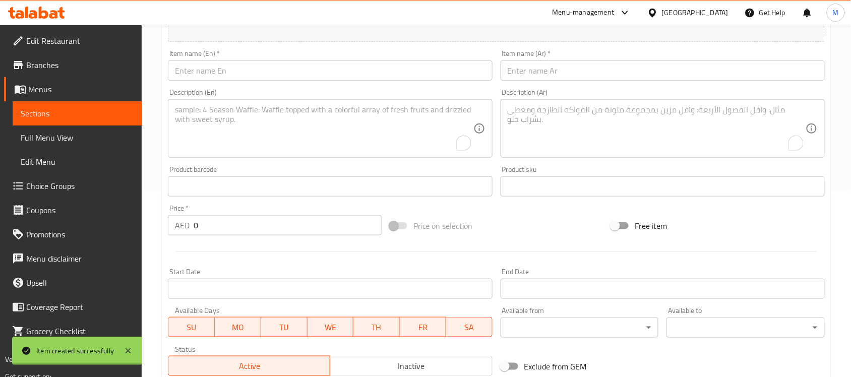
scroll to position [0, 0]
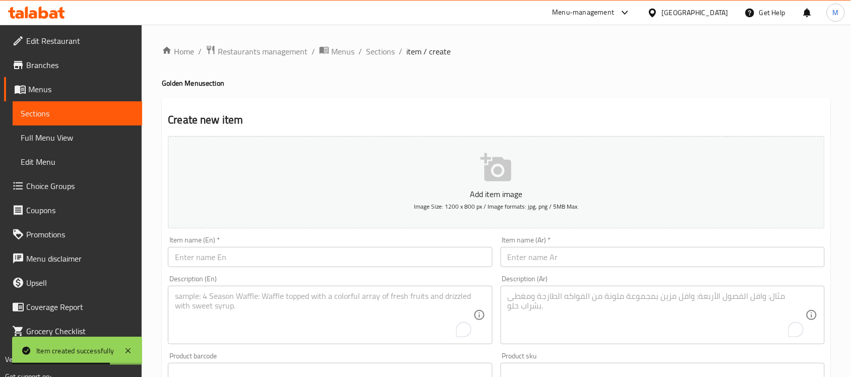
click at [265, 260] on input "text" at bounding box center [330, 257] width 324 height 20
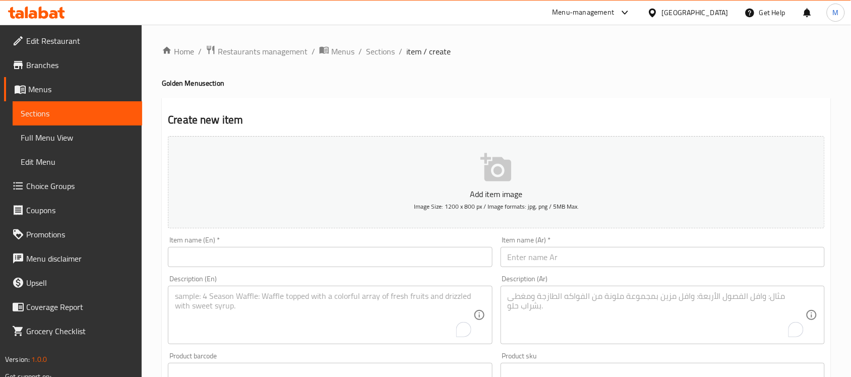
click at [263, 260] on input "text" at bounding box center [330, 257] width 324 height 20
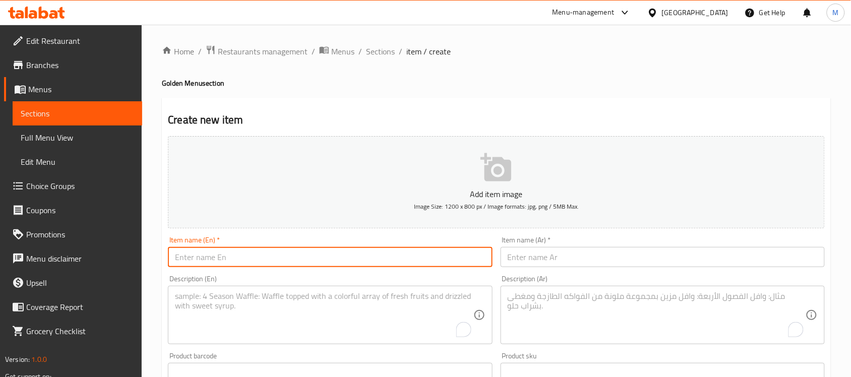
paste input "Golden Ottoman Steak"
type input "Golden Ottoman Steak"
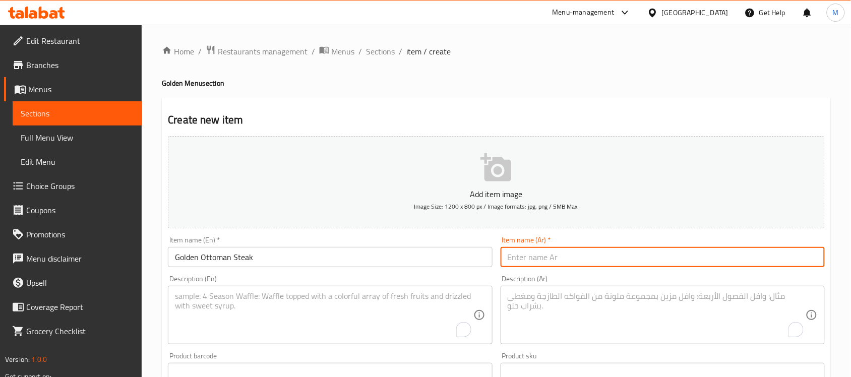
click at [550, 251] on input "text" at bounding box center [663, 257] width 324 height 20
paste input "شريحة لحم عثمانية ذهبية"
type input "شريحة لحم عثمانية ذهبية"
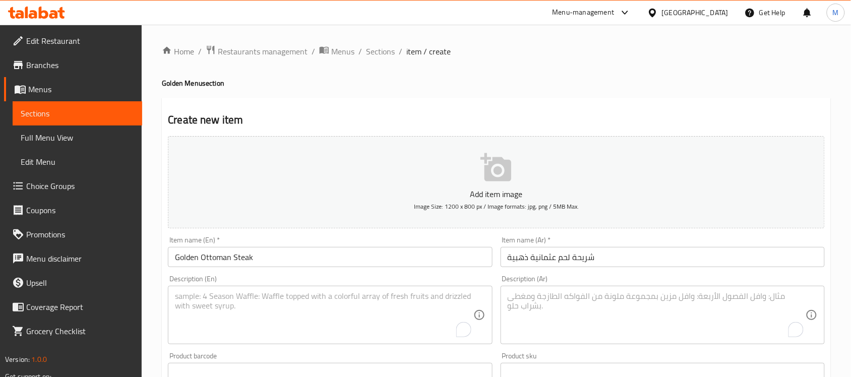
click at [641, 94] on div "Home / Restaurants management / Menus / Sections / item / create Golden Menu se…" at bounding box center [496, 368] width 669 height 647
click at [314, 308] on textarea "To enrich screen reader interactions, please activate Accessibility in Grammarl…" at bounding box center [324, 315] width 298 height 48
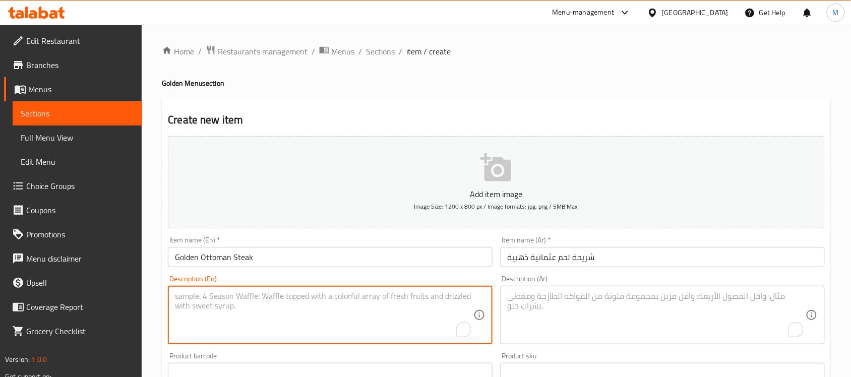
paste textarea "Thick bone in rib eye 1100 gr"
type textarea "Thick bone in rib eye 1100 gr"
click at [570, 300] on textarea "To enrich screen reader interactions, please activate Accessibility in Grammarl…" at bounding box center [657, 315] width 298 height 48
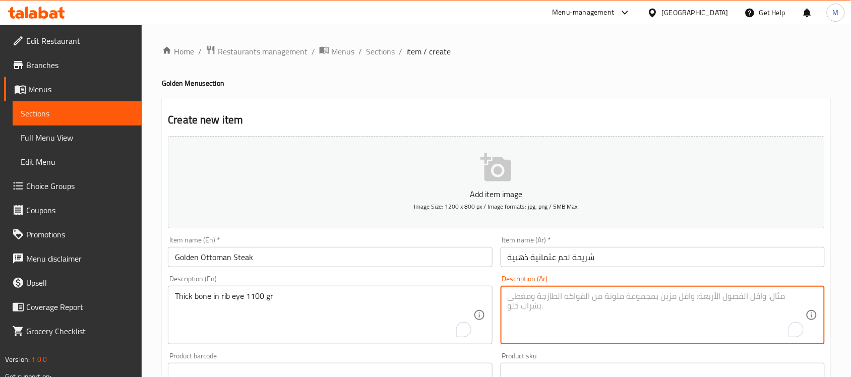
paste textarea "عظم سميك في عين الضلع 1100 غرام"
type textarea "عظم سميك في عين الضلع 1100 غرام"
click at [551, 91] on div "Home / Restaurants management / Menus / Sections / item / create Golden Menu se…" at bounding box center [496, 368] width 669 height 647
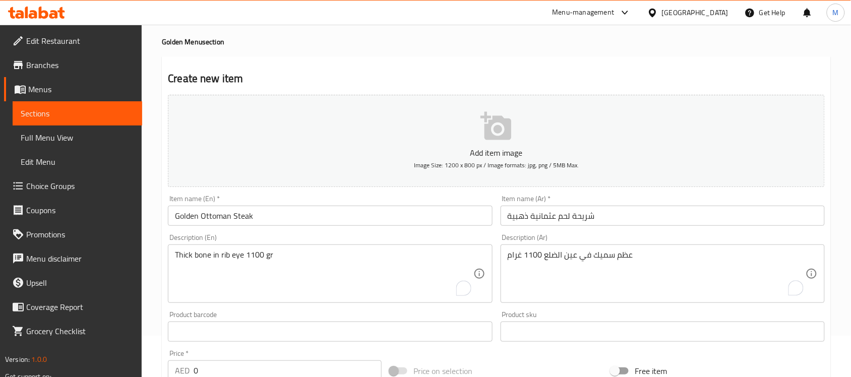
scroll to position [126, 0]
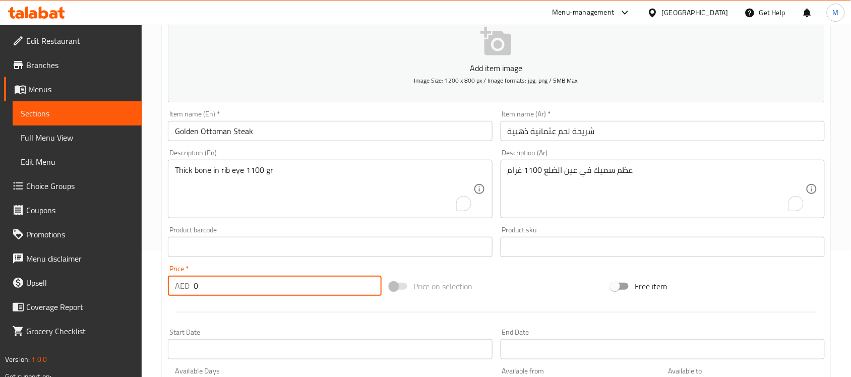
drag, startPoint x: 209, startPoint y: 292, endPoint x: 177, endPoint y: 293, distance: 32.3
click at [185, 293] on div "AED 0 Price *" at bounding box center [275, 286] width 214 height 20
paste input "3306.67"
type input "3306.67"
click at [218, 306] on div at bounding box center [496, 312] width 665 height 25
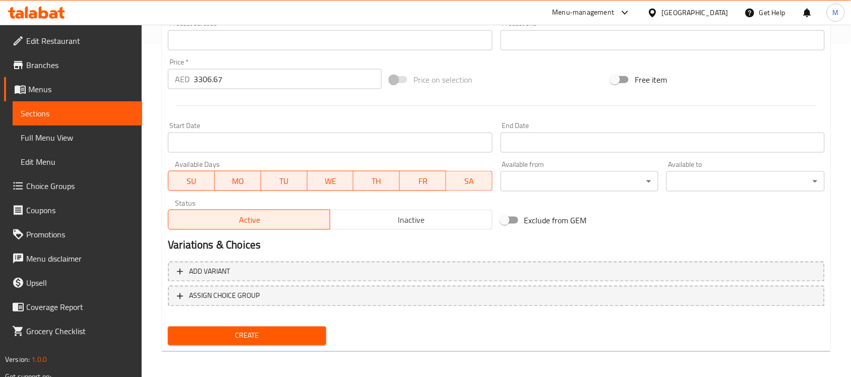
scroll to position [333, 0]
click at [245, 331] on span "Create" at bounding box center [247, 335] width 142 height 13
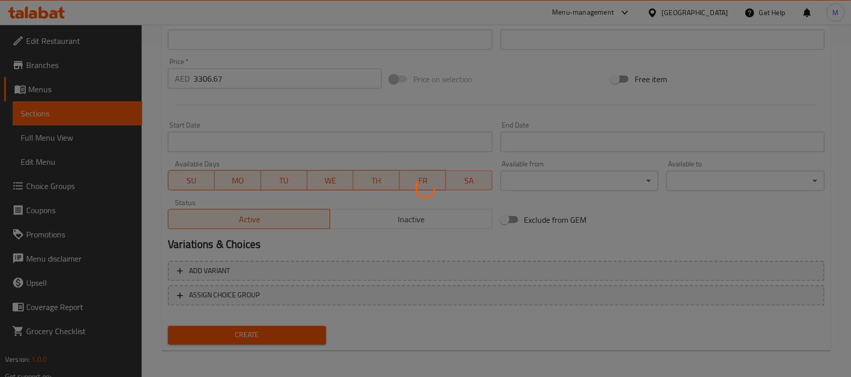
type input "0"
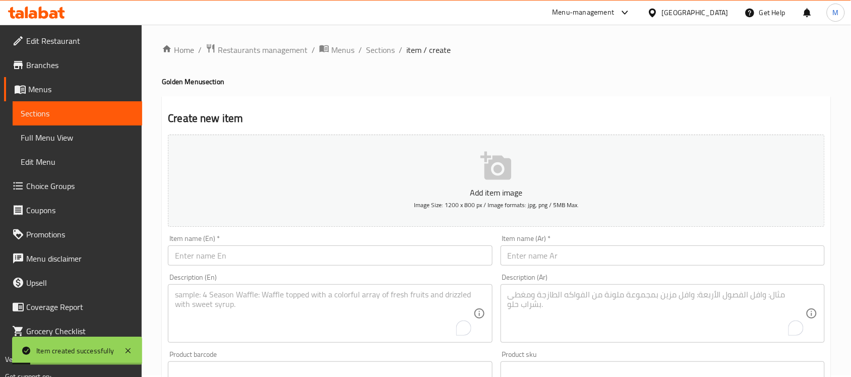
scroll to position [0, 0]
click at [214, 252] on input "text" at bounding box center [330, 257] width 324 height 20
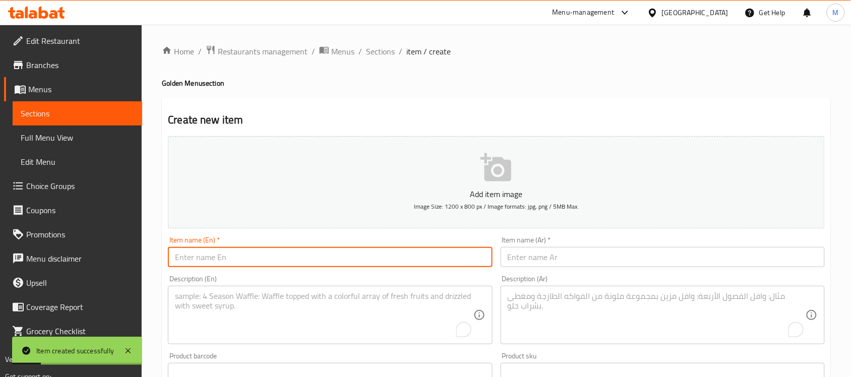
paste input "GOLDEN PORTERHOUSE"
click at [219, 260] on input "GOLDEN PORTERHOUSE" at bounding box center [330, 257] width 324 height 20
click at [220, 260] on input "GOLDEN PORTERHOUSE" at bounding box center [330, 257] width 324 height 20
paste input "olden Porterhouse"
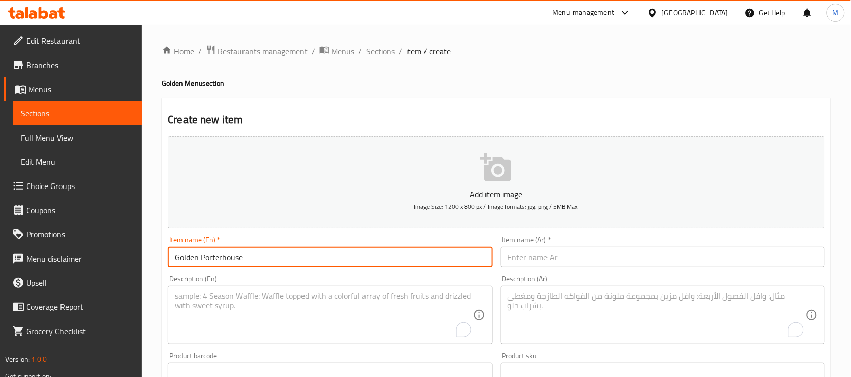
type input "Golden Porterhouse"
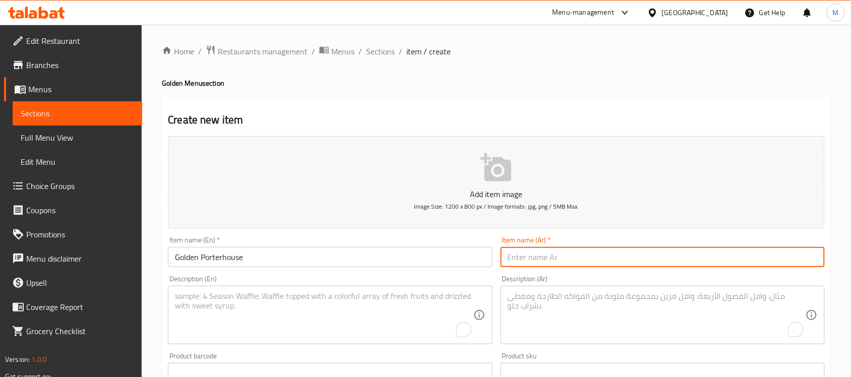
click at [530, 261] on input "text" at bounding box center [663, 257] width 324 height 20
paste input "بورترهاوس الذهبي"
type input "بورترهاوس الذهبي"
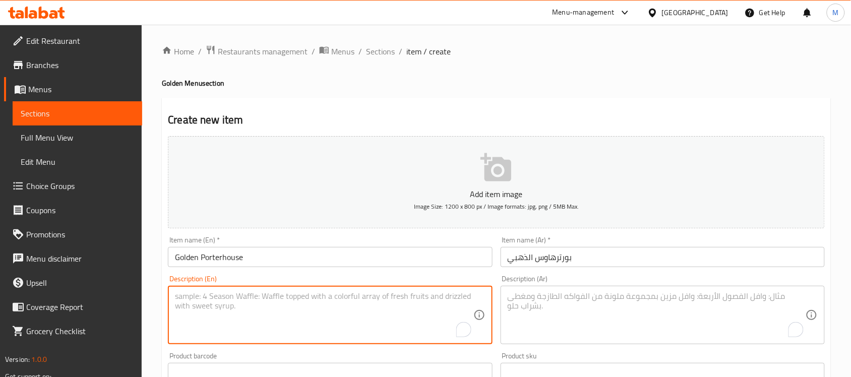
click at [258, 302] on textarea "To enrich screen reader interactions, please activate Accessibility in Grammarl…" at bounding box center [324, 315] width 298 height 48
paste textarea "Sirloin and tenderloin in T bone 850 gr"
type textarea "Sirloin and tenderloin in T bone 850 gr"
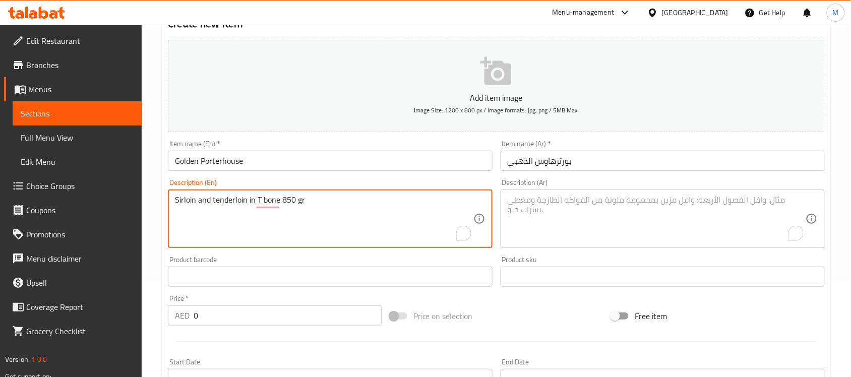
scroll to position [126, 0]
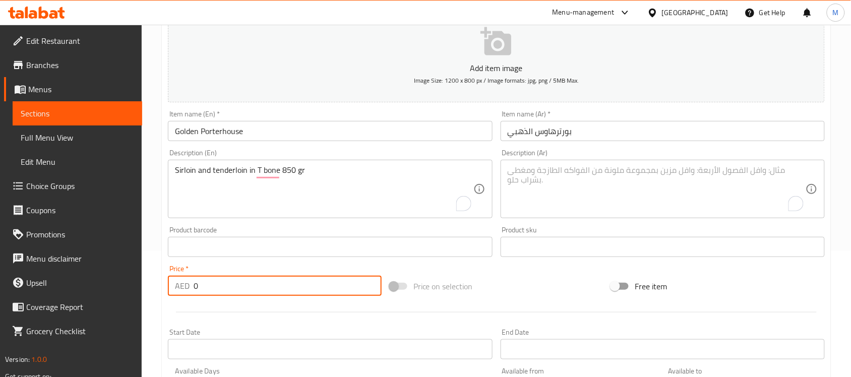
drag, startPoint x: 203, startPoint y: 288, endPoint x: 184, endPoint y: 293, distance: 19.7
click at [184, 293] on div "AED 0 Price *" at bounding box center [275, 286] width 214 height 20
paste input "2933.33"
type input "2933.33"
click at [304, 230] on div "Product barcode Product barcode" at bounding box center [330, 241] width 324 height 31
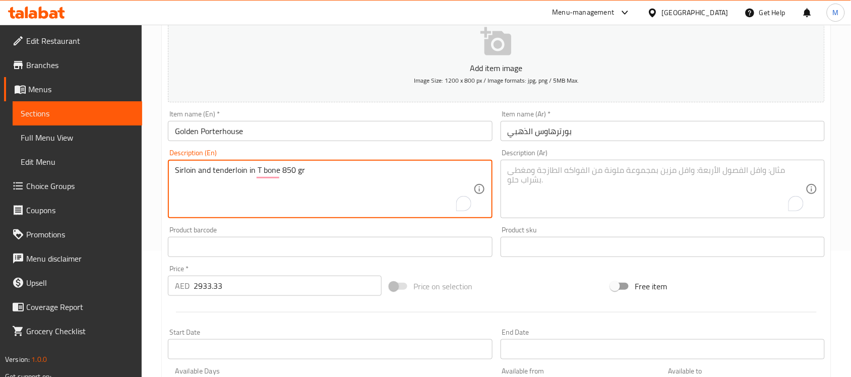
click at [252, 173] on textarea "Sirloin and tenderloin in T bone 850 gr" at bounding box center [324, 189] width 298 height 48
click at [597, 169] on textarea "To enrich screen reader interactions, please activate Accessibility in Grammarl…" at bounding box center [657, 189] width 298 height 48
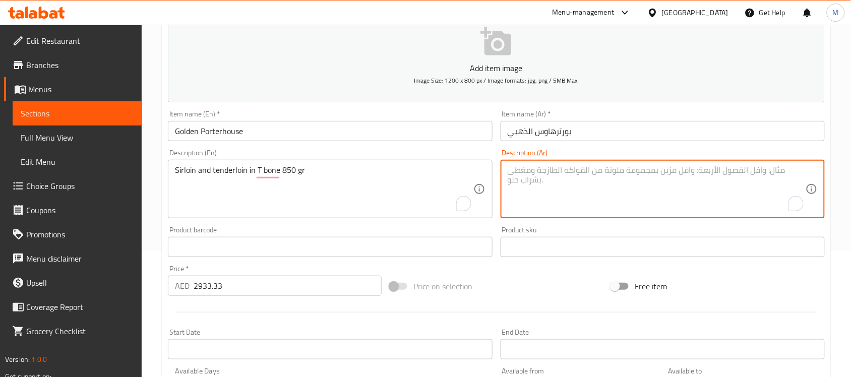
paste textarea "شريحة لحم الخاصرة وشرائح لحم المتن في عظم تي 850 غرام"
type textarea "شريحة لحم الخاصرة وشرائح لحم المتن في عظم تي 850 غرام"
click at [380, 228] on div "Product barcode Product barcode" at bounding box center [330, 241] width 324 height 31
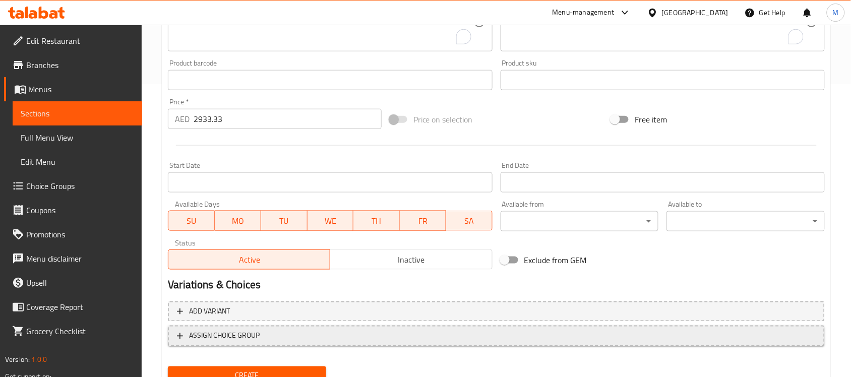
scroll to position [333, 0]
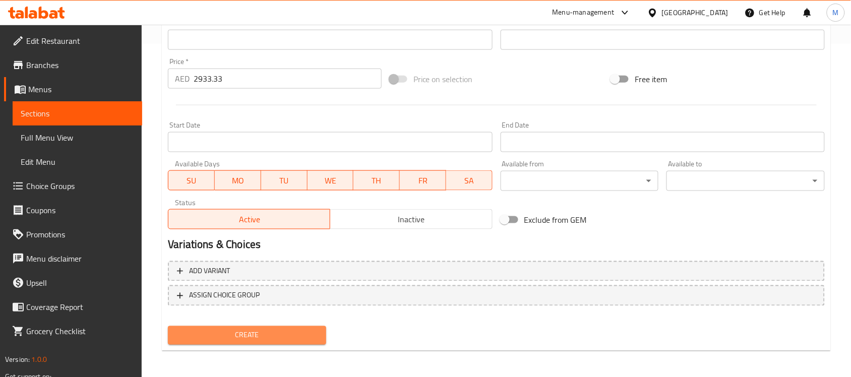
click at [225, 334] on span "Create" at bounding box center [247, 335] width 142 height 13
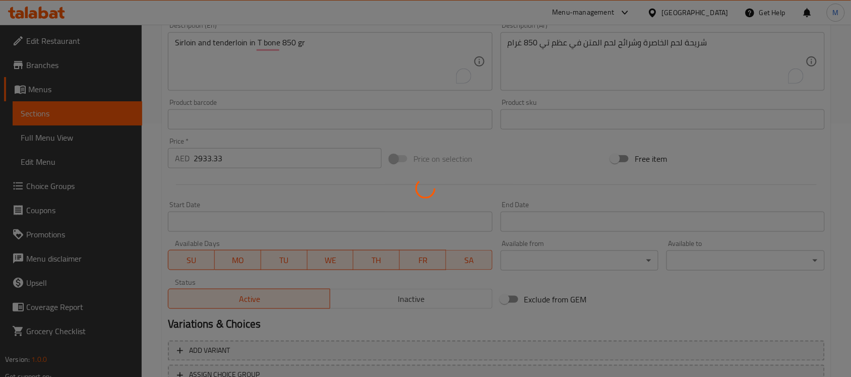
scroll to position [81, 0]
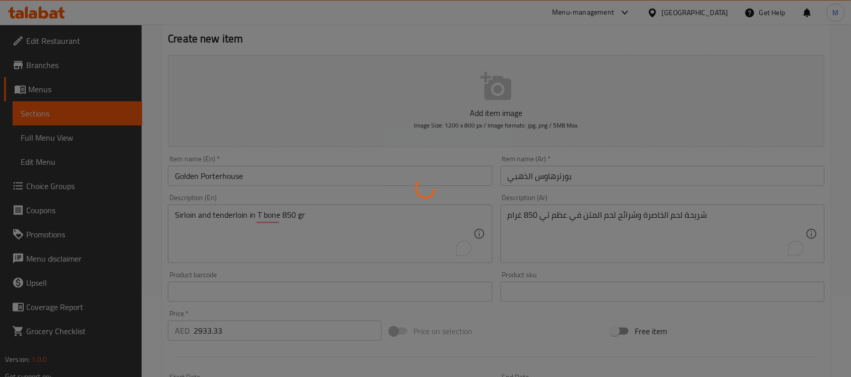
type input "0"
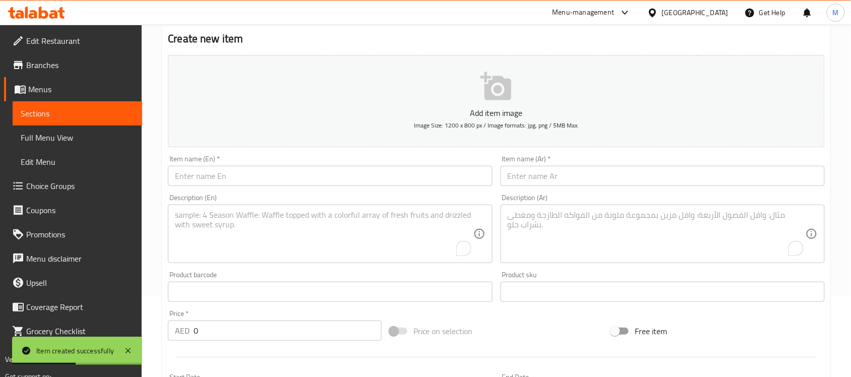
click at [305, 178] on input "text" at bounding box center [330, 176] width 324 height 20
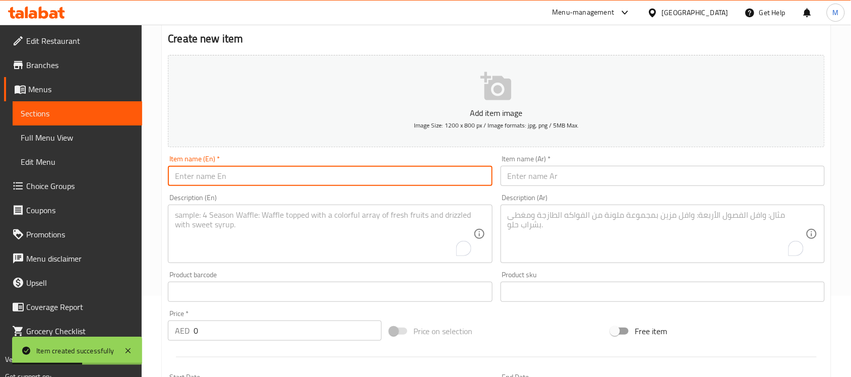
paste input "GOLDEN FILLET MIGNON"
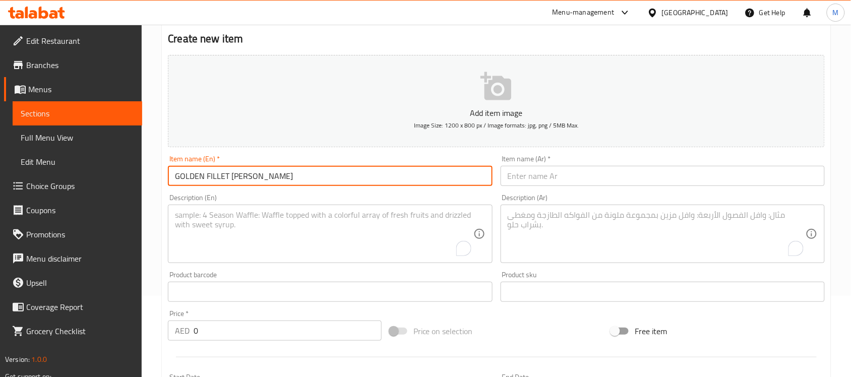
click at [279, 178] on input "GOLDEN FILLET MIGNON" at bounding box center [330, 176] width 324 height 20
click at [280, 178] on input "GOLDEN FILLET MIGNON" at bounding box center [330, 176] width 324 height 20
paste input "olden Fillet Mignon"
type input "Golden Fillet Mignon"
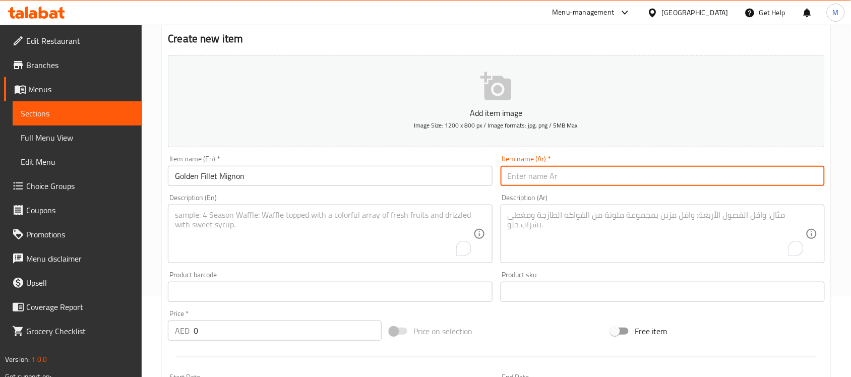
click at [529, 170] on input "text" at bounding box center [663, 176] width 324 height 20
paste input "شرائح اللحم الذهبية"
type input "شرائح اللحم الذهبية"
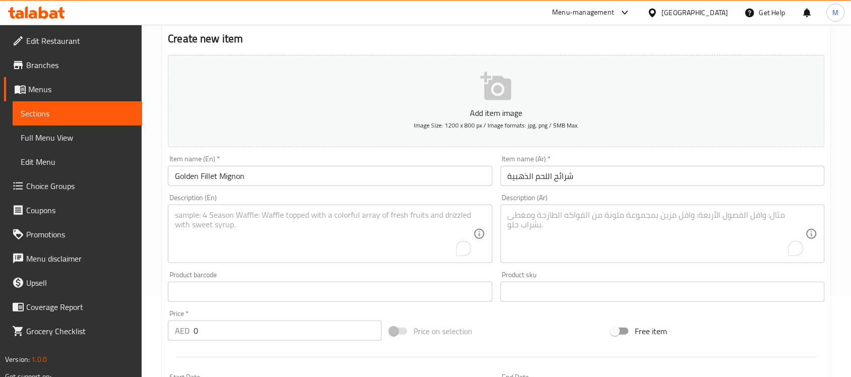
click at [473, 157] on div "Item name (En)   * Golden Fillet Mignon Item name (En) *" at bounding box center [330, 170] width 324 height 31
click at [277, 222] on textarea "To enrich screen reader interactions, please activate Accessibility in Grammarl…" at bounding box center [324, 234] width 298 height 48
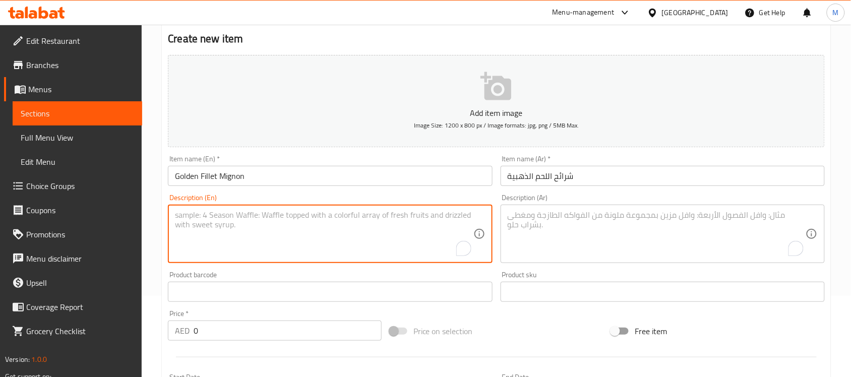
paste textarea "200 gr"
type textarea "200 gr"
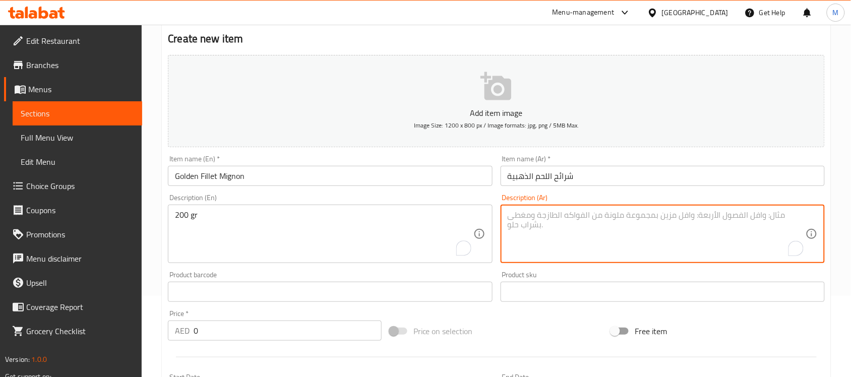
click at [619, 219] on textarea "To enrich screen reader interactions, please activate Accessibility in Grammarl…" at bounding box center [657, 234] width 298 height 48
paste textarea "200 غرام"
type textarea "200 غرام"
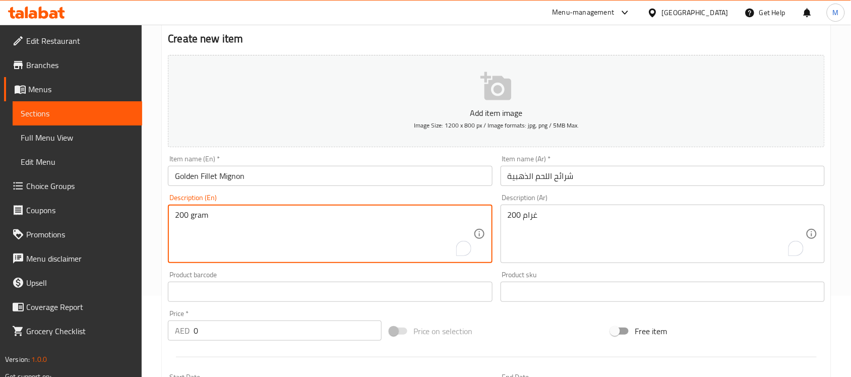
type textarea "200 gram"
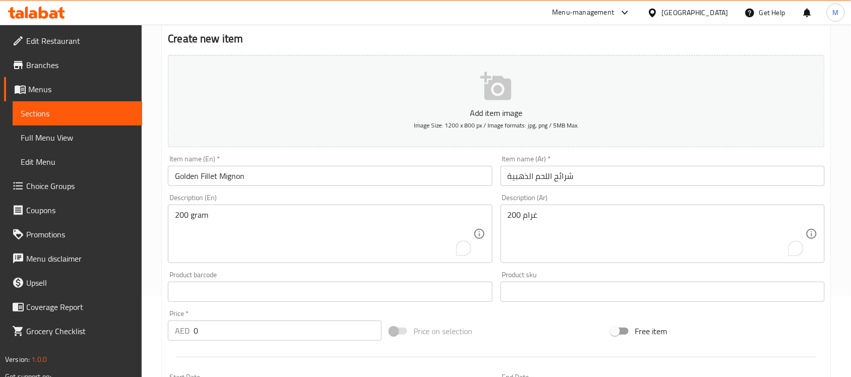
click at [274, 271] on div "Product barcode Product barcode" at bounding box center [330, 286] width 324 height 31
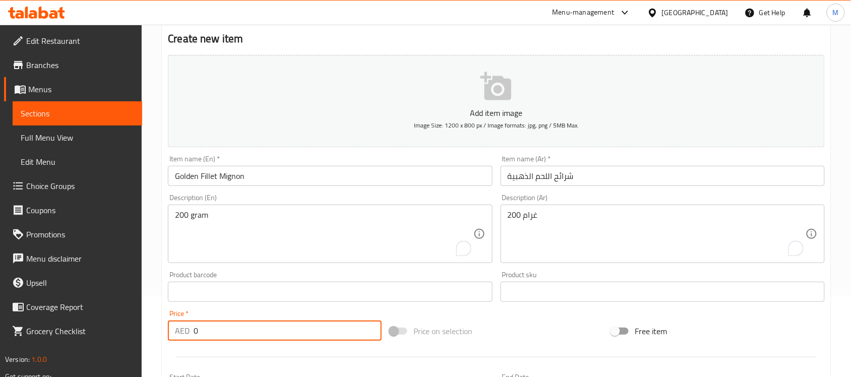
drag, startPoint x: 198, startPoint y: 338, endPoint x: 180, endPoint y: 344, distance: 18.8
click at [181, 344] on div "Add item image Image Size: 1200 x 800 px / Image formats: jpg, png / 5MB Max. I…" at bounding box center [496, 268] width 665 height 435
paste input "960.0"
type input "960.00"
click at [213, 345] on div at bounding box center [496, 357] width 665 height 25
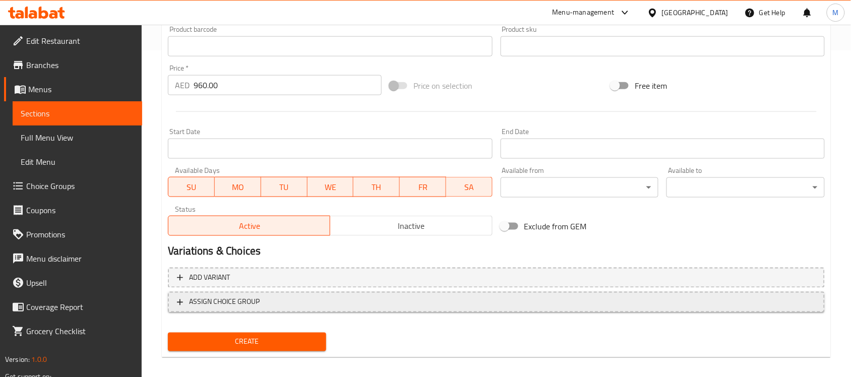
scroll to position [333, 0]
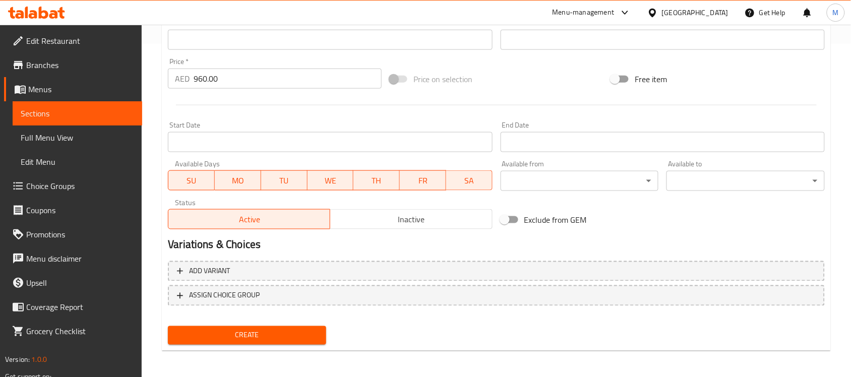
click at [262, 331] on span "Create" at bounding box center [247, 335] width 142 height 13
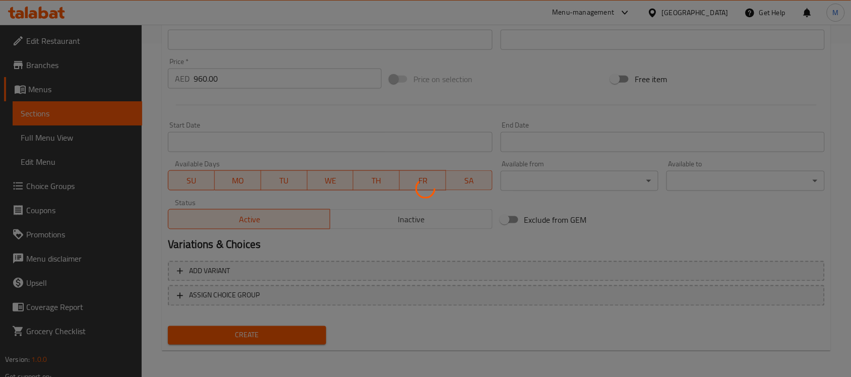
scroll to position [0, 0]
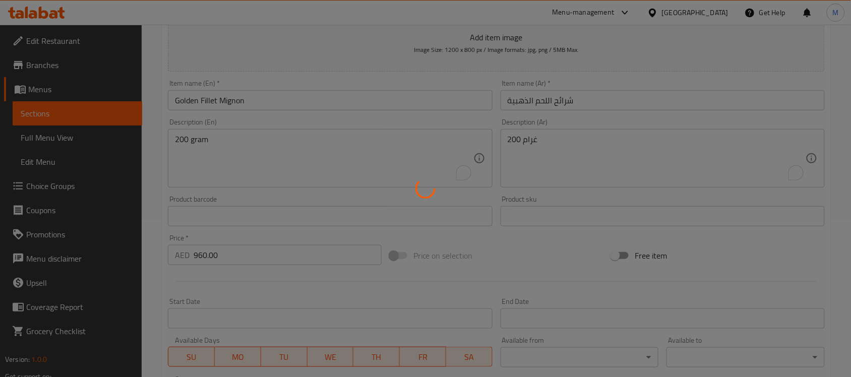
type input "0"
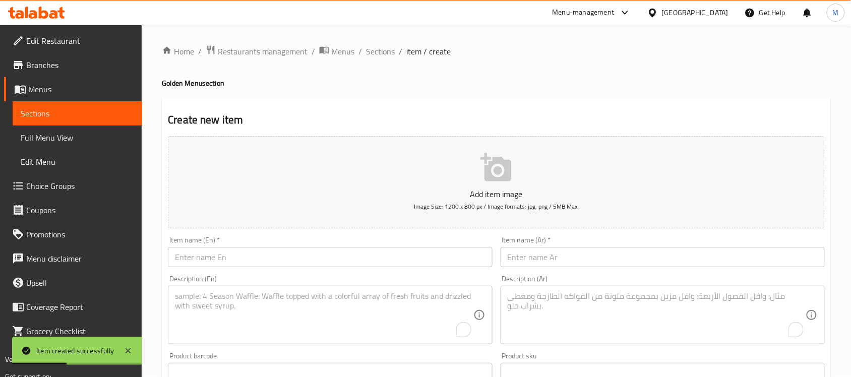
click at [300, 260] on input "text" at bounding box center [330, 257] width 324 height 20
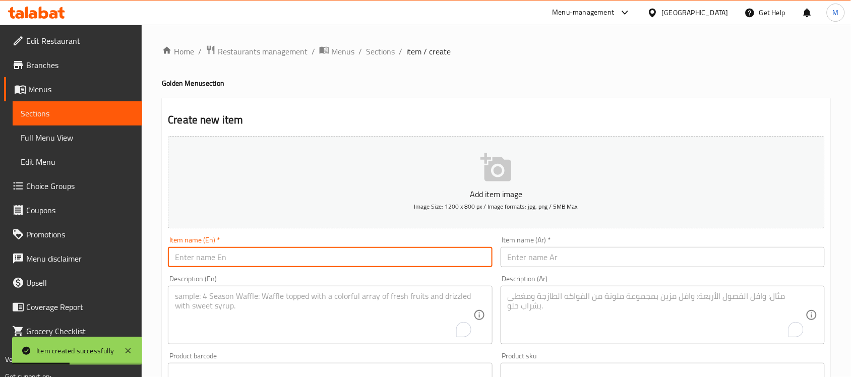
paste input "GOLDEN NUSRET SPECIAL"
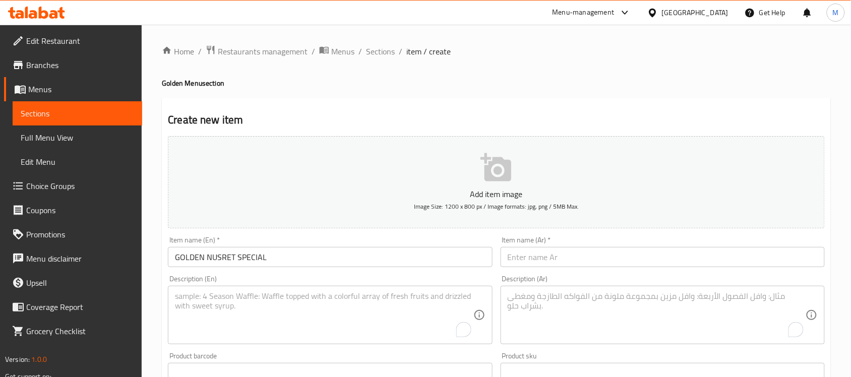
click at [245, 264] on input "GOLDEN NUSRET SPECIAL" at bounding box center [330, 257] width 324 height 20
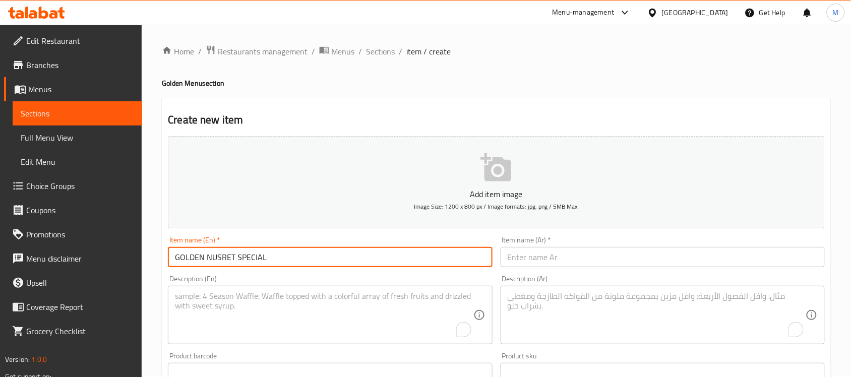
click at [245, 264] on input "GOLDEN NUSRET SPECIAL" at bounding box center [330, 257] width 324 height 20
paste input "olden Nusret Special"
type input "Golden Nusret Special"
click at [581, 263] on input "text" at bounding box center [663, 257] width 324 height 20
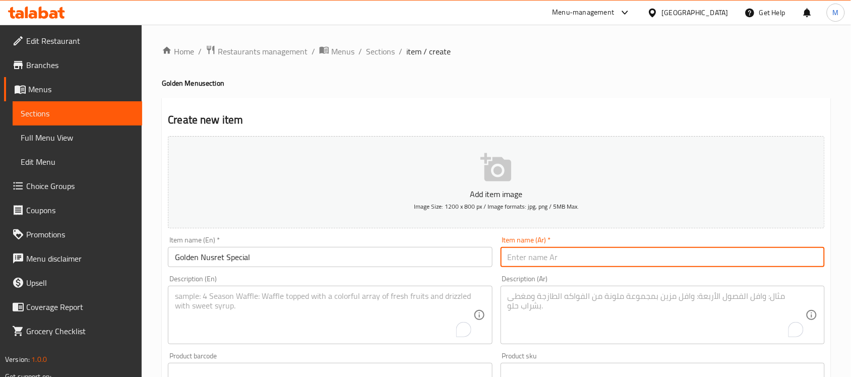
paste input "جولدن نصرت سبيشل"
type input "جولدن نصرت سبيشل"
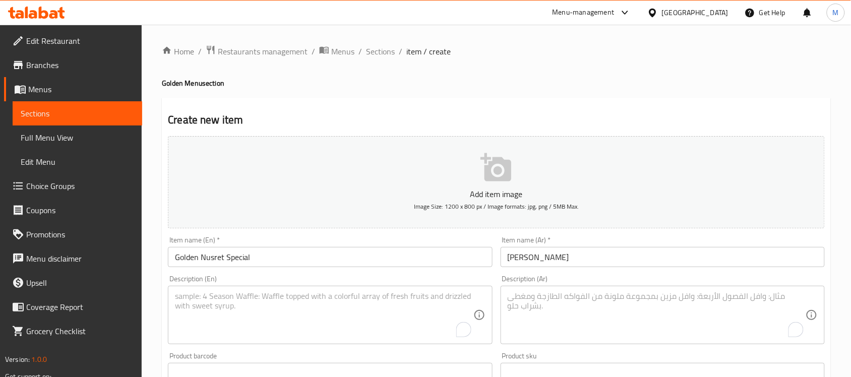
click at [568, 81] on h4 "Golden Menu section" at bounding box center [496, 83] width 669 height 10
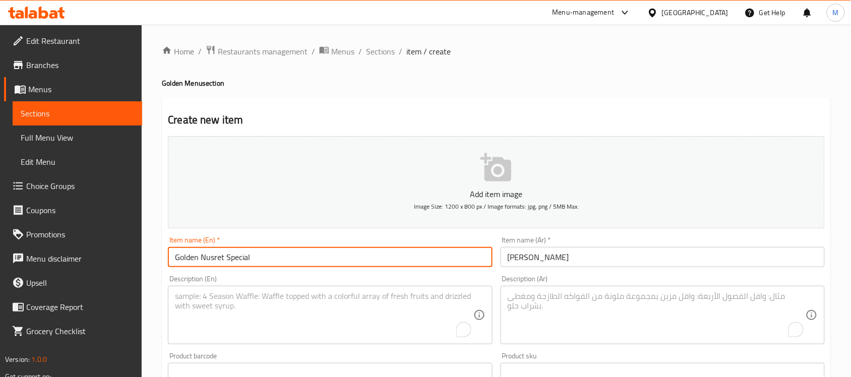
click at [262, 257] on input "Golden Nusret Special" at bounding box center [330, 257] width 324 height 20
click at [261, 302] on textarea "To enrich screen reader interactions, please activate Accessibility in Grammarl…" at bounding box center [324, 315] width 298 height 48
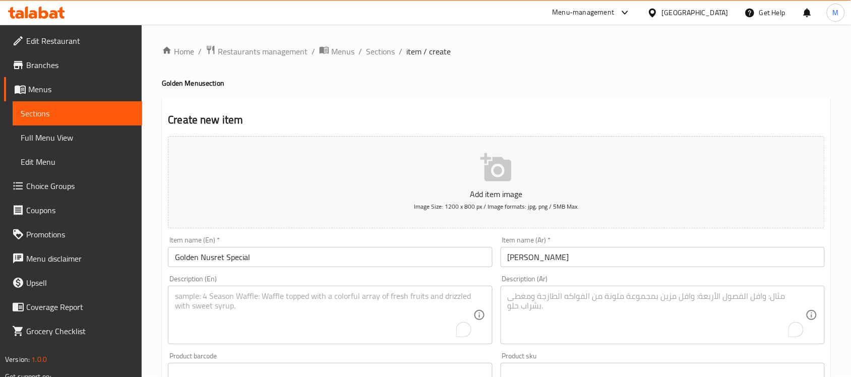
click at [237, 300] on textarea "To enrich screen reader interactions, please activate Accessibility in Grammarl…" at bounding box center [324, 315] width 298 height 48
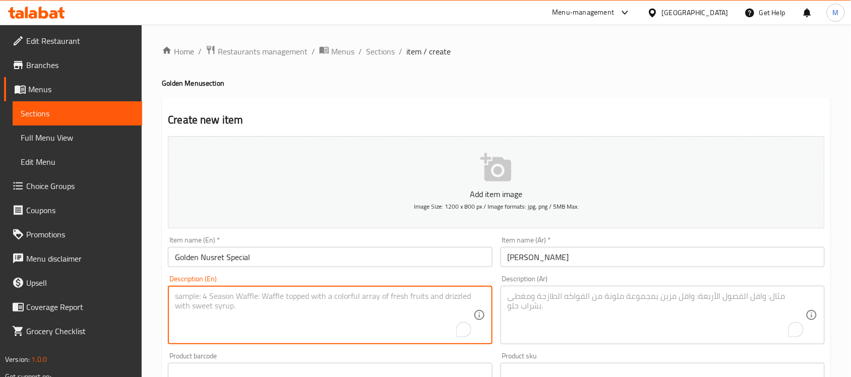
paste
drag, startPoint x: 305, startPoint y: 294, endPoint x: 281, endPoint y: 295, distance: 23.7
click at [281, 295] on textarea "Mustard marinated tenderloin, 400 gr" at bounding box center [324, 315] width 298 height 48
type textarea "Mustard marinated tenderloin,"
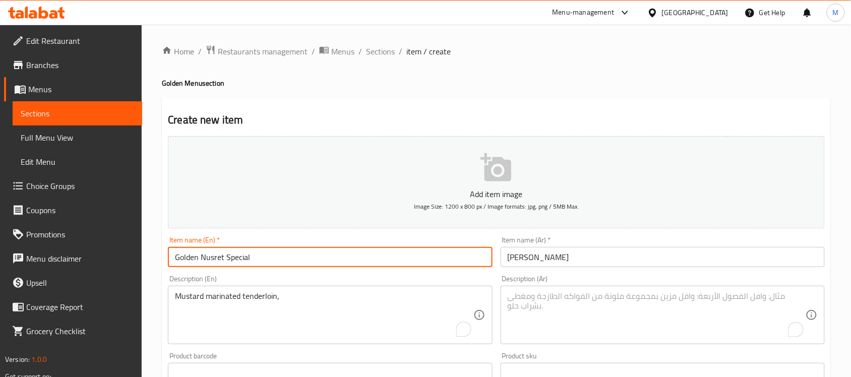
click at [273, 253] on input "Golden Nusret Special" at bounding box center [330, 257] width 324 height 20
click at [261, 259] on input "Golden Nusret Special 400 gr" at bounding box center [330, 257] width 324 height 20
type input "Golden Nusret Special 400 gr"
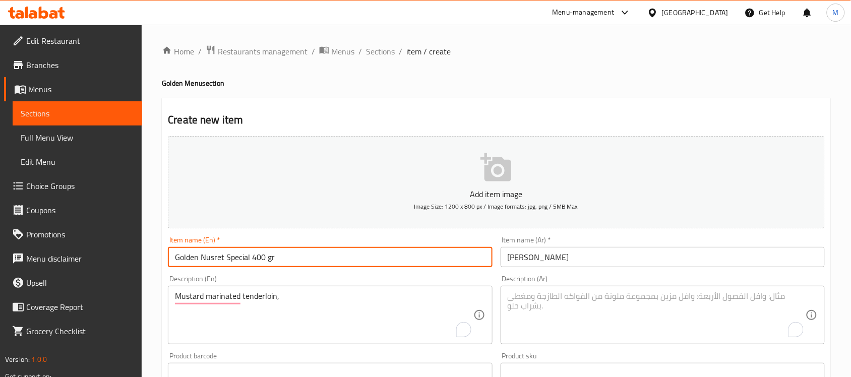
click at [591, 261] on input "جولدن نصرت سبيشل" at bounding box center [663, 257] width 324 height 20
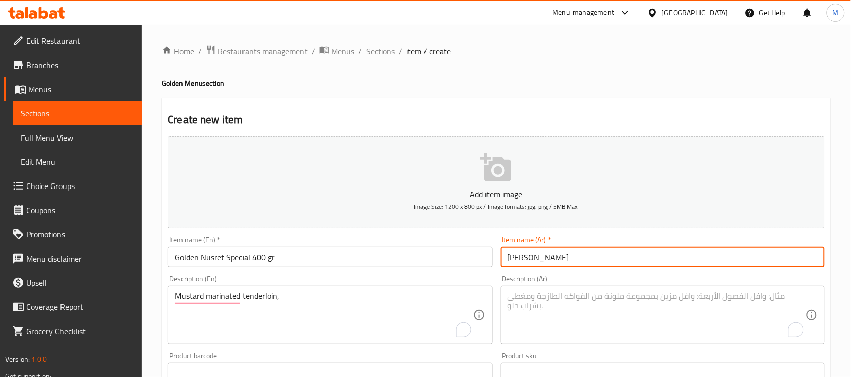
click at [591, 261] on input "جولدن نصرت سبيشل" at bounding box center [663, 257] width 324 height 20
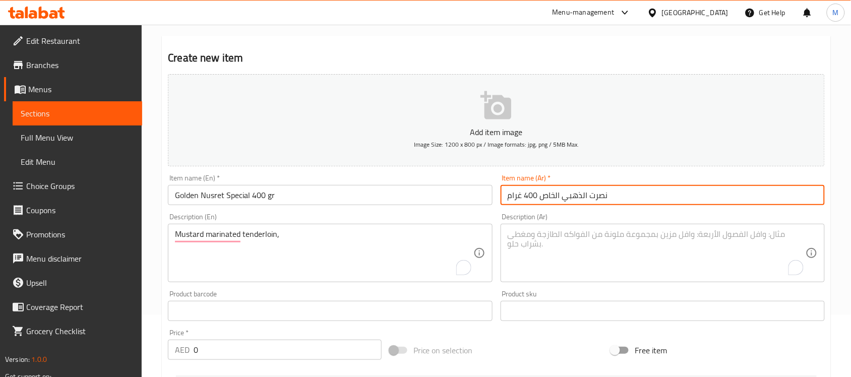
scroll to position [63, 0]
type input "نصرت الذهبي الخاص 400 غرام"
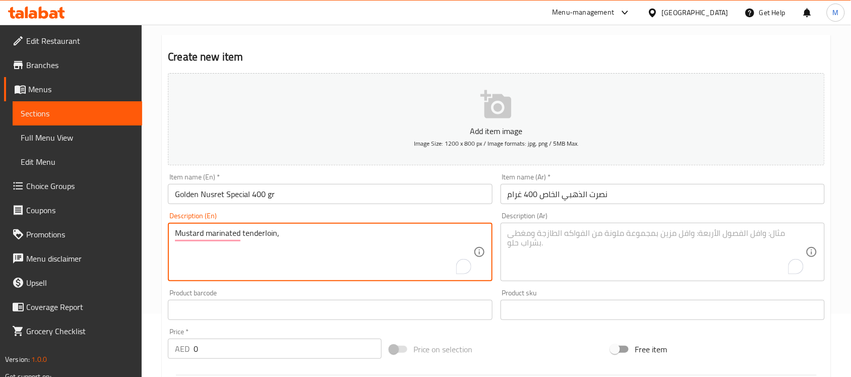
click at [298, 240] on textarea "Mustard marinated tenderloin," at bounding box center [324, 252] width 298 height 48
type textarea "Mustard marinated tenderloin, For two"
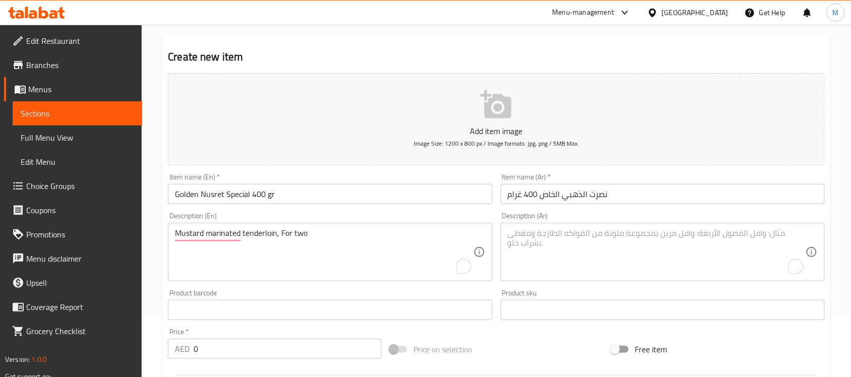
drag, startPoint x: 190, startPoint y: 357, endPoint x: 184, endPoint y: 355, distance: 5.7
click at [187, 357] on div "AED 0 Price *" at bounding box center [275, 349] width 214 height 20
type input "1920.00"
click at [205, 329] on div "Price   * AED 1920.00 Price *" at bounding box center [275, 343] width 214 height 31
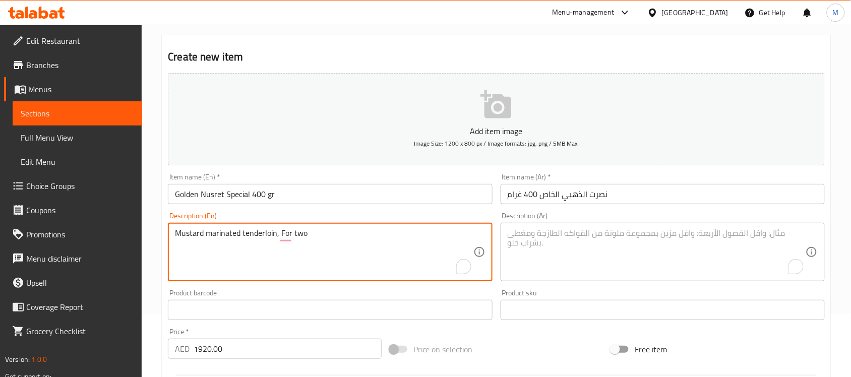
click at [296, 233] on textarea "Mustard marinated tenderloin, For two" at bounding box center [324, 252] width 298 height 48
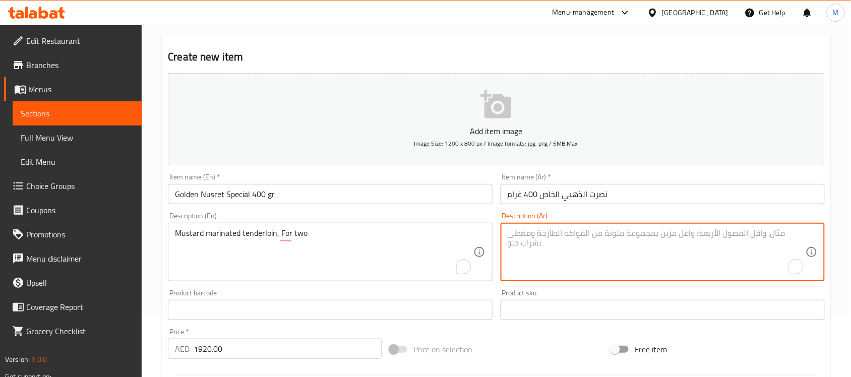
click at [572, 233] on textarea "To enrich screen reader interactions, please activate Accessibility in Grammarl…" at bounding box center [657, 252] width 298 height 48
type textarea "شريحة لحم متبلة بالخردل، لشخصين"
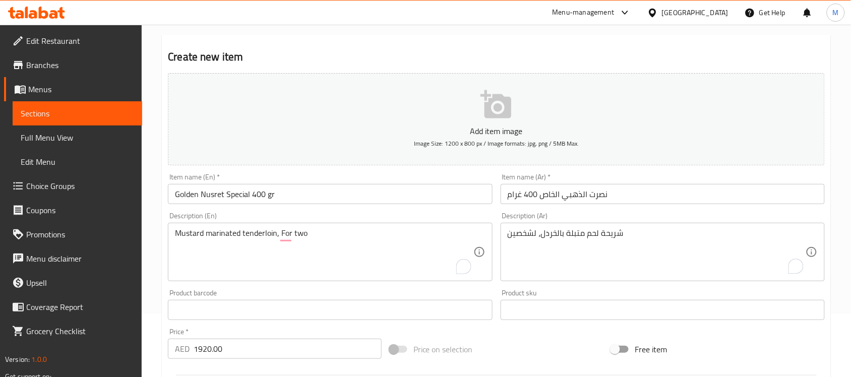
click at [442, 212] on div "Description (En) Mustard marinated tenderloin, For two Description (En)" at bounding box center [330, 246] width 324 height 69
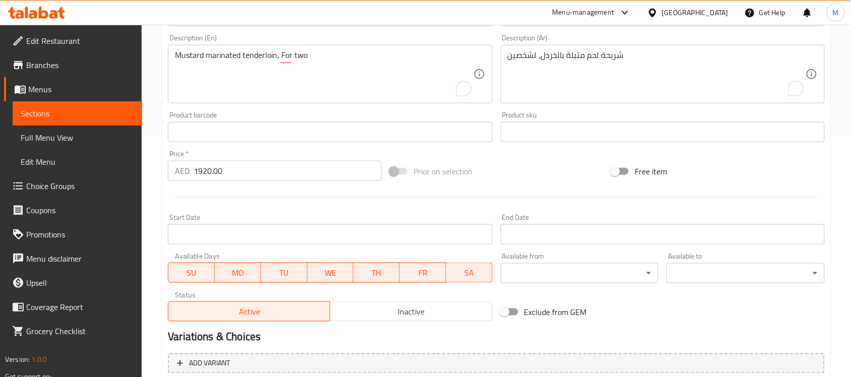
scroll to position [333, 0]
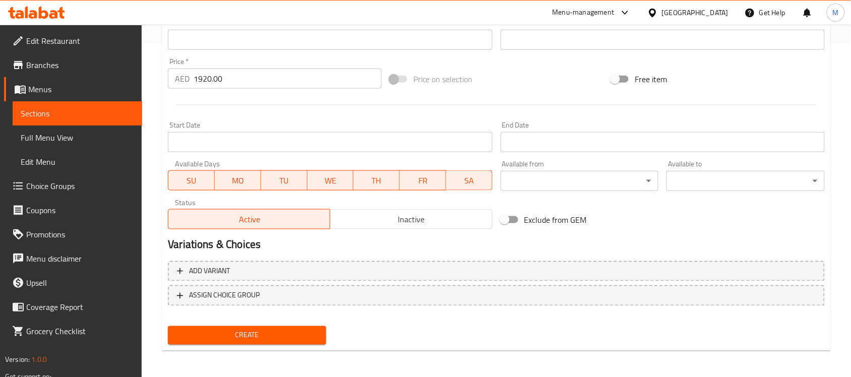
click at [280, 333] on span "Create" at bounding box center [247, 335] width 142 height 13
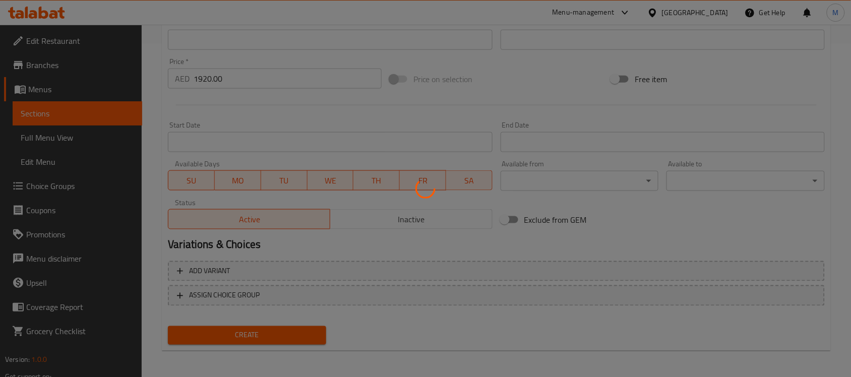
type input "0"
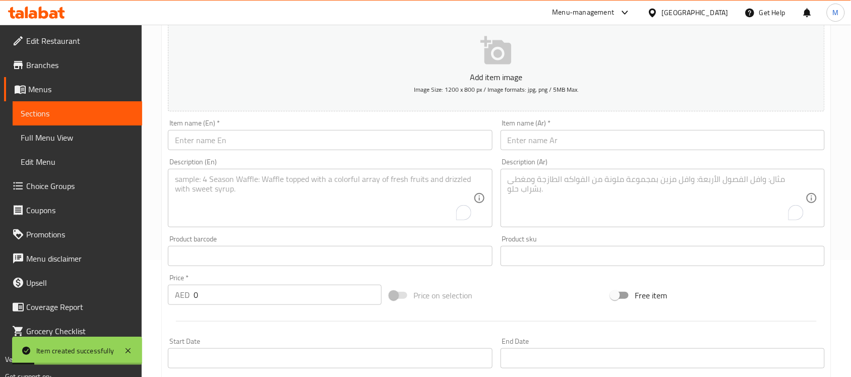
scroll to position [81, 0]
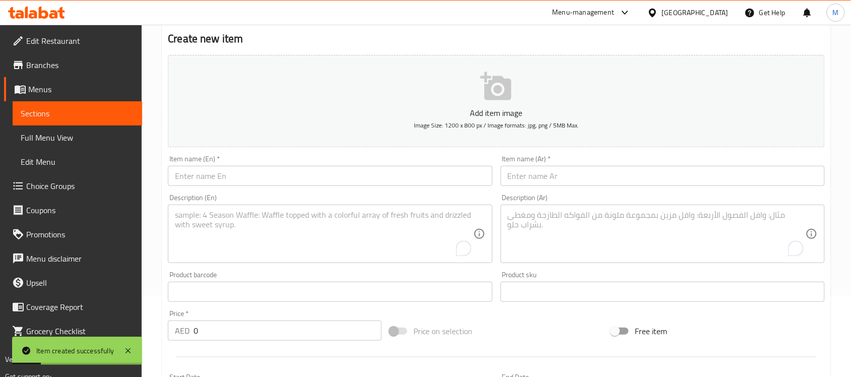
click at [225, 181] on input "text" at bounding box center [330, 176] width 324 height 20
click at [303, 178] on input "GOLDEN NUSRET SPECIAL" at bounding box center [330, 176] width 324 height 20
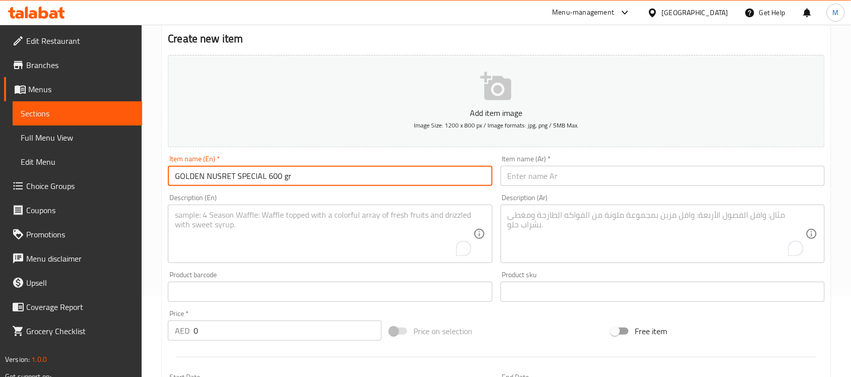
click at [250, 175] on input "GOLDEN NUSRET SPECIAL 600 gr" at bounding box center [330, 176] width 324 height 20
click at [256, 170] on input "GOLDEN NUSRET SPECIAL 600 gr" at bounding box center [330, 176] width 324 height 20
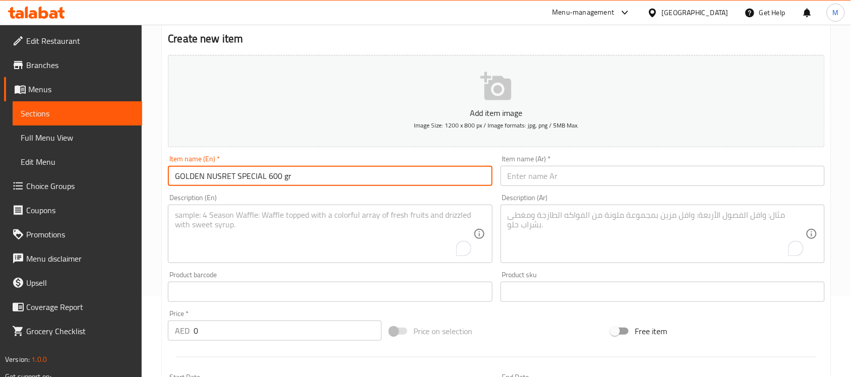
click at [256, 170] on input "GOLDEN NUSRET SPECIAL 600 gr" at bounding box center [330, 176] width 324 height 20
type input "Golden Nusret Special 600 Gr"
click at [566, 171] on input "text" at bounding box center [663, 176] width 324 height 20
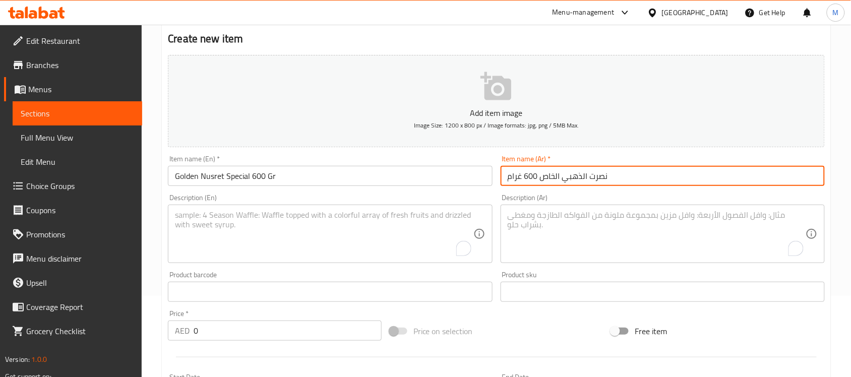
type input "نصرت الذهبي الخاص 600 غرام"
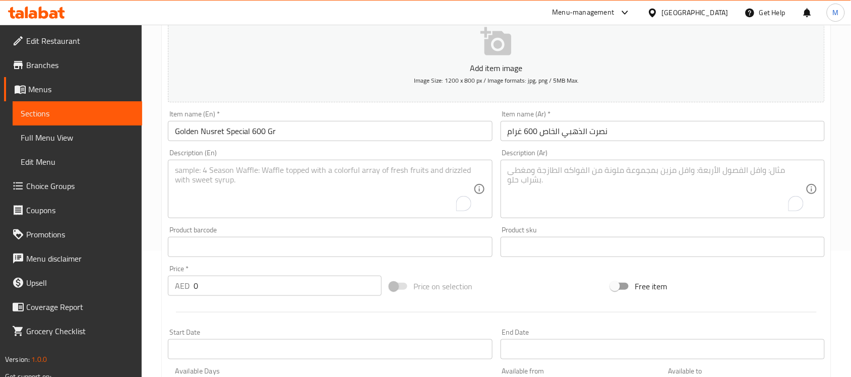
scroll to position [144, 0]
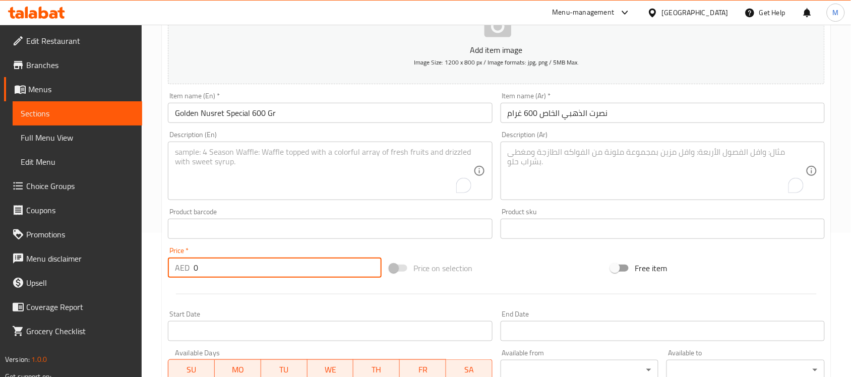
drag, startPoint x: 208, startPoint y: 264, endPoint x: 183, endPoint y: 267, distance: 25.0
click at [183, 267] on div "AED 0 Price *" at bounding box center [275, 268] width 214 height 20
type input "2666.67"
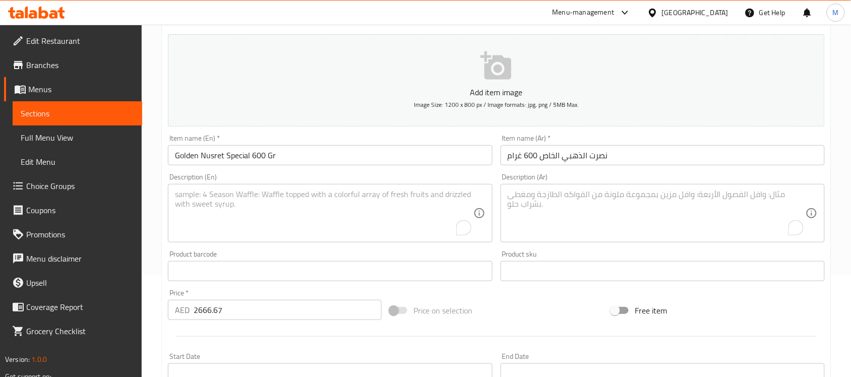
scroll to position [81, 0]
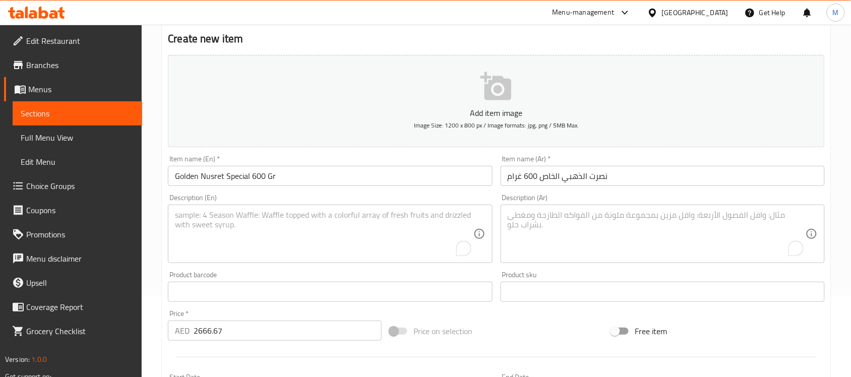
click at [225, 214] on textarea "To enrich screen reader interactions, please activate Accessibility in Grammarl…" at bounding box center [324, 234] width 298 height 48
click at [175, 217] on textarea "For three" at bounding box center [324, 234] width 298 height 48
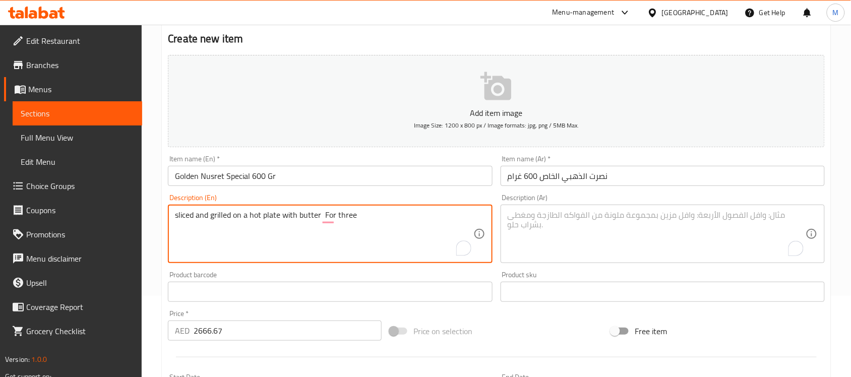
click at [215, 215] on textarea "sliced and grilled on a hot plate with butter For three" at bounding box center [324, 234] width 298 height 48
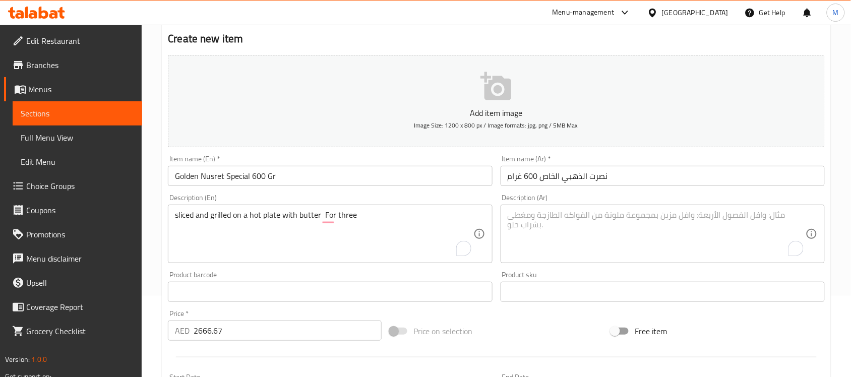
click at [202, 220] on textarea "sliced and grilled on a hot plate with butter For three" at bounding box center [324, 234] width 298 height 48
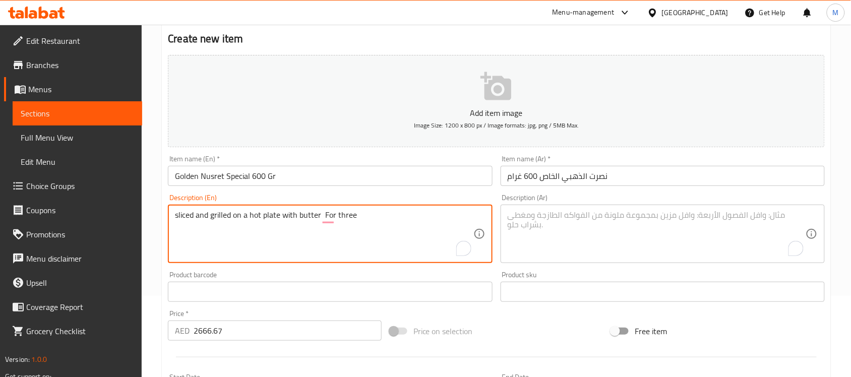
click at [202, 220] on textarea "sliced and grilled on a hot plate with butter For three" at bounding box center [324, 234] width 298 height 48
type textarea "Sliced and grilled on a hot plate with butter for three"
click at [547, 222] on textarea "To enrich screen reader interactions, please activate Accessibility in Grammarl…" at bounding box center [657, 234] width 298 height 48
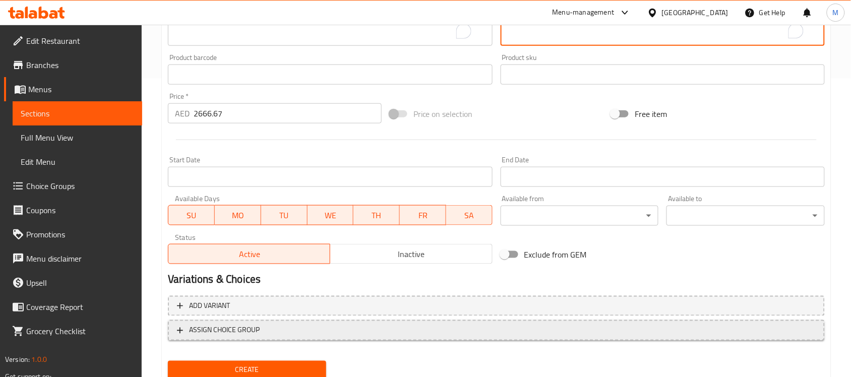
scroll to position [333, 0]
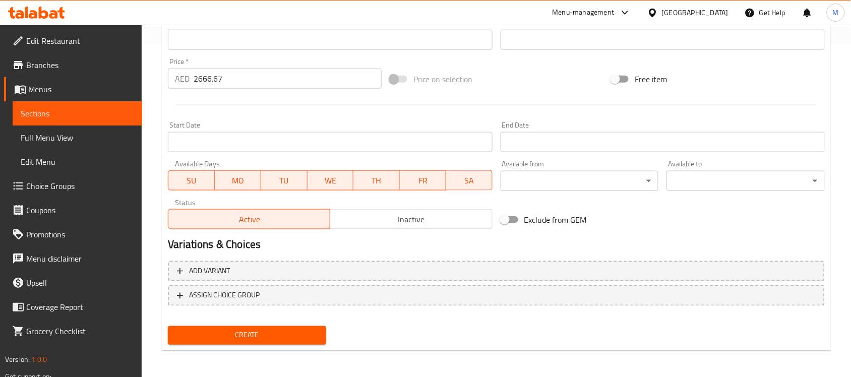
type textarea "مقطعة ومشوية على طبق ساخن مع الزبدة لمدة ثلاث دقائق"
click at [235, 329] on span "Create" at bounding box center [247, 335] width 142 height 13
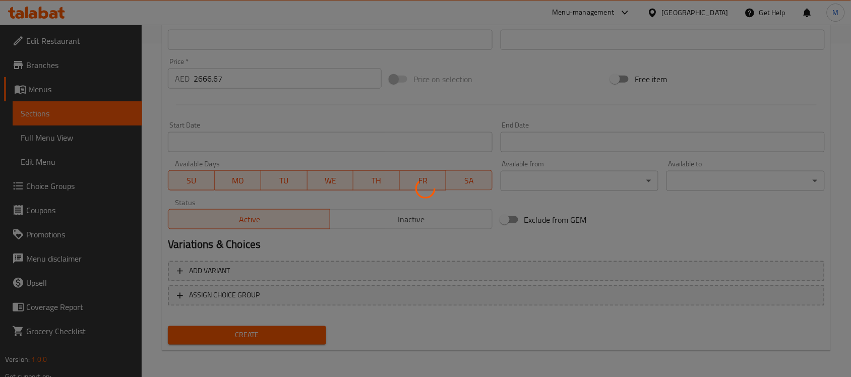
type input "0"
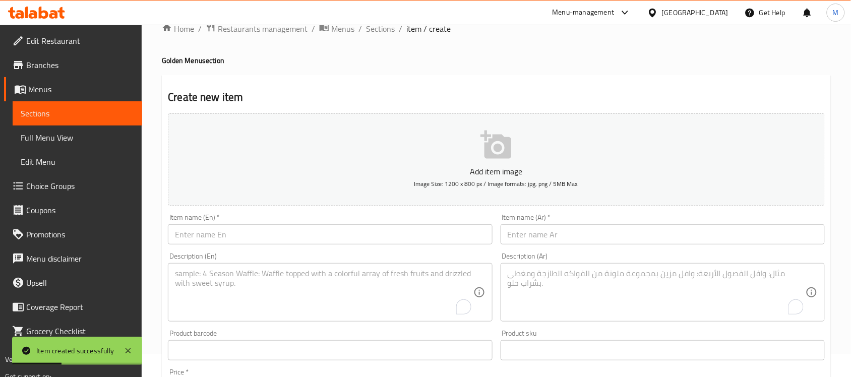
scroll to position [18, 0]
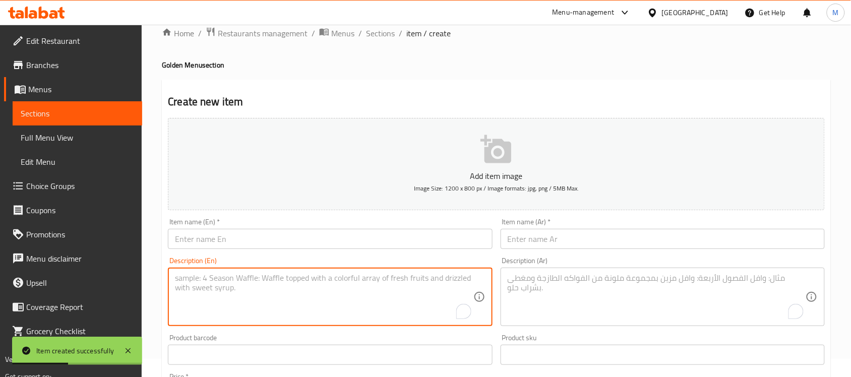
click at [213, 286] on textarea "To enrich screen reader interactions, please activate Accessibility in Grammarl…" at bounding box center [324, 297] width 298 height 48
type textarea "800 gr"
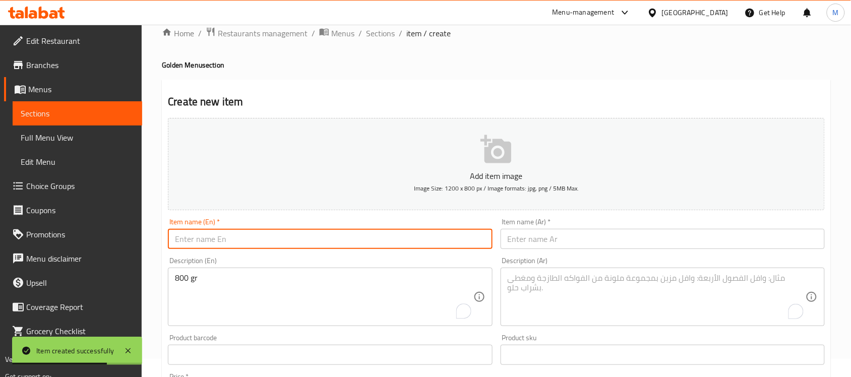
click at [255, 235] on input "text" at bounding box center [330, 239] width 324 height 20
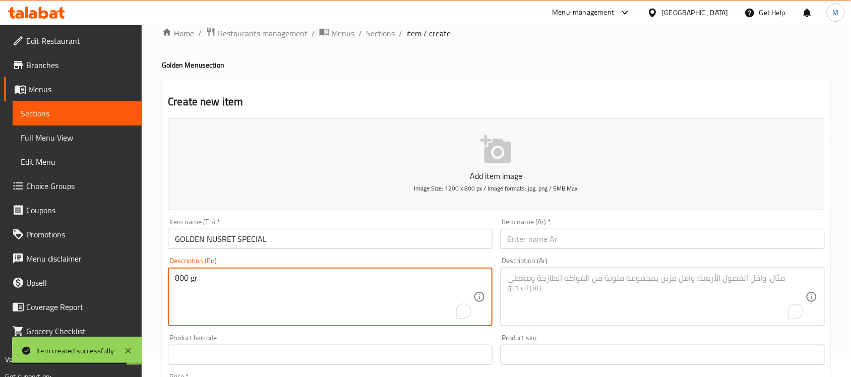
drag, startPoint x: 207, startPoint y: 278, endPoint x: 149, endPoint y: 277, distance: 57.5
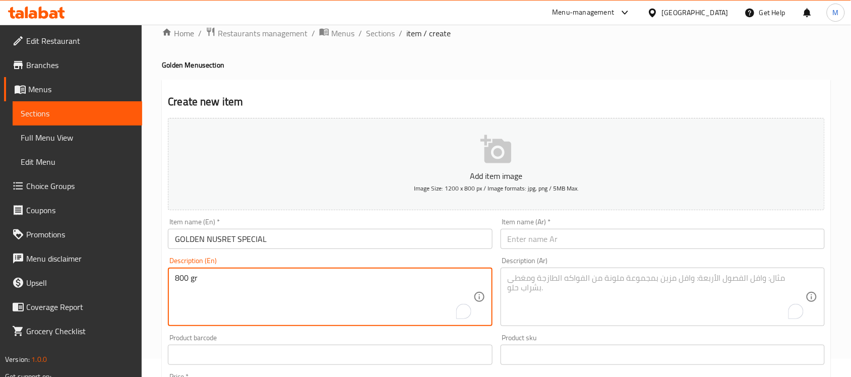
click at [221, 238] on input "GOLDEN NUSRET SPECIAL" at bounding box center [330, 239] width 324 height 20
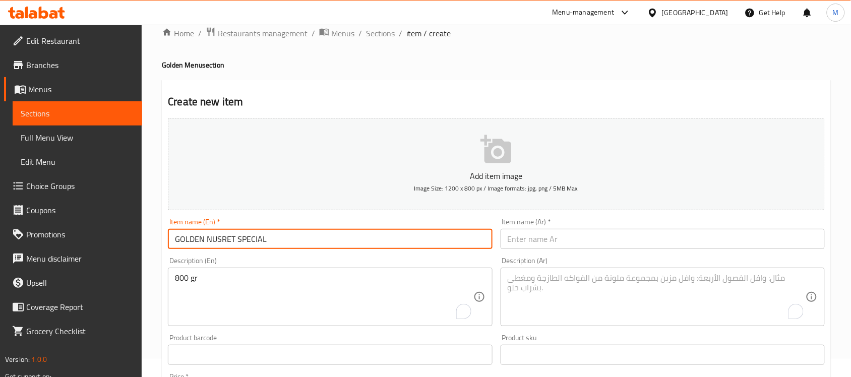
click at [221, 238] on input "GOLDEN NUSRET SPECIAL" at bounding box center [330, 239] width 324 height 20
click at [223, 248] on input "GOLDEN NUSRET SPECIAL" at bounding box center [330, 239] width 324 height 20
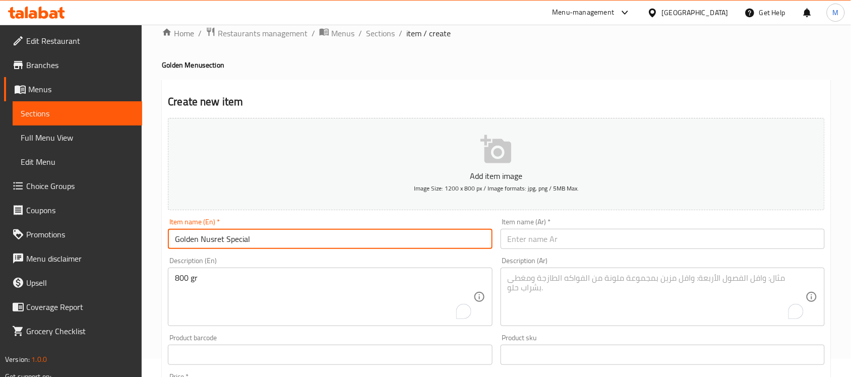
type input "Golden Nusret Special"
click at [596, 240] on input "text" at bounding box center [663, 239] width 324 height 20
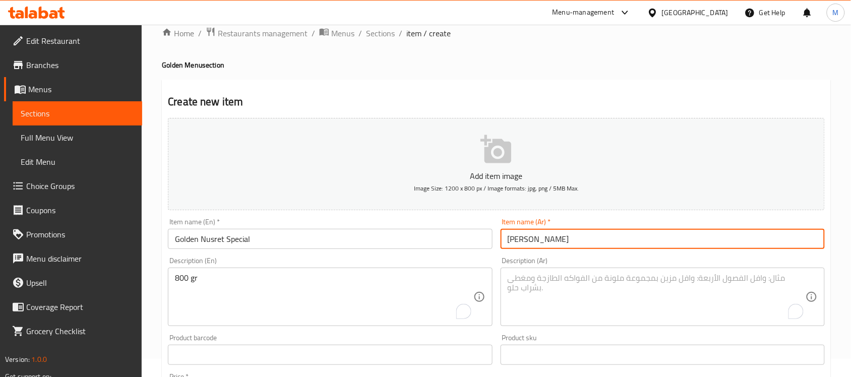
type input "جولدن نصرت سبيشل"
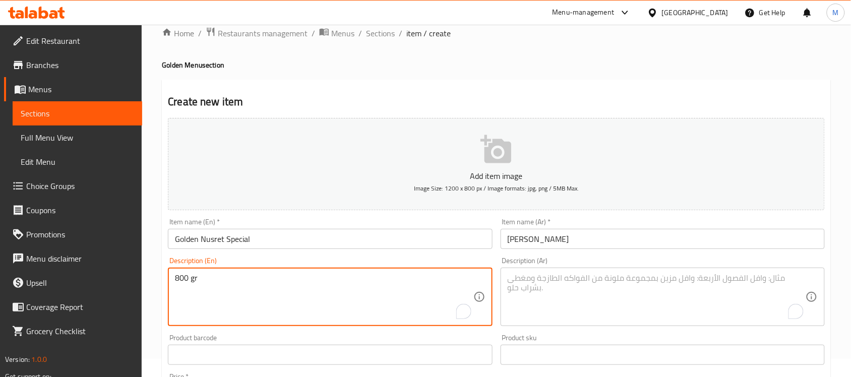
click at [182, 282] on textarea "800 gr" at bounding box center [324, 297] width 298 height 48
click at [608, 293] on textarea "To enrich screen reader interactions, please activate Accessibility in Grammarl…" at bounding box center [657, 297] width 298 height 48
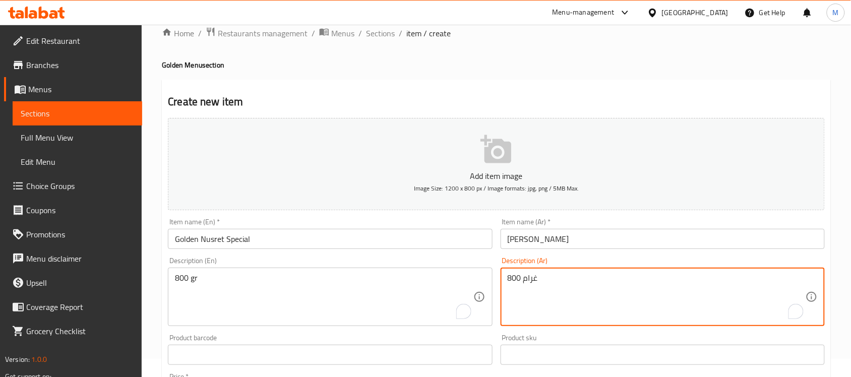
type textarea "800 غرام"
click at [521, 76] on div "Home / Restaurants management / Menus / Sections / item / create Golden Menu se…" at bounding box center [496, 350] width 669 height 647
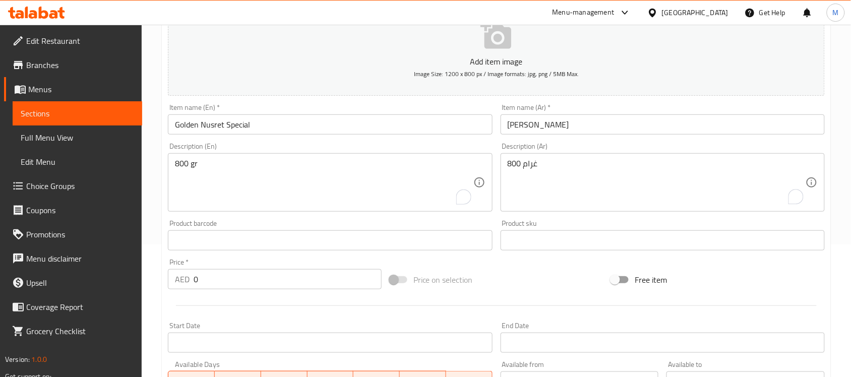
scroll to position [144, 0]
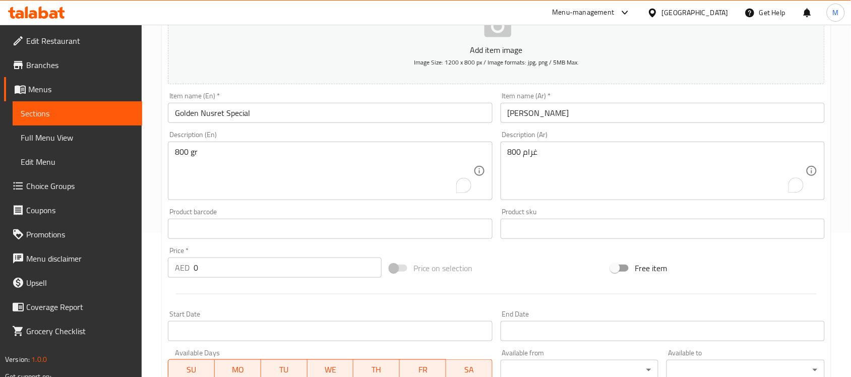
click at [490, 90] on div "Item name (En)   * Golden Nusret Special Item name (En) *" at bounding box center [330, 107] width 332 height 39
drag, startPoint x: 215, startPoint y: 270, endPoint x: 185, endPoint y: 274, distance: 30.5
click at [185, 274] on div "AED 0 Price *" at bounding box center [275, 268] width 214 height 20
type input "3306.67"
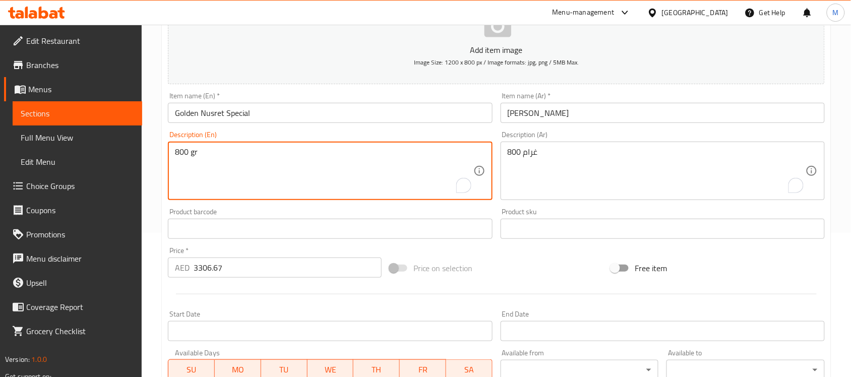
drag, startPoint x: 185, startPoint y: 154, endPoint x: 163, endPoint y: 157, distance: 22.4
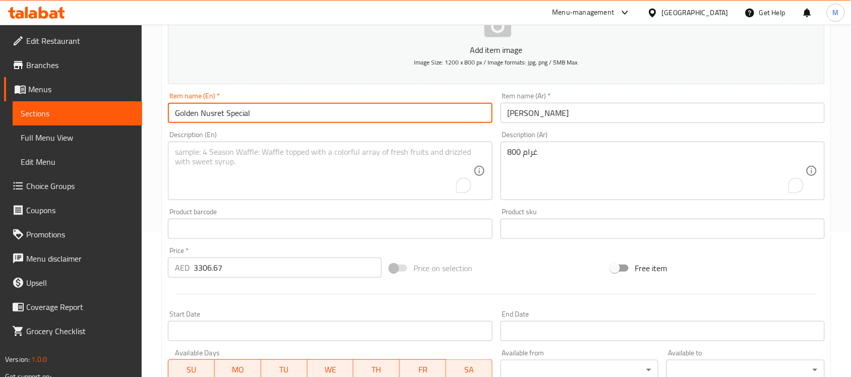
click at [283, 110] on input "Golden Nusret Special" at bounding box center [330, 113] width 324 height 20
type input "Golden Nusret Special 800 gr"
click at [595, 109] on input "جولدن نصرت سبيشل" at bounding box center [663, 113] width 324 height 20
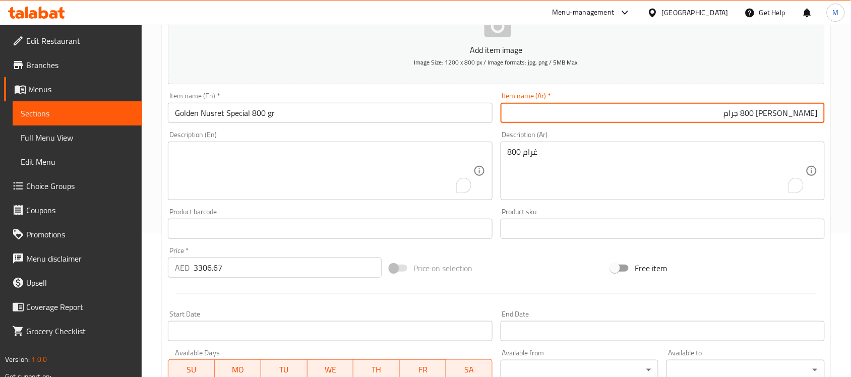
type input "جولدن نصرت سبيشل 800 جرام"
click at [434, 129] on div "Description (En) Description (En)" at bounding box center [330, 165] width 332 height 77
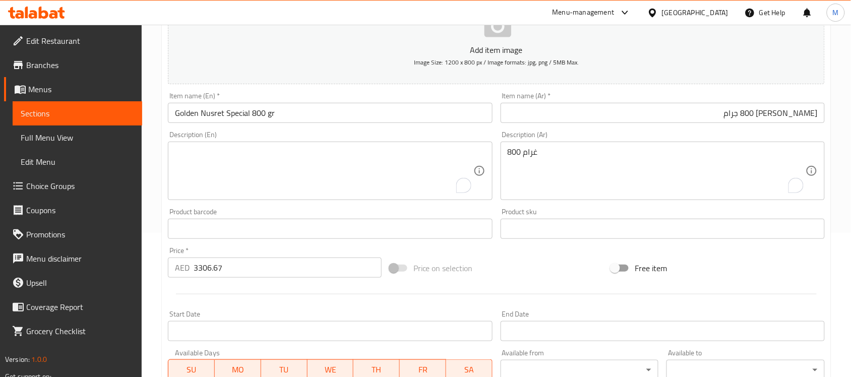
click at [267, 144] on div "Description (En)" at bounding box center [330, 171] width 324 height 58
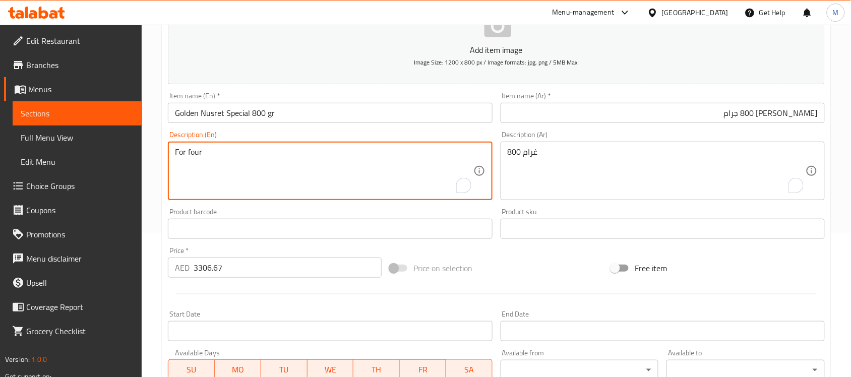
type textarea "For four"
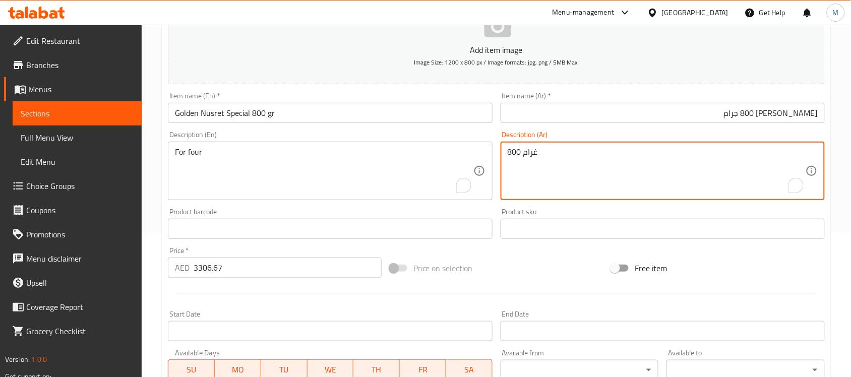
click at [587, 151] on textarea "800 غرام" at bounding box center [657, 171] width 298 height 48
type textarea "لأربعة"
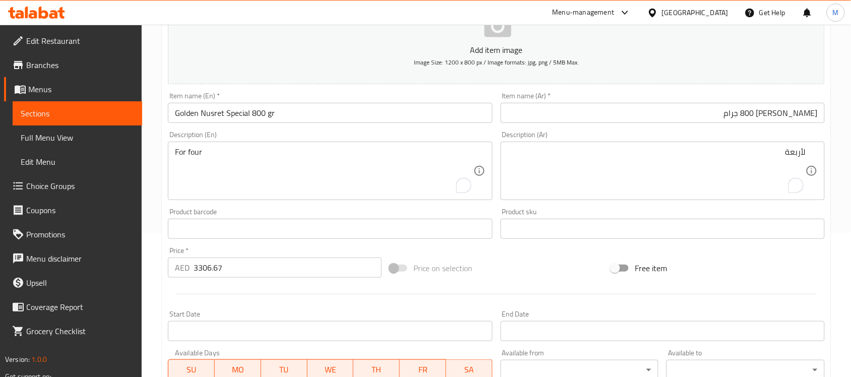
click at [456, 213] on div "Product barcode Product barcode" at bounding box center [330, 223] width 324 height 31
click at [290, 245] on div "Price   * AED 3306.67 Price *" at bounding box center [275, 262] width 222 height 39
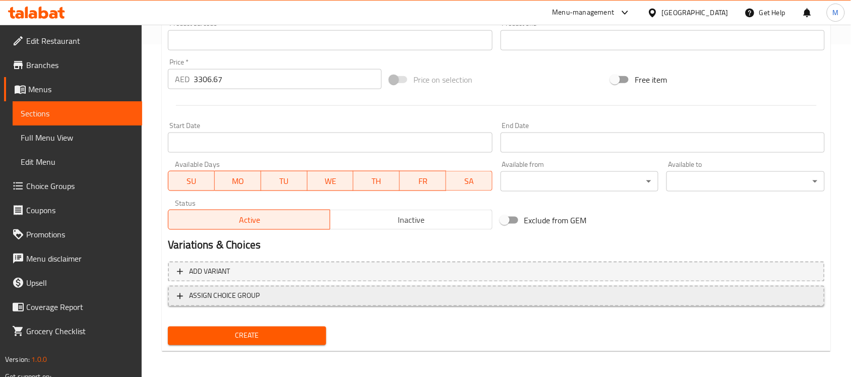
scroll to position [333, 0]
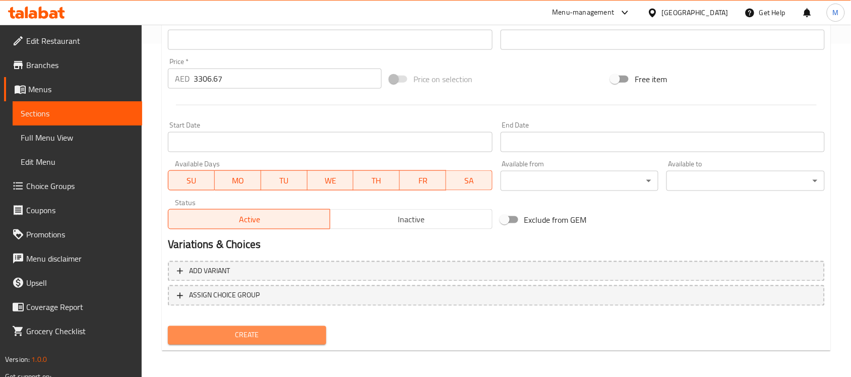
click at [251, 329] on span "Create" at bounding box center [247, 335] width 142 height 13
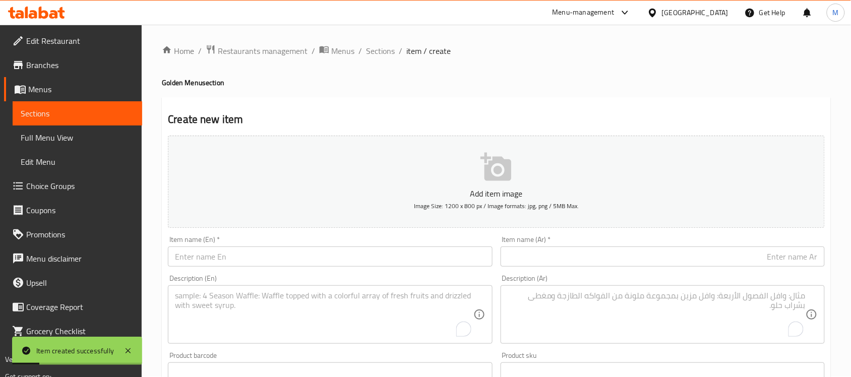
scroll to position [0, 0]
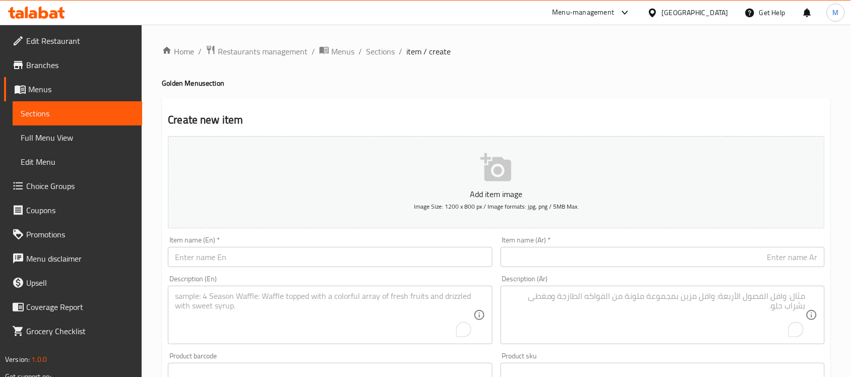
click at [218, 257] on input "text" at bounding box center [330, 257] width 324 height 20
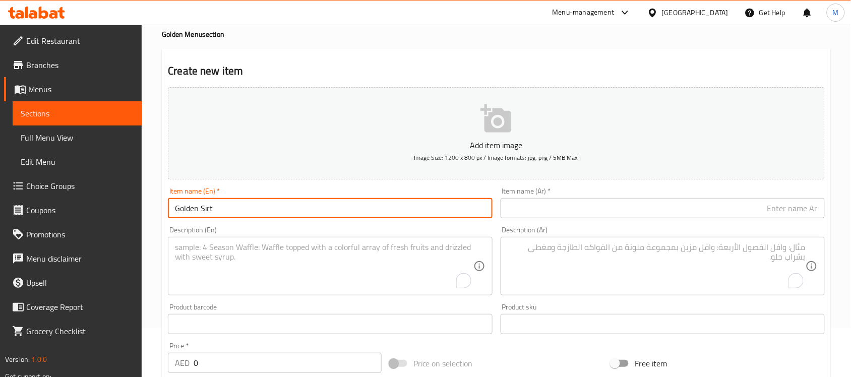
scroll to position [63, 0]
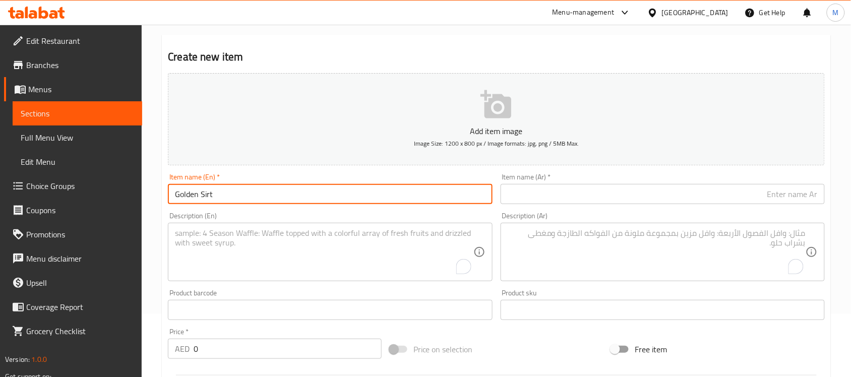
click at [207, 193] on input "Golden Sirt" at bounding box center [330, 194] width 324 height 20
click at [670, 201] on input "text" at bounding box center [663, 194] width 324 height 20
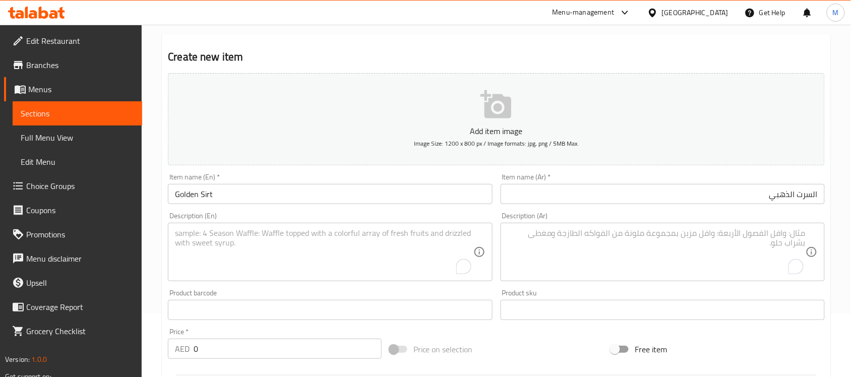
click at [230, 194] on input "Golden Sirt" at bounding box center [330, 194] width 324 height 20
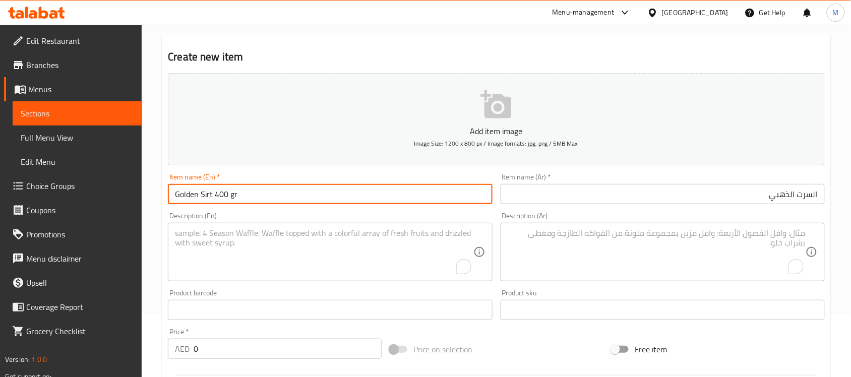
click at [740, 192] on input "السرت الذهبي" at bounding box center [663, 194] width 324 height 20
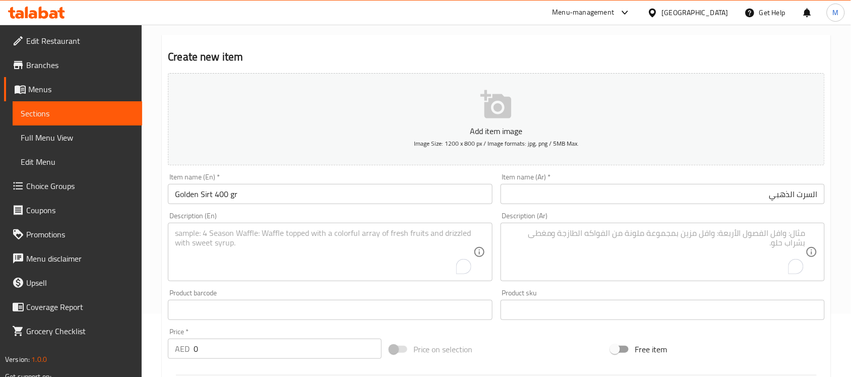
drag, startPoint x: 195, startPoint y: 88, endPoint x: 154, endPoint y: 52, distance: 54.6
click at [154, 52] on div "Home / Restaurants management / Menus / Sections / item / create Golden Menu se…" at bounding box center [496, 306] width 709 height 688
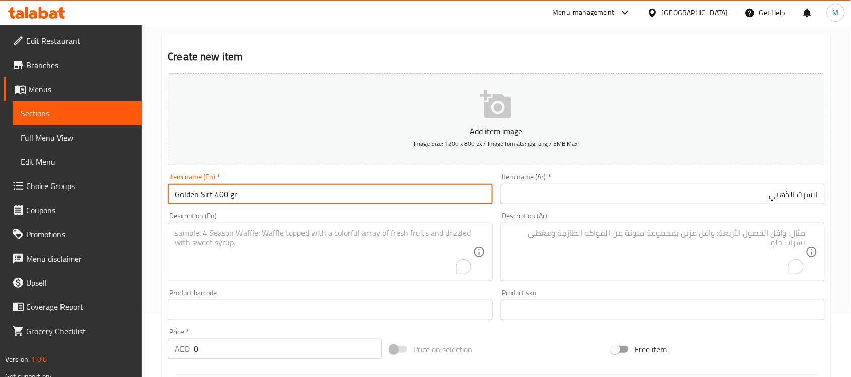
drag, startPoint x: 241, startPoint y: 198, endPoint x: 211, endPoint y: 202, distance: 30.5
click at [211, 202] on input "Golden Sirt 400 gr" at bounding box center [330, 194] width 324 height 20
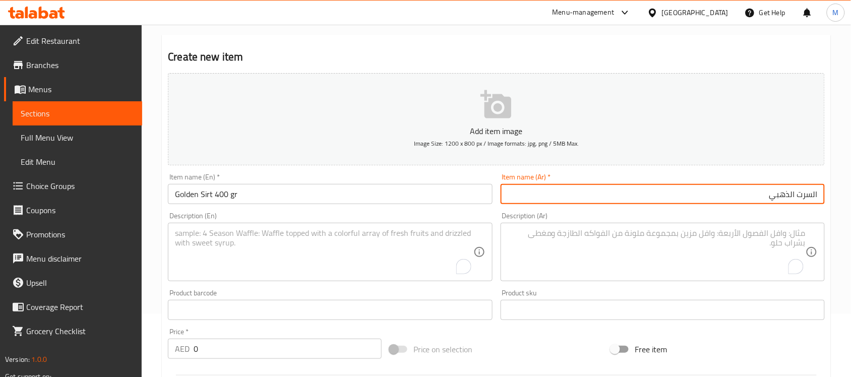
click at [629, 195] on input "السرت الذهبي" at bounding box center [663, 194] width 324 height 20
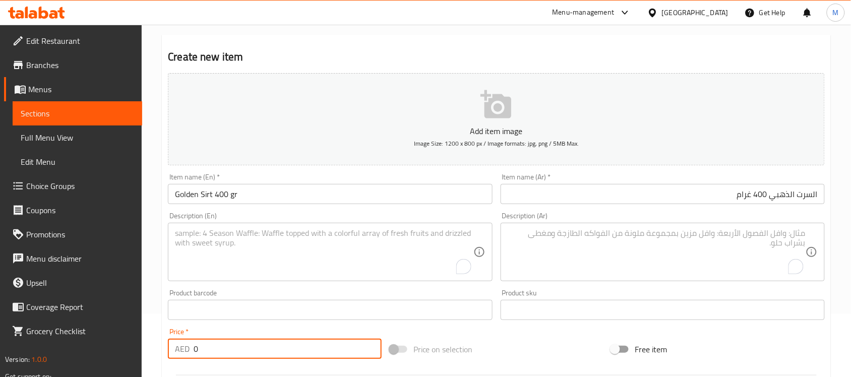
drag, startPoint x: 213, startPoint y: 350, endPoint x: 184, endPoint y: 348, distance: 28.8
click at [187, 348] on div "AED 0 Price *" at bounding box center [275, 349] width 214 height 20
click at [268, 234] on textarea "To enrich screen reader interactions, please activate Accessibility in Grammarl…" at bounding box center [324, 252] width 298 height 48
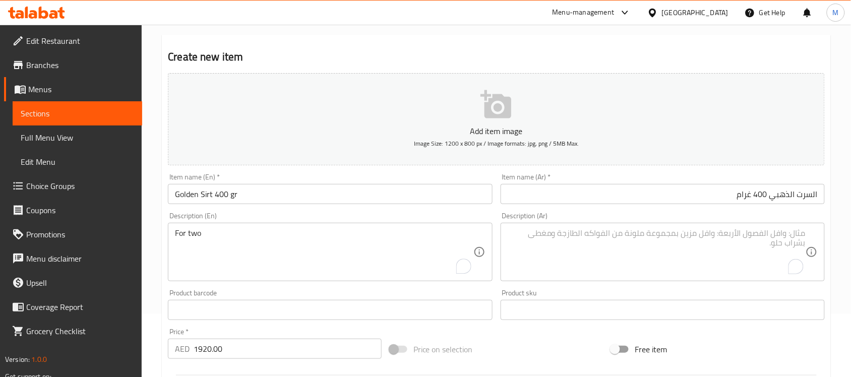
click at [173, 234] on div "For two Description (En)" at bounding box center [330, 252] width 324 height 58
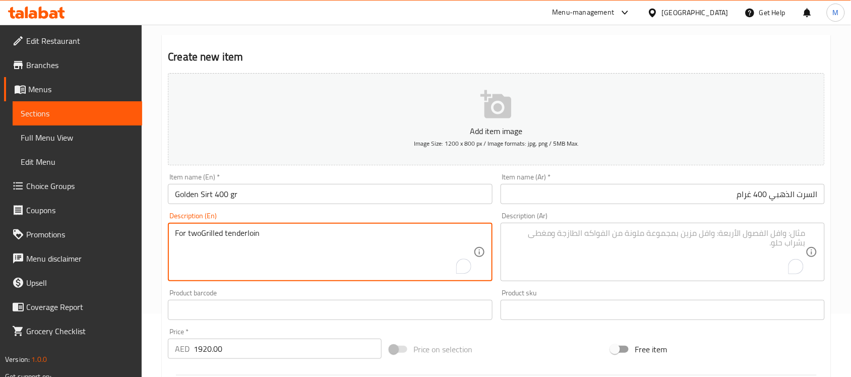
click at [177, 231] on textarea "For twoGrilled tenderloin" at bounding box center [324, 252] width 298 height 48
click at [177, 231] on textarea "Grilled tenderloin" at bounding box center [324, 252] width 298 height 48
click at [245, 233] on textarea "Grilled tenderloin" at bounding box center [324, 252] width 298 height 48
click at [242, 238] on textarea "Grilled tenderloin" at bounding box center [324, 252] width 298 height 48
click at [228, 235] on textarea "Grilled tenderloin For two" at bounding box center [324, 252] width 298 height 48
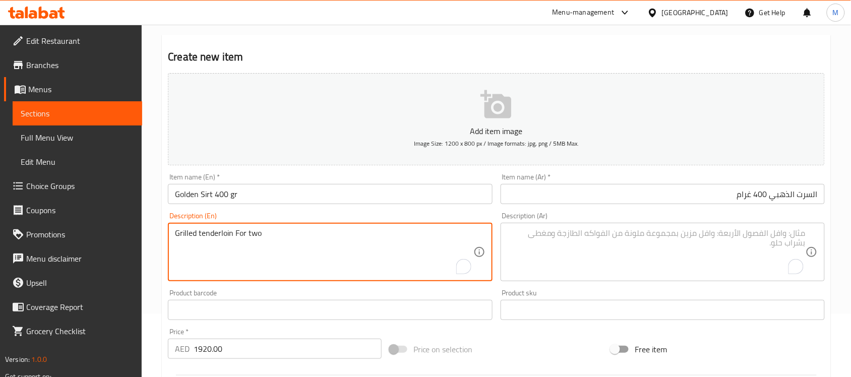
click at [228, 235] on textarea "Grilled tenderloin For two" at bounding box center [324, 252] width 298 height 48
click at [576, 232] on textarea "To enrich screen reader interactions, please activate Accessibility in Grammarl…" at bounding box center [657, 252] width 298 height 48
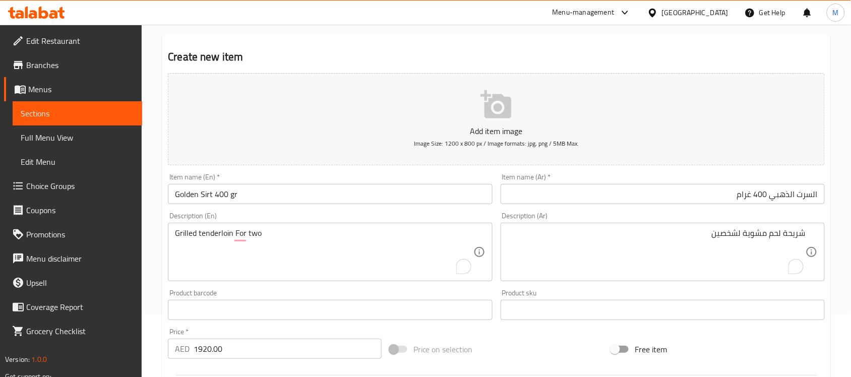
click at [305, 178] on div "Item name (En)   * Golden Sirt 400 gr Item name (En) *" at bounding box center [330, 188] width 324 height 31
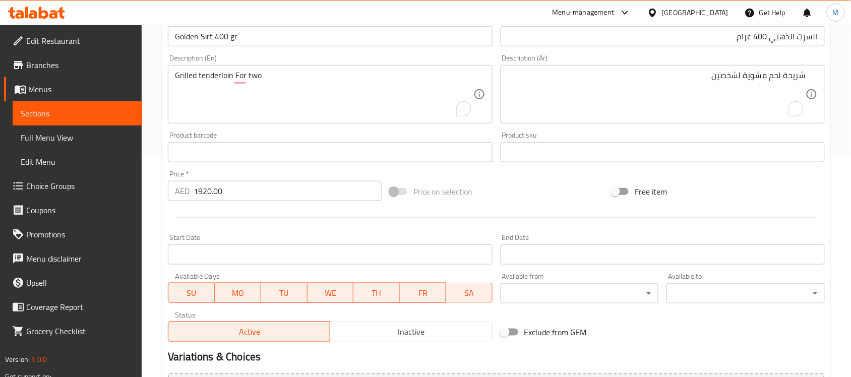
scroll to position [333, 0]
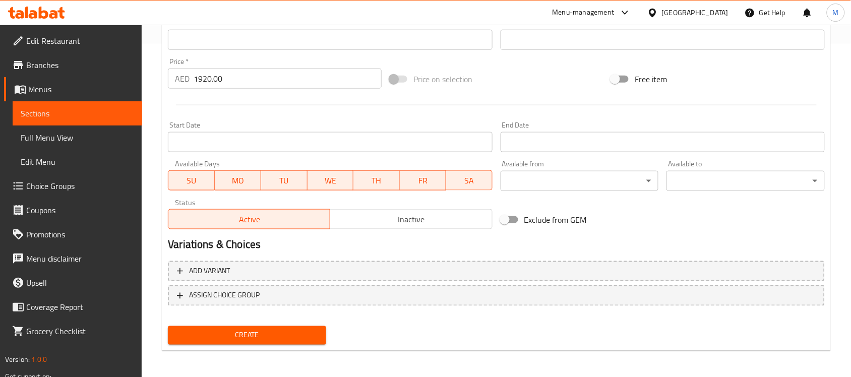
click at [286, 332] on span "Create" at bounding box center [247, 335] width 142 height 13
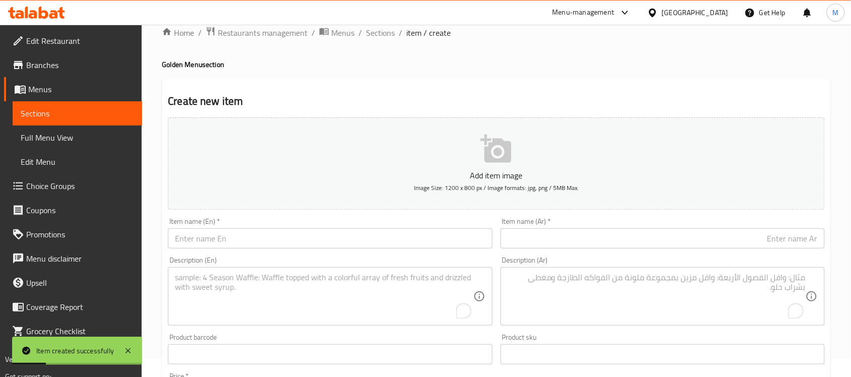
scroll to position [18, 0]
click at [226, 232] on input "text" at bounding box center [330, 239] width 324 height 20
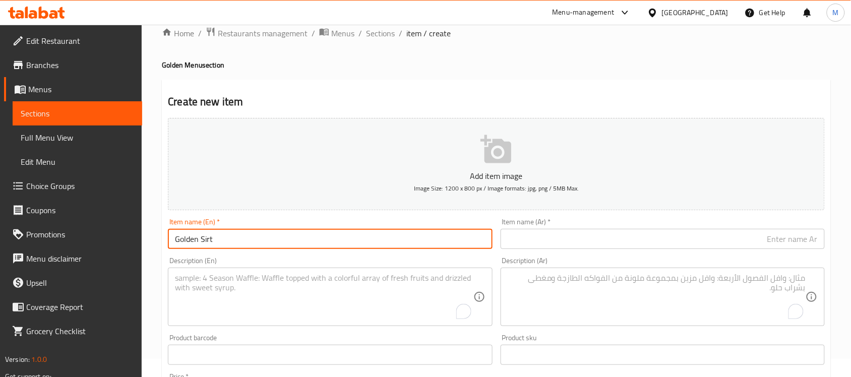
click at [266, 237] on input "Golden Sirt" at bounding box center [330, 239] width 324 height 20
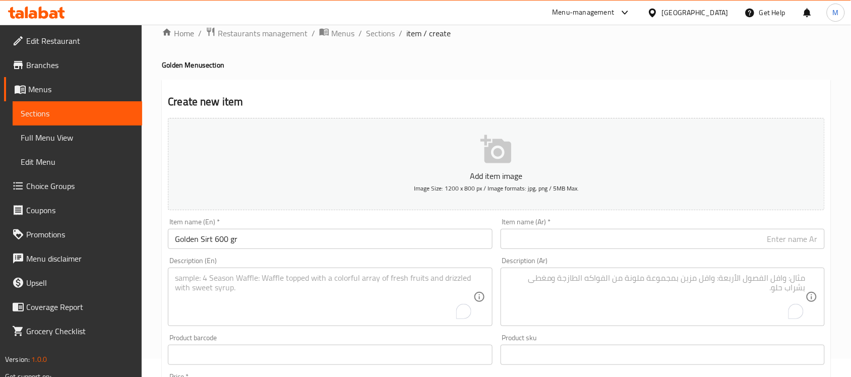
click at [252, 288] on textarea "To enrich screen reader interactions, please activate Accessibility in Grammarl…" at bounding box center [324, 297] width 298 height 48
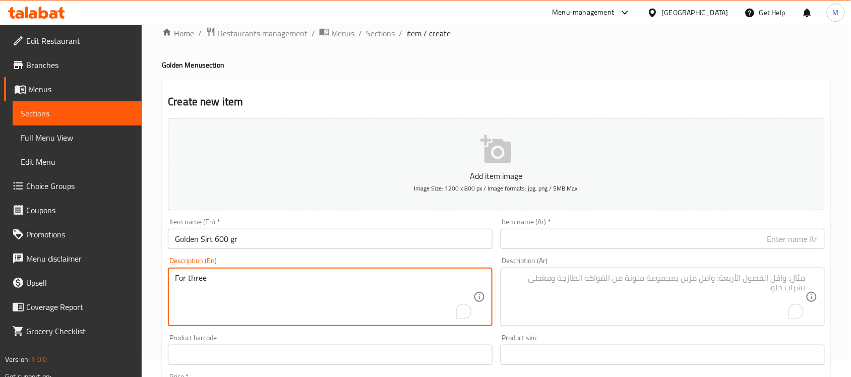
click at [264, 237] on input "Golden Sirt 600 gr" at bounding box center [330, 239] width 324 height 20
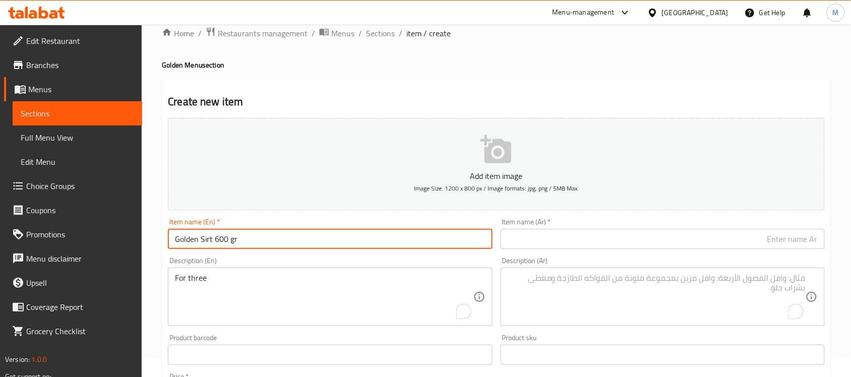
click at [264, 237] on input "Golden Sirt 600 gr" at bounding box center [330, 239] width 324 height 20
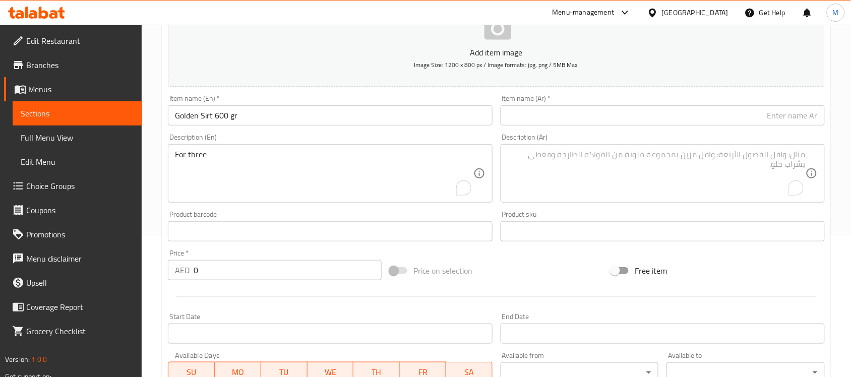
scroll to position [144, 0]
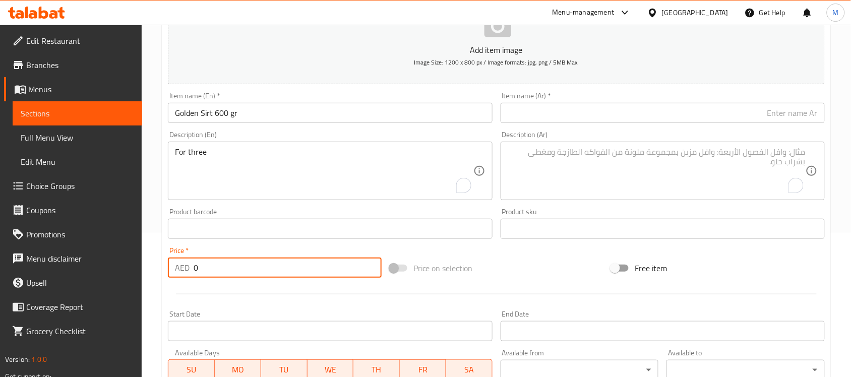
drag, startPoint x: 210, startPoint y: 265, endPoint x: 174, endPoint y: 263, distance: 35.8
click at [174, 263] on div "AED 0 Price *" at bounding box center [275, 268] width 214 height 20
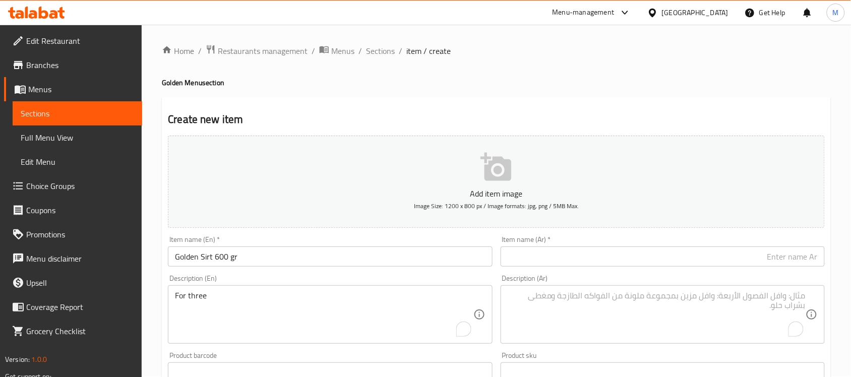
scroll to position [0, 0]
click at [274, 94] on div "Home / Restaurants management / Menus / Sections / item / create Golden Menu se…" at bounding box center [496, 368] width 669 height 647
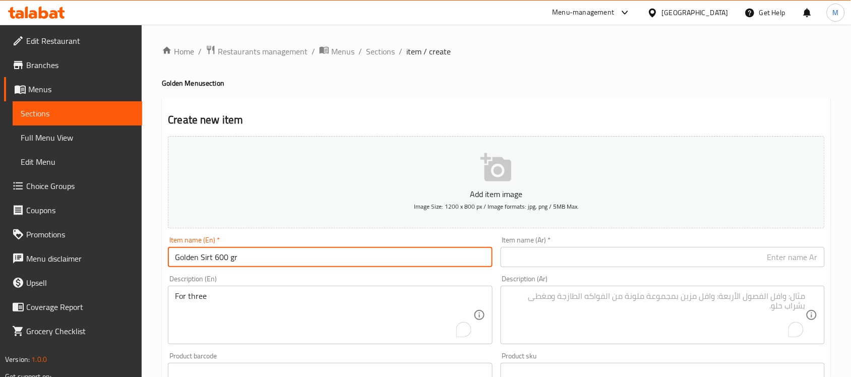
click at [229, 260] on input "Golden Sirt 600 gr" at bounding box center [330, 257] width 324 height 20
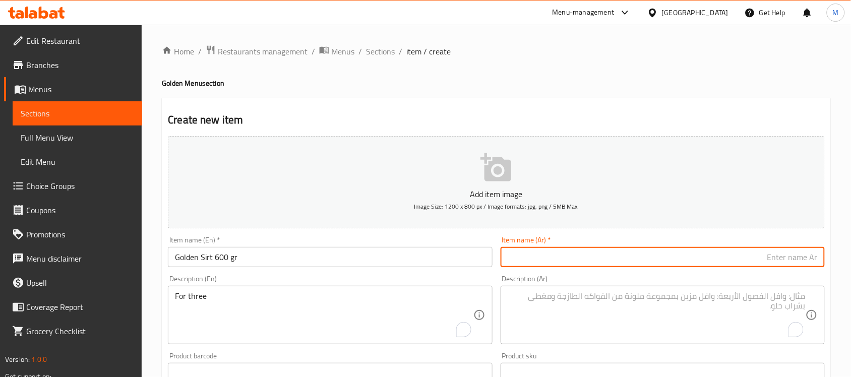
click at [545, 258] on input "text" at bounding box center [663, 257] width 324 height 20
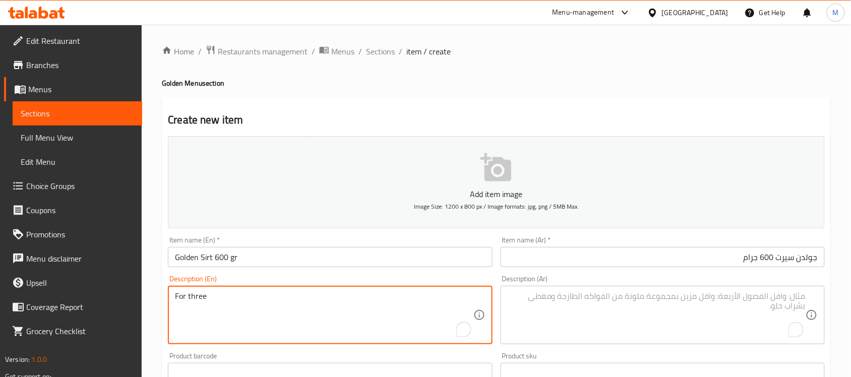
click at [180, 298] on textarea "For three" at bounding box center [324, 315] width 298 height 48
click at [599, 300] on textarea "To enrich screen reader interactions, please activate Accessibility in Grammarl…" at bounding box center [657, 315] width 298 height 48
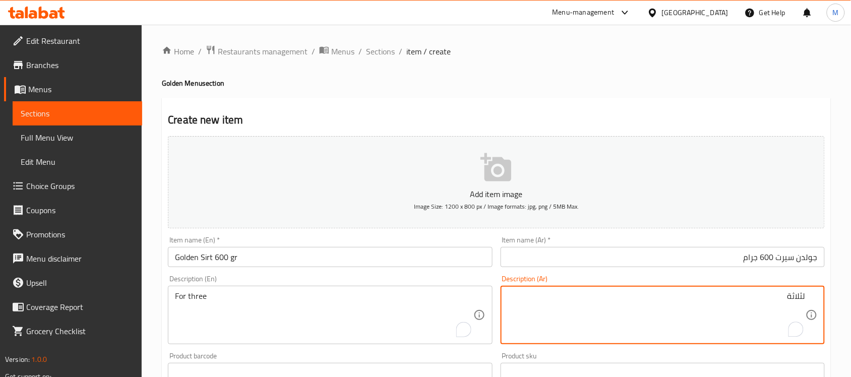
click at [484, 275] on div "Description (En) For three Description (En)" at bounding box center [330, 309] width 324 height 69
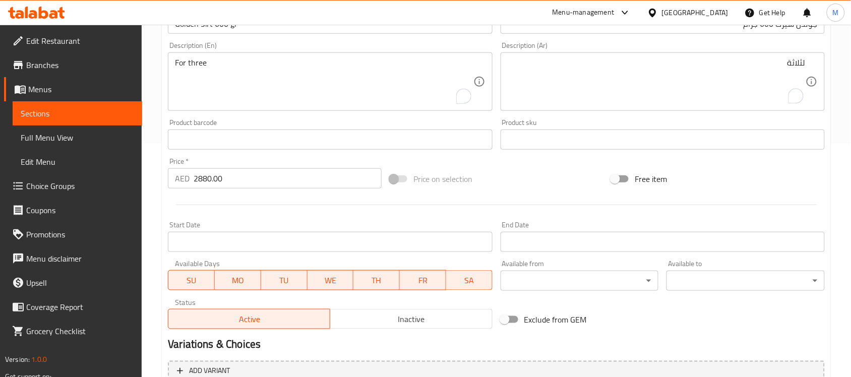
scroll to position [333, 0]
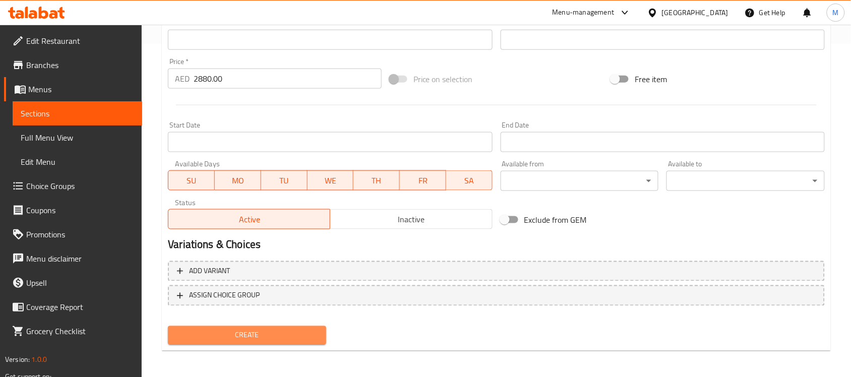
click at [250, 338] on span "Create" at bounding box center [247, 335] width 142 height 13
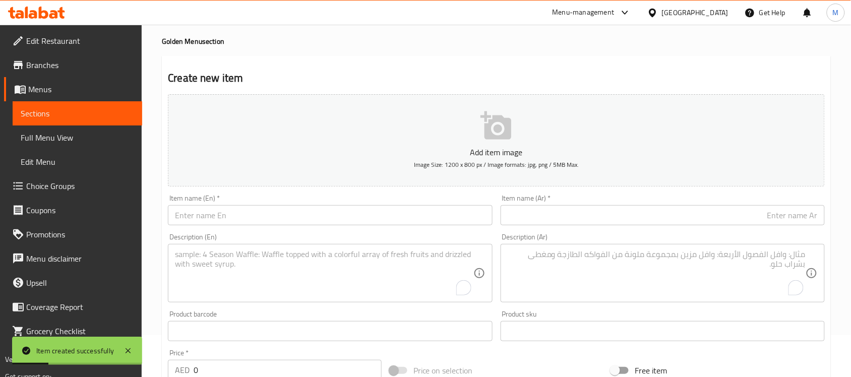
scroll to position [0, 0]
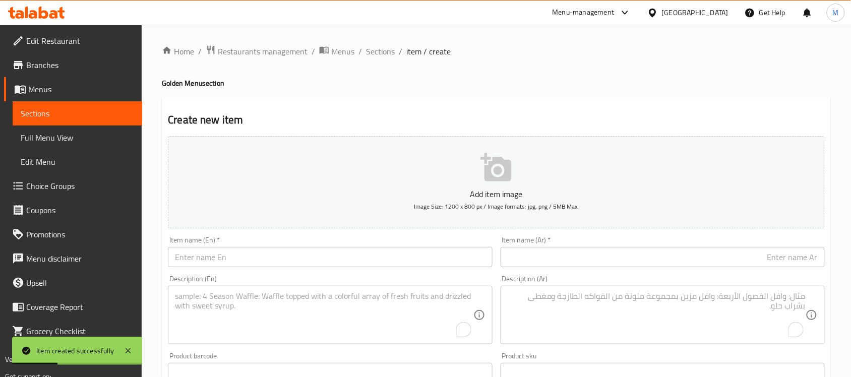
click at [226, 251] on input "text" at bounding box center [330, 257] width 324 height 20
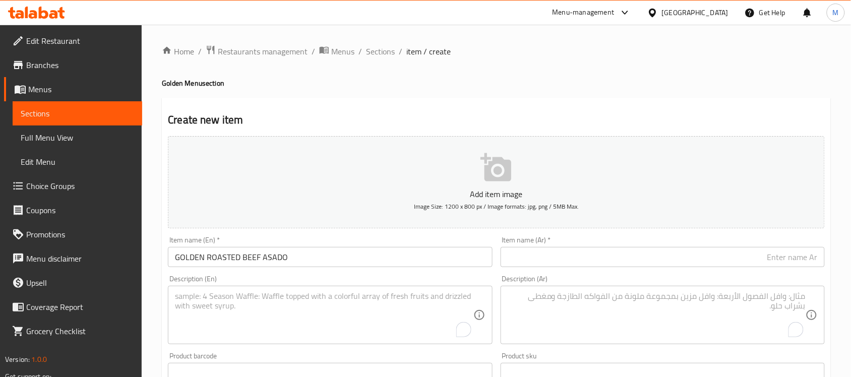
click at [399, 94] on div "Home / Restaurants management / Menus / Sections / item / create Golden Menu se…" at bounding box center [496, 368] width 669 height 647
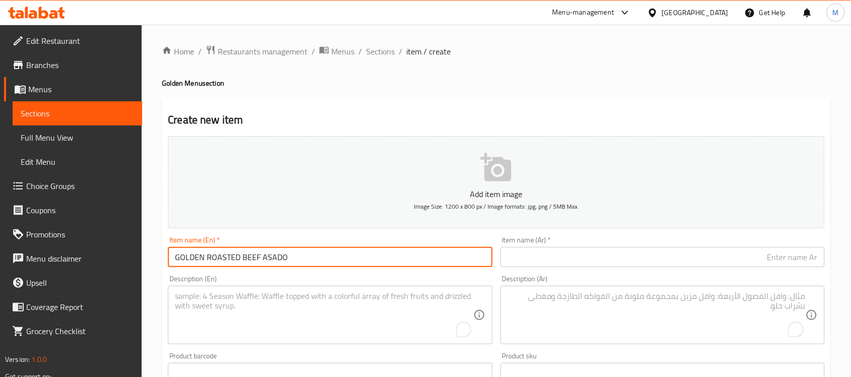
drag, startPoint x: 306, startPoint y: 261, endPoint x: 145, endPoint y: 260, distance: 161.8
click at [145, 260] on div "Home / Restaurants management / Menus / Sections / item / create Golden Menu se…" at bounding box center [496, 369] width 709 height 688
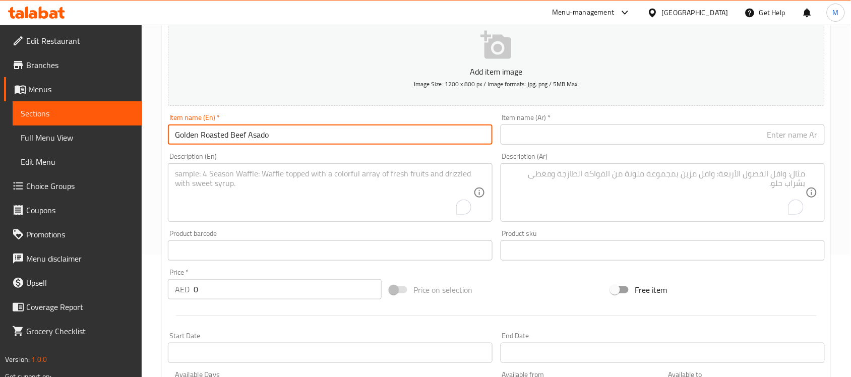
scroll to position [126, 0]
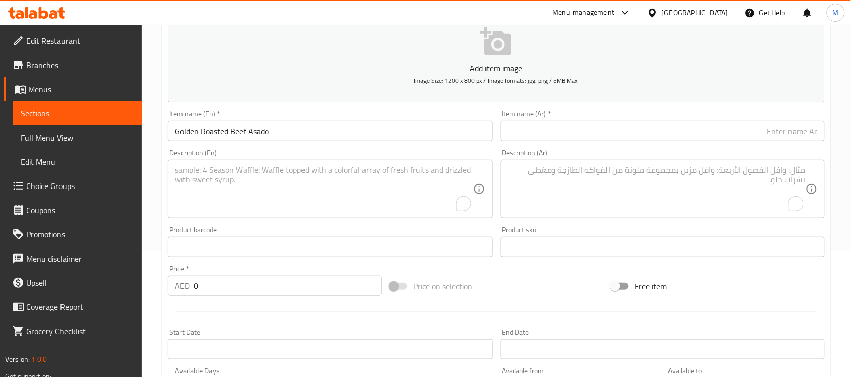
click at [289, 132] on input "Golden Roasted Beef Asado" at bounding box center [330, 131] width 324 height 20
click at [291, 133] on input "Golden Roasted Beef Asado" at bounding box center [330, 131] width 324 height 20
click at [292, 127] on input "Golden Roasted Beef Asado" at bounding box center [330, 131] width 324 height 20
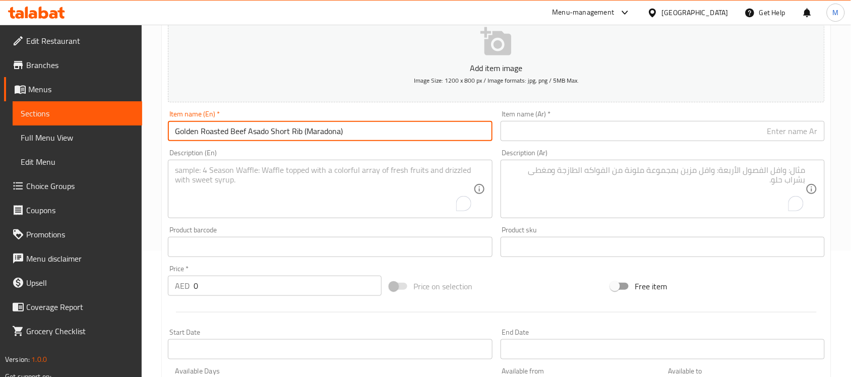
click at [293, 131] on input "Golden Roasted Beef Asado Short Rib (Maradona)" at bounding box center [330, 131] width 324 height 20
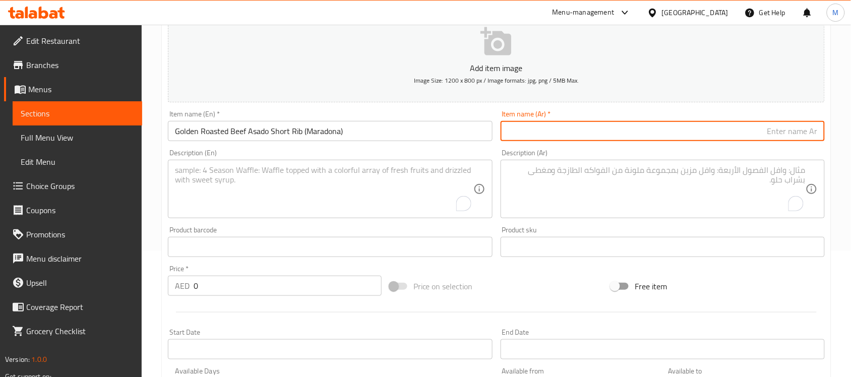
click at [614, 129] on input "text" at bounding box center [663, 131] width 324 height 20
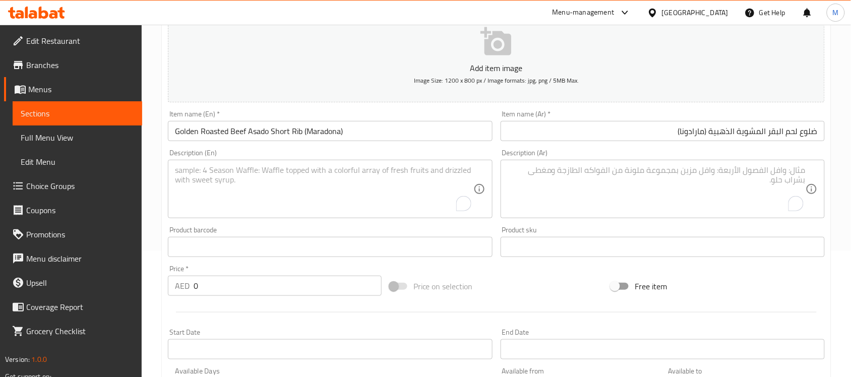
click at [334, 179] on textarea "To enrich screen reader interactions, please activate Accessibility in Grammarl…" at bounding box center [324, 189] width 298 height 48
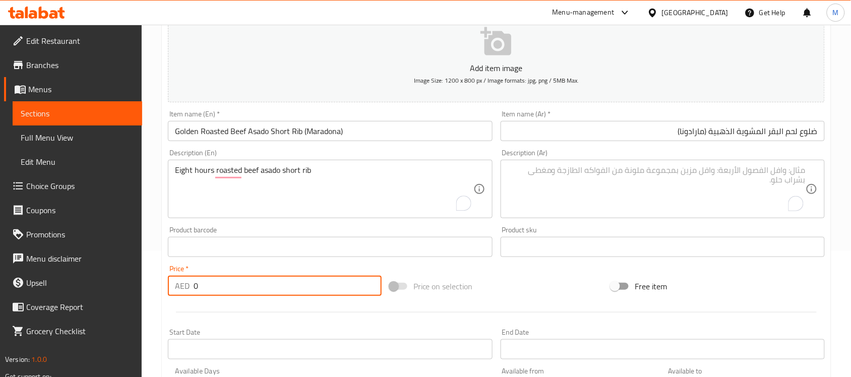
drag, startPoint x: 237, startPoint y: 285, endPoint x: 185, endPoint y: 287, distance: 52.5
click at [186, 288] on div "AED 0 Price *" at bounding box center [275, 286] width 214 height 20
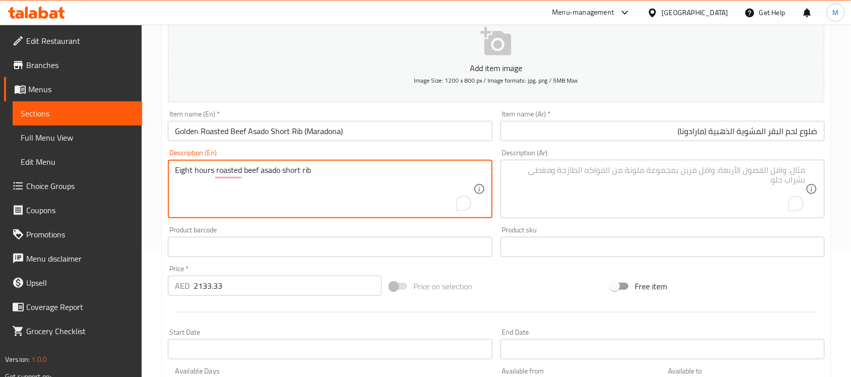
click at [282, 174] on textarea "Eight hours roasted beef asado short rib" at bounding box center [324, 189] width 298 height 48
click at [586, 180] on textarea "To enrich screen reader interactions, please activate Accessibility in Grammarl…" at bounding box center [657, 189] width 298 height 48
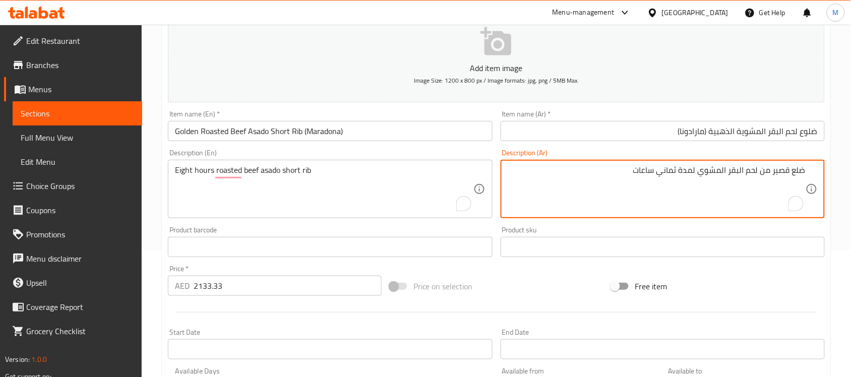
click at [438, 225] on div "Product barcode Product barcode" at bounding box center [330, 241] width 332 height 39
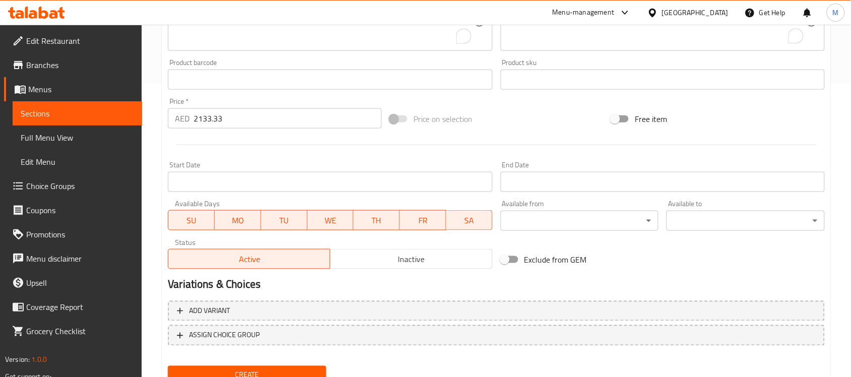
scroll to position [333, 0]
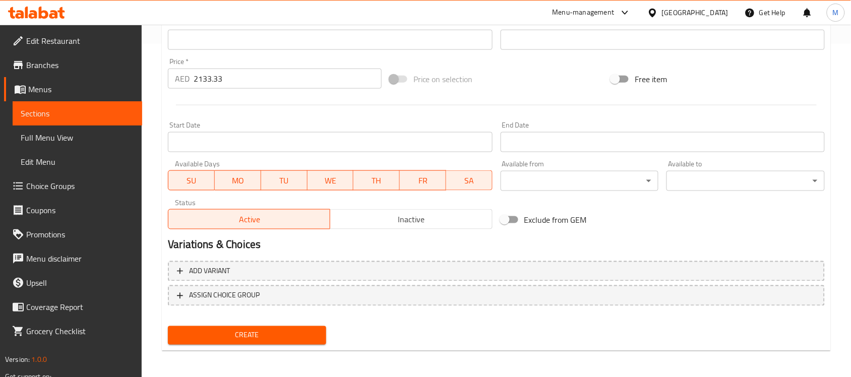
click at [302, 329] on span "Create" at bounding box center [247, 335] width 142 height 13
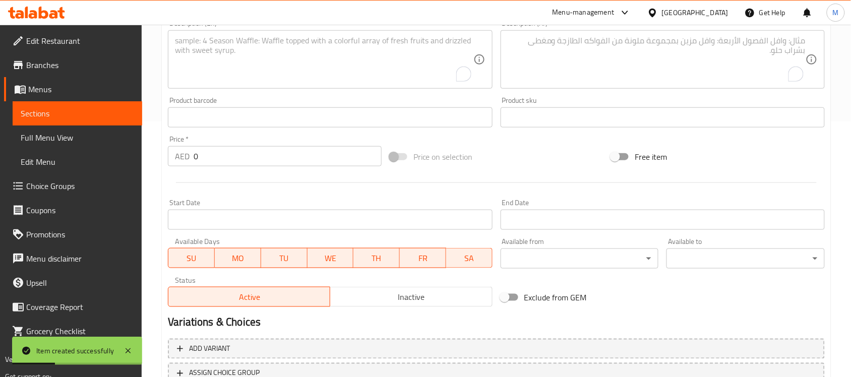
scroll to position [18, 0]
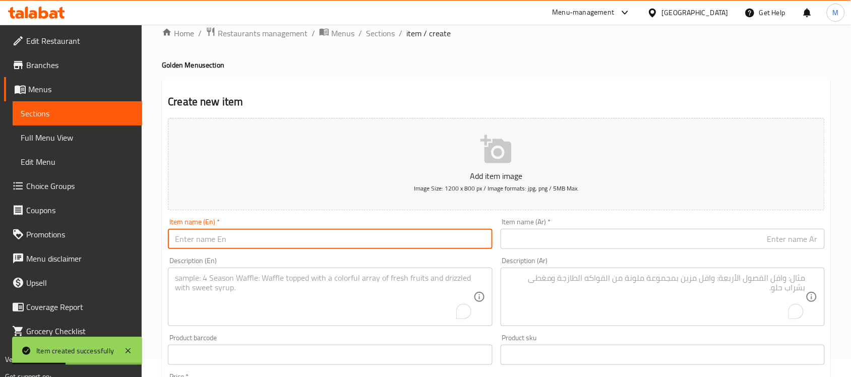
click at [279, 246] on input "text" at bounding box center [330, 239] width 324 height 20
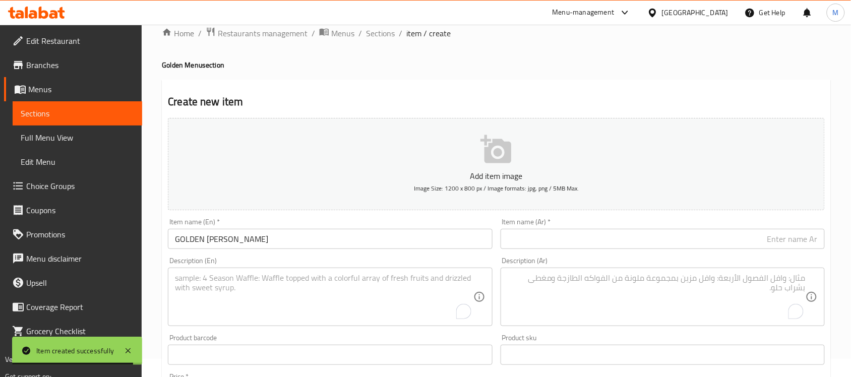
click at [278, 237] on input "GOLDEN NUSRET BURGER" at bounding box center [330, 239] width 324 height 20
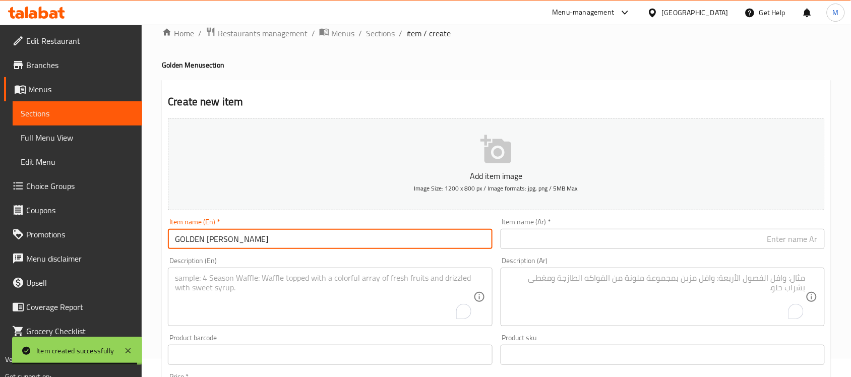
click at [278, 237] on input "GOLDEN NUSRET BURGER" at bounding box center [330, 239] width 324 height 20
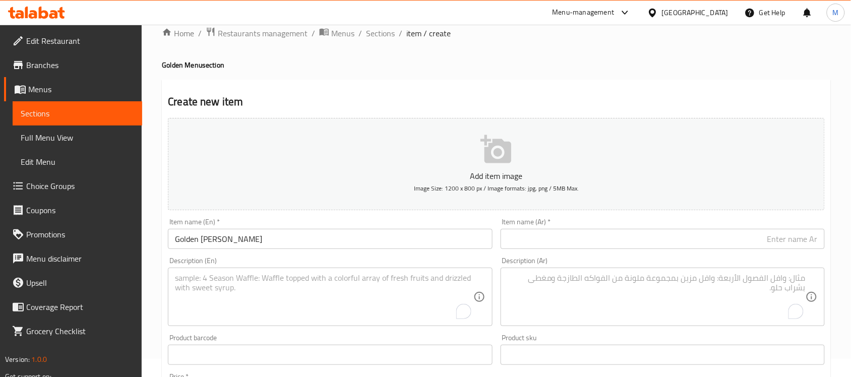
click at [288, 288] on textarea "To enrich screen reader interactions, please activate Accessibility in Grammarl…" at bounding box center [324, 297] width 298 height 48
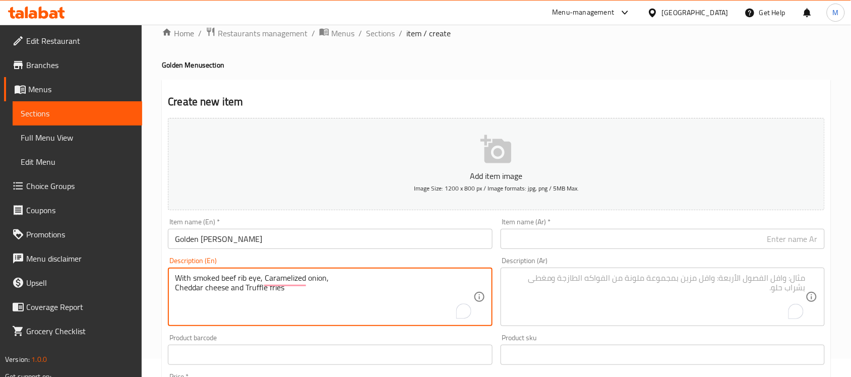
click at [176, 286] on textarea "With smoked beef rib eye, Caramelized onion, Cheddar cheese and Truffle fries" at bounding box center [324, 297] width 298 height 48
click at [232, 281] on textarea "With smoked beef rib eye, Caramelized onion, Cheddar cheese and Truffle fries" at bounding box center [324, 297] width 298 height 48
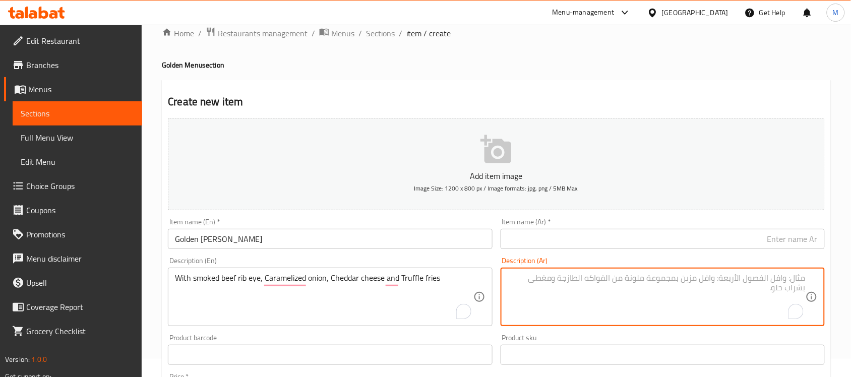
click at [602, 283] on textarea "To enrich screen reader interactions, please activate Accessibility in Grammarl…" at bounding box center [657, 297] width 298 height 48
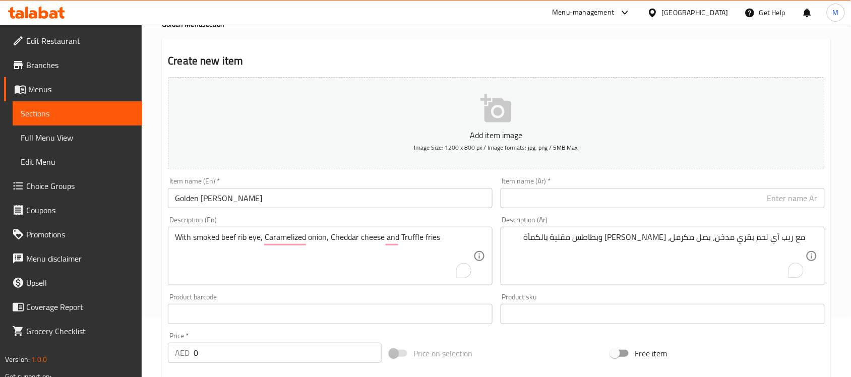
scroll to position [81, 0]
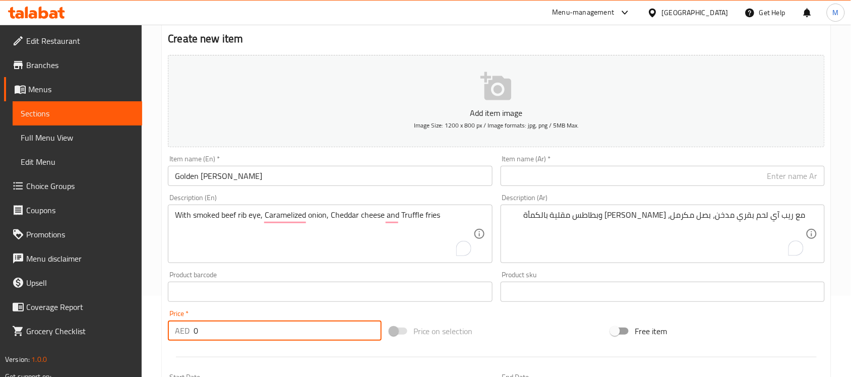
drag, startPoint x: 198, startPoint y: 334, endPoint x: 182, endPoint y: 326, distance: 18.0
click at [186, 331] on div "AED 0 Price *" at bounding box center [275, 331] width 214 height 20
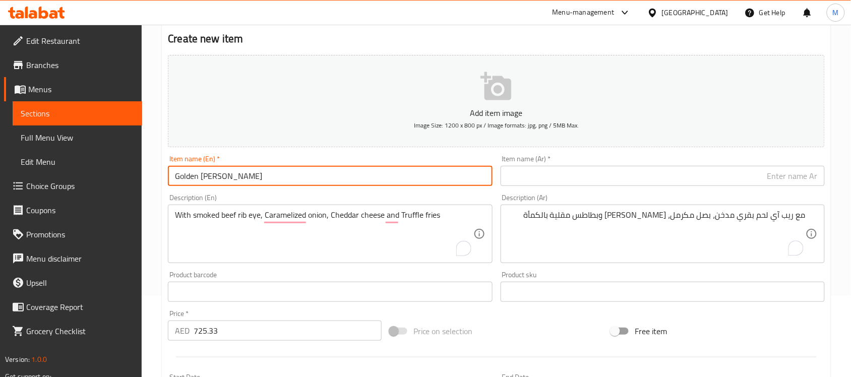
click at [230, 174] on input "Golden Nusret Burger" at bounding box center [330, 176] width 324 height 20
click at [590, 176] on input "text" at bounding box center [663, 176] width 324 height 20
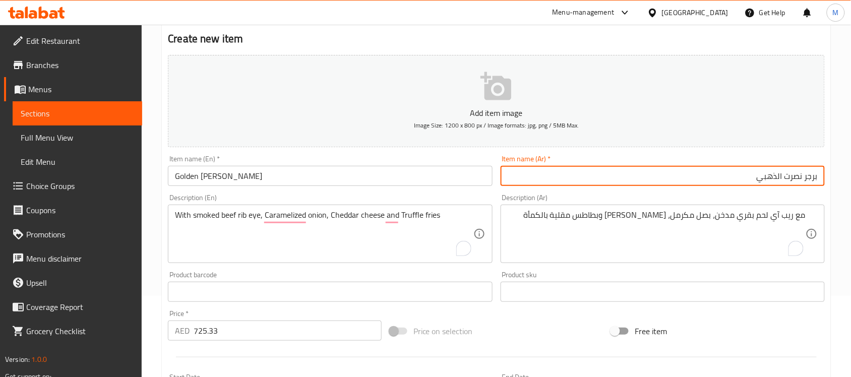
click at [611, 155] on div "Item name (Ar)   * برجر نصرت الذهبي Item name (Ar) *" at bounding box center [663, 170] width 324 height 31
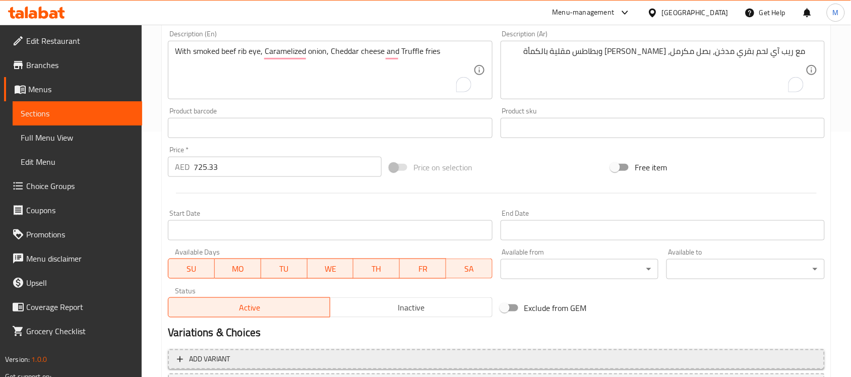
scroll to position [333, 0]
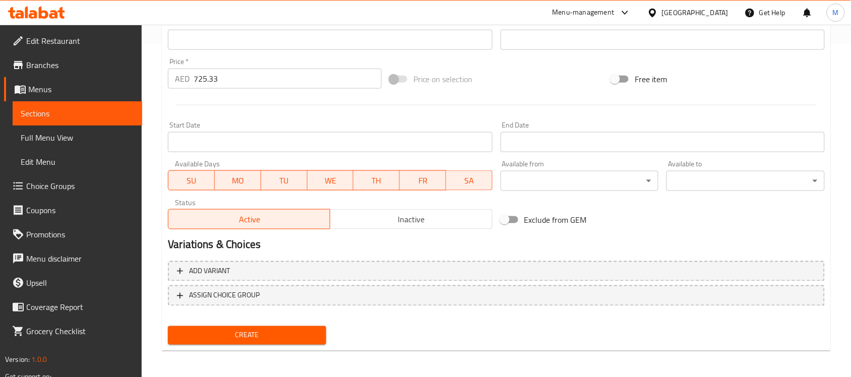
click at [271, 334] on span "Create" at bounding box center [247, 335] width 142 height 13
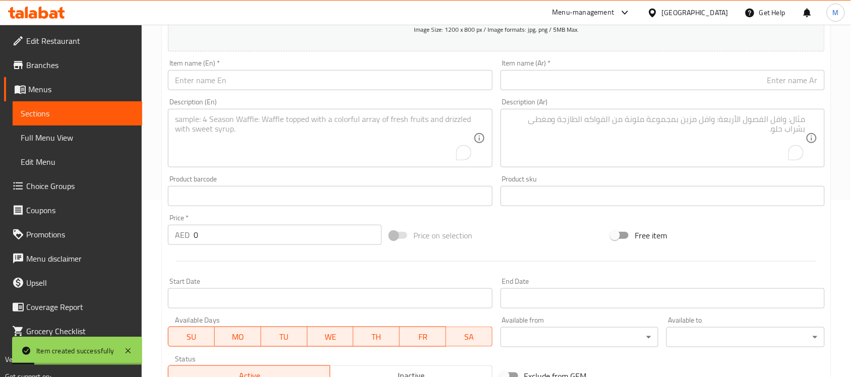
scroll to position [144, 0]
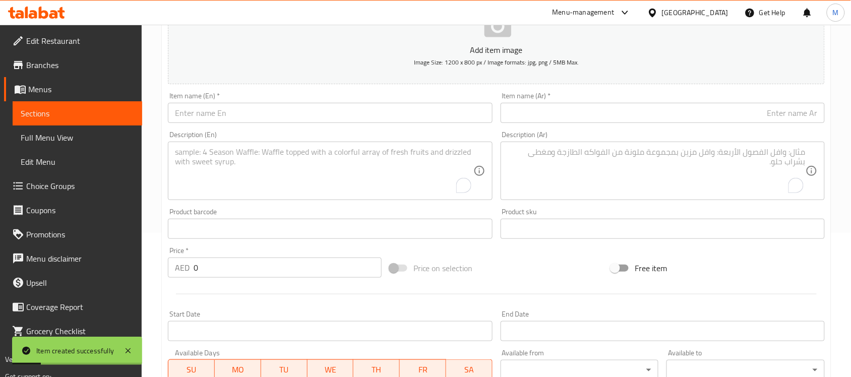
click at [242, 116] on input "text" at bounding box center [330, 113] width 324 height 20
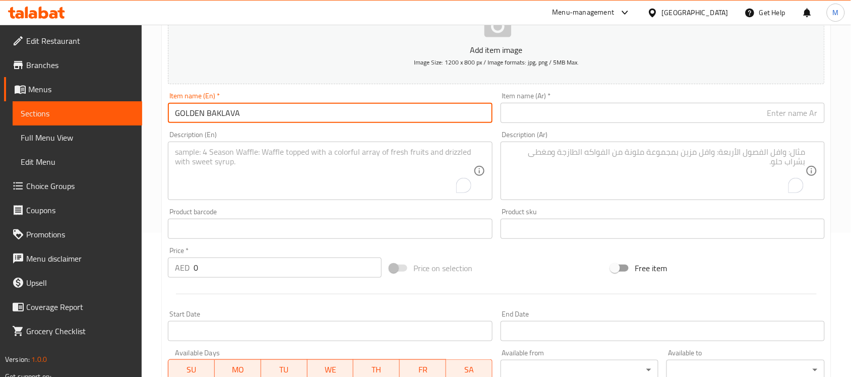
click at [214, 112] on input "GOLDEN BAKLAVA" at bounding box center [330, 113] width 324 height 20
click at [223, 113] on input "GOLDEN BAKLAVA" at bounding box center [330, 113] width 324 height 20
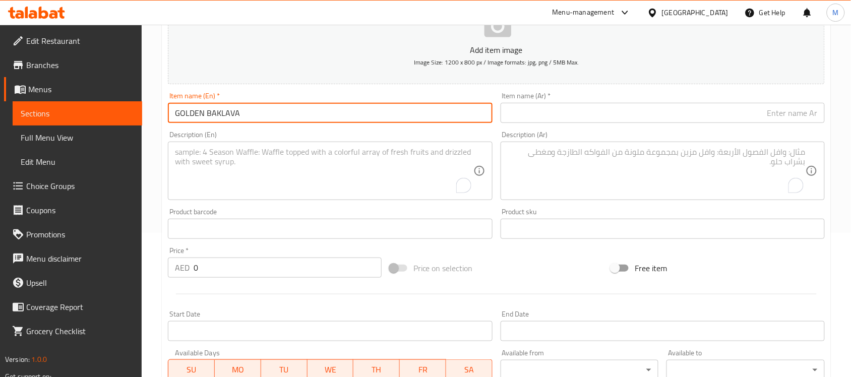
click at [223, 113] on input "GOLDEN BAKLAVA" at bounding box center [330, 113] width 324 height 20
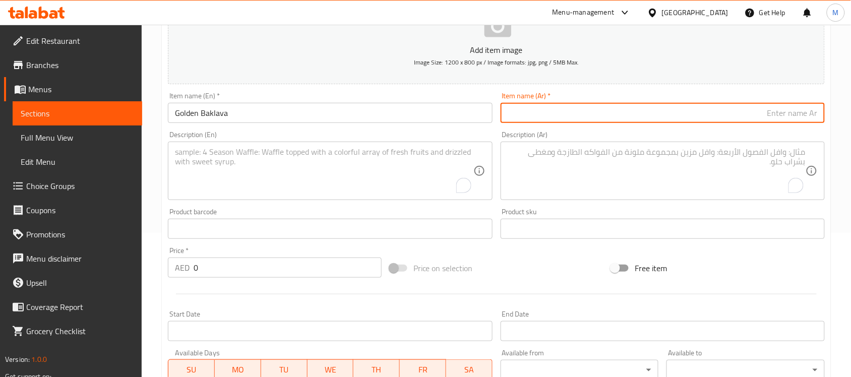
click at [680, 114] on input "text" at bounding box center [663, 113] width 324 height 20
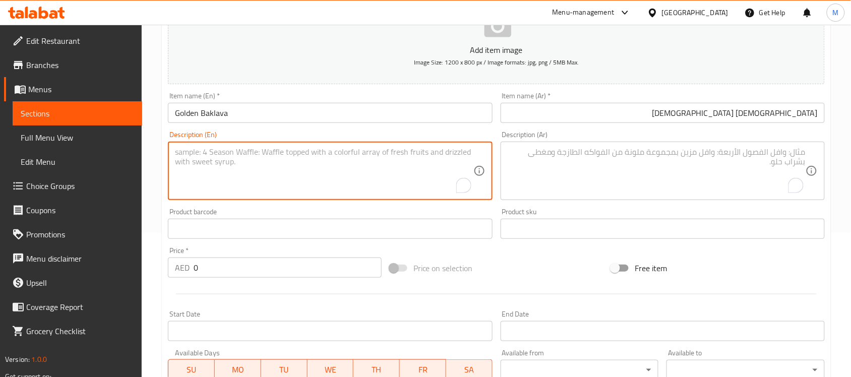
click at [253, 157] on textarea "To enrich screen reader interactions, please activate Accessibility in Grammarl…" at bounding box center [324, 171] width 298 height 48
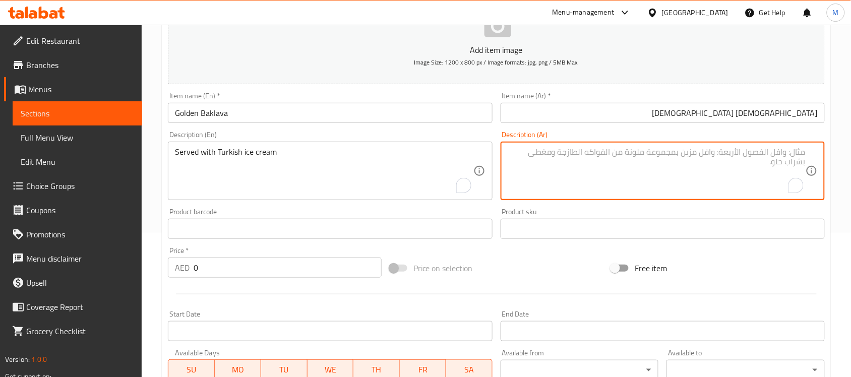
click at [605, 163] on textarea "To enrich screen reader interactions, please activate Accessibility in Grammarl…" at bounding box center [657, 171] width 298 height 48
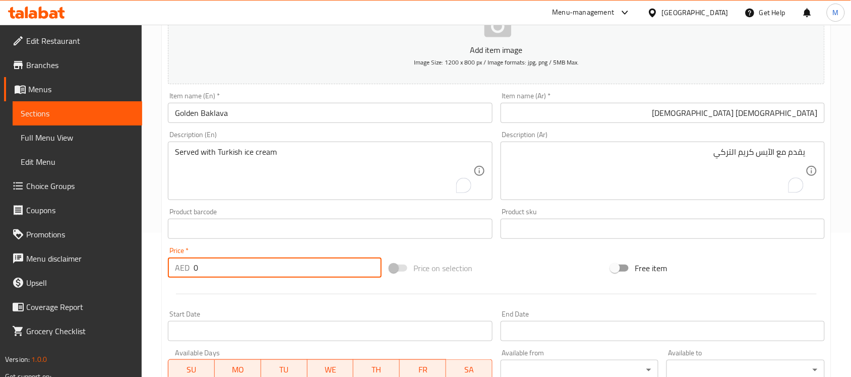
drag, startPoint x: 228, startPoint y: 271, endPoint x: 130, endPoint y: 271, distance: 98.8
click at [130, 271] on div "Edit Restaurant Branches Menus Sections Full Menu View Edit Menu Choice Groups …" at bounding box center [425, 225] width 851 height 688
click at [256, 286] on div at bounding box center [496, 294] width 665 height 25
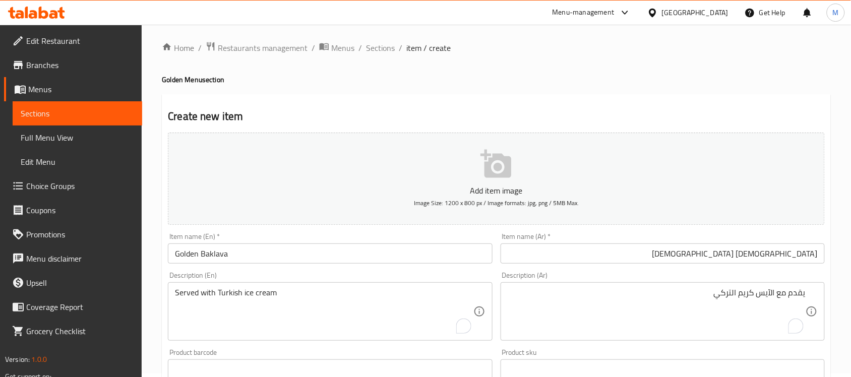
scroll to position [0, 0]
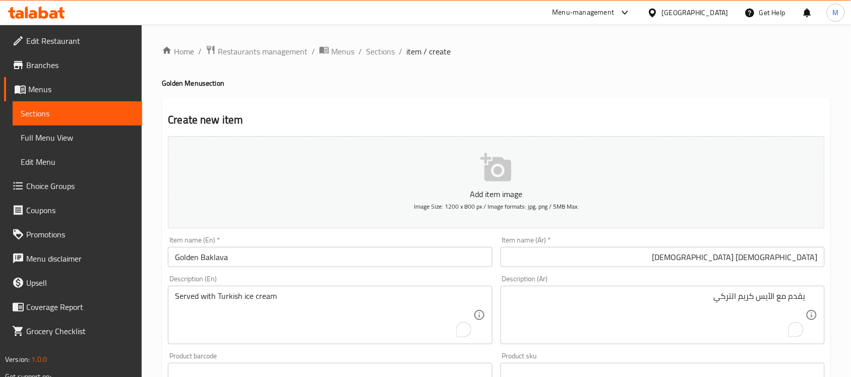
click at [283, 94] on div "Home / Restaurants management / Menus / Sections / item / create Golden Menu se…" at bounding box center [496, 368] width 669 height 647
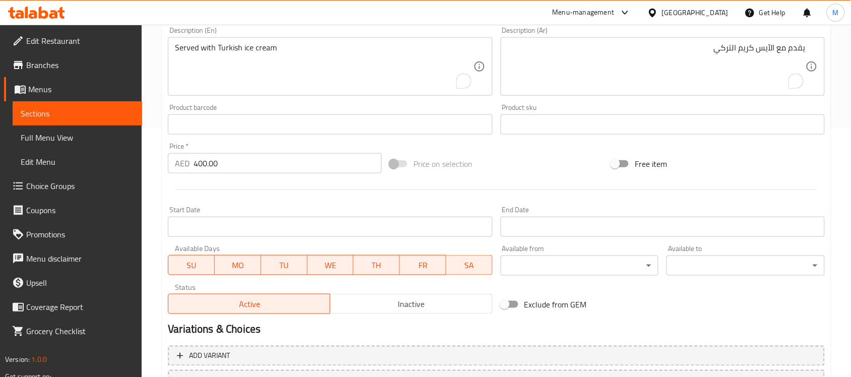
scroll to position [252, 0]
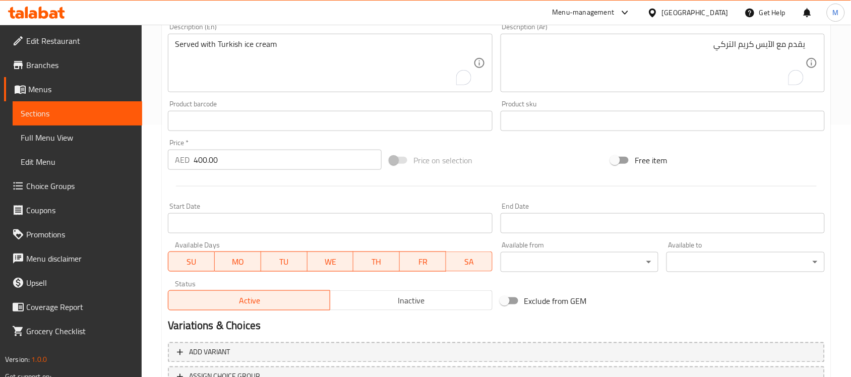
click at [255, 164] on input "400.00" at bounding box center [288, 160] width 188 height 20
click at [258, 180] on div at bounding box center [496, 186] width 665 height 25
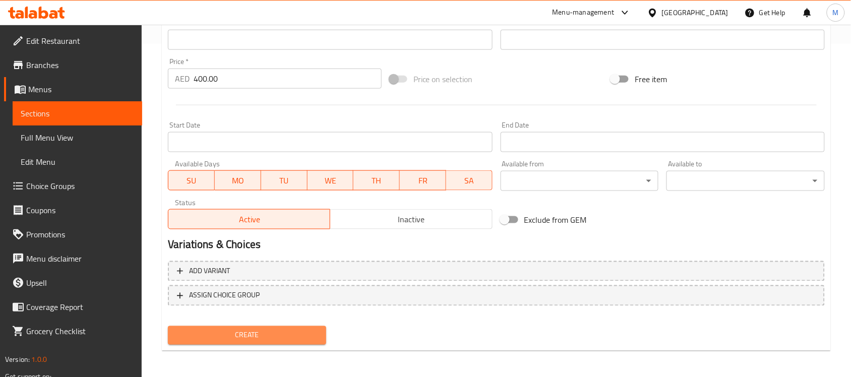
click at [279, 331] on span "Create" at bounding box center [247, 335] width 142 height 13
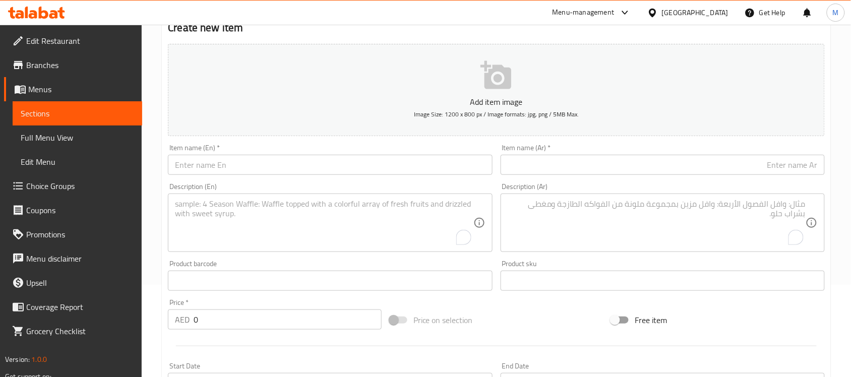
scroll to position [0, 0]
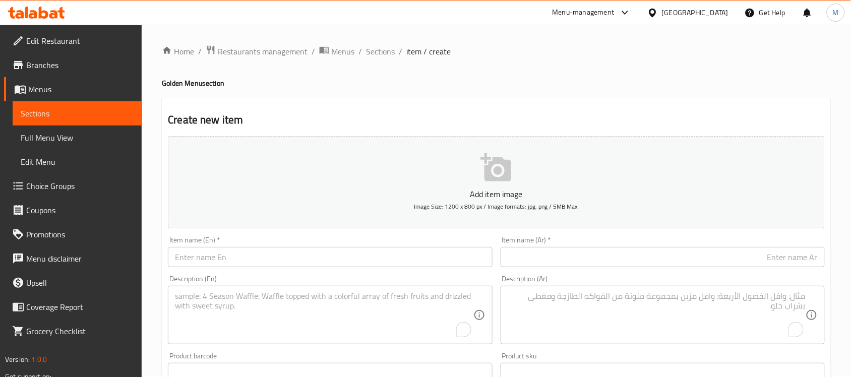
click at [366, 95] on div "Home / Restaurants management / Menus / Sections / item / create Golden Menu se…" at bounding box center [496, 368] width 669 height 647
click at [381, 48] on span "Sections" at bounding box center [380, 51] width 29 height 12
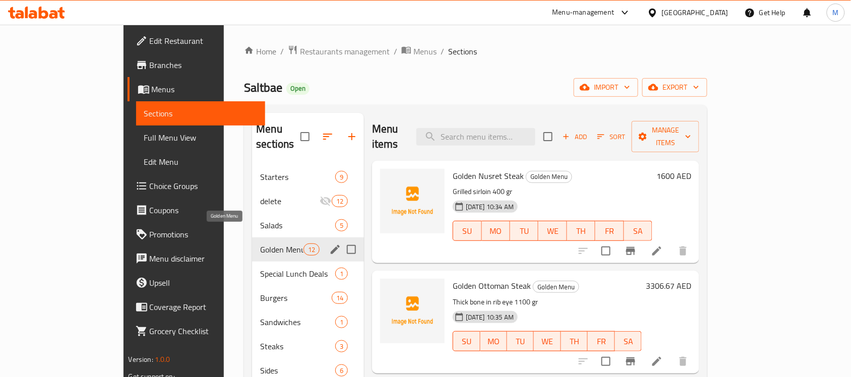
click at [260, 243] on span "Golden Menu" at bounding box center [281, 249] width 43 height 12
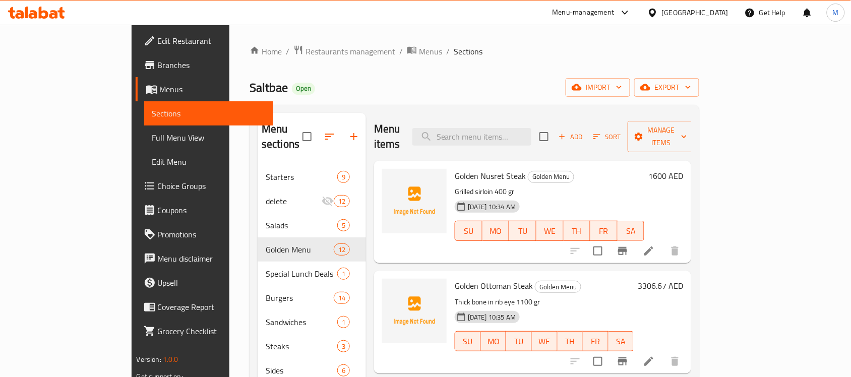
click at [407, 91] on div "Saltbae Open import export" at bounding box center [475, 87] width 450 height 19
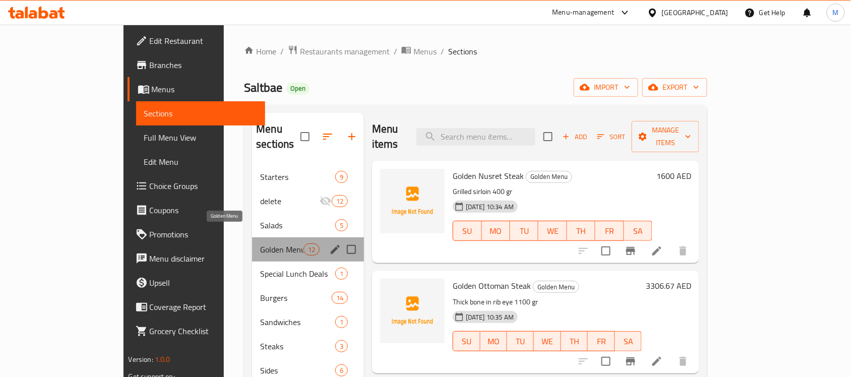
click at [260, 243] on span "Golden Menu" at bounding box center [281, 249] width 43 height 12
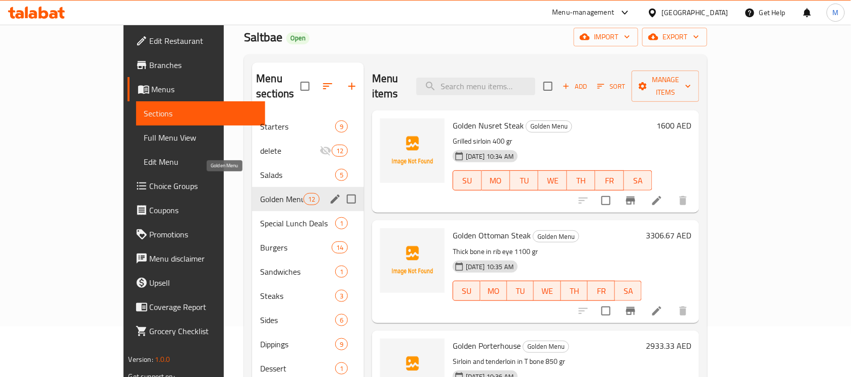
scroll to position [17, 0]
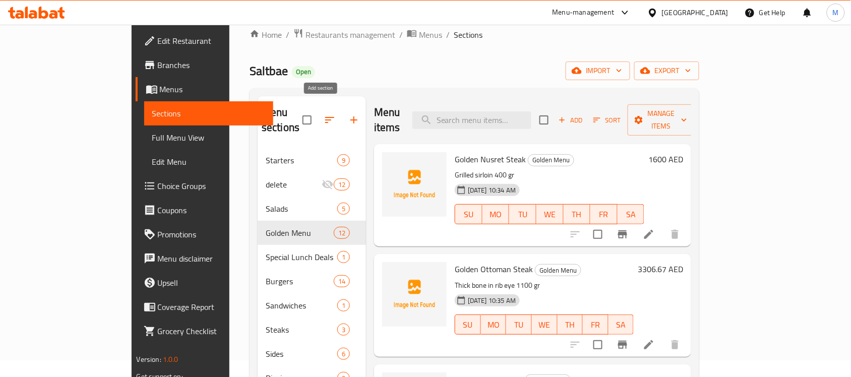
click at [348, 114] on icon "button" at bounding box center [354, 120] width 12 height 12
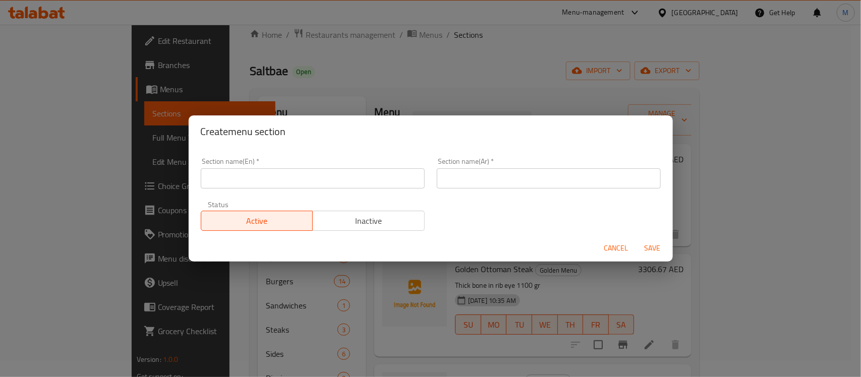
click at [362, 179] on input "text" at bounding box center [313, 178] width 224 height 20
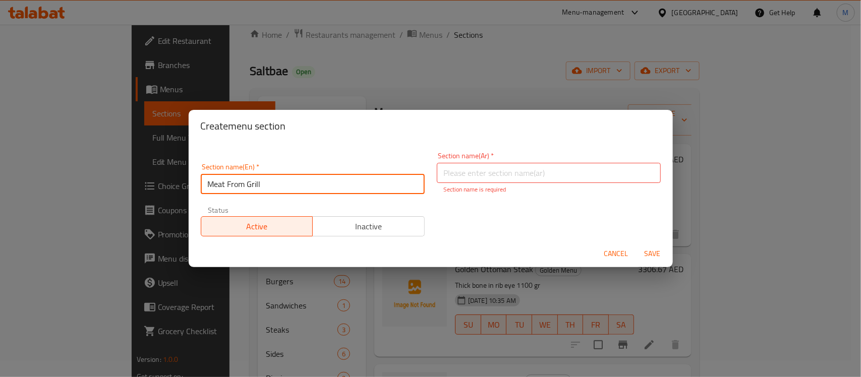
drag, startPoint x: 285, startPoint y: 180, endPoint x: 203, endPoint y: 186, distance: 82.3
click at [203, 186] on input "Meat From Grill" at bounding box center [313, 184] width 224 height 20
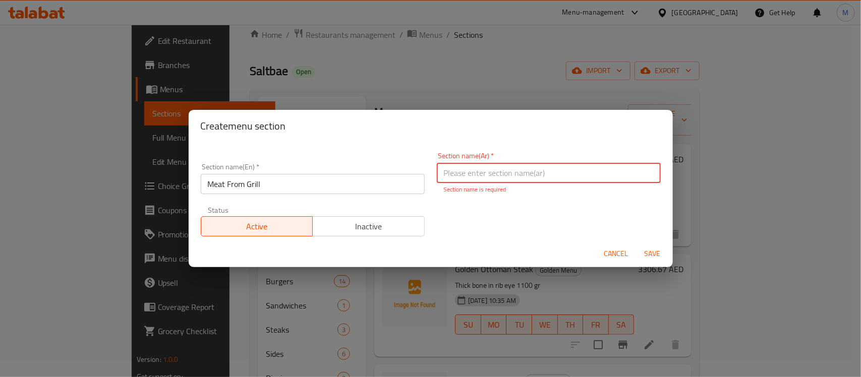
click at [560, 175] on input "text" at bounding box center [549, 173] width 224 height 20
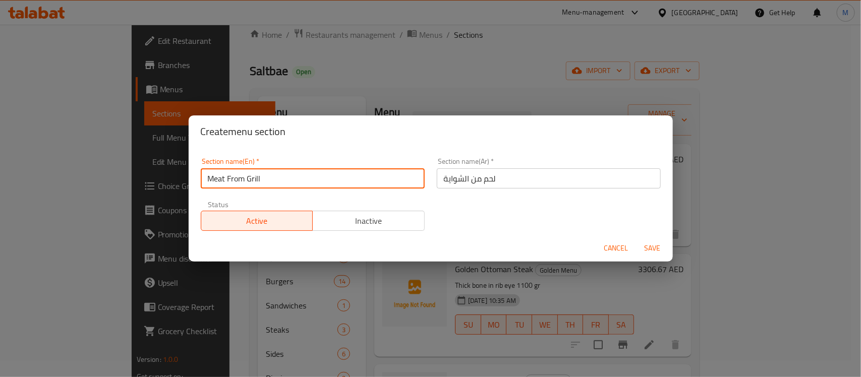
click at [247, 183] on input "Meat From Grill" at bounding box center [313, 178] width 224 height 20
click at [526, 218] on div "Section name(En)   * Meat From The Grill Section name(En) * Section name(Ar)   …" at bounding box center [431, 194] width 472 height 85
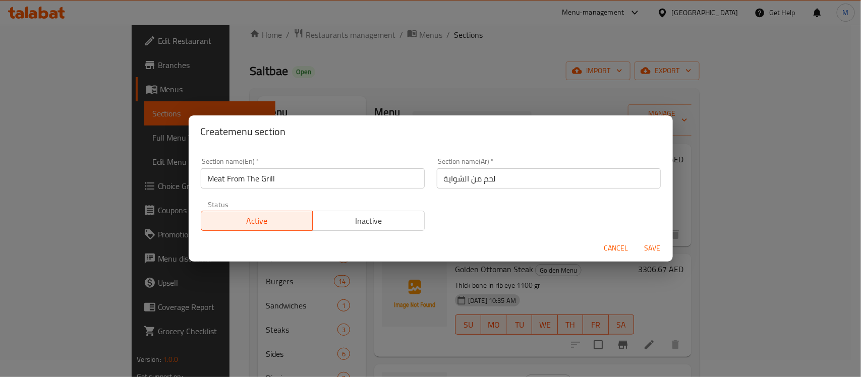
click at [651, 244] on span "Save" at bounding box center [652, 248] width 24 height 13
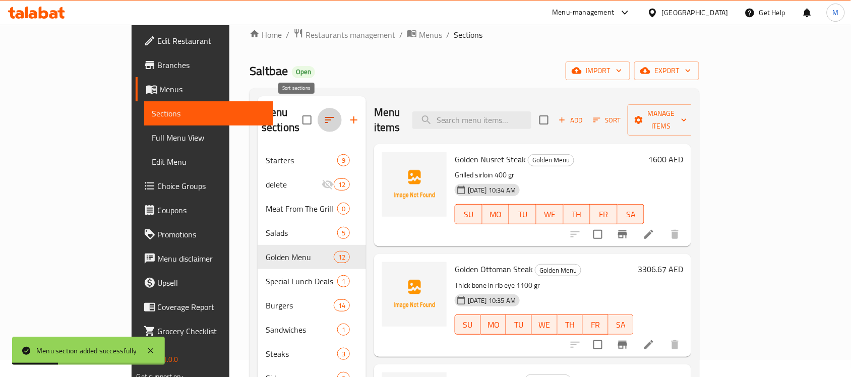
click at [325, 117] on icon "button" at bounding box center [329, 120] width 9 height 6
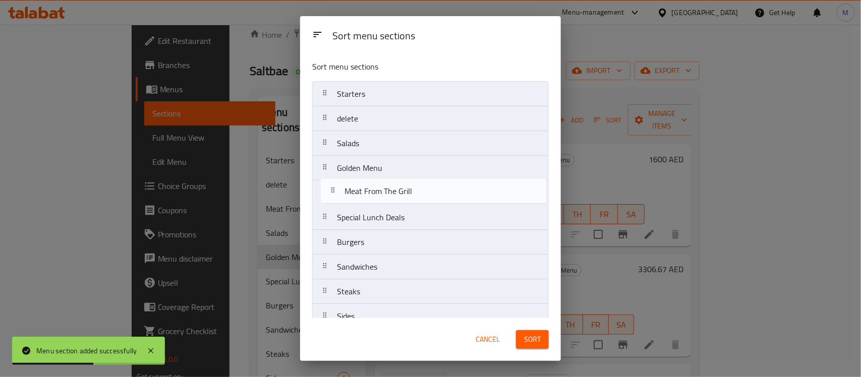
drag, startPoint x: 372, startPoint y: 144, endPoint x: 380, endPoint y: 195, distance: 51.0
click at [380, 195] on nav "Starters delete Meat From The Grill Salads Golden Menu Special Lunch Deals Burg…" at bounding box center [430, 267] width 236 height 372
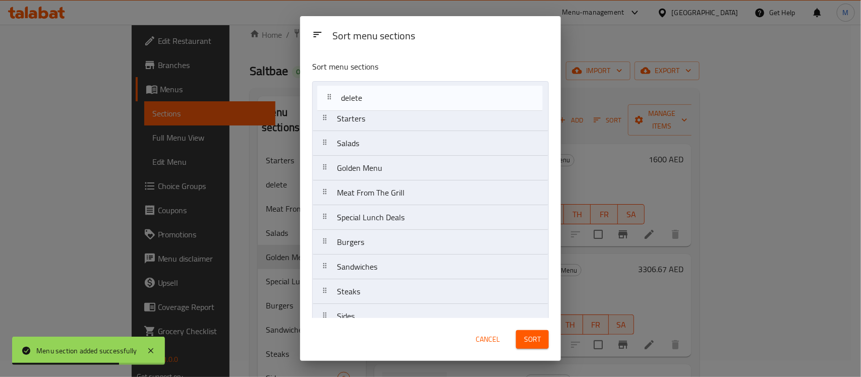
drag, startPoint x: 360, startPoint y: 120, endPoint x: 364, endPoint y: 91, distance: 29.0
click at [364, 92] on nav "Starters delete Salads Golden Menu Meat From The Grill Special Lunch Deals Burg…" at bounding box center [430, 267] width 236 height 372
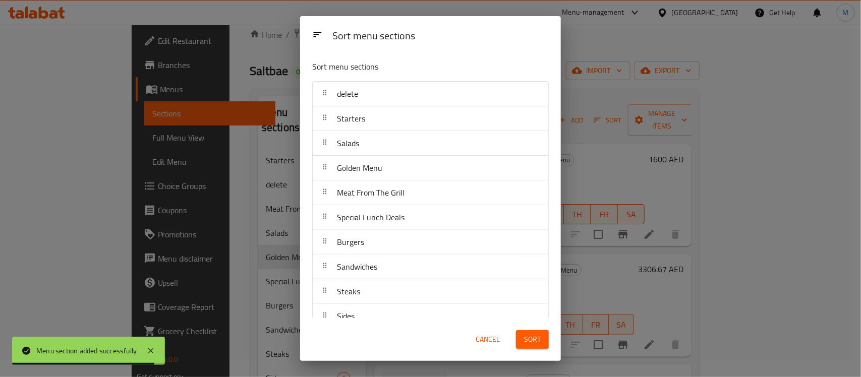
click at [531, 339] on span "Sort" at bounding box center [532, 339] width 17 height 13
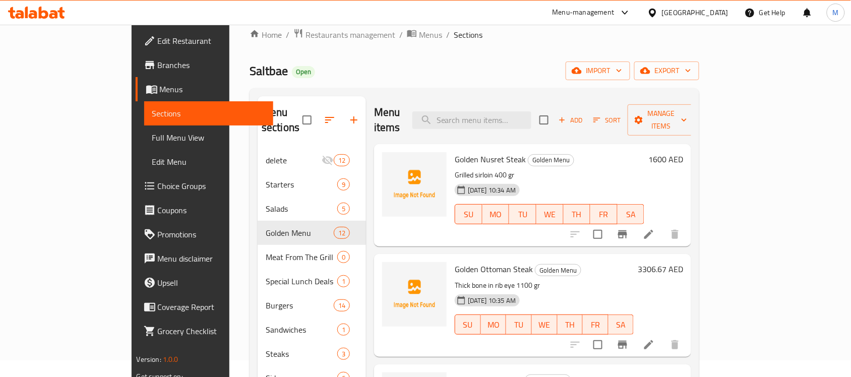
click at [439, 66] on div "Saltbae Open import export" at bounding box center [475, 71] width 450 height 19
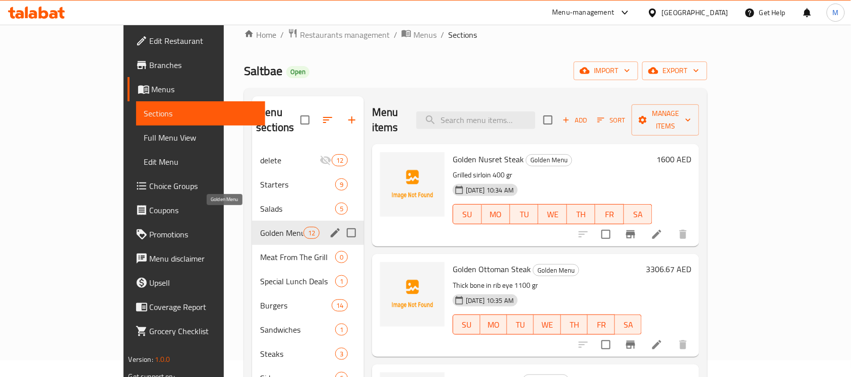
click at [260, 227] on span "Golden Menu" at bounding box center [281, 233] width 43 height 12
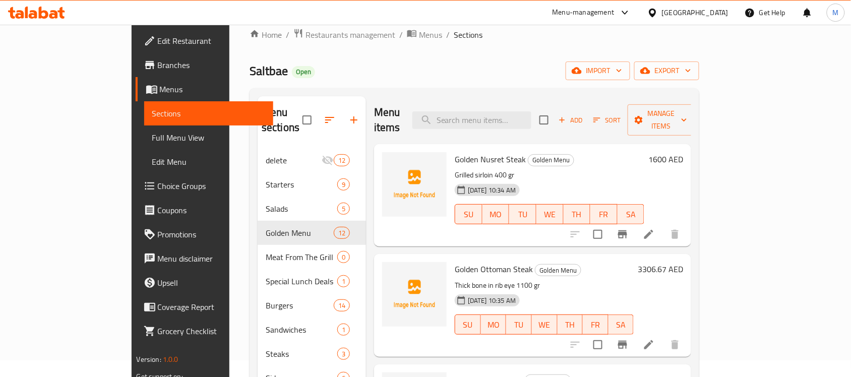
click at [601, 169] on p "Grilled sirloin 400 gr" at bounding box center [550, 175] width 190 height 13
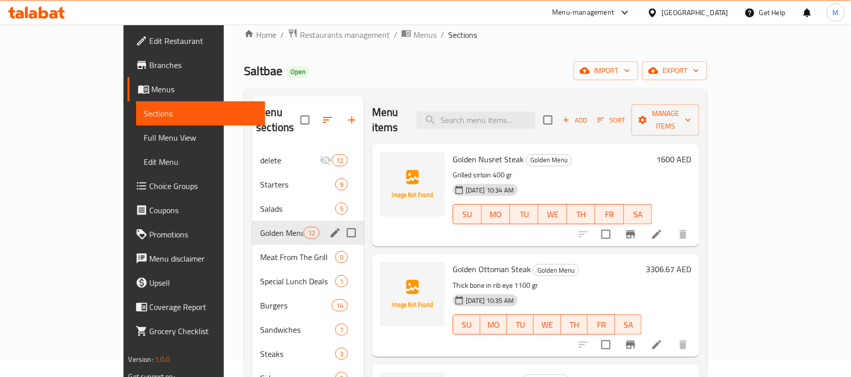
scroll to position [0, 0]
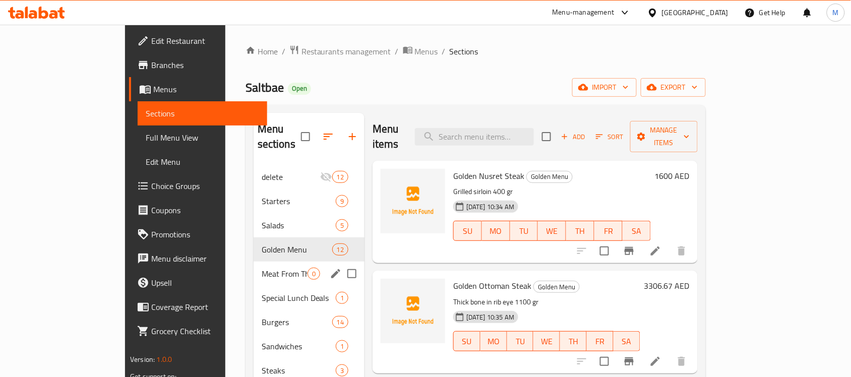
click at [262, 268] on span "Meat From The Grill" at bounding box center [285, 274] width 46 height 12
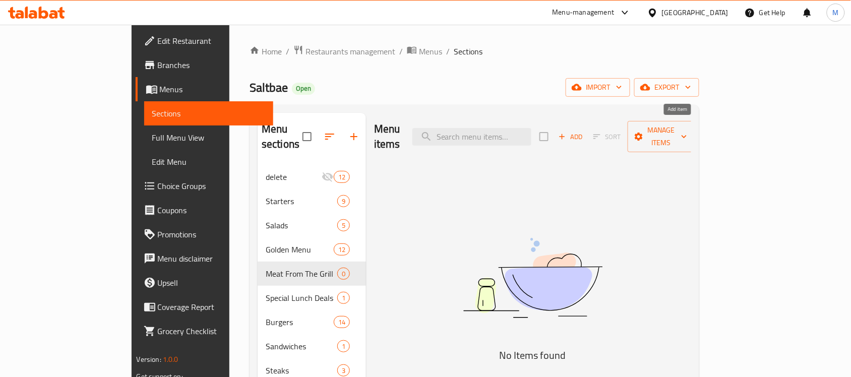
click at [567, 133] on icon "button" at bounding box center [562, 136] width 9 height 9
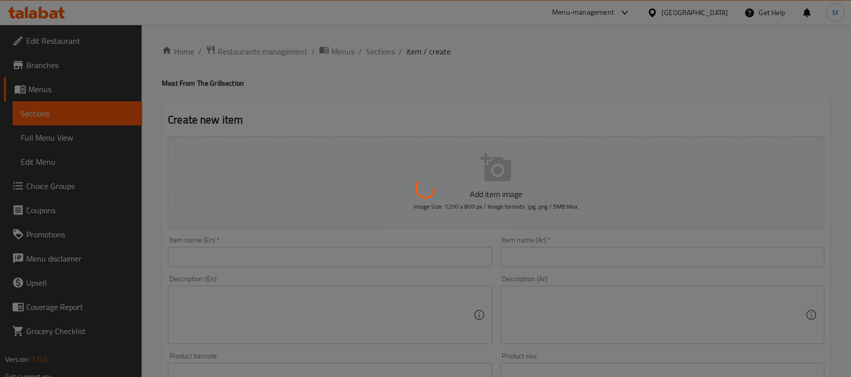
click at [527, 76] on div at bounding box center [425, 188] width 851 height 377
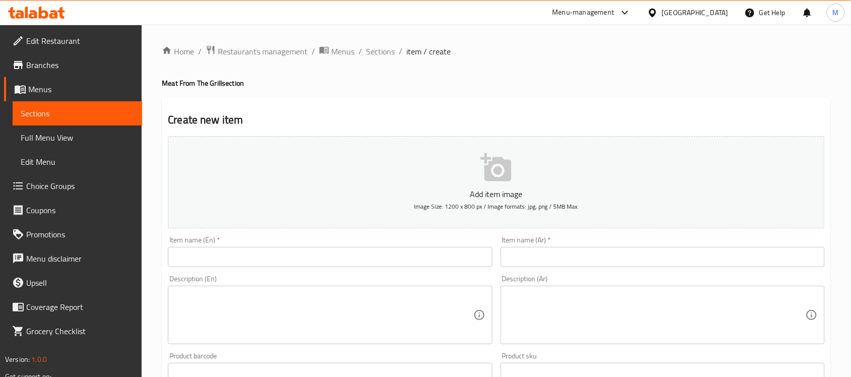
click at [296, 71] on div "Home / Restaurants management / Menus / Sections / item / create Meat From The …" at bounding box center [496, 368] width 669 height 647
click at [303, 87] on h4 "Meat From The Grill section" at bounding box center [496, 83] width 669 height 10
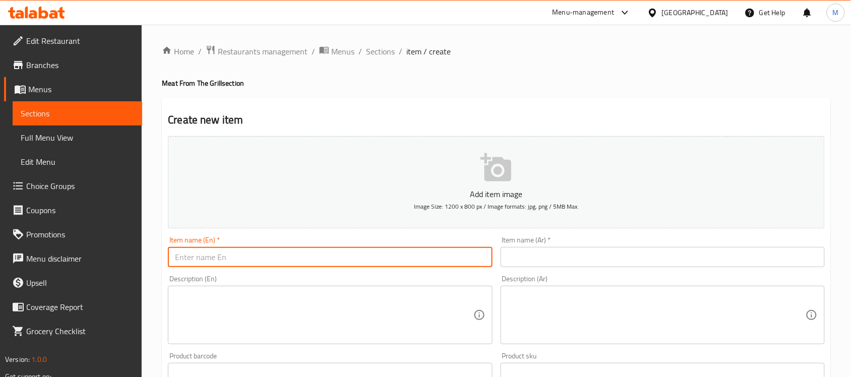
click at [263, 255] on input "text" at bounding box center [330, 257] width 324 height 20
click at [395, 89] on div "Home / Restaurants management / Menus / Sections / item / create Meat From The …" at bounding box center [496, 368] width 669 height 647
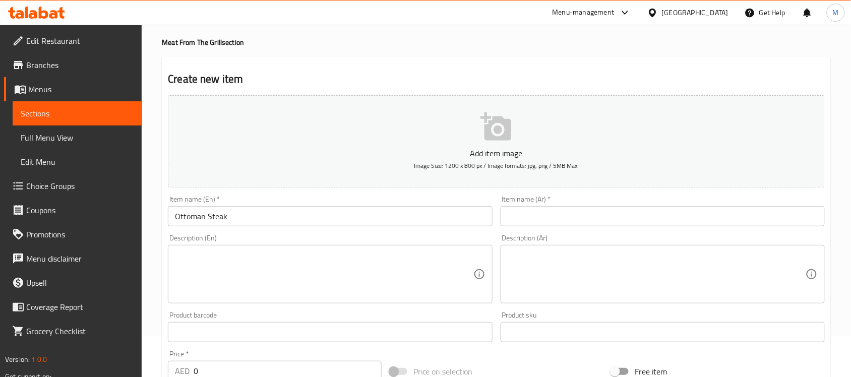
scroll to position [63, 0]
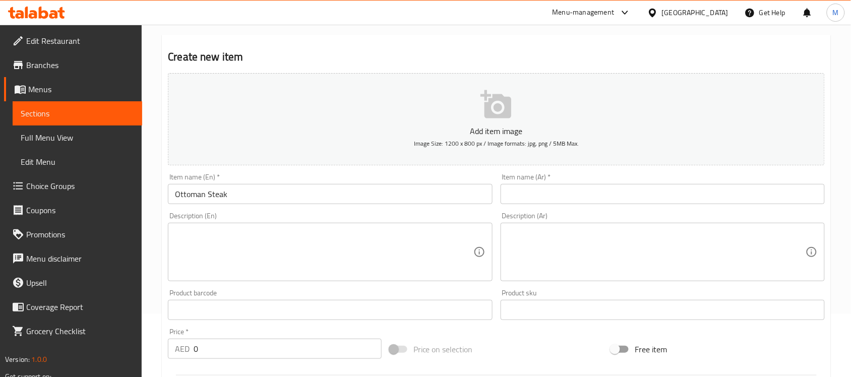
click at [642, 200] on input "text" at bounding box center [663, 194] width 324 height 20
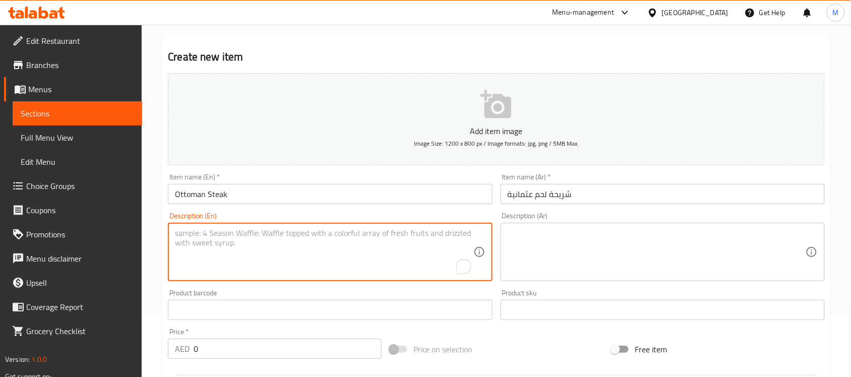
click at [252, 237] on textarea "To enrich screen reader interactions, please activate Accessibility in Grammarl…" at bounding box center [324, 252] width 298 height 48
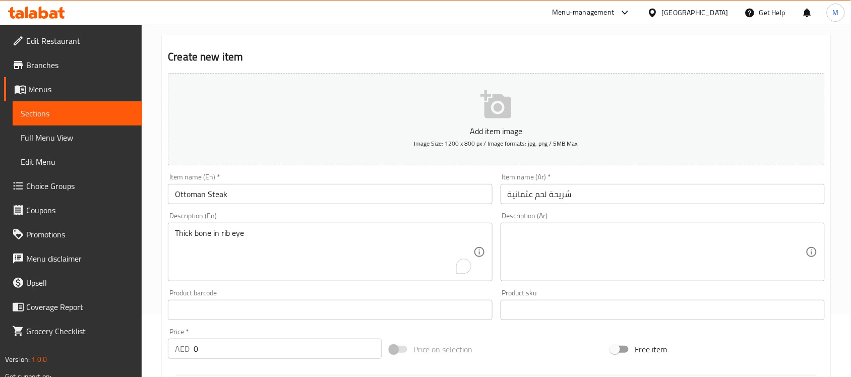
click at [288, 236] on textarea "Thick bone in rib eye" at bounding box center [324, 252] width 298 height 48
drag, startPoint x: 170, startPoint y: 351, endPoint x: 222, endPoint y: 293, distance: 78.2
click at [168, 351] on div "AED 0 Price *" at bounding box center [275, 349] width 214 height 20
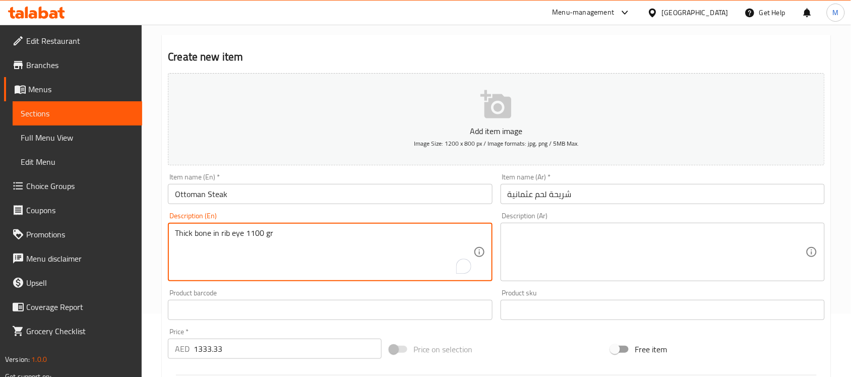
click at [236, 237] on textarea "Thick bone in rib eye 1100 gr" at bounding box center [324, 252] width 298 height 48
click at [569, 233] on textarea at bounding box center [657, 252] width 298 height 48
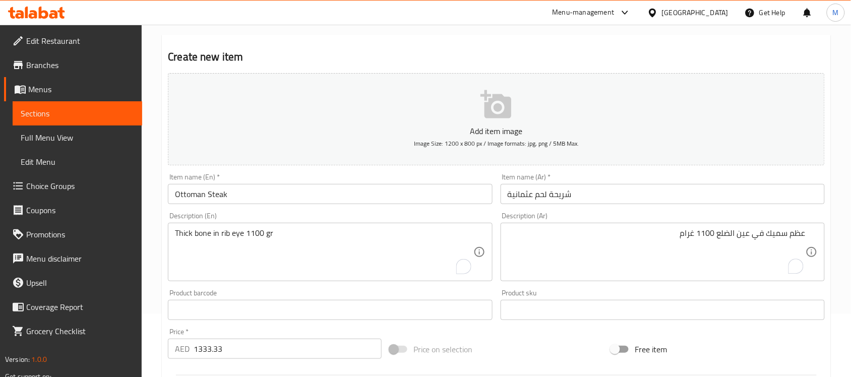
click at [490, 211] on div "Description (En) Thick bone in rib eye 1100 gr Description (En)" at bounding box center [330, 246] width 332 height 77
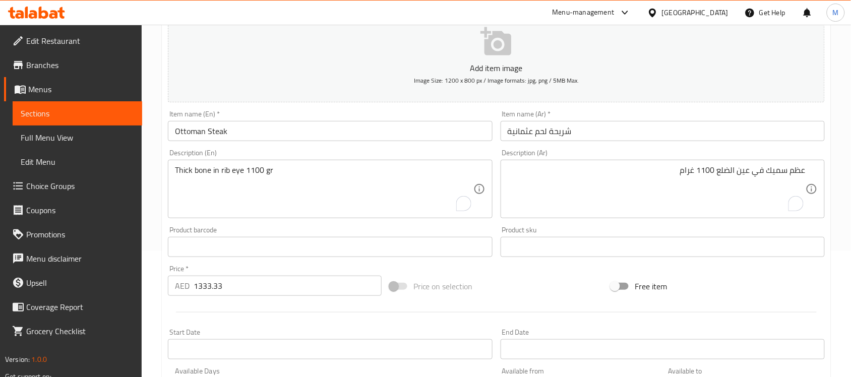
scroll to position [189, 0]
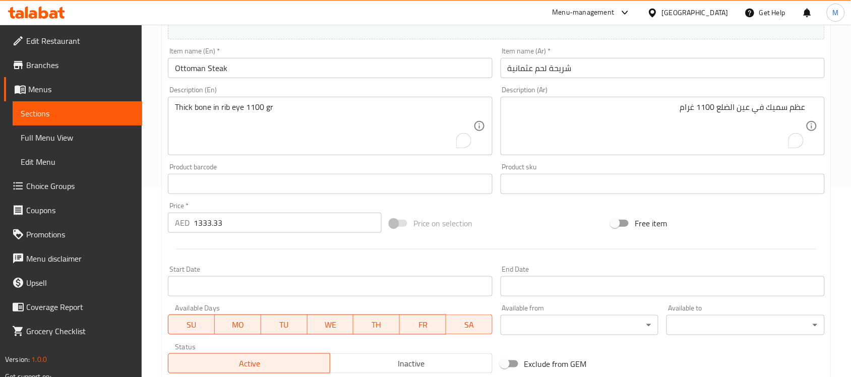
click at [309, 257] on div at bounding box center [496, 249] width 665 height 25
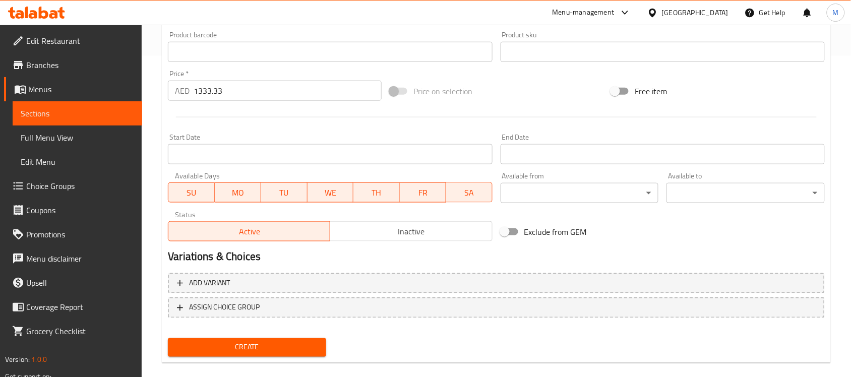
scroll to position [333, 0]
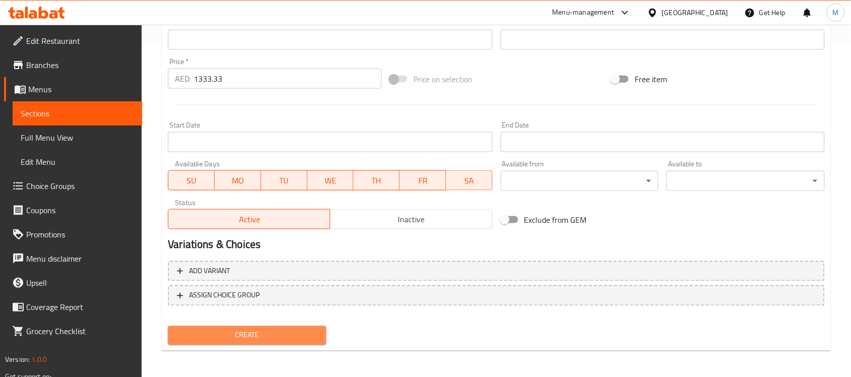
click at [295, 339] on span "Create" at bounding box center [247, 335] width 142 height 13
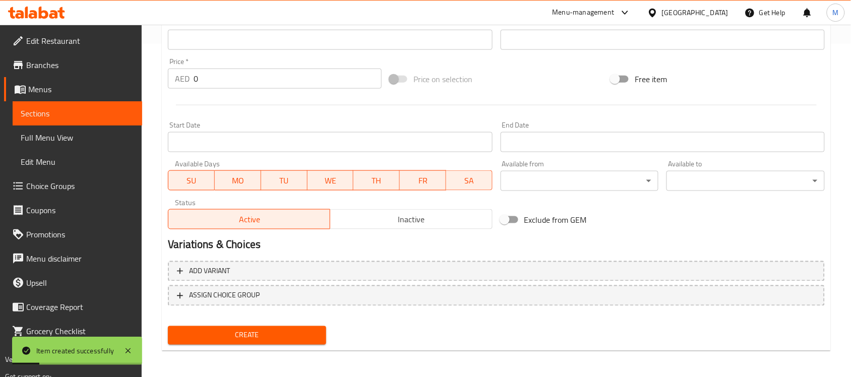
scroll to position [18, 0]
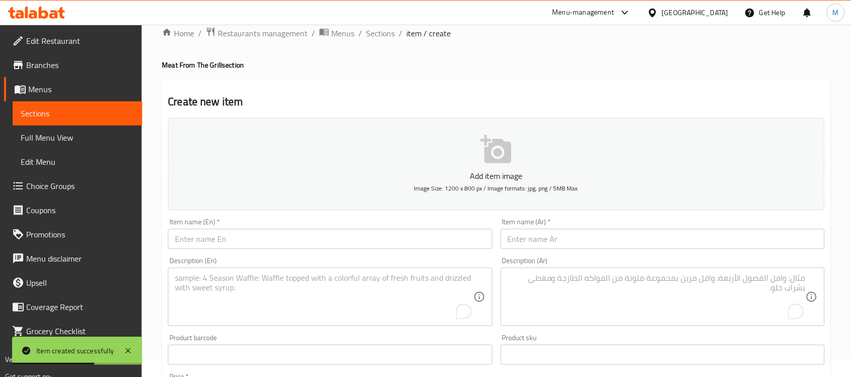
click at [193, 245] on input "text" at bounding box center [330, 239] width 324 height 20
click at [256, 298] on textarea "To enrich screen reader interactions, please activate Accessibility in Grammarl…" at bounding box center [324, 297] width 298 height 48
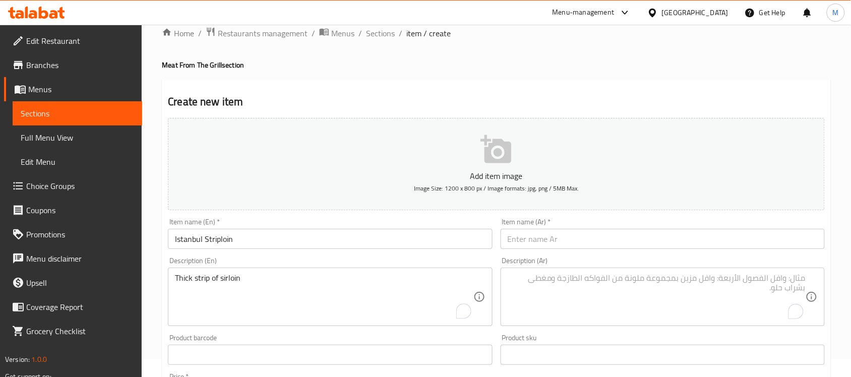
click at [309, 287] on textarea "Thick strip of sirloin" at bounding box center [324, 297] width 298 height 48
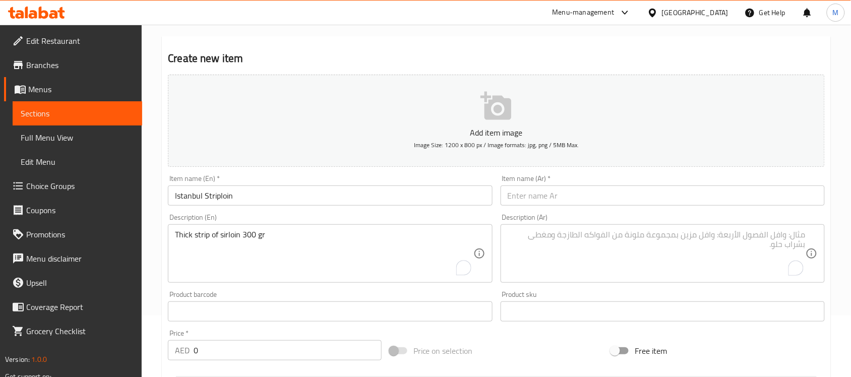
scroll to position [81, 0]
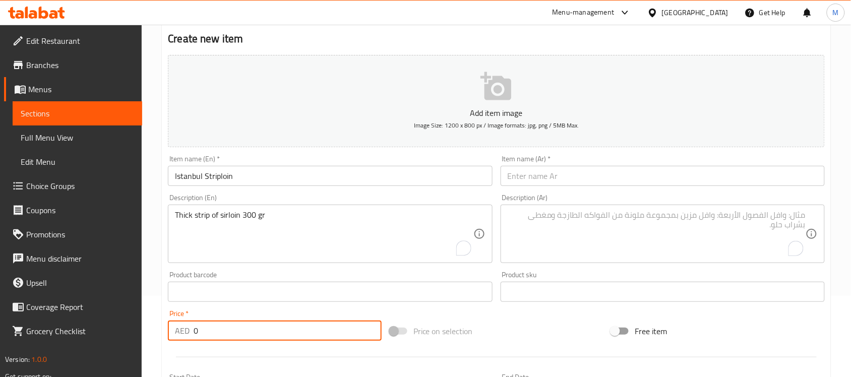
drag, startPoint x: 207, startPoint y: 329, endPoint x: 170, endPoint y: 327, distance: 37.4
click at [171, 327] on div "AED 0 Price *" at bounding box center [275, 331] width 214 height 20
click at [217, 174] on input "Istanbul Striploin" at bounding box center [330, 176] width 324 height 20
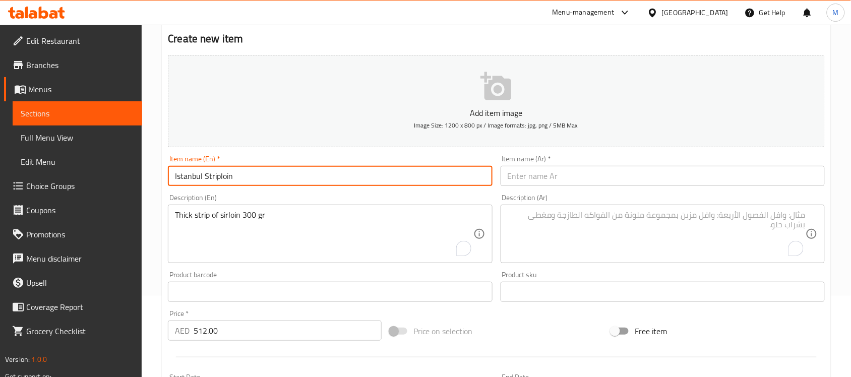
click at [217, 174] on input "Istanbul Striploin" at bounding box center [330, 176] width 324 height 20
click at [563, 174] on input "text" at bounding box center [663, 176] width 324 height 20
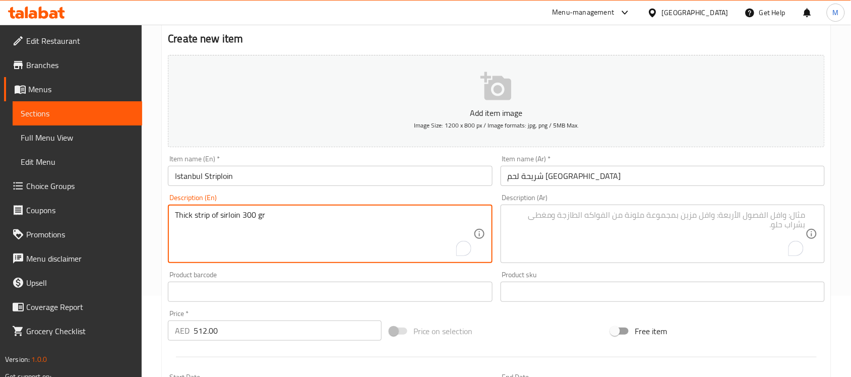
click at [201, 220] on textarea "Thick strip of sirloin 300 gr" at bounding box center [324, 234] width 298 height 48
click at [532, 219] on textarea "To enrich screen reader interactions, please activate Accessibility in Grammarl…" at bounding box center [657, 234] width 298 height 48
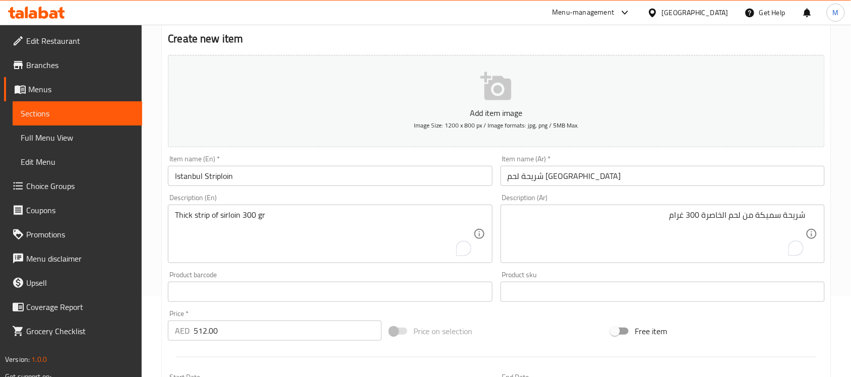
click at [435, 193] on div "Description (En) Thick strip of sirloin 300 gr Description (En)" at bounding box center [330, 228] width 332 height 77
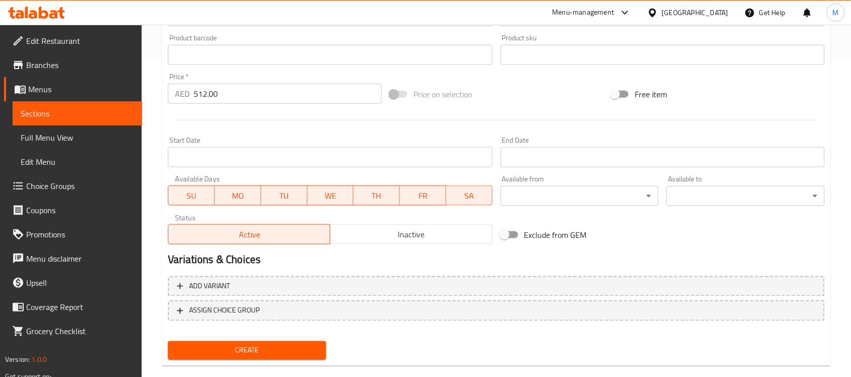
scroll to position [333, 0]
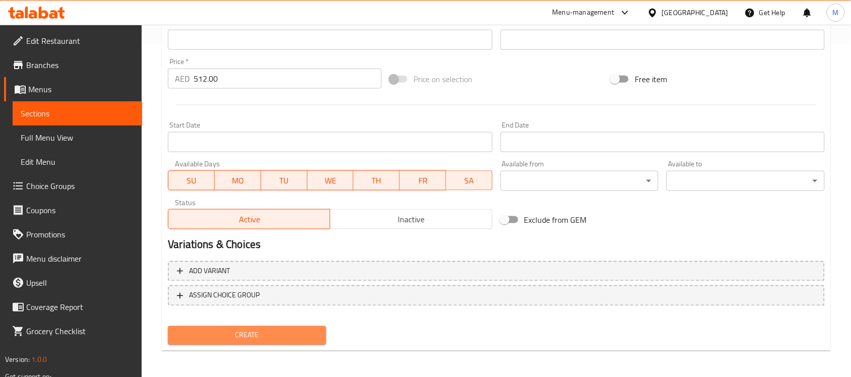
click at [248, 329] on span "Create" at bounding box center [247, 335] width 142 height 13
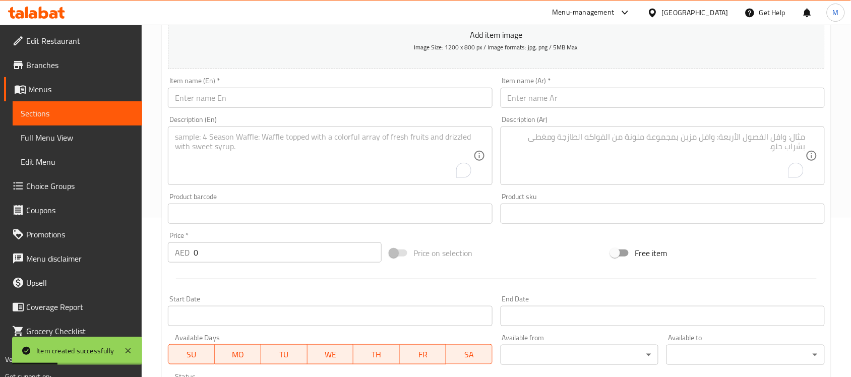
scroll to position [0, 0]
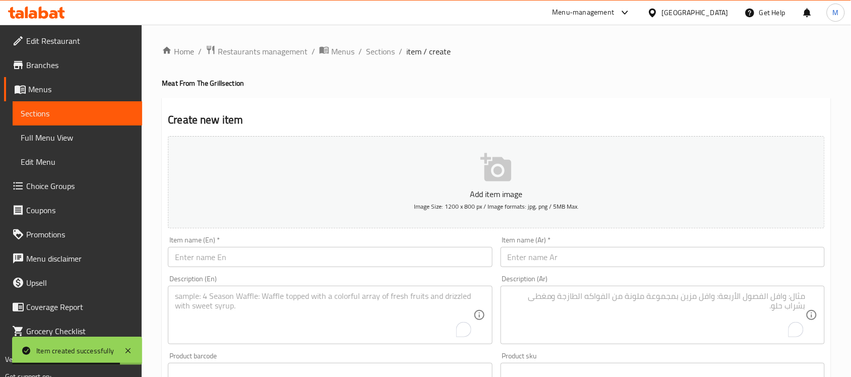
click at [180, 258] on input "text" at bounding box center [330, 257] width 324 height 20
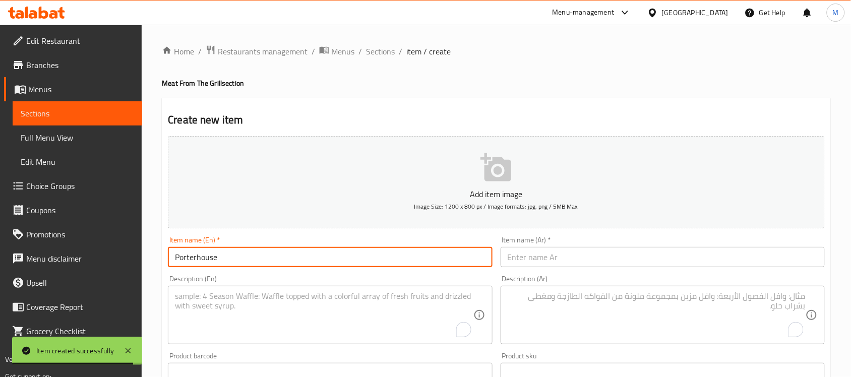
click at [388, 87] on h4 "Meat From The Grill section" at bounding box center [496, 83] width 669 height 10
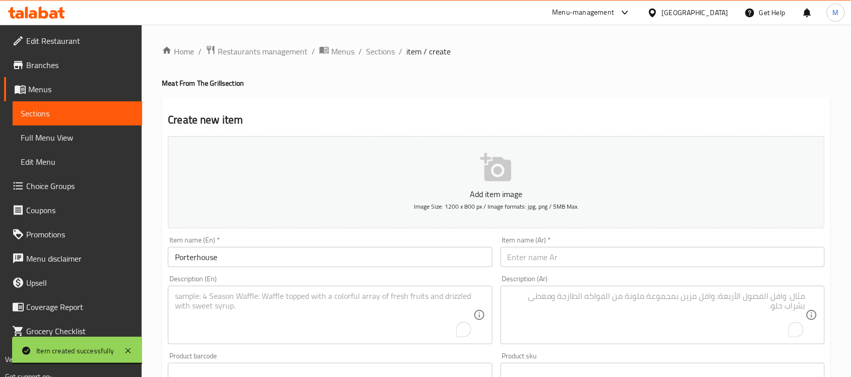
scroll to position [63, 0]
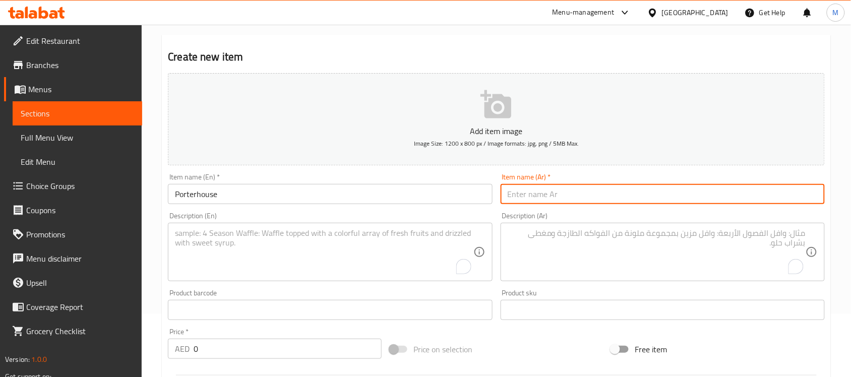
click at [541, 192] on input "text" at bounding box center [663, 194] width 324 height 20
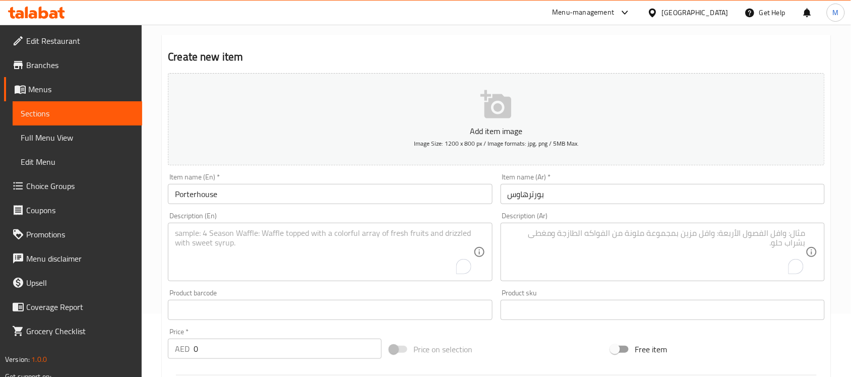
click at [263, 238] on textarea "To enrich screen reader interactions, please activate Accessibility in Grammarl…" at bounding box center [324, 252] width 298 height 48
click at [355, 237] on textarea "Sirloin and tenderloin in T bone" at bounding box center [324, 252] width 298 height 48
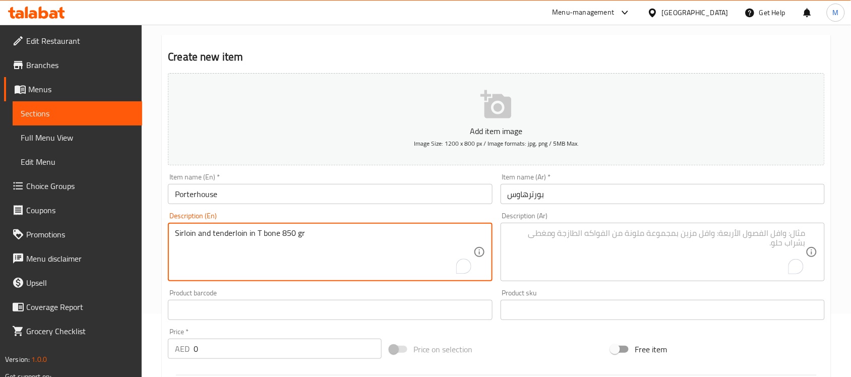
click at [245, 237] on textarea "Sirloin and tenderloin in T bone 850 gr" at bounding box center [324, 252] width 298 height 48
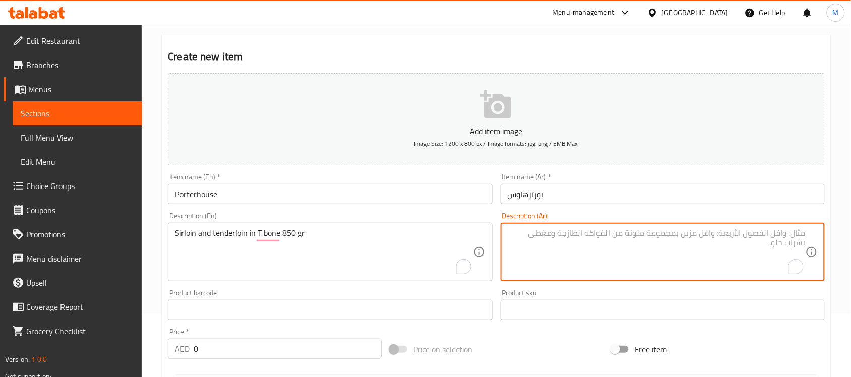
click at [591, 239] on textarea "To enrich screen reader interactions, please activate Accessibility in Grammarl…" at bounding box center [657, 252] width 298 height 48
click at [442, 208] on div "Description (En) Sirloin and tenderloin in T bone 850 gr Description (En)" at bounding box center [330, 246] width 332 height 77
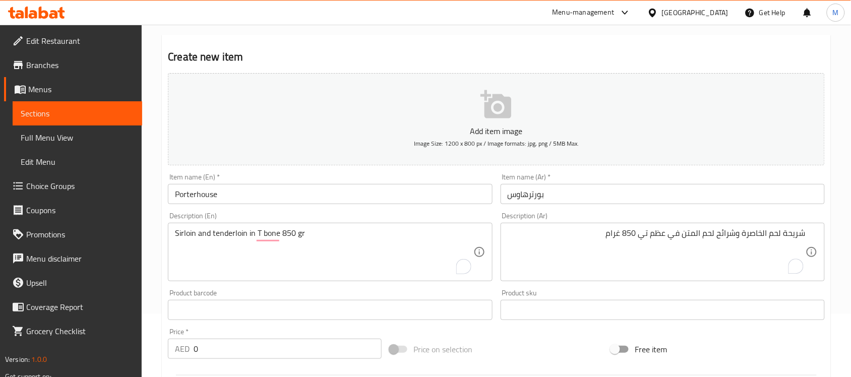
scroll to position [126, 0]
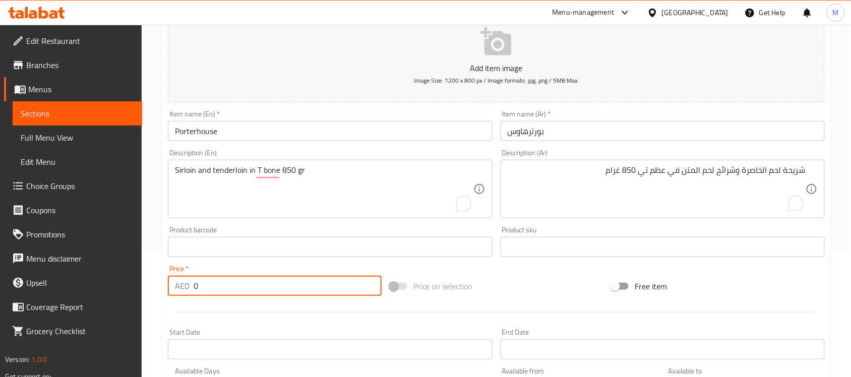
drag, startPoint x: 223, startPoint y: 287, endPoint x: 154, endPoint y: 293, distance: 68.8
click at [157, 293] on div "Home / Restaurants management / Menus / Sections / item / create Meat From The …" at bounding box center [496, 243] width 709 height 688
click at [254, 306] on div at bounding box center [496, 312] width 665 height 25
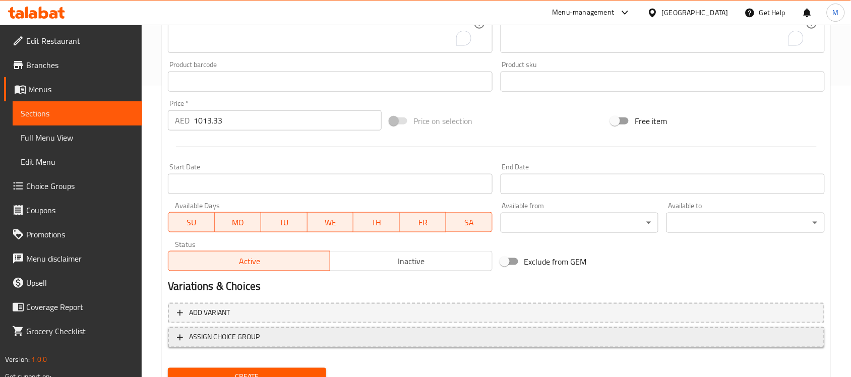
scroll to position [333, 0]
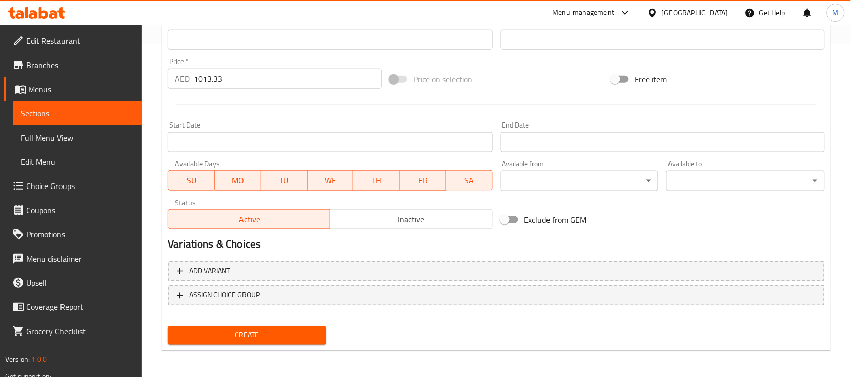
click at [275, 333] on span "Create" at bounding box center [247, 335] width 142 height 13
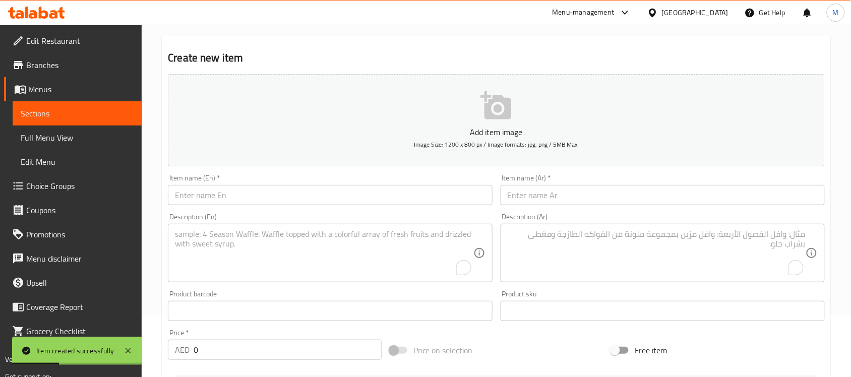
scroll to position [18, 0]
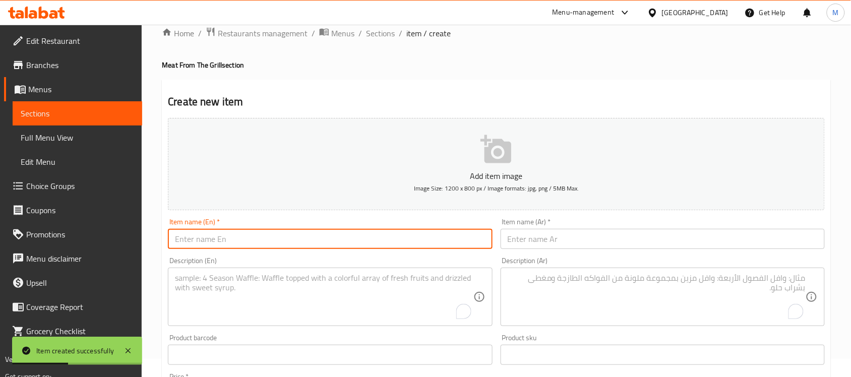
click at [238, 242] on input "text" at bounding box center [330, 239] width 324 height 20
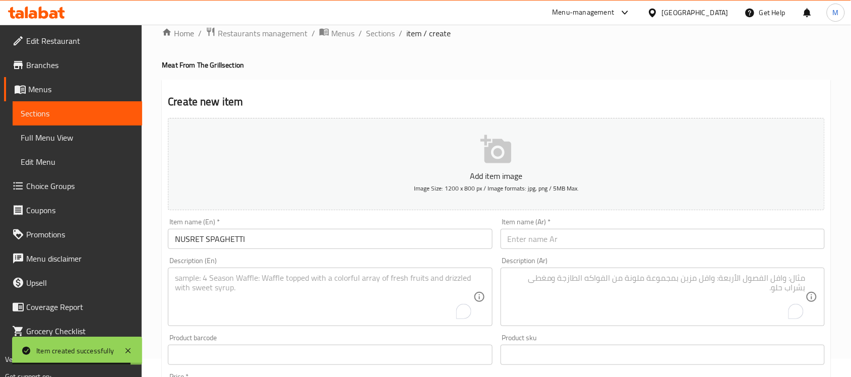
click at [253, 238] on input "NUSRET SPAGHETTI" at bounding box center [330, 239] width 324 height 20
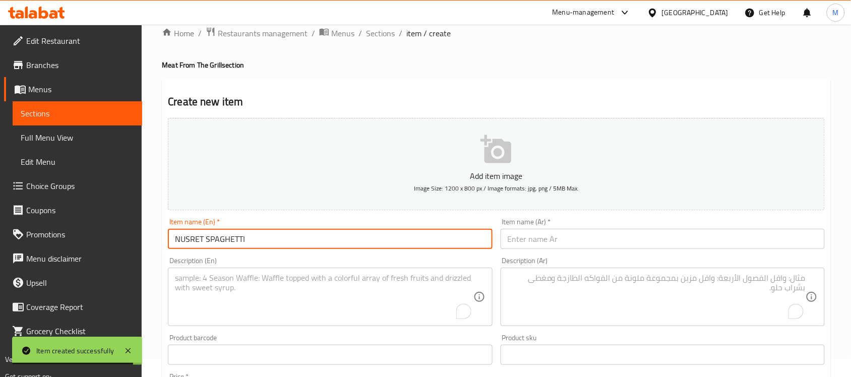
click at [253, 238] on input "NUSRET SPAGHETTI" at bounding box center [330, 239] width 324 height 20
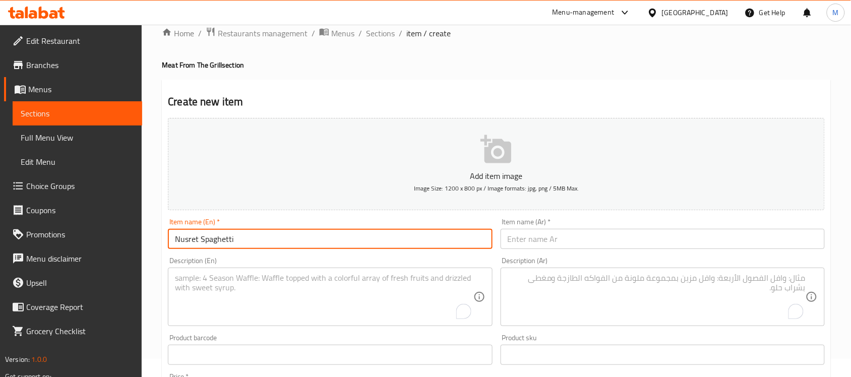
click at [587, 238] on input "text" at bounding box center [663, 239] width 324 height 20
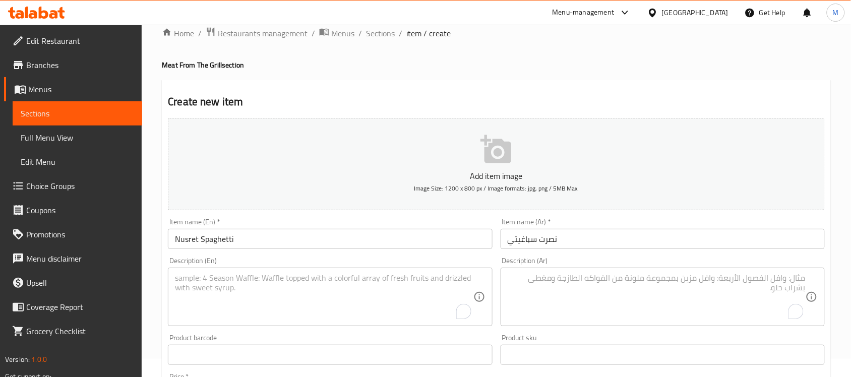
click at [273, 278] on textarea "To enrich screen reader interactions, please activate Accessibility in Grammarl…" at bounding box center [324, 297] width 298 height 48
click at [326, 276] on textarea "Thinly sliced steak strips with sea salt" at bounding box center [324, 297] width 298 height 48
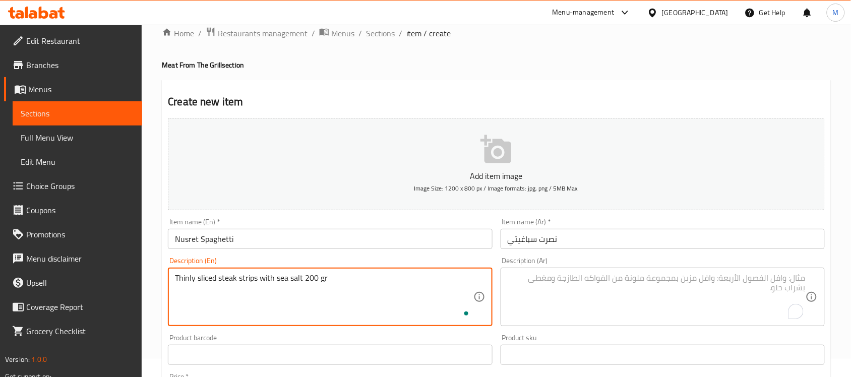
click at [312, 278] on textarea "Thinly sliced steak strips with sea salt 200 gr" at bounding box center [324, 297] width 298 height 48
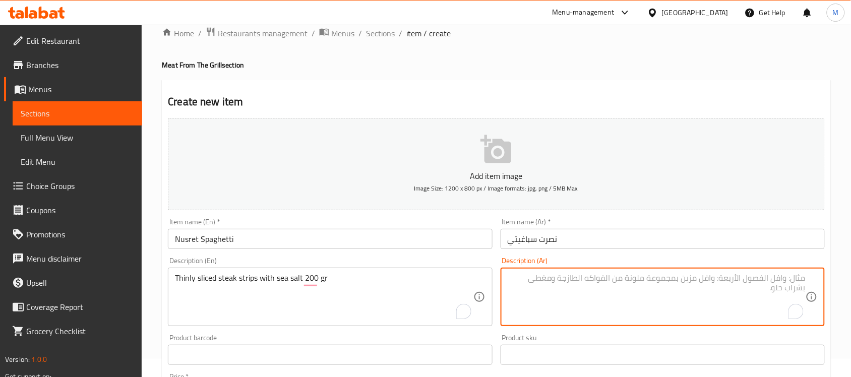
click at [580, 273] on textarea "To enrich screen reader interactions, please activate Accessibility in Grammarl…" at bounding box center [657, 297] width 298 height 48
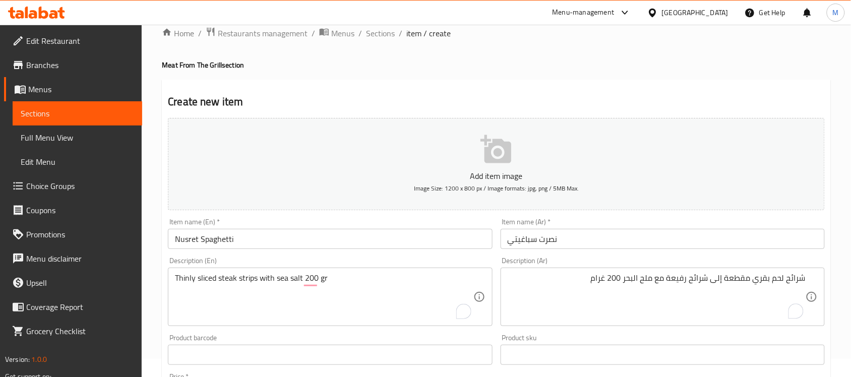
click at [616, 80] on div "Create new item Add item image Image Size: 1200 x 800 px / Image formats: jpg, …" at bounding box center [496, 373] width 669 height 587
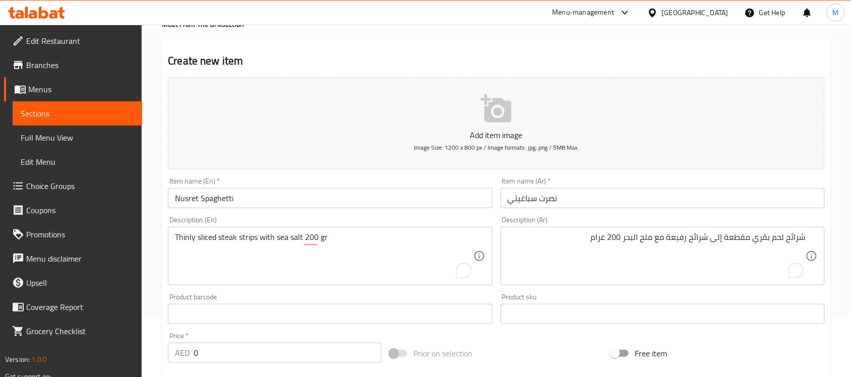
scroll to position [81, 0]
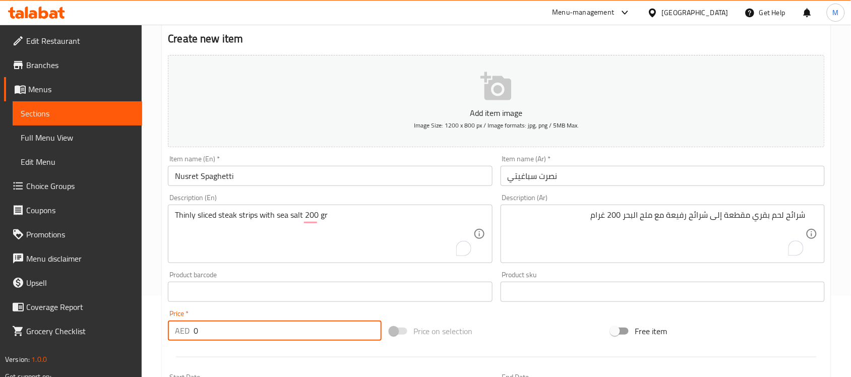
drag, startPoint x: 198, startPoint y: 329, endPoint x: 166, endPoint y: 326, distance: 32.0
click at [168, 326] on div "AED 0 Price *" at bounding box center [275, 331] width 214 height 20
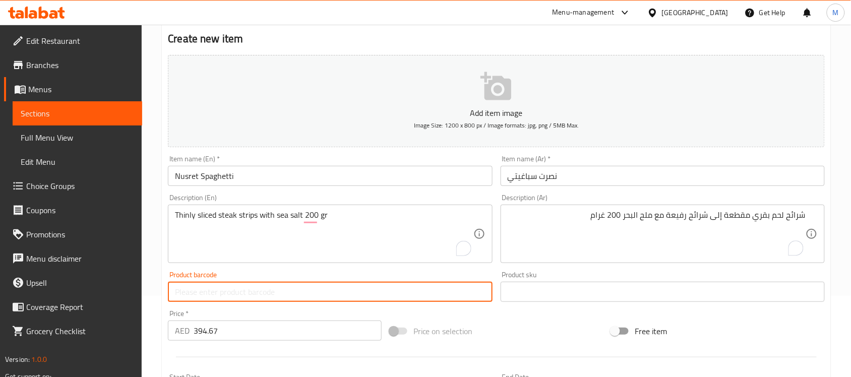
click at [215, 301] on input "text" at bounding box center [330, 292] width 324 height 20
click at [216, 305] on div "Product barcode Product barcode" at bounding box center [330, 286] width 332 height 39
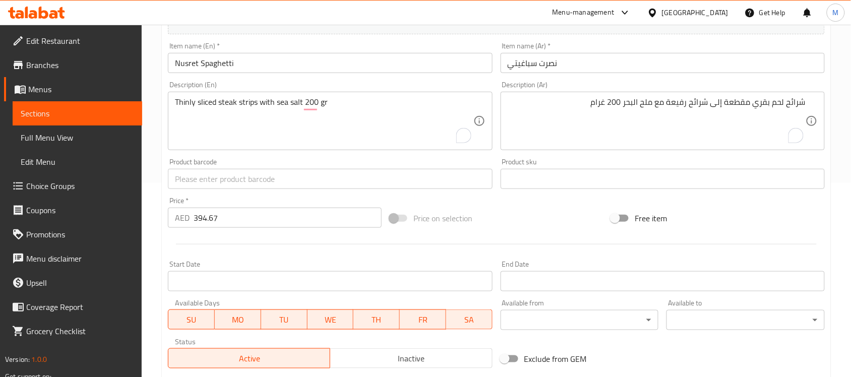
scroll to position [333, 0]
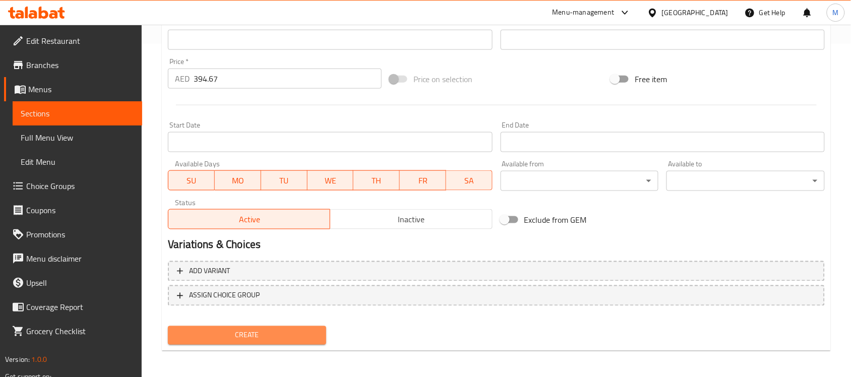
click at [232, 336] on span "Create" at bounding box center [247, 335] width 142 height 13
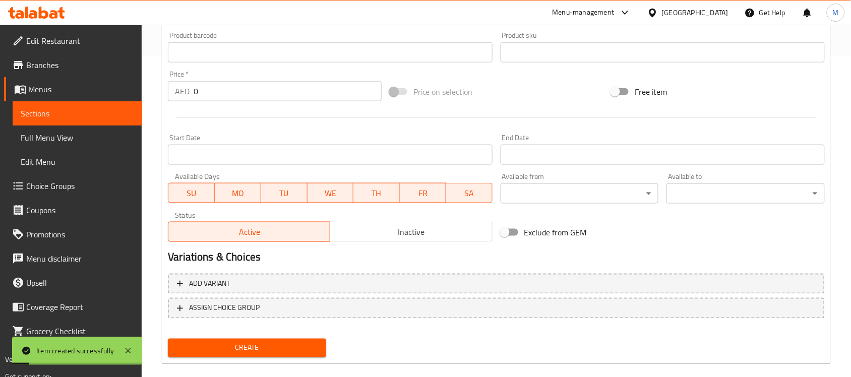
scroll to position [0, 0]
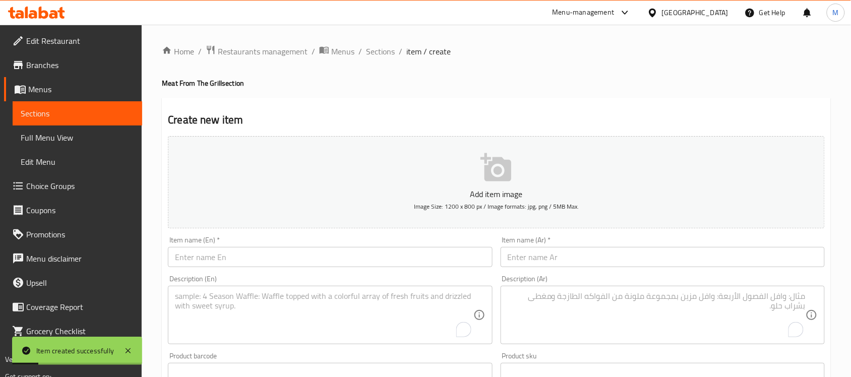
click at [237, 251] on input "text" at bounding box center [330, 257] width 324 height 20
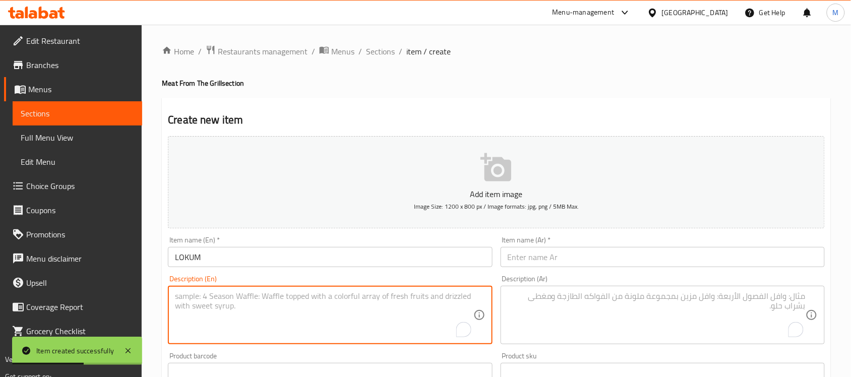
click at [364, 306] on textarea "To enrich screen reader interactions, please activate Accessibility in Grammarl…" at bounding box center [324, 315] width 298 height 48
click at [189, 255] on input "LOKUM" at bounding box center [330, 257] width 324 height 20
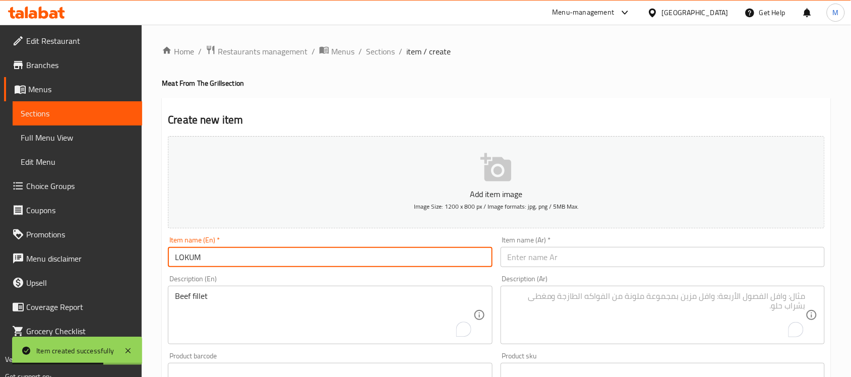
click at [189, 255] on input "LOKUM" at bounding box center [330, 257] width 324 height 20
click at [575, 268] on div "Item name (Ar)   * Item name (Ar) *" at bounding box center [663, 251] width 332 height 39
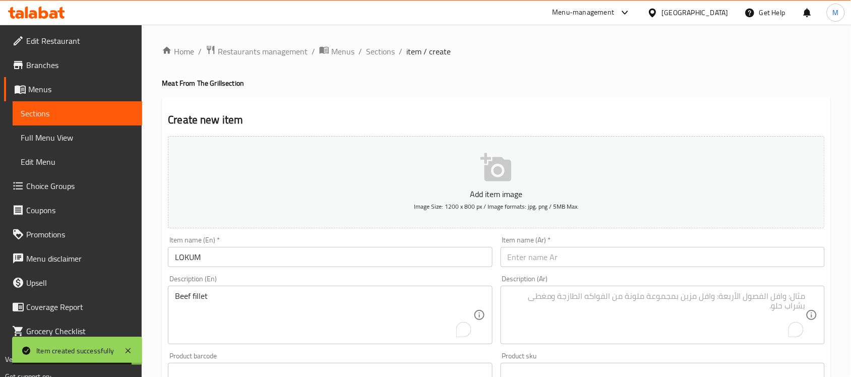
click at [571, 256] on input "text" at bounding box center [663, 257] width 324 height 20
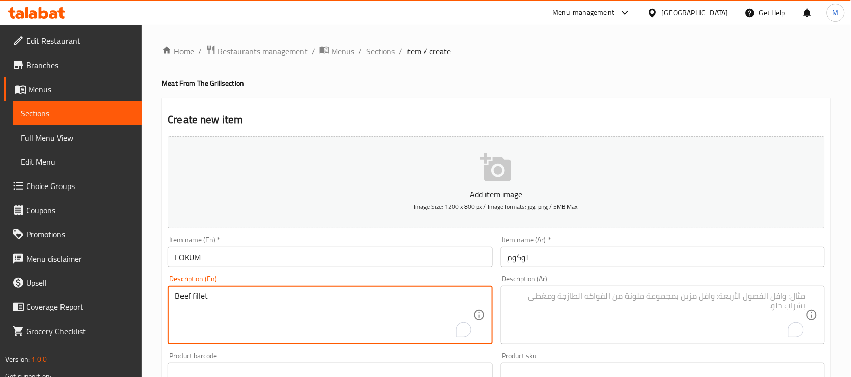
click at [182, 296] on textarea "Beef fillet" at bounding box center [324, 315] width 298 height 48
click at [590, 313] on textarea "To enrich screen reader interactions, please activate Accessibility in Grammarl…" at bounding box center [657, 315] width 298 height 48
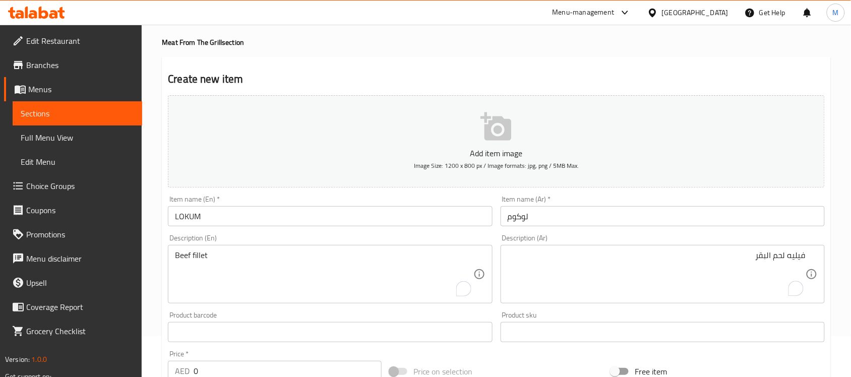
scroll to position [63, 0]
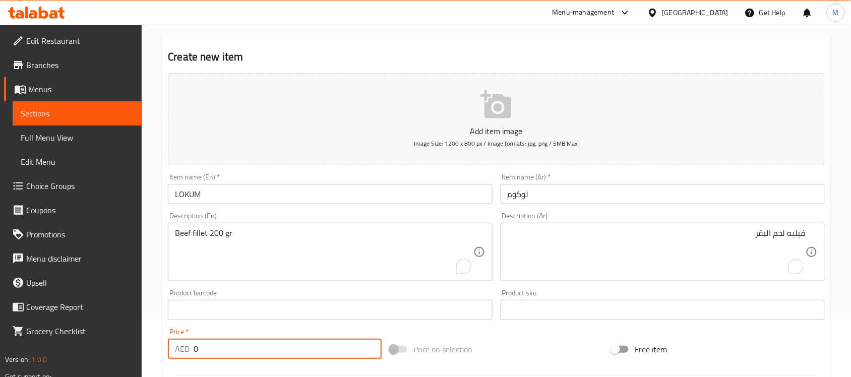
drag, startPoint x: 193, startPoint y: 349, endPoint x: 144, endPoint y: 348, distance: 49.4
click at [145, 348] on div "Home / Restaurants management / Menus / Sections / item / create Meat From The …" at bounding box center [496, 306] width 709 height 688
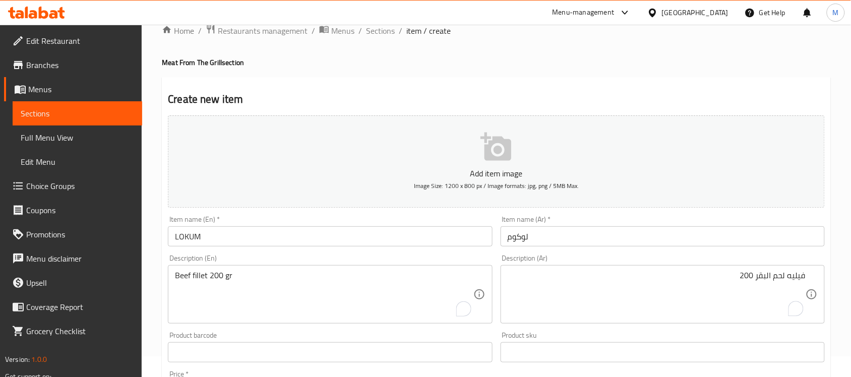
click at [606, 233] on div "Add item image Image Size: 1200 x 800 px / Image formats: jpg, png / 5MB Max. I…" at bounding box center [496, 328] width 665 height 435
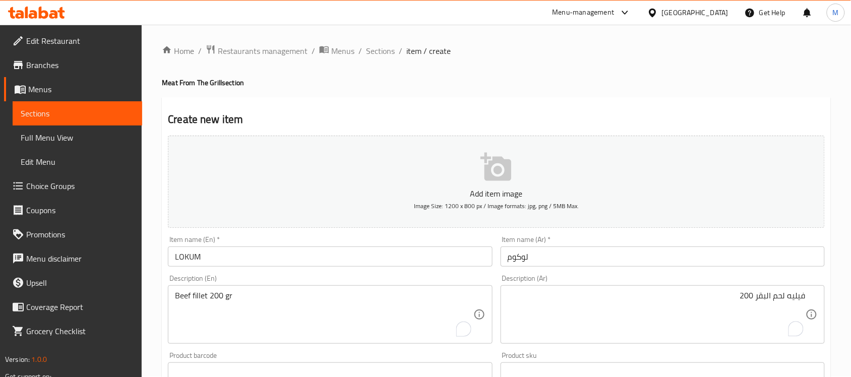
scroll to position [0, 0]
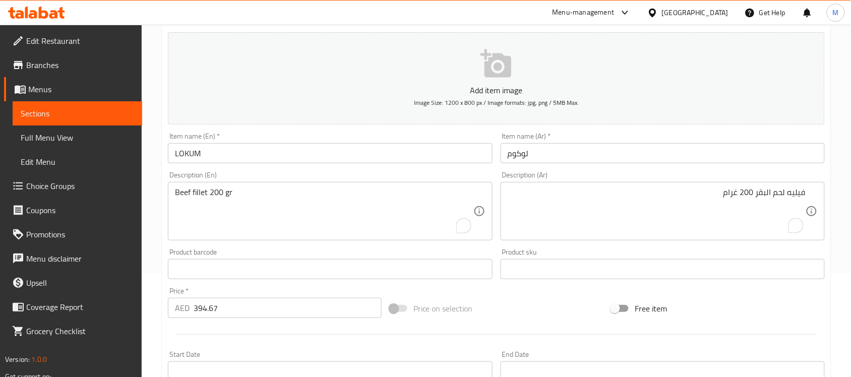
scroll to position [189, 0]
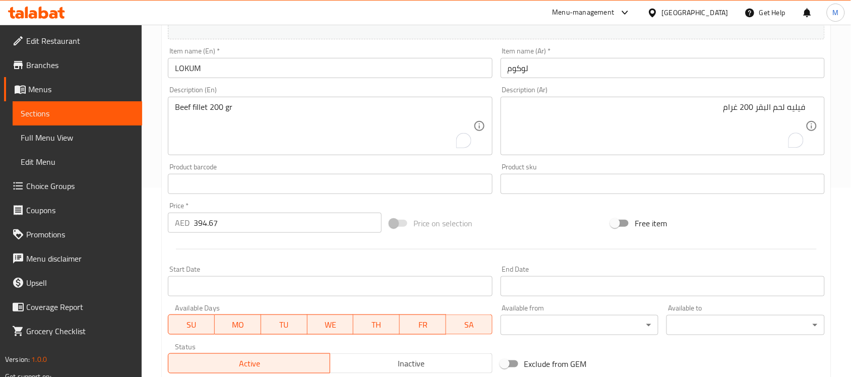
click at [406, 202] on div "Add item image Image Size: 1200 x 800 px / Image formats: jpg, png / 5MB Max. I…" at bounding box center [496, 160] width 665 height 435
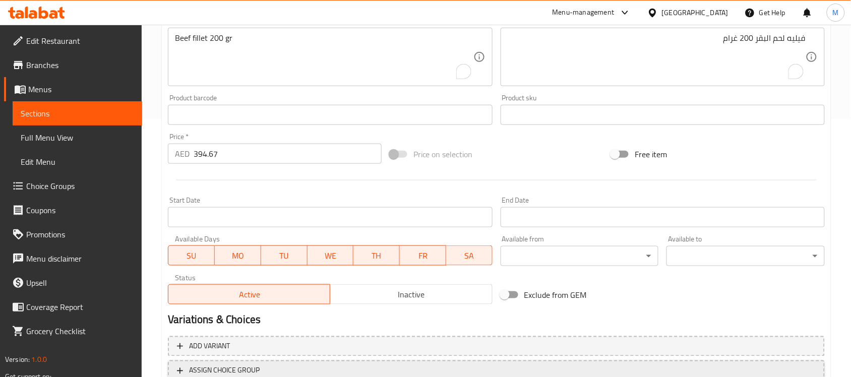
scroll to position [333, 0]
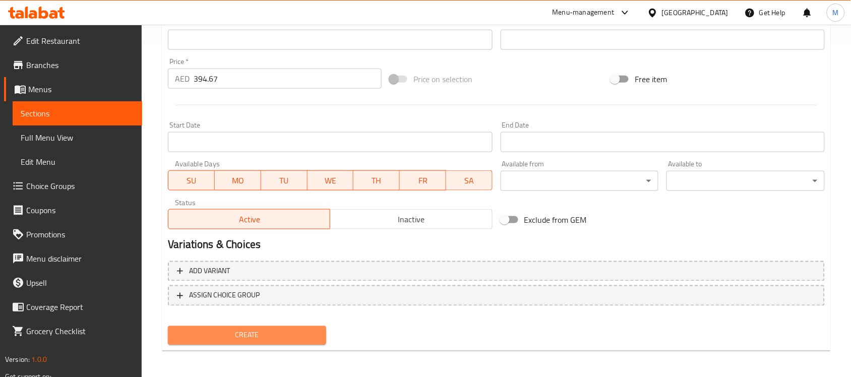
drag, startPoint x: 286, startPoint y: 326, endPoint x: 290, endPoint y: 330, distance: 5.7
click at [286, 327] on button "Create" at bounding box center [247, 335] width 158 height 19
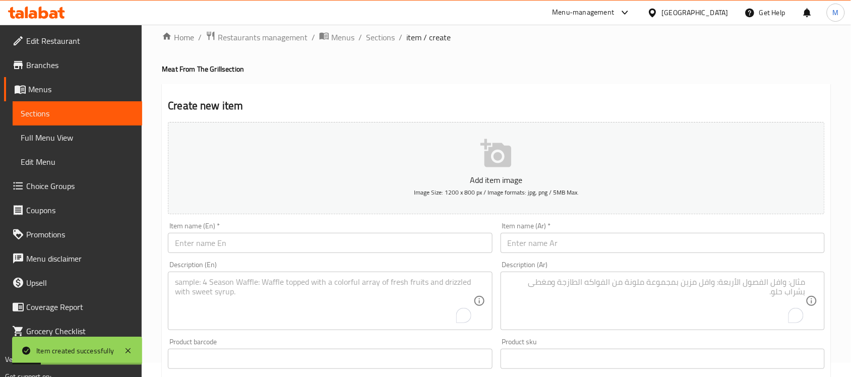
scroll to position [0, 0]
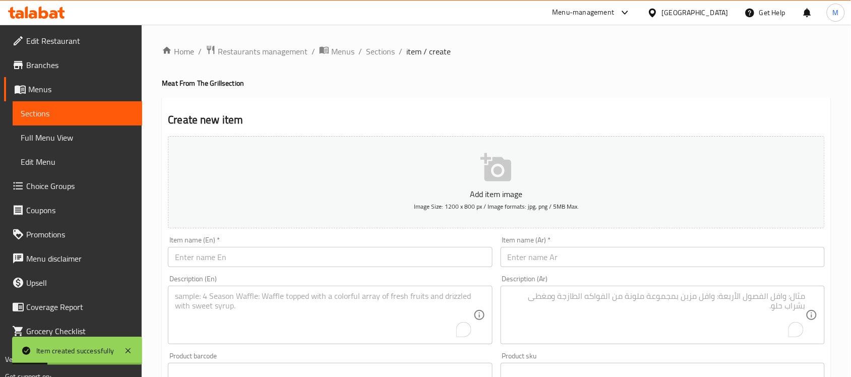
click at [218, 263] on input "text" at bounding box center [330, 257] width 324 height 20
click at [238, 249] on input "SASLIK" at bounding box center [330, 257] width 324 height 20
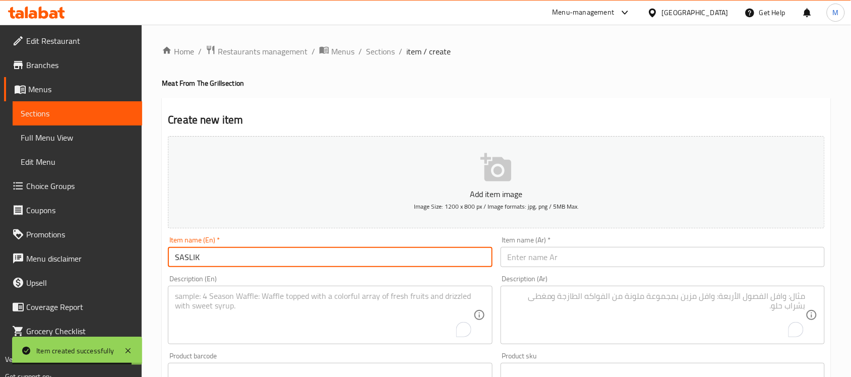
click at [236, 255] on input "SASLIK" at bounding box center [330, 257] width 324 height 20
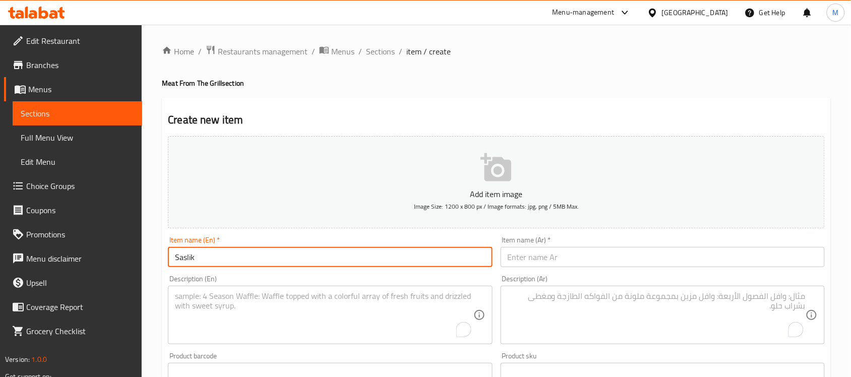
click at [533, 259] on input "text" at bounding box center [663, 257] width 324 height 20
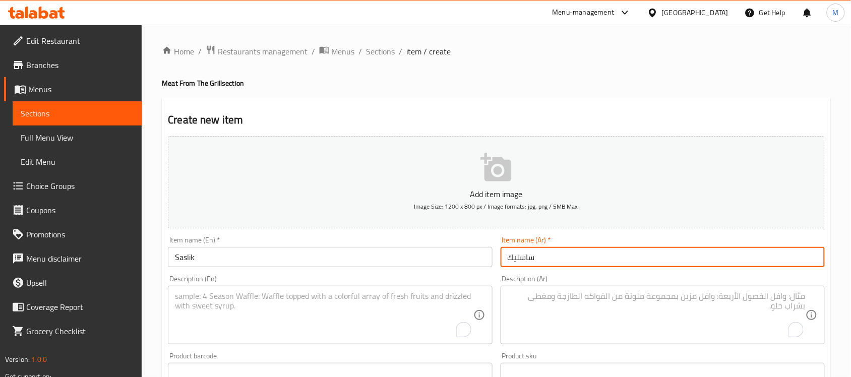
click at [500, 89] on div "Home / Restaurants management / Menus / Sections / item / create Meat From The …" at bounding box center [496, 368] width 669 height 647
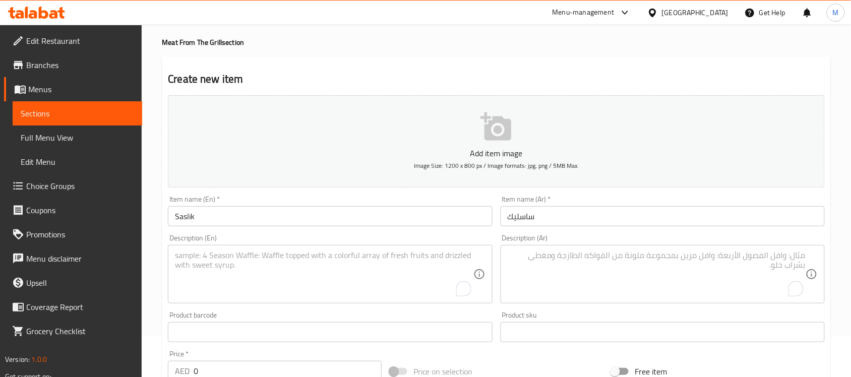
scroll to position [63, 0]
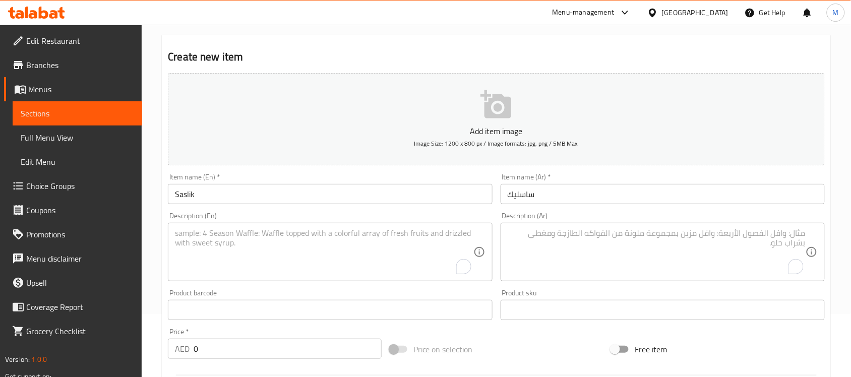
click at [239, 245] on textarea "To enrich screen reader interactions, please activate Accessibility in Grammarl…" at bounding box center [324, 252] width 298 height 48
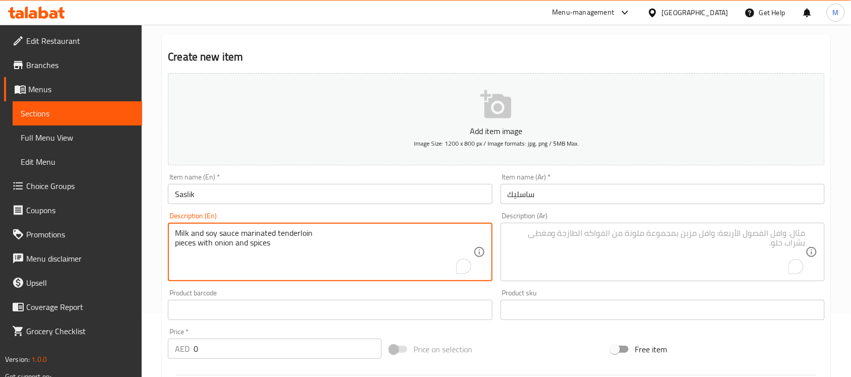
click at [176, 246] on textarea "Milk and soy sauce marinated tenderloin pieces with onion and spices" at bounding box center [324, 252] width 298 height 48
click at [237, 232] on textarea "Milk and soy sauce marinated tenderloin pieces with onion and spices" at bounding box center [324, 252] width 298 height 48
click at [568, 235] on textarea "To enrich screen reader interactions, please activate Accessibility in Grammarl…" at bounding box center [657, 252] width 298 height 48
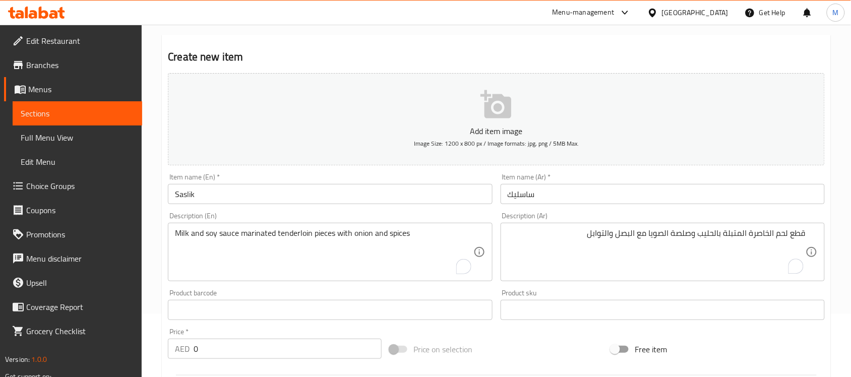
click at [455, 225] on div "Milk and soy sauce marinated tenderloin pieces with onion and spices Descriptio…" at bounding box center [330, 252] width 324 height 58
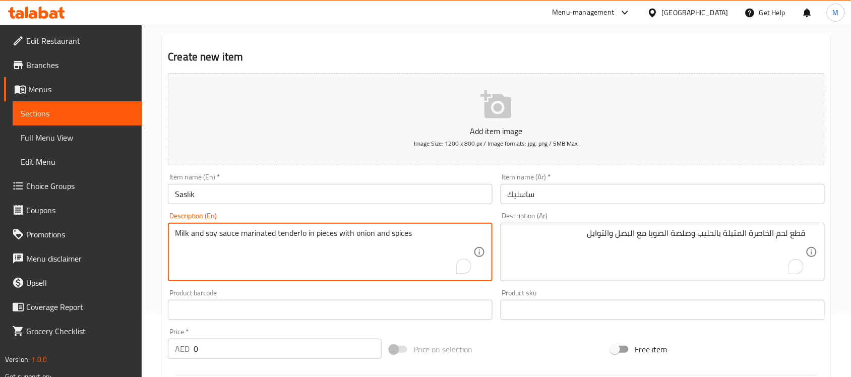
click at [432, 234] on textarea "Milk and soy sauce marinated tenderlo in pieces with onion and spices" at bounding box center [324, 252] width 298 height 48
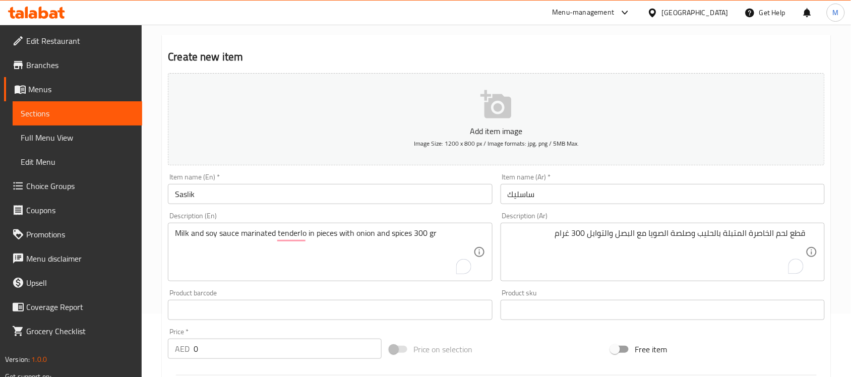
click at [576, 212] on div "Description (Ar) قطع لحم الخاصرة المتبلة بالحليب وصلصة الصويا مع البصل والتوابل…" at bounding box center [663, 246] width 332 height 77
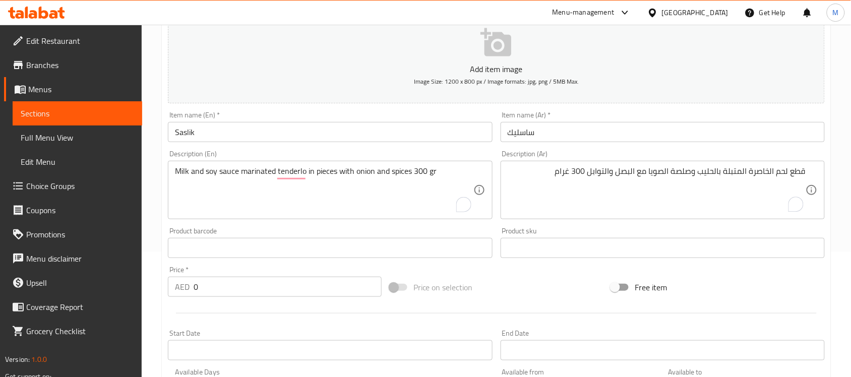
scroll to position [126, 0]
drag, startPoint x: 212, startPoint y: 285, endPoint x: 185, endPoint y: 288, distance: 26.9
click at [187, 288] on div "AED 0 Price *" at bounding box center [275, 286] width 214 height 20
click at [207, 305] on div at bounding box center [496, 312] width 665 height 25
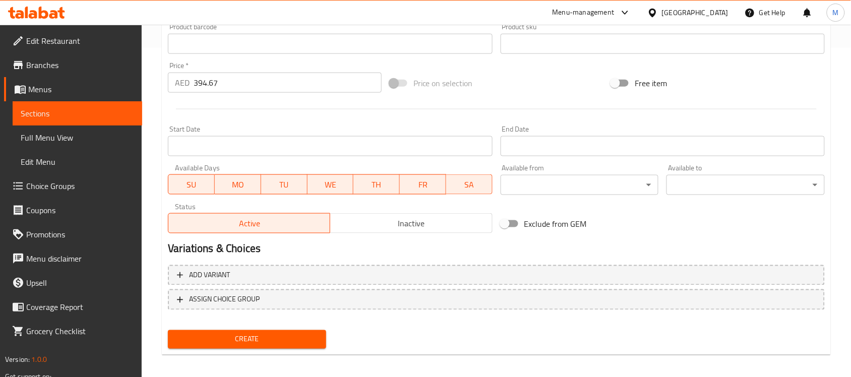
scroll to position [333, 0]
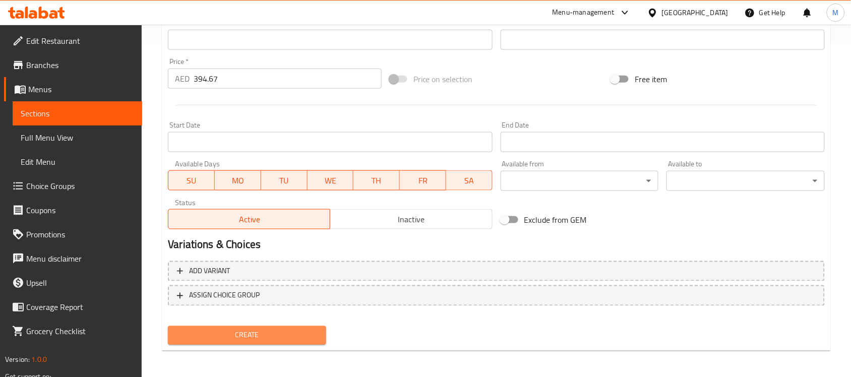
click at [243, 341] on button "Create" at bounding box center [247, 335] width 158 height 19
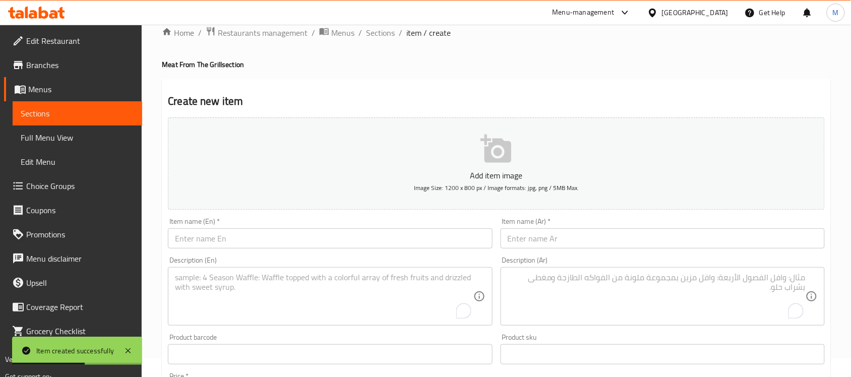
scroll to position [18, 0]
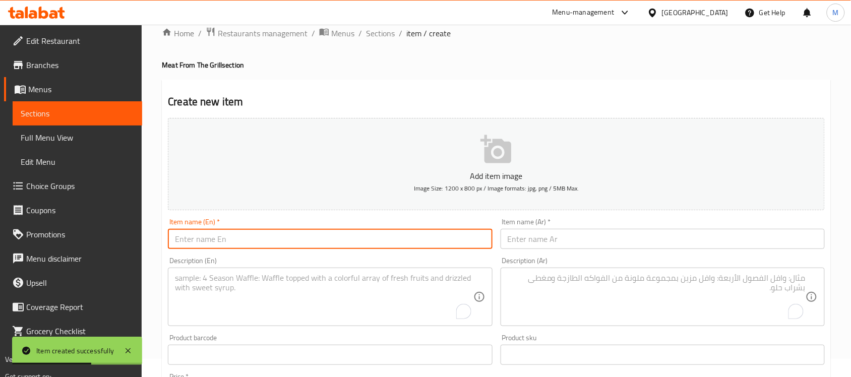
click at [230, 243] on input "text" at bounding box center [330, 239] width 324 height 20
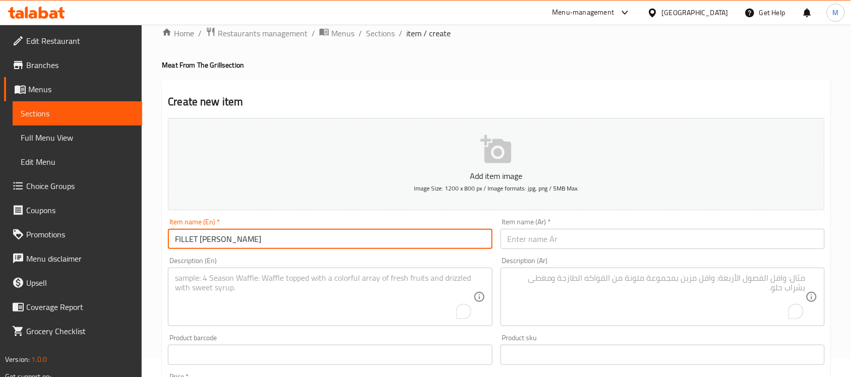
click at [243, 246] on input "FILLET MIGNON" at bounding box center [330, 239] width 324 height 20
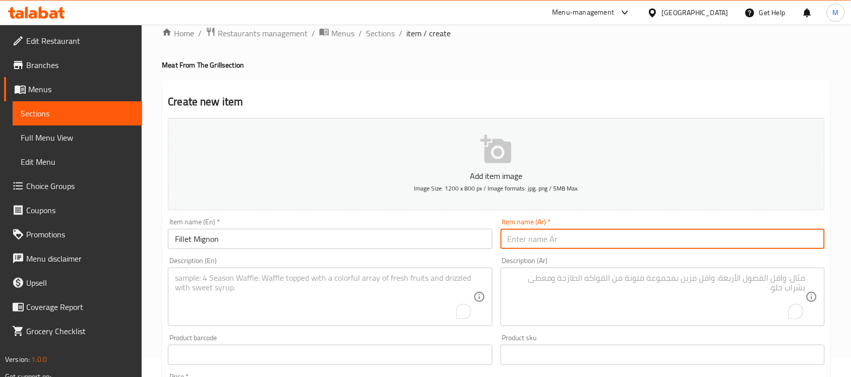
click at [543, 245] on input "text" at bounding box center [663, 239] width 324 height 20
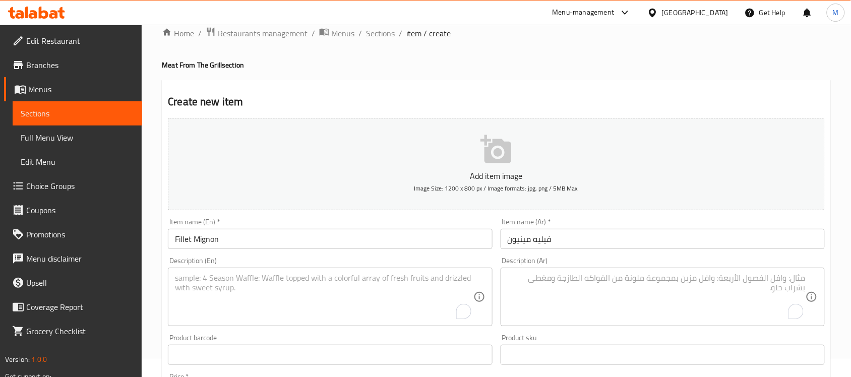
click at [454, 260] on div "Description (En) Description (En)" at bounding box center [330, 291] width 324 height 69
click at [261, 246] on input "Fillet Mignon" at bounding box center [330, 239] width 324 height 20
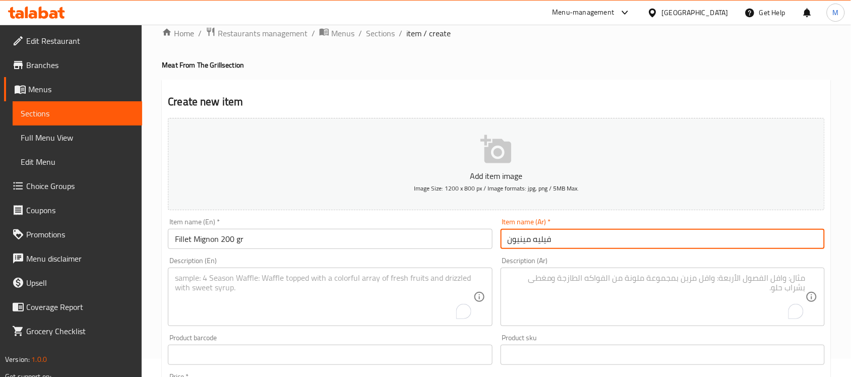
click at [674, 235] on input "فيليه مينيون" at bounding box center [663, 239] width 324 height 20
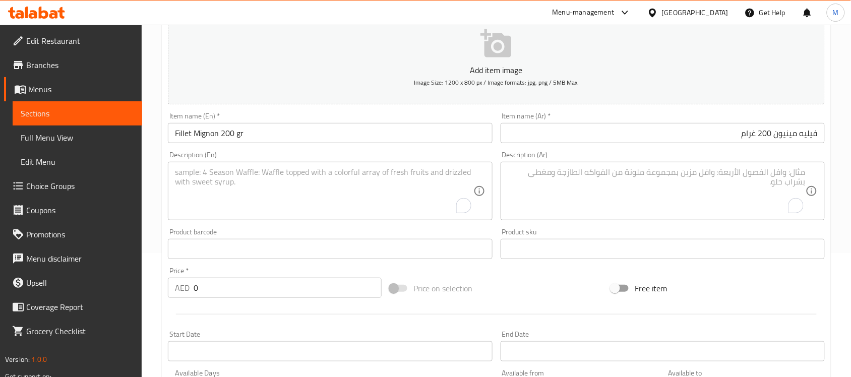
scroll to position [144, 0]
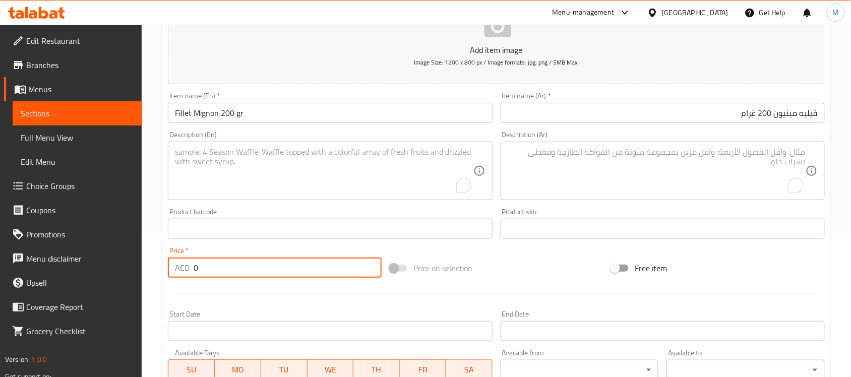
drag, startPoint x: 252, startPoint y: 265, endPoint x: 127, endPoint y: 273, distance: 125.8
click at [127, 273] on div "Edit Restaurant Branches Menus Sections Full Menu View Edit Menu Choice Groups …" at bounding box center [425, 225] width 851 height 688
click at [269, 295] on div at bounding box center [496, 294] width 665 height 25
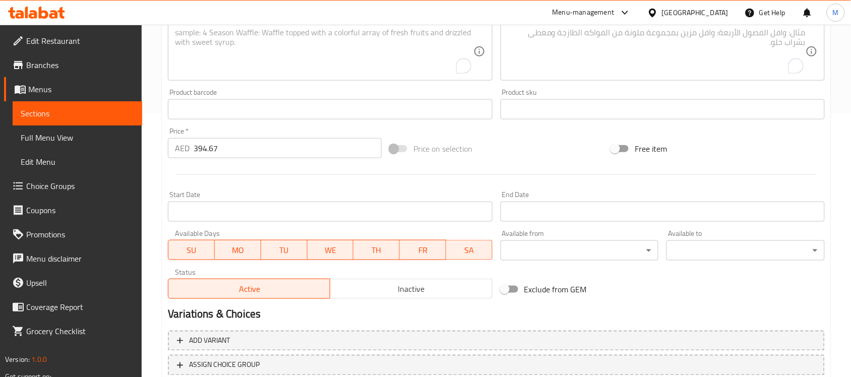
scroll to position [333, 0]
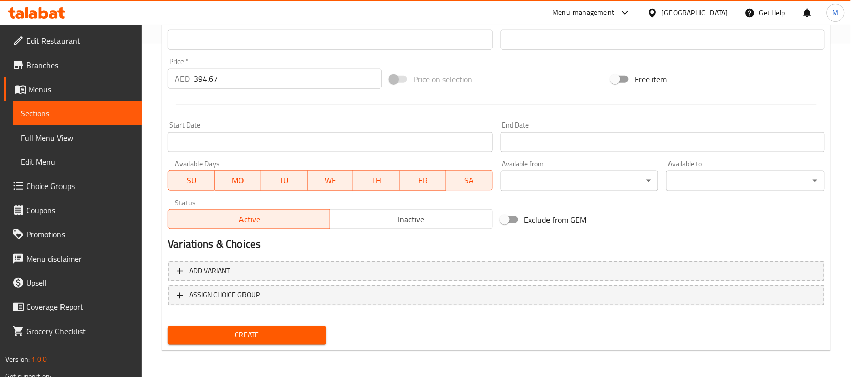
click at [280, 333] on span "Create" at bounding box center [247, 335] width 142 height 13
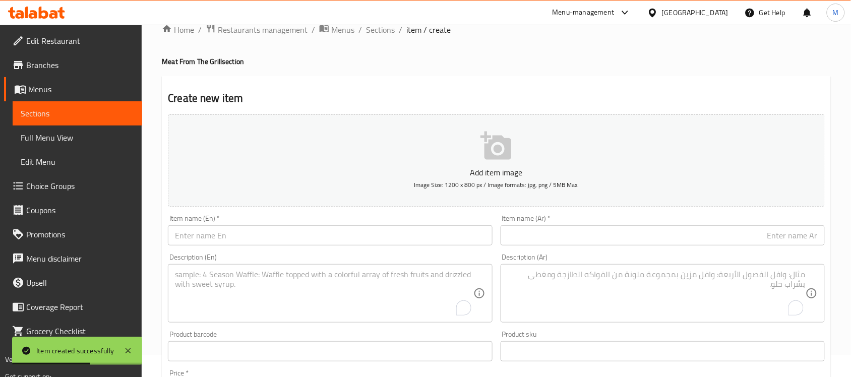
scroll to position [18, 0]
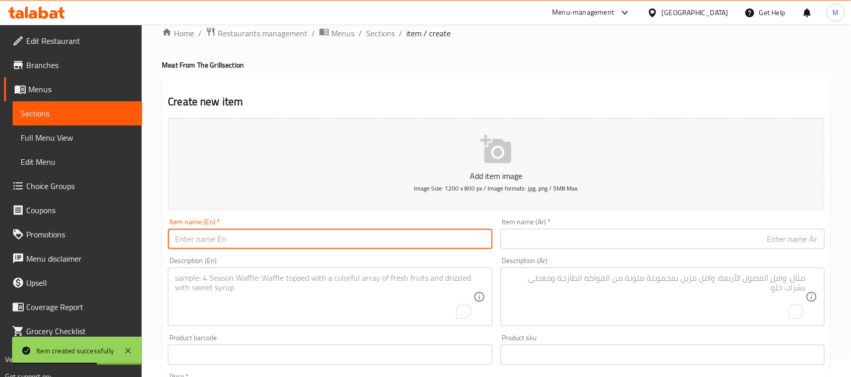
click at [278, 237] on input "text" at bounding box center [330, 239] width 324 height 20
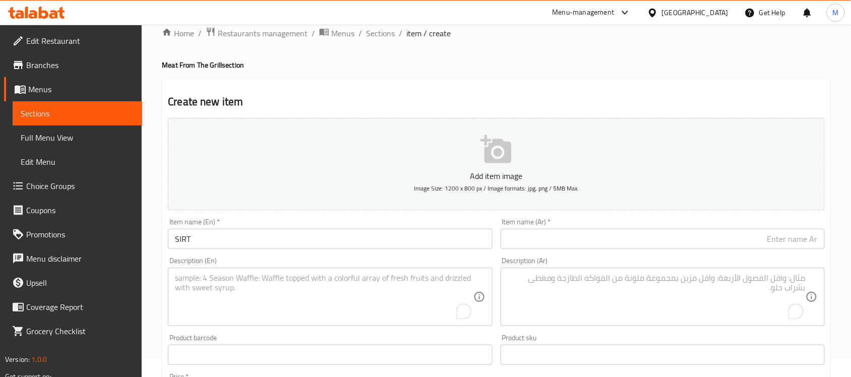
click at [238, 283] on textarea "To enrich screen reader interactions, please activate Accessibility in Grammarl…" at bounding box center [324, 297] width 298 height 48
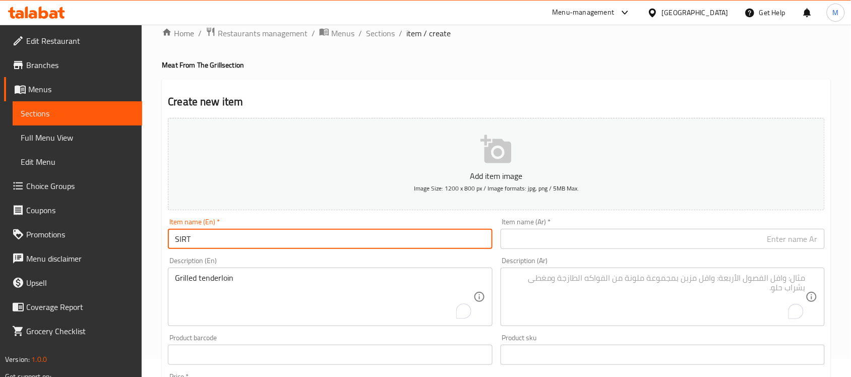
drag, startPoint x: 202, startPoint y: 236, endPoint x: 165, endPoint y: 248, distance: 38.7
click at [166, 248] on div "Item name (En)   * SIRT Item name (En) *" at bounding box center [330, 233] width 332 height 39
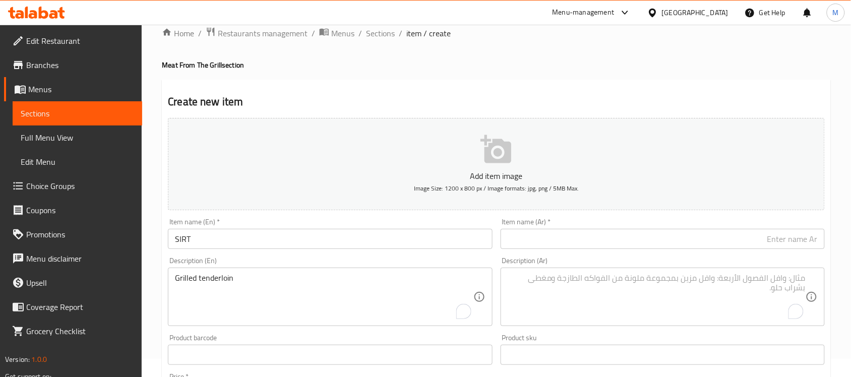
click at [183, 245] on input "SIRT" at bounding box center [330, 239] width 324 height 20
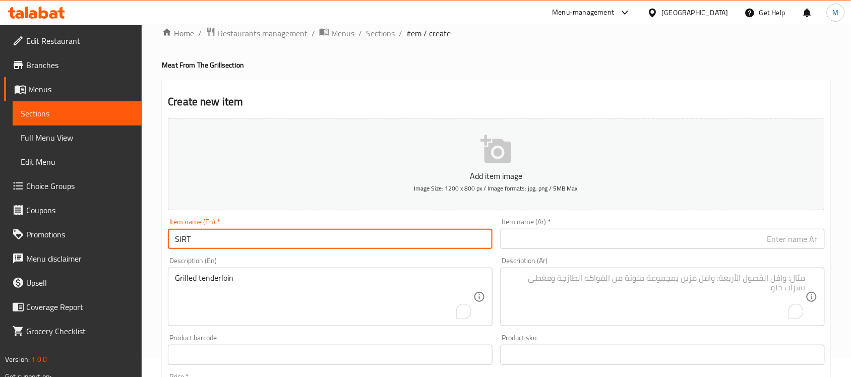
click at [183, 245] on input "SIRT" at bounding box center [330, 239] width 324 height 20
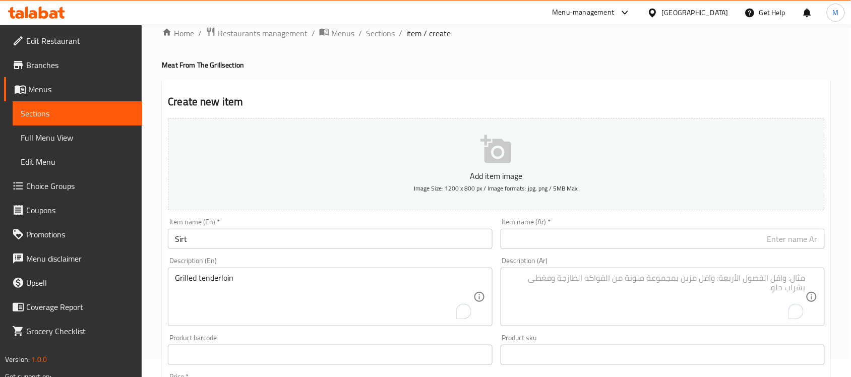
click at [240, 242] on input "Sirt" at bounding box center [330, 239] width 324 height 20
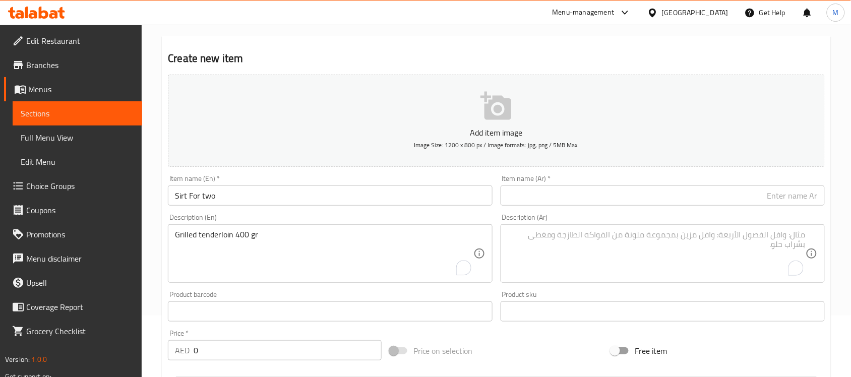
scroll to position [81, 0]
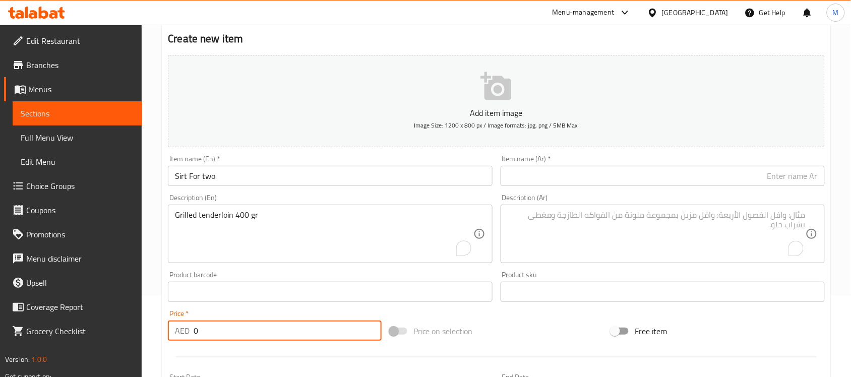
drag, startPoint x: 229, startPoint y: 326, endPoint x: 180, endPoint y: 325, distance: 48.9
click at [184, 325] on div "AED 0 Price *" at bounding box center [275, 331] width 214 height 20
click at [207, 170] on input "Sirt For two" at bounding box center [330, 176] width 324 height 20
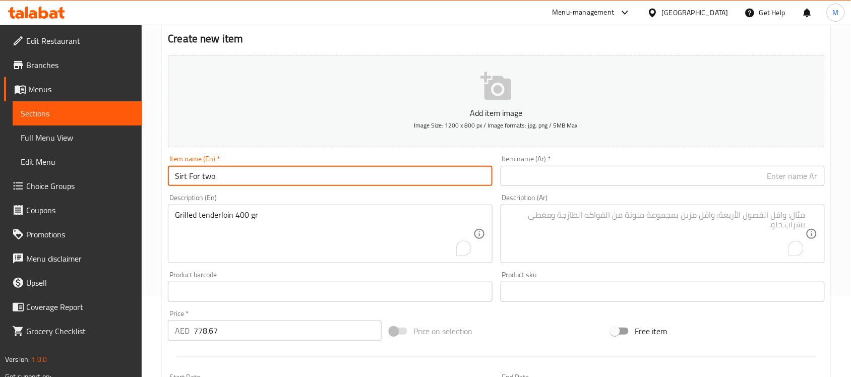
click at [207, 170] on input "Sirt For two" at bounding box center [330, 176] width 324 height 20
click at [573, 174] on input "text" at bounding box center [663, 176] width 324 height 20
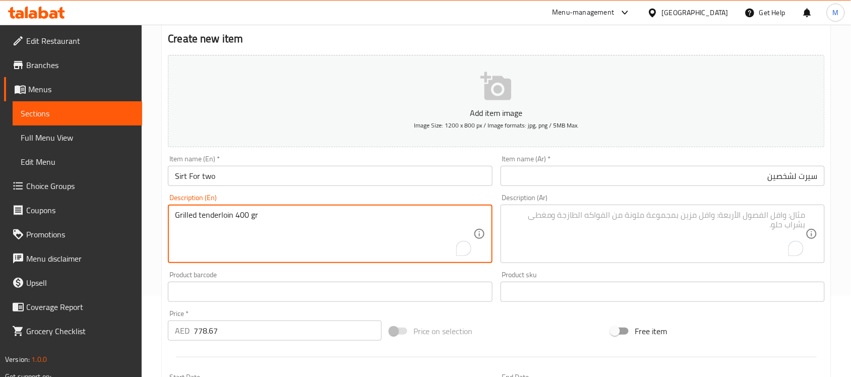
click at [240, 224] on textarea "Grilled tenderloin 400 gr" at bounding box center [324, 234] width 298 height 48
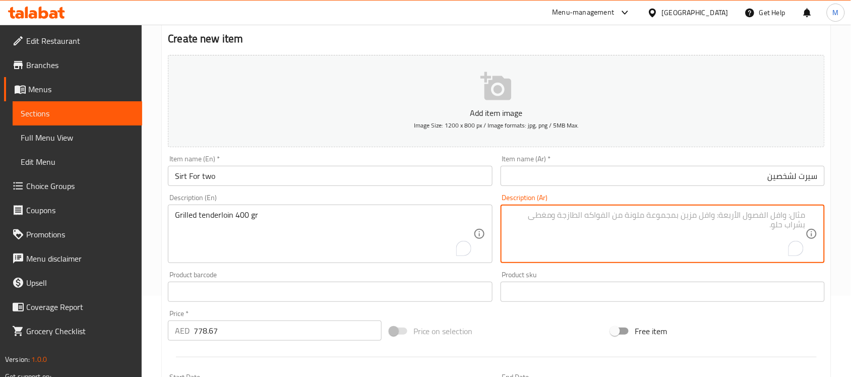
click at [669, 219] on textarea "To enrich screen reader interactions, please activate Accessibility in Grammarl…" at bounding box center [657, 234] width 298 height 48
click at [717, 195] on div "Description (Ar) شريحة لحم مشوية 400 غرام Description (Ar)" at bounding box center [663, 228] width 324 height 69
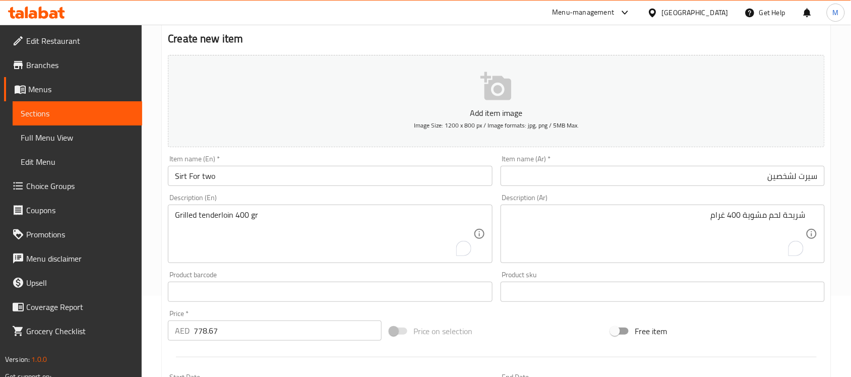
click at [279, 200] on div "Description (En) Grilled tenderloin 400 gr Description (En)" at bounding box center [330, 228] width 324 height 69
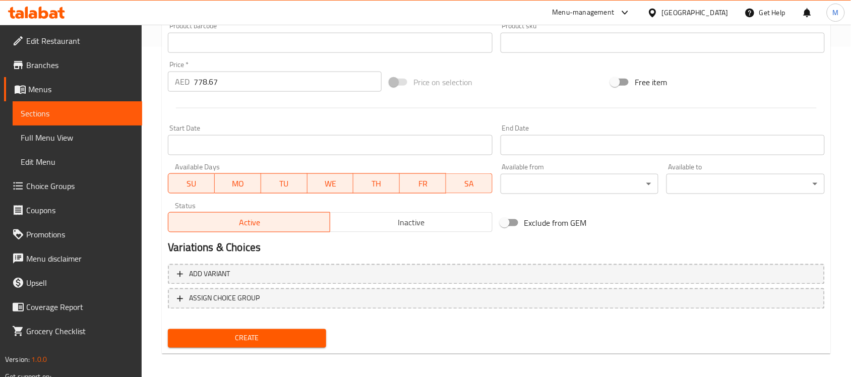
scroll to position [333, 0]
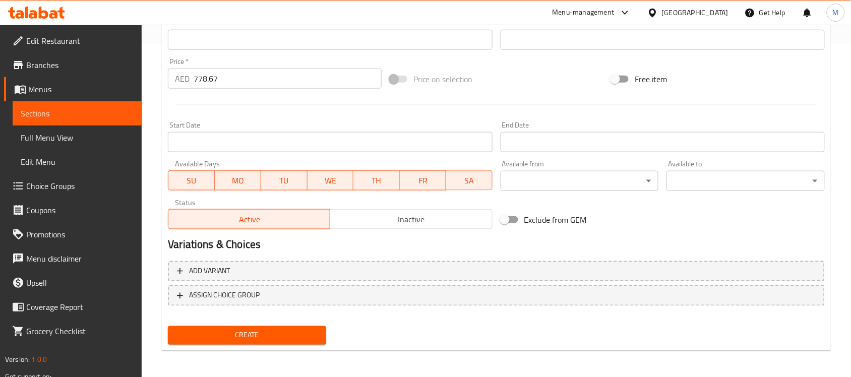
click at [286, 333] on span "Create" at bounding box center [247, 335] width 142 height 13
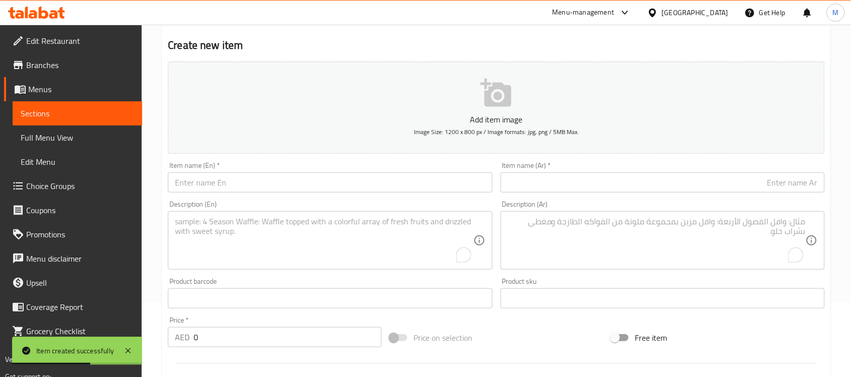
scroll to position [0, 0]
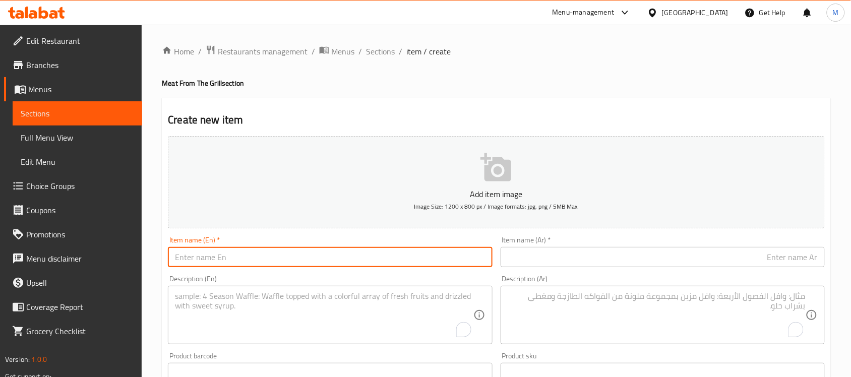
click at [243, 263] on input "text" at bounding box center [330, 257] width 324 height 20
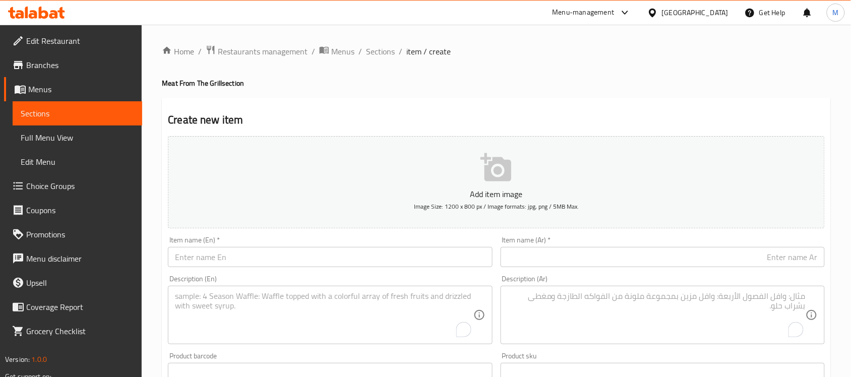
click at [272, 260] on input "text" at bounding box center [330, 257] width 324 height 20
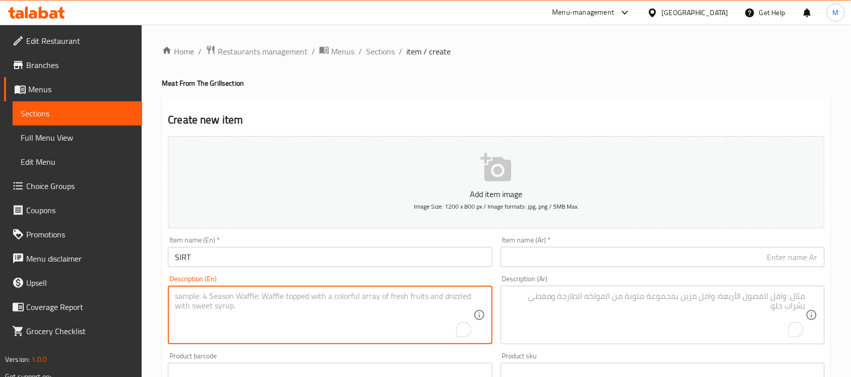
click at [243, 297] on textarea "To enrich screen reader interactions, please activate Accessibility in Grammarl…" at bounding box center [324, 315] width 298 height 48
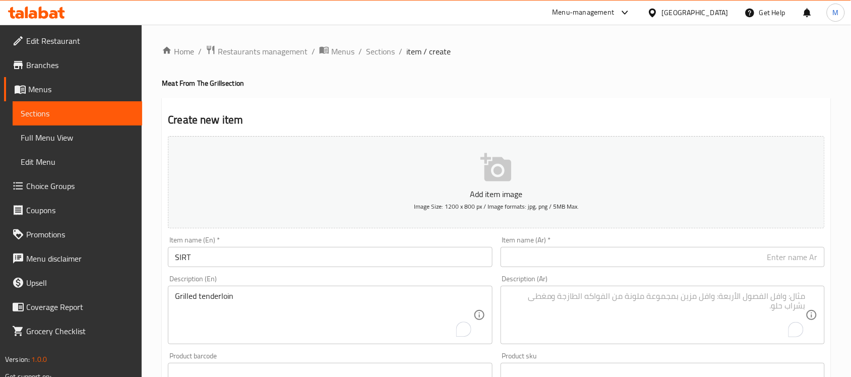
click at [303, 294] on textarea "Grilled tenderloin" at bounding box center [324, 315] width 298 height 48
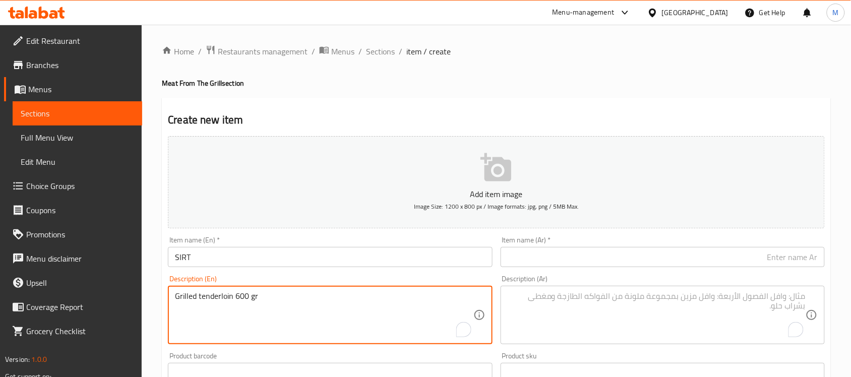
click at [329, 258] on input "SIRT" at bounding box center [330, 257] width 324 height 20
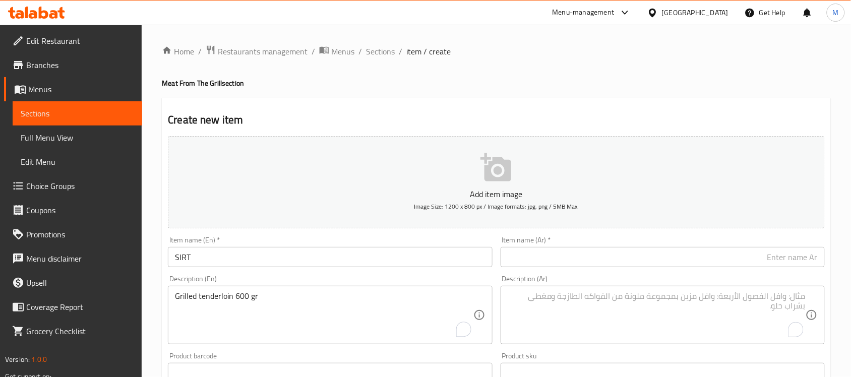
click at [261, 253] on input "SIRT" at bounding box center [330, 257] width 324 height 20
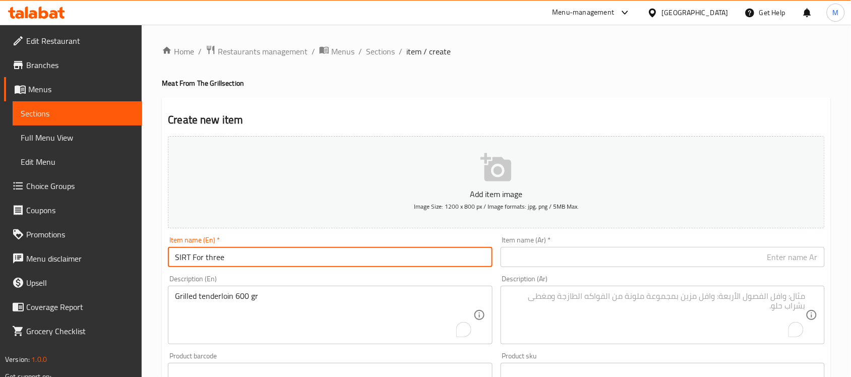
click at [209, 257] on input "SIRT For three" at bounding box center [330, 257] width 324 height 20
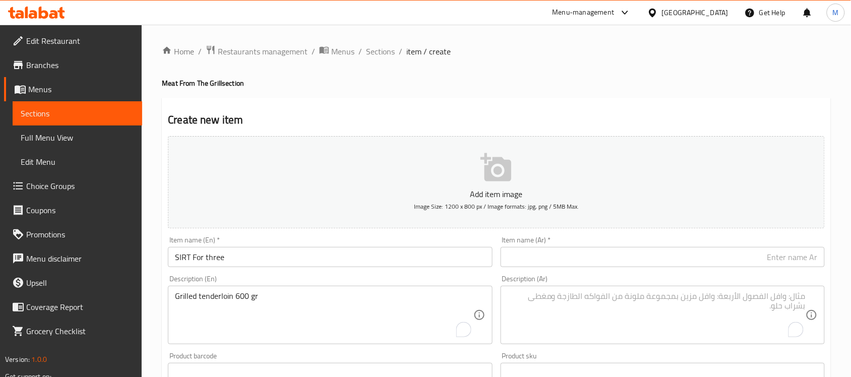
click at [208, 252] on input "SIRT For three" at bounding box center [330, 257] width 324 height 20
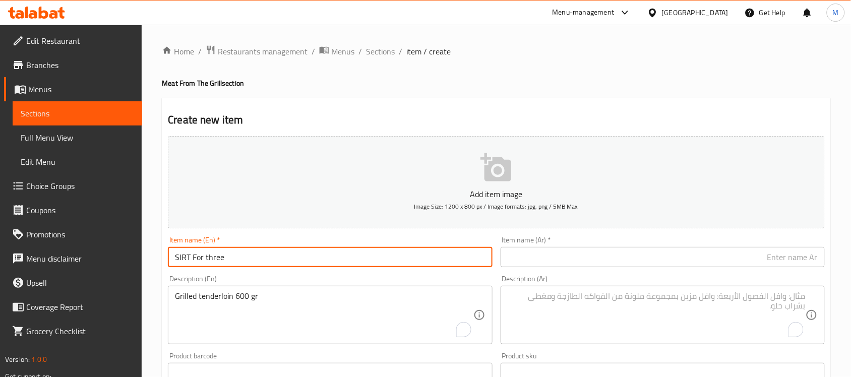
click at [208, 252] on input "SIRT For three" at bounding box center [330, 257] width 324 height 20
click at [208, 252] on input "Sirt For Three" at bounding box center [330, 257] width 324 height 20
click at [683, 255] on input "text" at bounding box center [663, 257] width 324 height 20
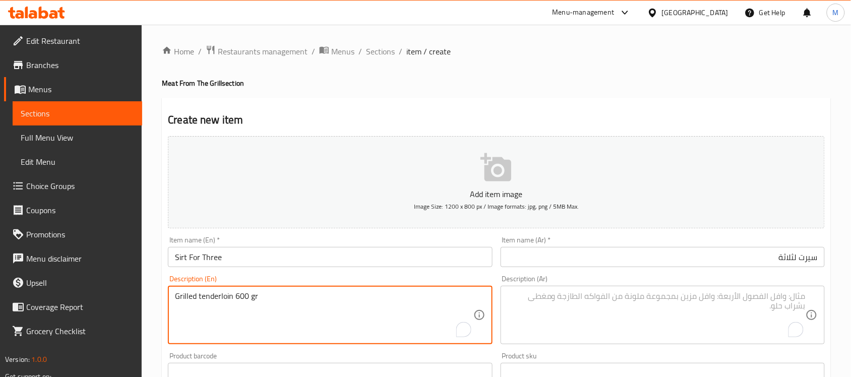
click at [222, 303] on textarea "Grilled tenderloin 600 gr" at bounding box center [324, 315] width 298 height 48
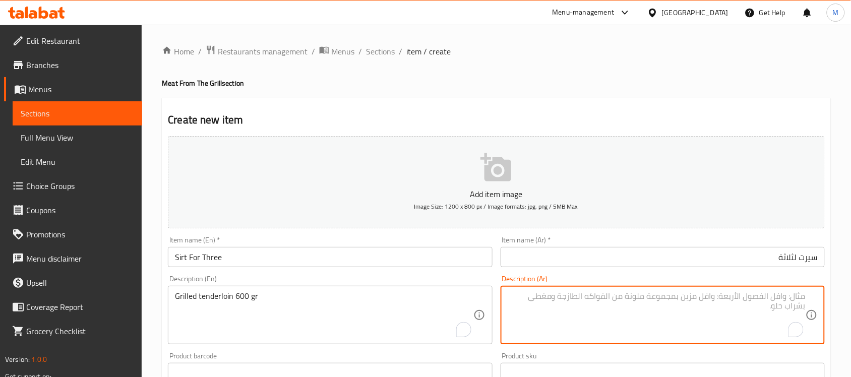
click at [591, 293] on textarea "To enrich screen reader interactions, please activate Accessibility in Grammarl…" at bounding box center [657, 315] width 298 height 48
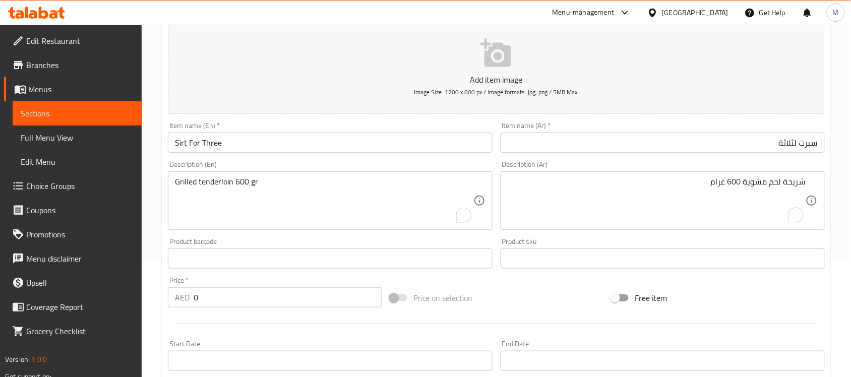
scroll to position [126, 0]
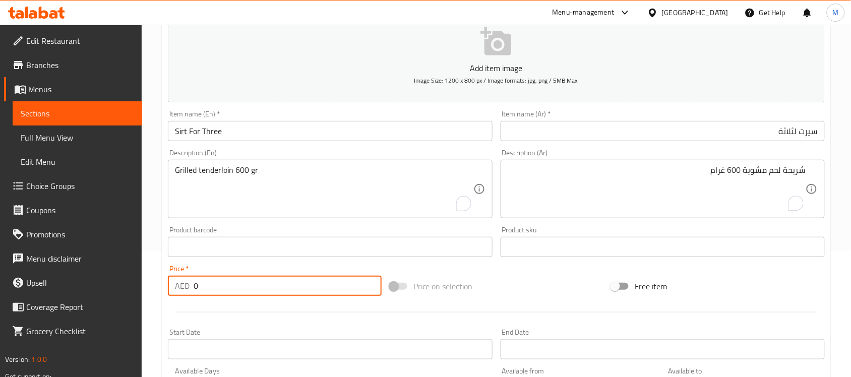
drag, startPoint x: 184, startPoint y: 286, endPoint x: 169, endPoint y: 291, distance: 15.8
click at [165, 288] on div "Price   * AED 0 Price *" at bounding box center [275, 280] width 222 height 39
click at [250, 308] on div at bounding box center [496, 312] width 665 height 25
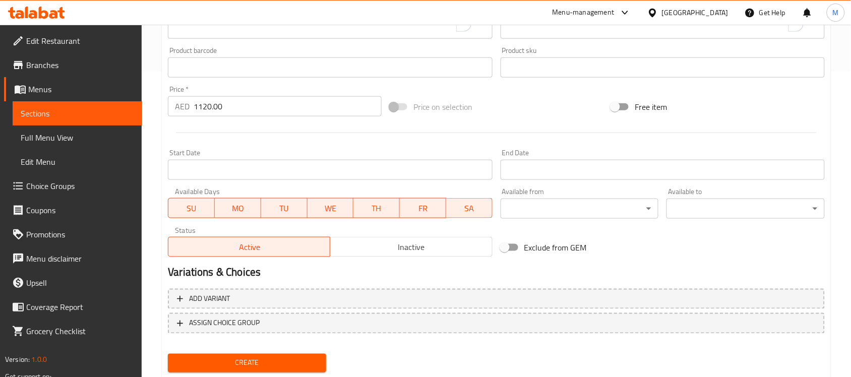
scroll to position [333, 0]
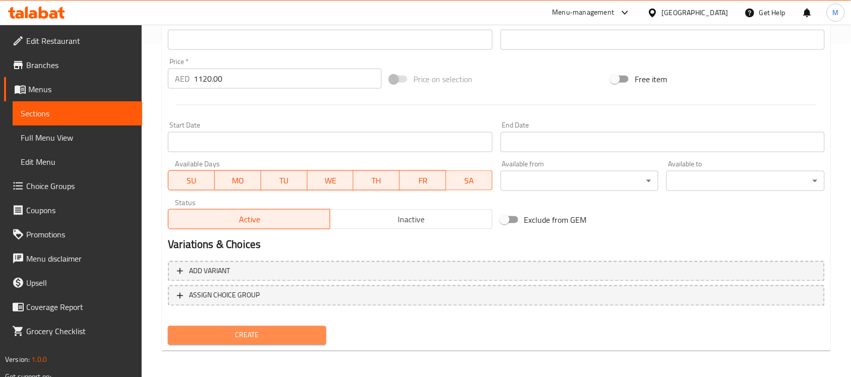
click at [283, 330] on span "Create" at bounding box center [247, 335] width 142 height 13
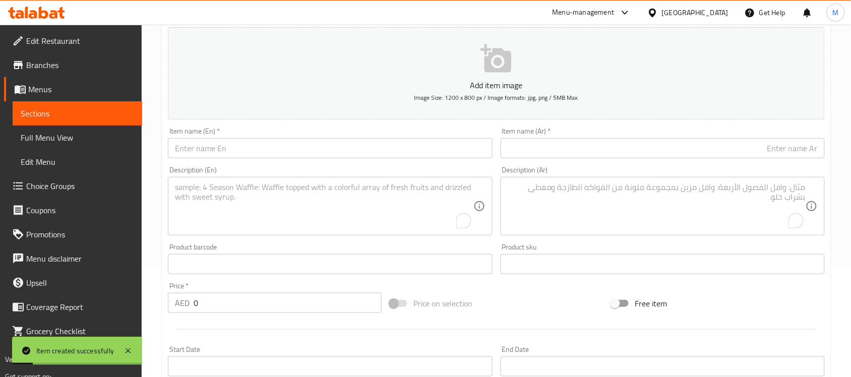
scroll to position [0, 0]
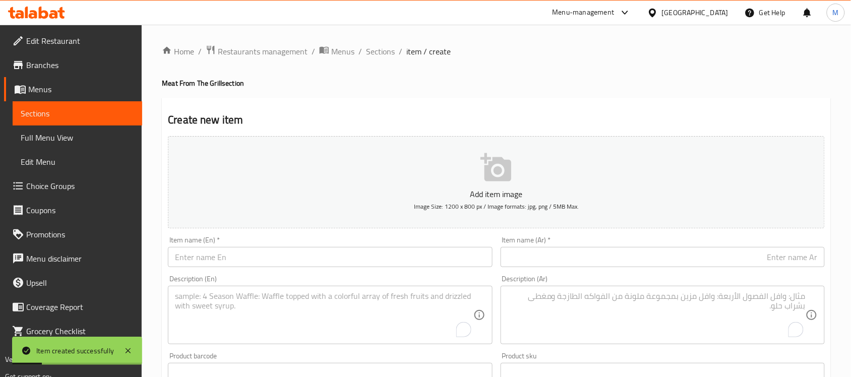
click at [246, 256] on input "text" at bounding box center [330, 257] width 324 height 20
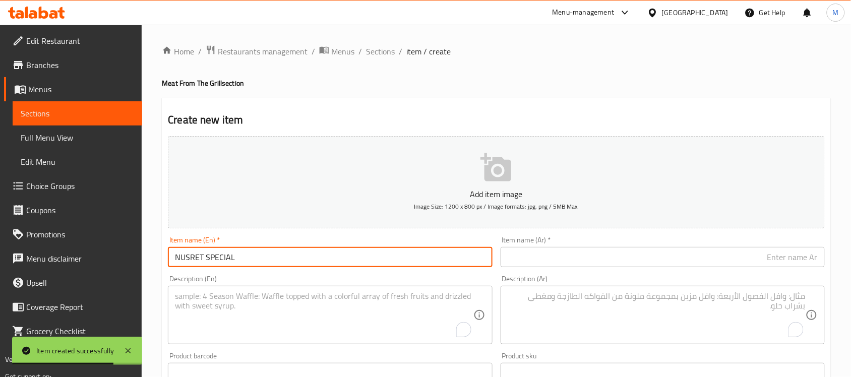
click at [222, 262] on input "NUSRET SPECIAL" at bounding box center [330, 257] width 324 height 20
click at [296, 237] on div "Item name (En)   * Nusret Special Item name (En) *" at bounding box center [330, 251] width 324 height 31
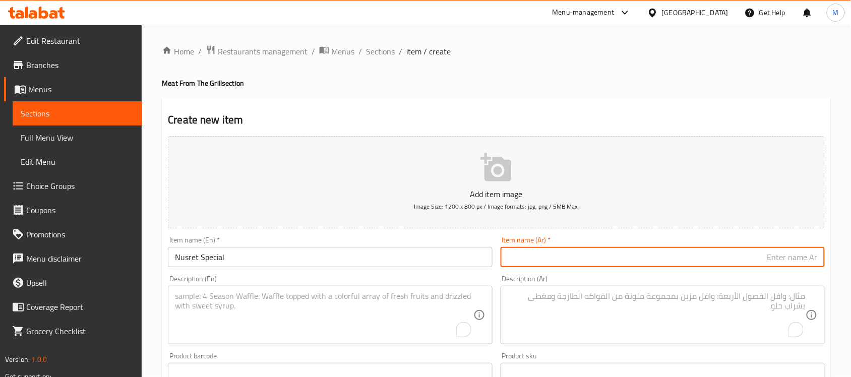
click at [560, 257] on input "text" at bounding box center [663, 257] width 324 height 20
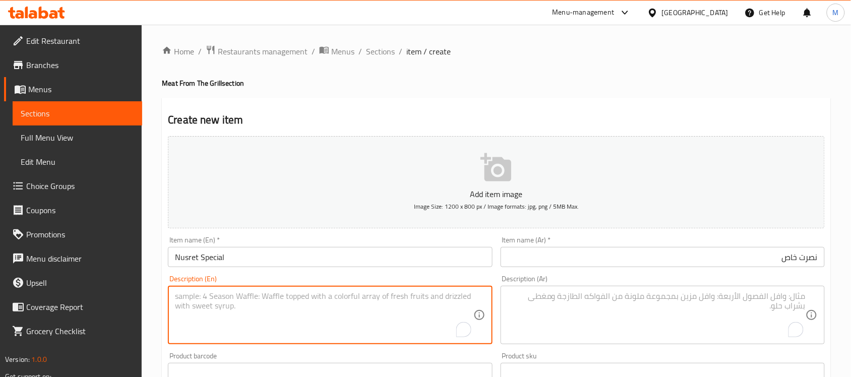
click at [243, 301] on textarea "To enrich screen reader interactions, please activate Accessibility in Grammarl…" at bounding box center [324, 315] width 298 height 48
click at [175, 311] on textarea "Mustard marinated tenderloin , sliced and grilled on a hot plate with butter" at bounding box center [324, 315] width 298 height 48
click at [208, 306] on textarea "Mustard marinated tenderloin , sliced and grilled on a hot plate with butter" at bounding box center [324, 315] width 298 height 48
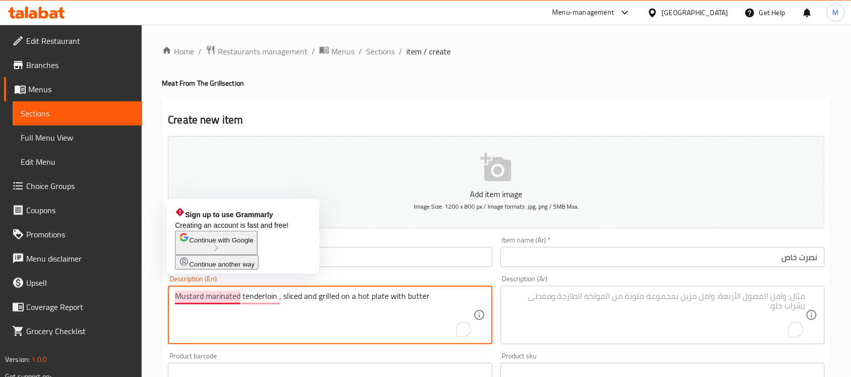
click at [226, 296] on textarea "Mustard marinated tenderloin , sliced and grilled on a hot plate with butter" at bounding box center [324, 315] width 298 height 48
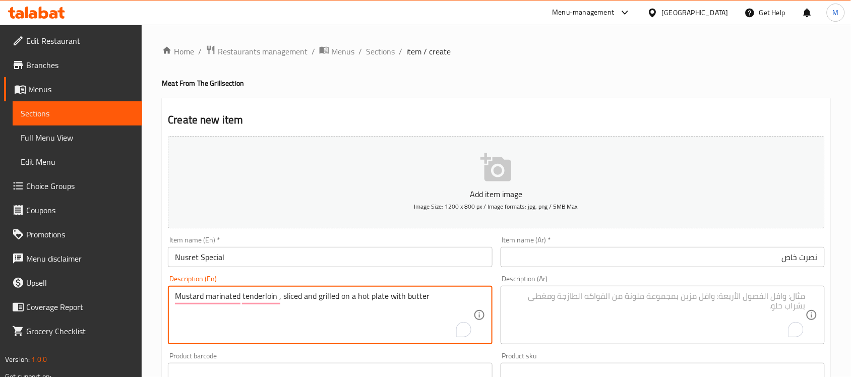
click at [600, 314] on textarea "To enrich screen reader interactions, please activate Accessibility in Grammarl…" at bounding box center [657, 315] width 298 height 48
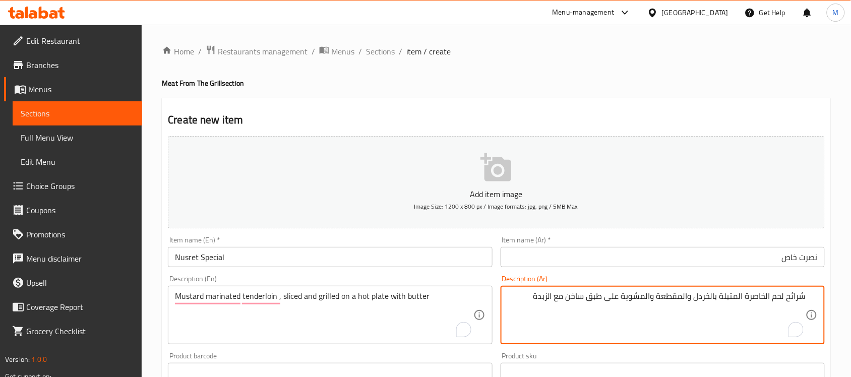
click at [461, 241] on div "Item name (En)   * Nusret Special Item name (En) *" at bounding box center [330, 251] width 324 height 31
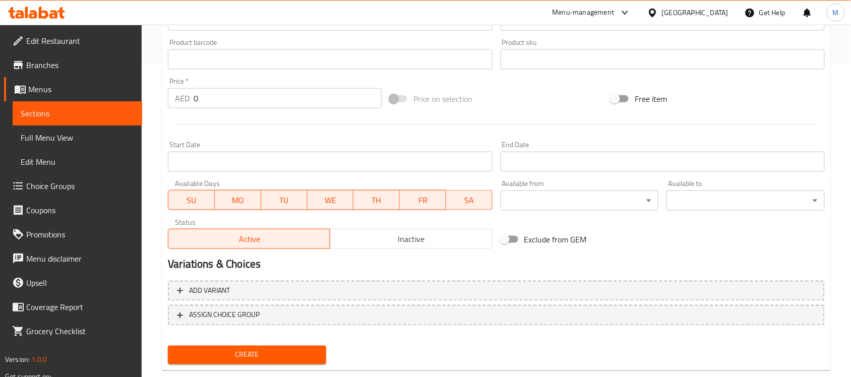
scroll to position [315, 0]
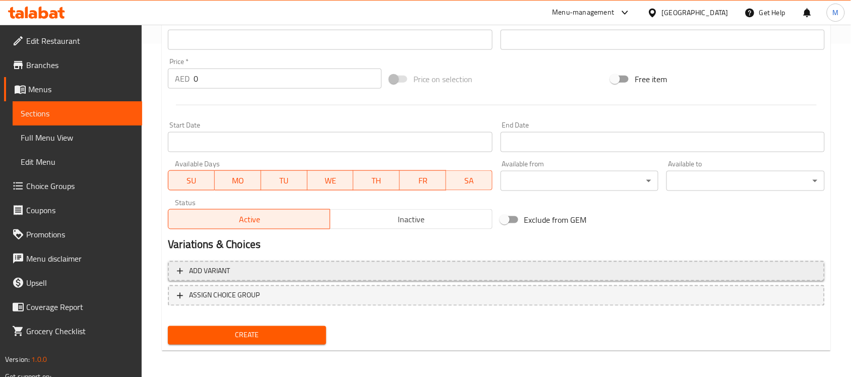
click at [447, 269] on span "Add variant" at bounding box center [496, 271] width 639 height 13
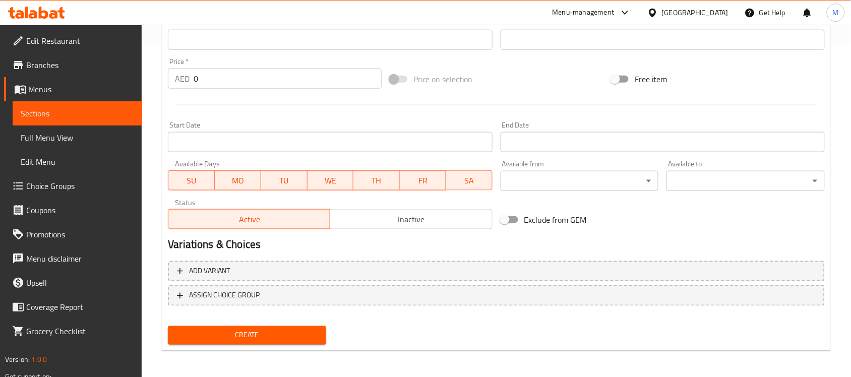
scroll to position [328, 0]
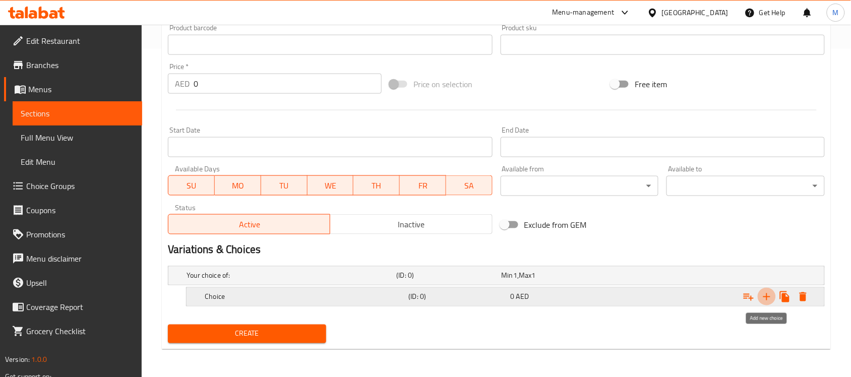
click at [769, 298] on icon "Expand" at bounding box center [767, 297] width 12 height 12
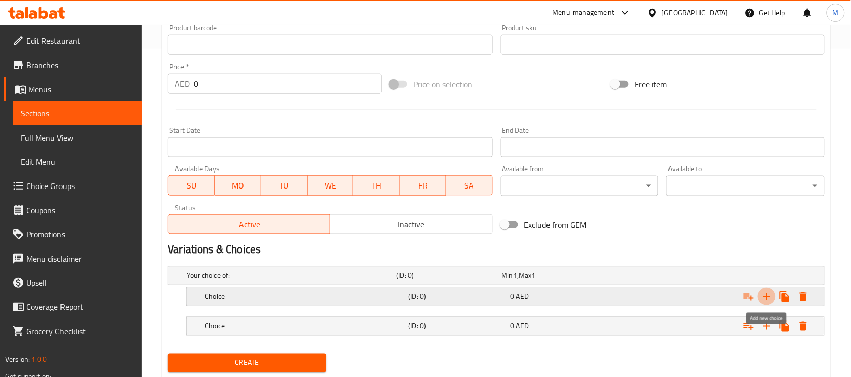
click at [769, 298] on icon "Expand" at bounding box center [767, 297] width 12 height 12
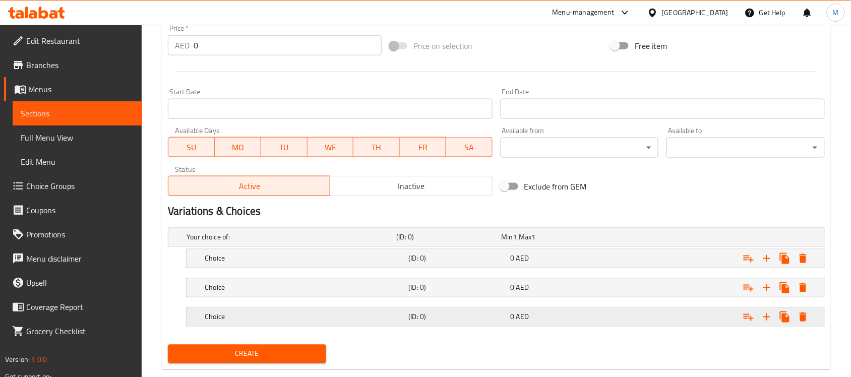
scroll to position [387, 0]
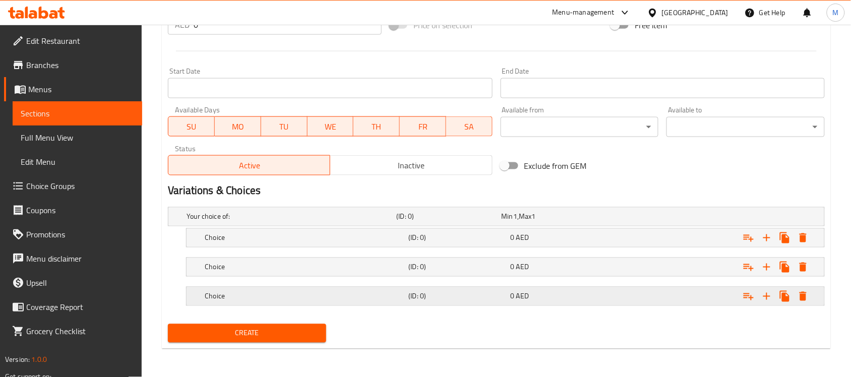
click at [376, 228] on div "Choice (ID: 0) 0 AED" at bounding box center [500, 217] width 630 height 22
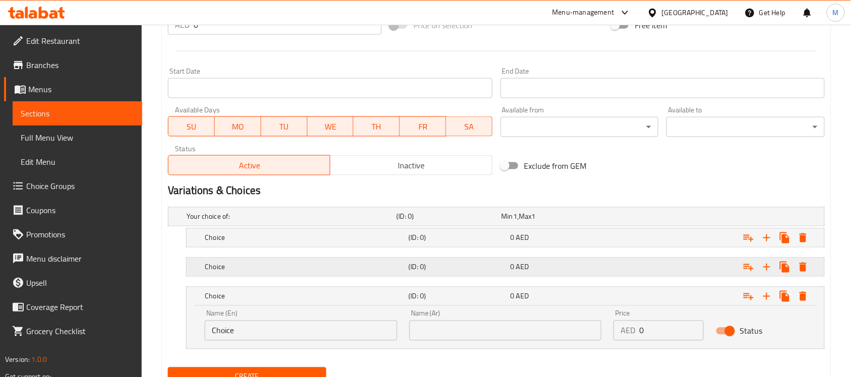
click at [379, 222] on h5 "Choice" at bounding box center [290, 217] width 206 height 10
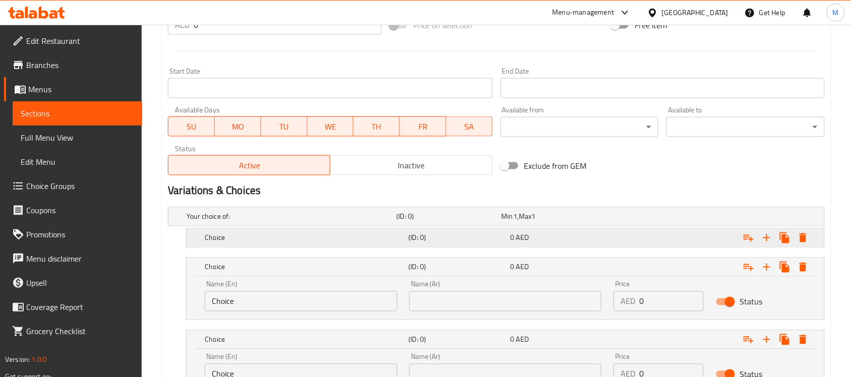
click at [379, 222] on h5 "Choice" at bounding box center [290, 217] width 206 height 10
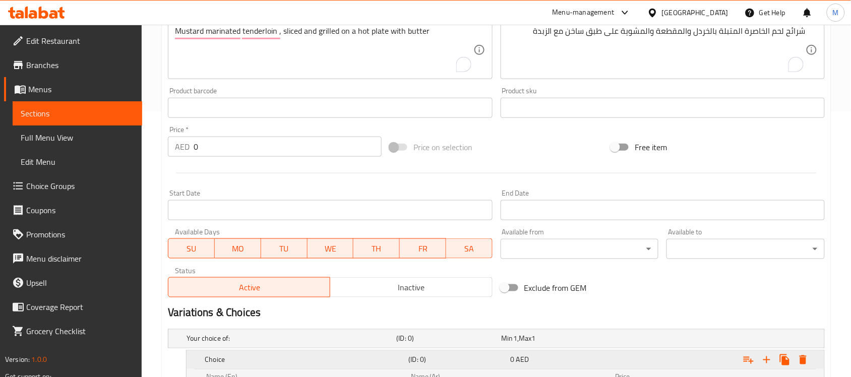
scroll to position [324, 0]
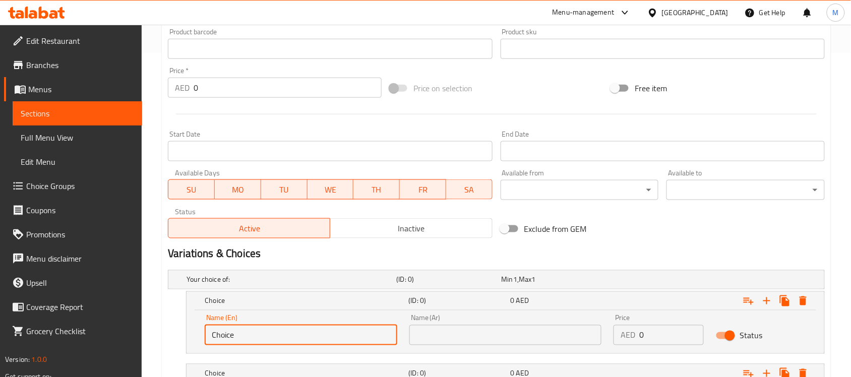
drag, startPoint x: 237, startPoint y: 335, endPoint x: 195, endPoint y: 337, distance: 41.9
click at [197, 338] on div "Name (En) Choice Name (En) Name (Ar) Name (Ar) Price AED 0 Price Status" at bounding box center [506, 332] width 638 height 43
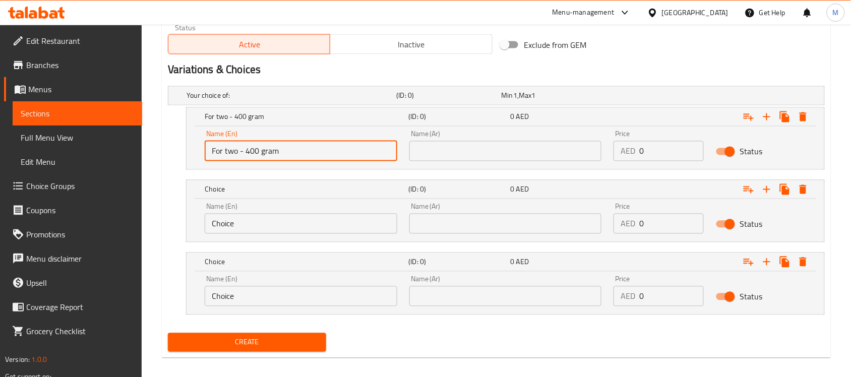
scroll to position [513, 0]
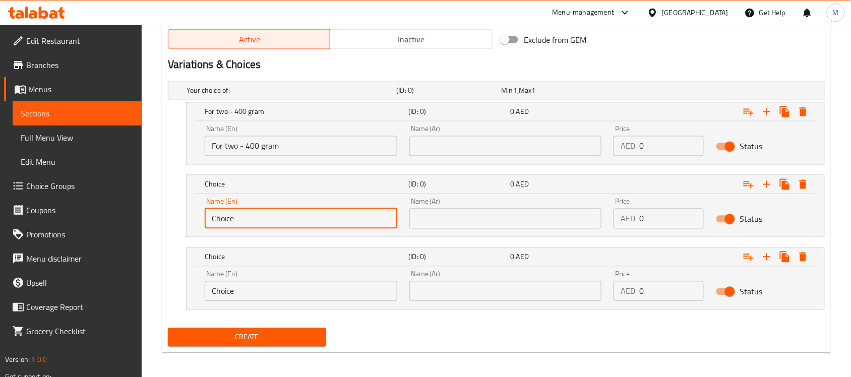
drag, startPoint x: 237, startPoint y: 215, endPoint x: 190, endPoint y: 223, distance: 48.6
click at [190, 223] on div "Name (En) Choice Name (En) Name (Ar) Name (Ar) Price AED 0 Price Status" at bounding box center [506, 215] width 638 height 43
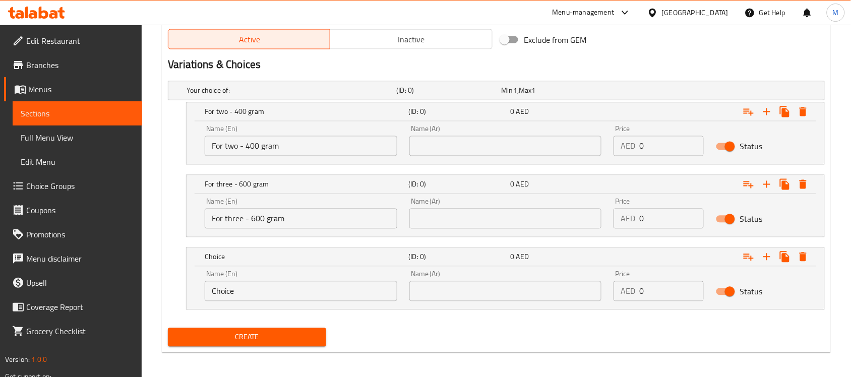
drag, startPoint x: 251, startPoint y: 293, endPoint x: 205, endPoint y: 290, distance: 45.9
click at [205, 290] on input "Choice" at bounding box center [301, 291] width 193 height 20
drag, startPoint x: 628, startPoint y: 149, endPoint x: 617, endPoint y: 157, distance: 13.7
click at [616, 150] on div "AED 0 Price" at bounding box center [658, 146] width 90 height 20
drag, startPoint x: 644, startPoint y: 218, endPoint x: 623, endPoint y: 222, distance: 21.6
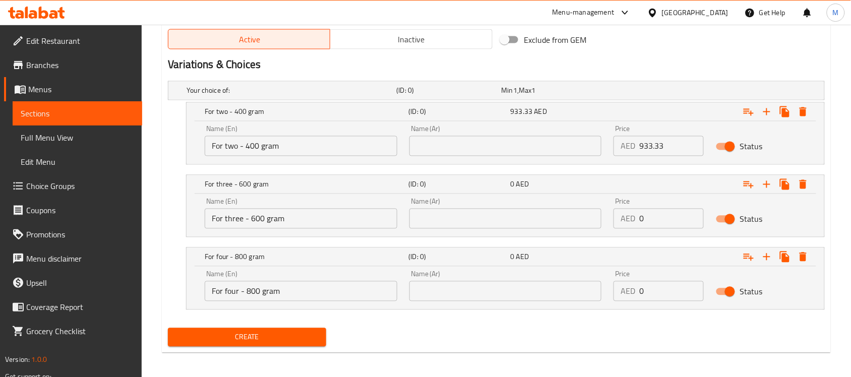
click at [623, 222] on div "AED 0 Price" at bounding box center [658, 219] width 90 height 20
drag, startPoint x: 656, startPoint y: 289, endPoint x: 607, endPoint y: 296, distance: 49.5
click at [607, 296] on div "Price AED 0 Price" at bounding box center [658, 286] width 102 height 43
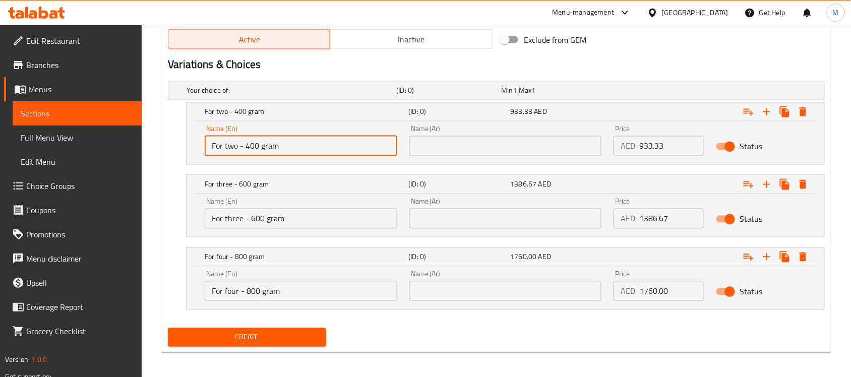
drag, startPoint x: 290, startPoint y: 148, endPoint x: 203, endPoint y: 159, distance: 88.0
click at [204, 159] on div "Name (En) For two - 400 gram Name (En)" at bounding box center [301, 140] width 205 height 43
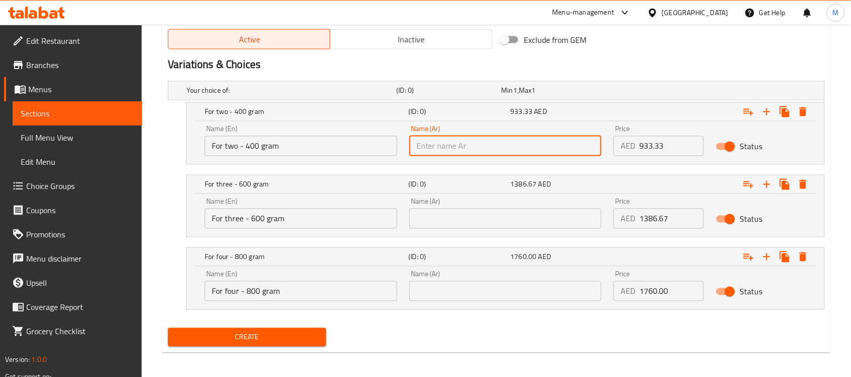
click at [540, 149] on input "text" at bounding box center [505, 146] width 193 height 20
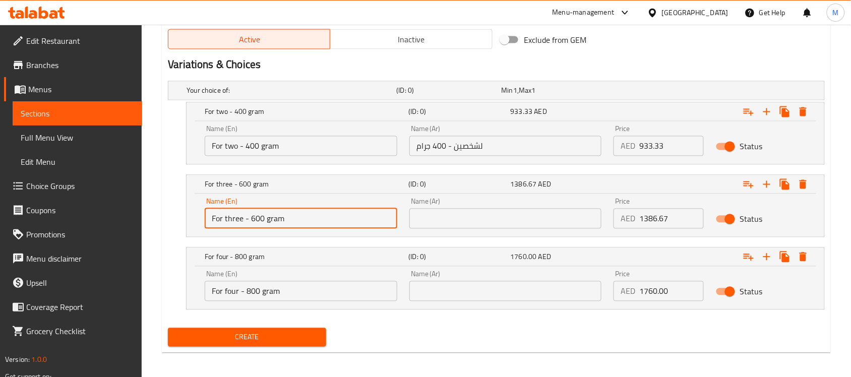
drag, startPoint x: 205, startPoint y: 222, endPoint x: 157, endPoint y: 224, distance: 48.0
click at [511, 211] on input "text" at bounding box center [505, 219] width 193 height 20
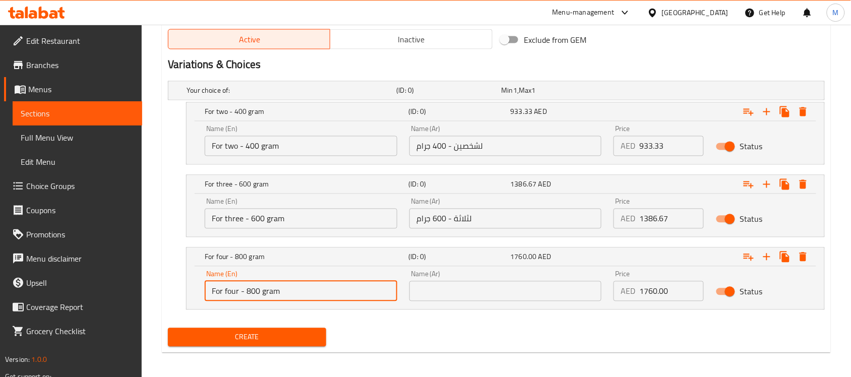
click at [267, 296] on input "For four - 800 gram" at bounding box center [301, 291] width 193 height 20
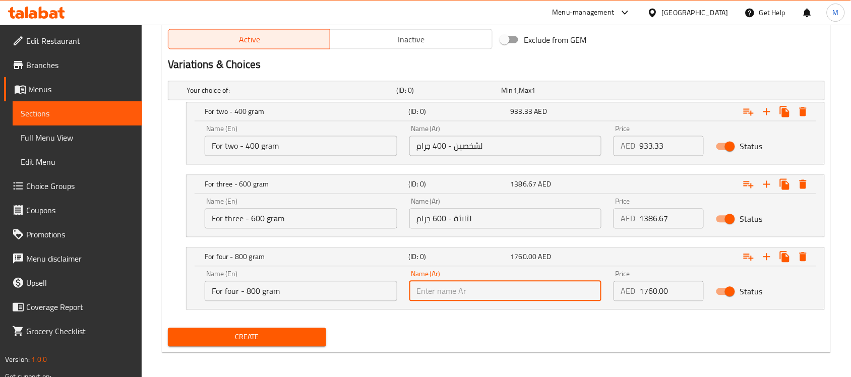
click at [482, 297] on input "text" at bounding box center [505, 291] width 193 height 20
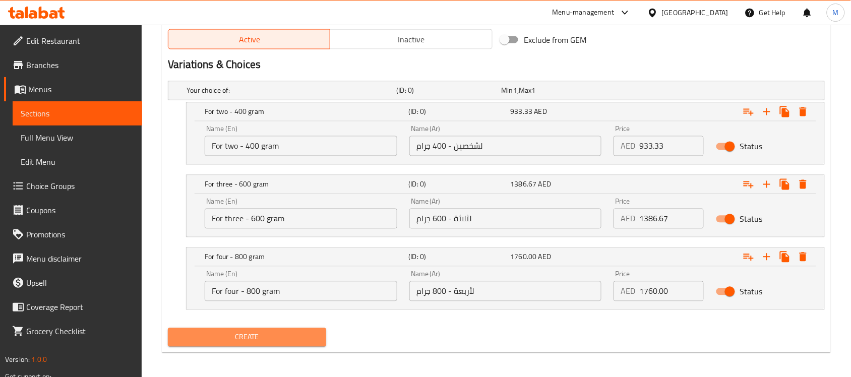
click at [300, 338] on span "Create" at bounding box center [247, 337] width 142 height 13
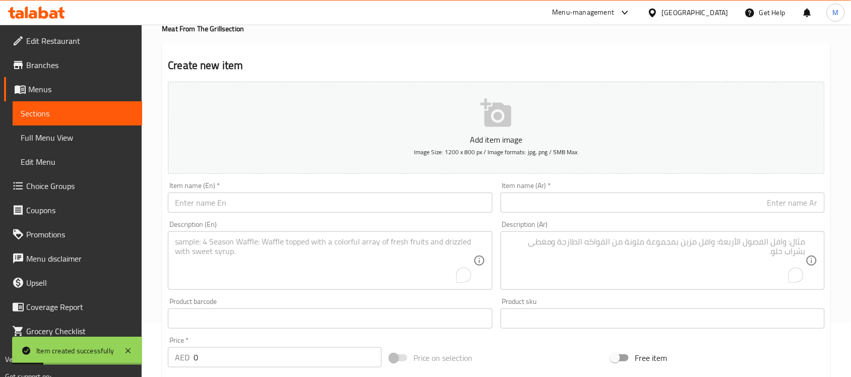
scroll to position [9, 0]
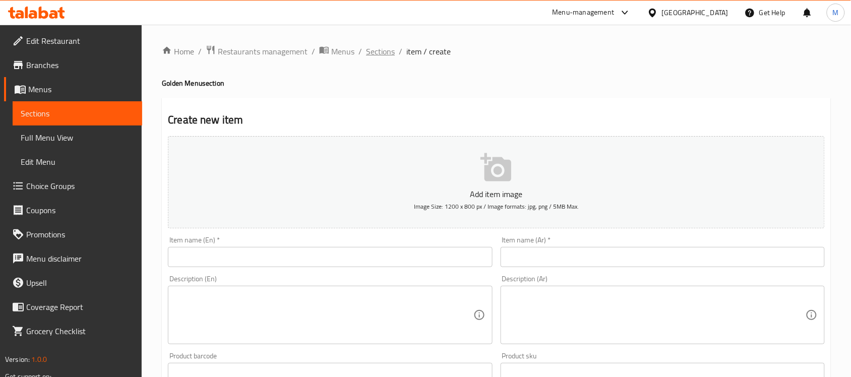
click at [390, 51] on span "Sections" at bounding box center [380, 51] width 29 height 12
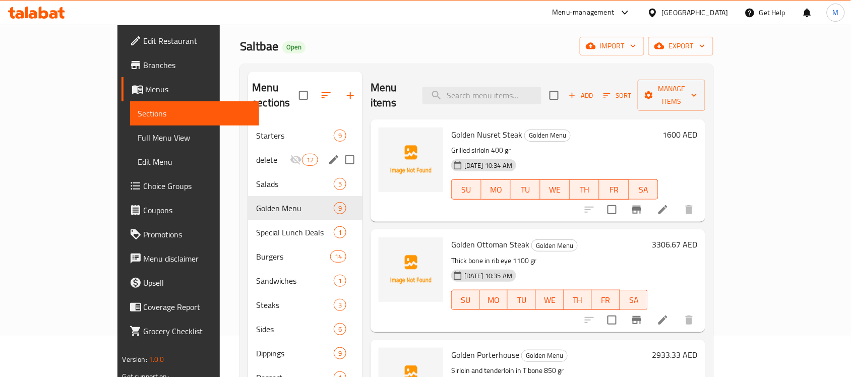
scroll to position [126, 0]
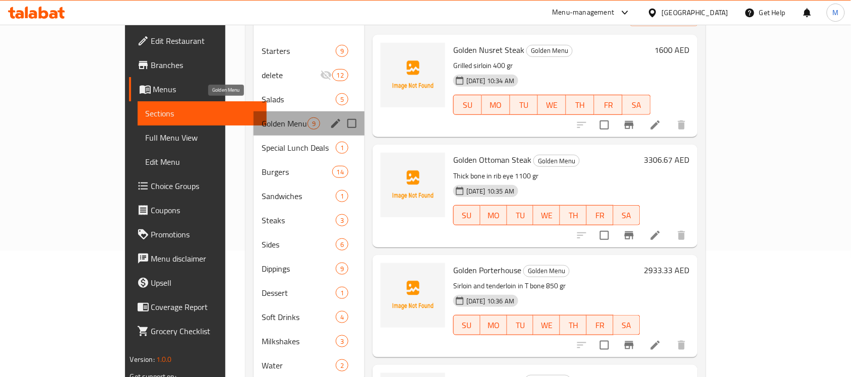
click at [262, 117] on span "Golden Menu" at bounding box center [285, 123] width 46 height 12
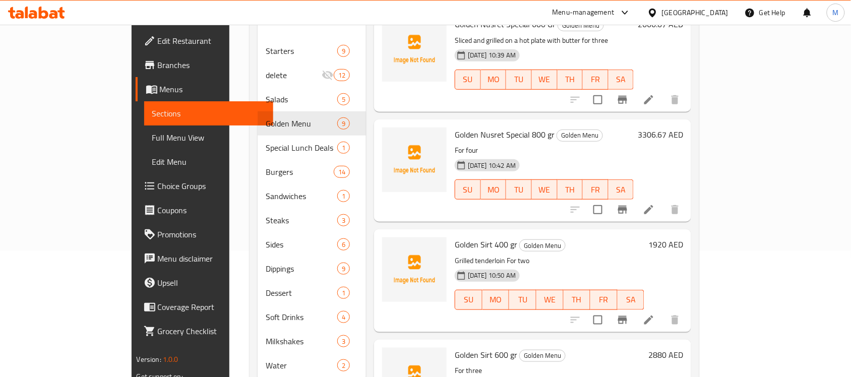
scroll to position [637, 0]
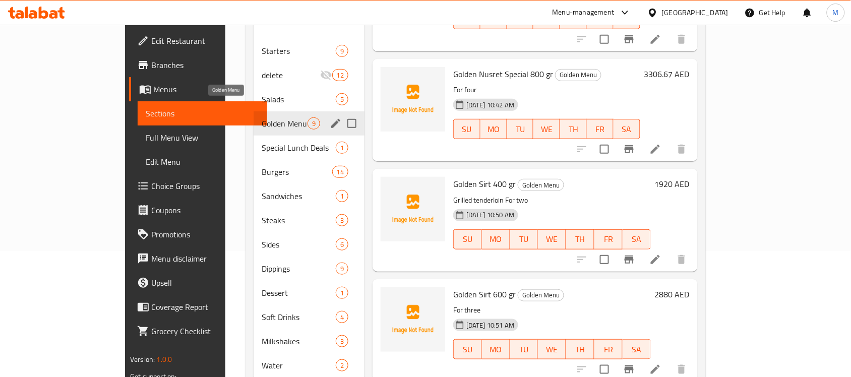
click at [262, 117] on span "Golden Menu" at bounding box center [285, 123] width 46 height 12
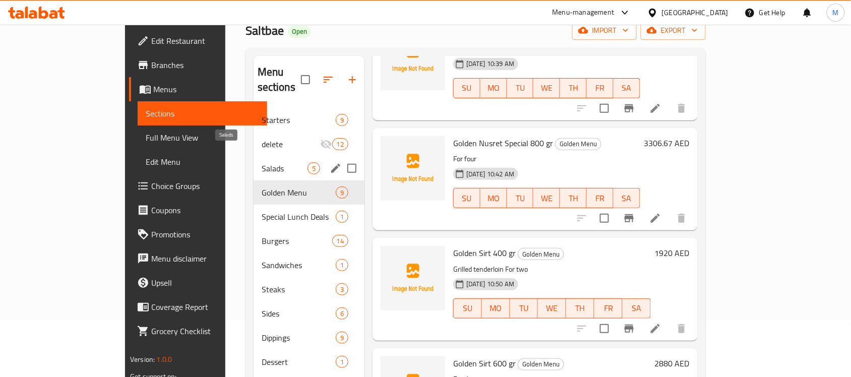
scroll to position [0, 0]
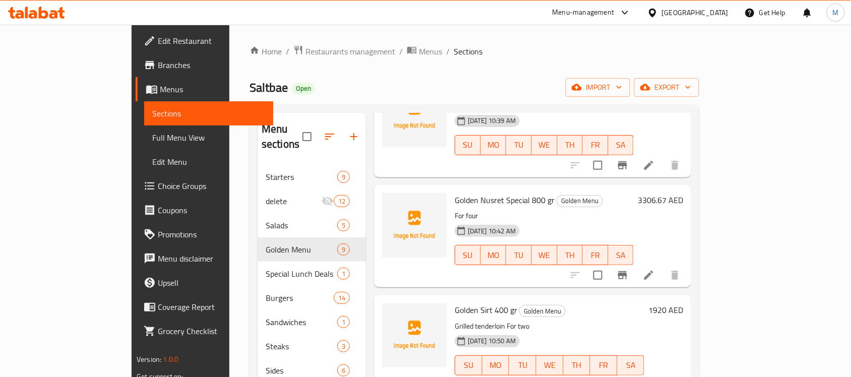
click at [324, 78] on div "Saltbae Open import export" at bounding box center [475, 87] width 450 height 19
click at [273, 14] on div "Menu-management United Arab Emirates Get Help M" at bounding box center [425, 13] width 851 height 24
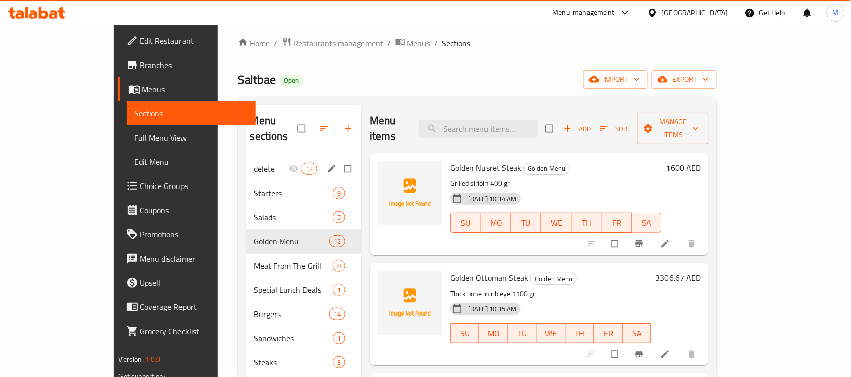
scroll to position [63, 0]
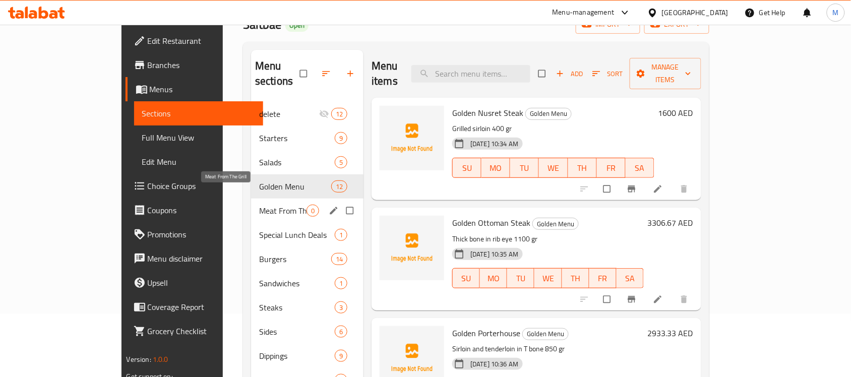
click at [267, 205] on span "Meat From The Grill" at bounding box center [282, 211] width 47 height 12
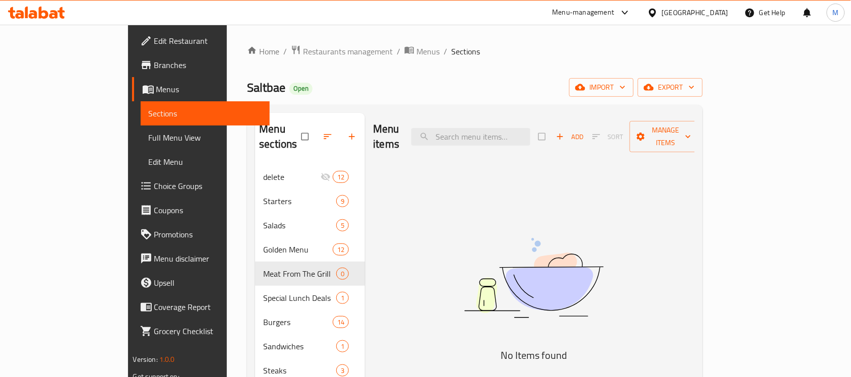
click at [507, 77] on div "Home / Restaurants management / Menus / Sections Saltbae Open import export Men…" at bounding box center [475, 292] width 456 height 495
click at [456, 74] on div "Home / Restaurants management / Menus / Sections Saltbae Open import export Men…" at bounding box center [475, 292] width 456 height 495
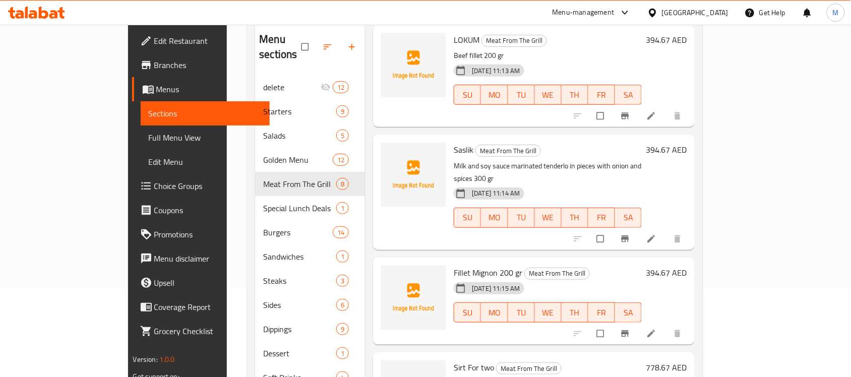
scroll to position [167, 0]
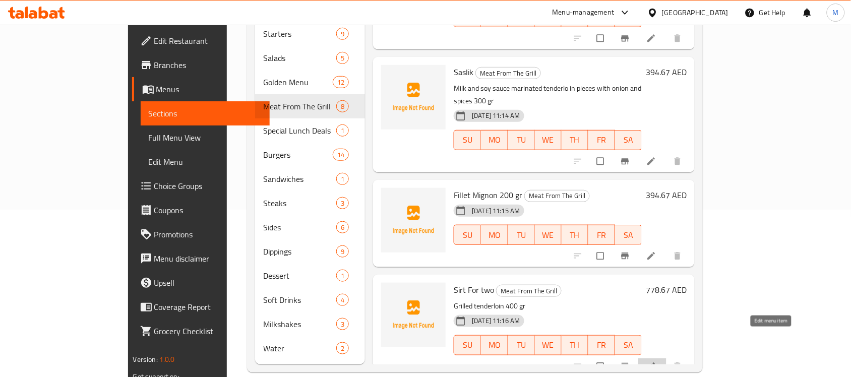
click at [655, 362] on icon at bounding box center [652, 366] width 8 height 8
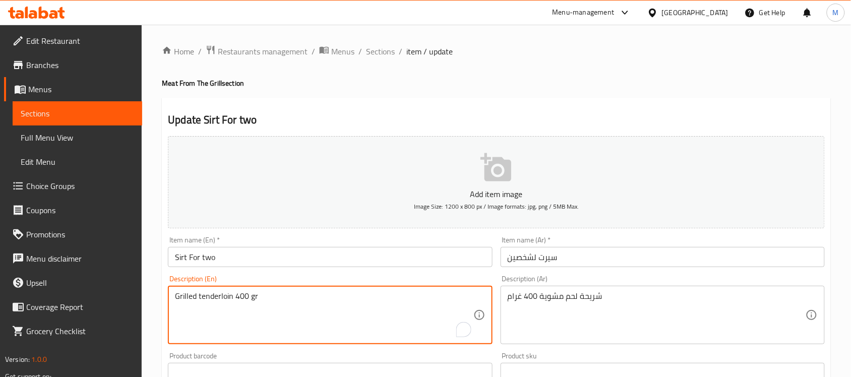
drag, startPoint x: 262, startPoint y: 296, endPoint x: 235, endPoint y: 299, distance: 27.4
click at [398, 97] on div "Home / Restaurants management / Menus / Sections / item / update Meat From The …" at bounding box center [496, 368] width 669 height 647
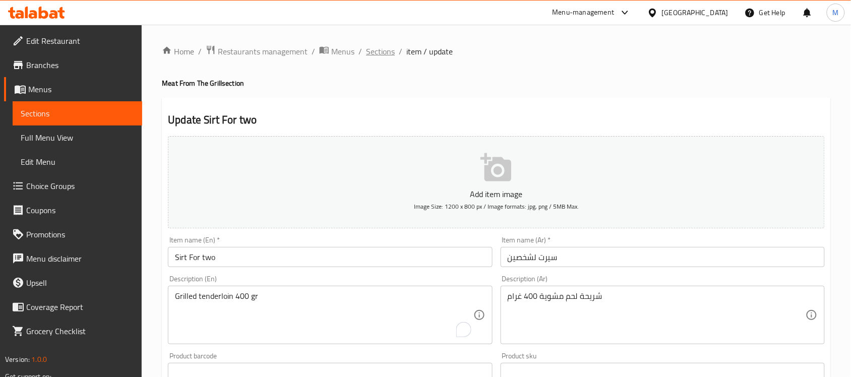
click at [388, 45] on span "Sections" at bounding box center [380, 51] width 29 height 12
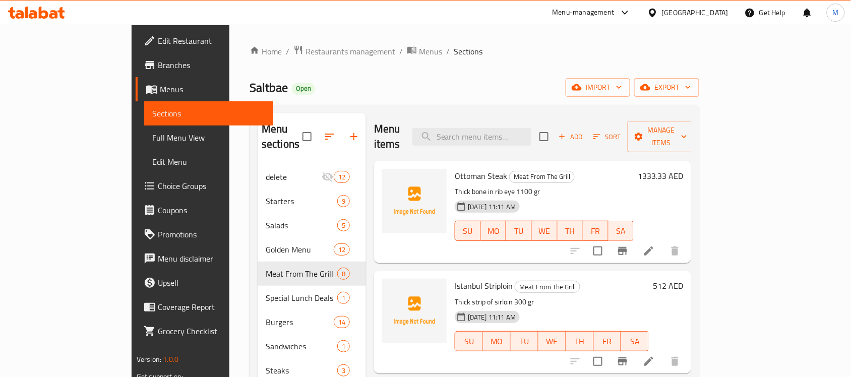
click at [450, 93] on div "Saltbae Open import export" at bounding box center [475, 87] width 450 height 19
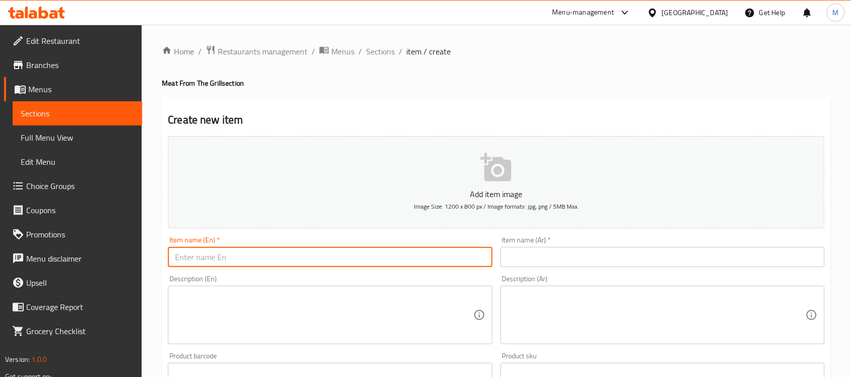
click at [391, 258] on input "text" at bounding box center [330, 257] width 324 height 20
paste input "ROASTED BEEF ASADO SHORT RIB (MARADONA)"
click at [250, 261] on input "ROASTED BEEF ASADO SHORT RIB (MARADONA)" at bounding box center [330, 257] width 324 height 20
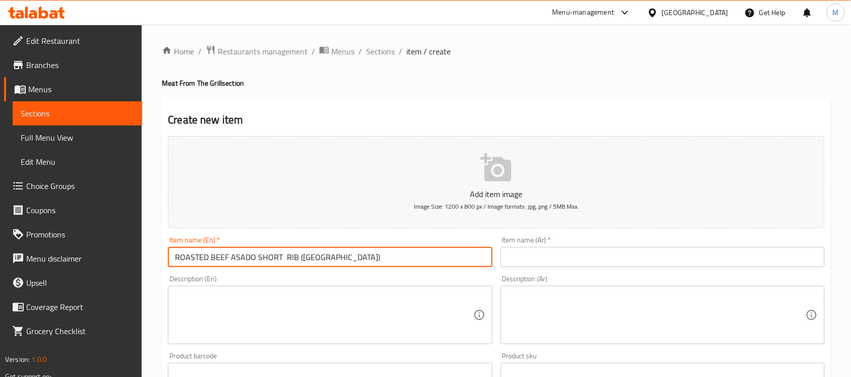
paste input "oasted Beef Asado Short Rib (Maradona"
type input "Roasted Beef Asado Short Rib (Maradona)"
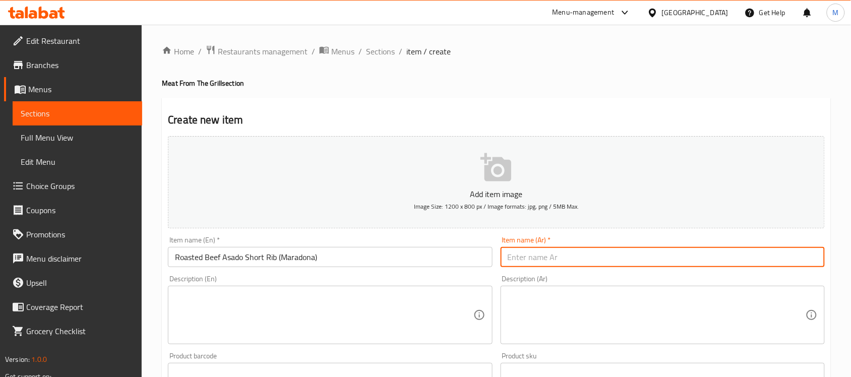
click at [522, 249] on input "text" at bounding box center [663, 257] width 324 height 20
paste input "لحم بقري مشوي أسادو ضلع قصير (مارادونا)"
type input "لحم بقري مشوي أسادو ضلع قصير (مارادونا)"
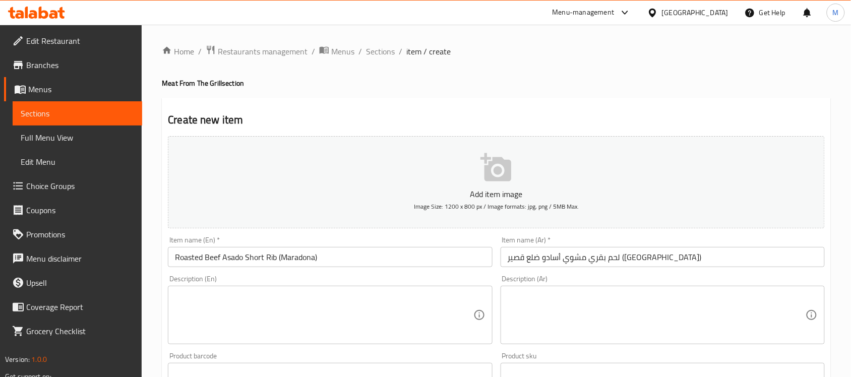
click at [583, 71] on div "Home / Restaurants management / Menus / Sections / item / create Meat From The …" at bounding box center [496, 368] width 669 height 647
click at [298, 318] on textarea at bounding box center [324, 315] width 298 height 48
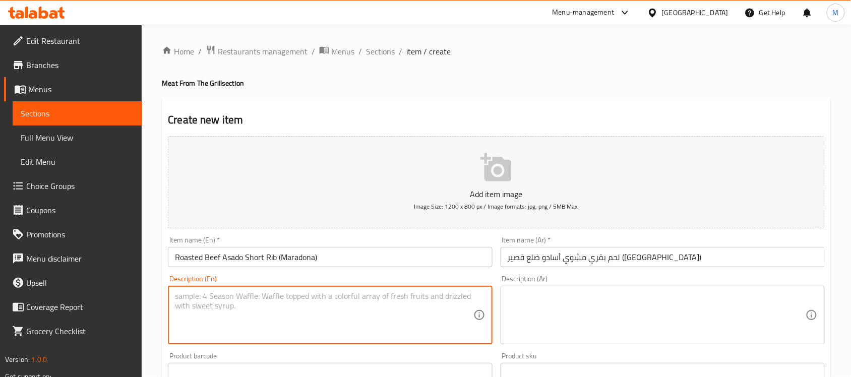
paste textarea "Eight hours roasted beef asado short rib"
type textarea "Eight hours roasted beef asado short rib"
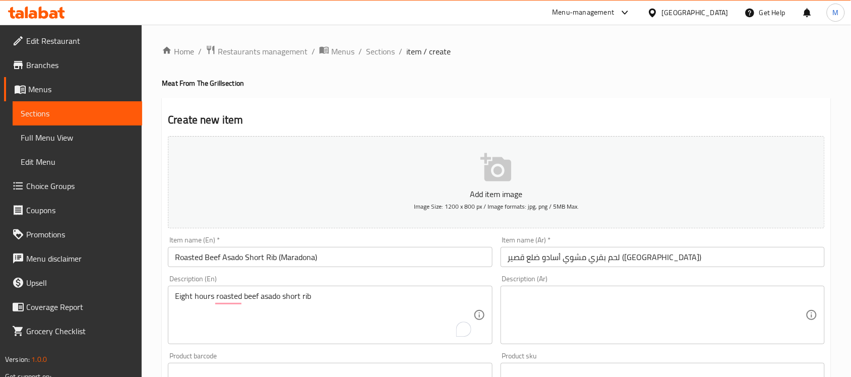
click at [268, 298] on textarea "Eight hours roasted beef asado short rib" at bounding box center [324, 315] width 298 height 48
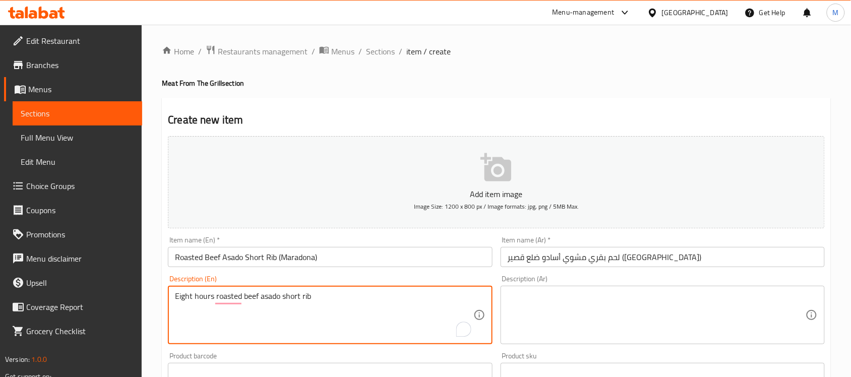
click at [268, 298] on textarea "Eight hours roasted beef asado short rib" at bounding box center [324, 315] width 298 height 48
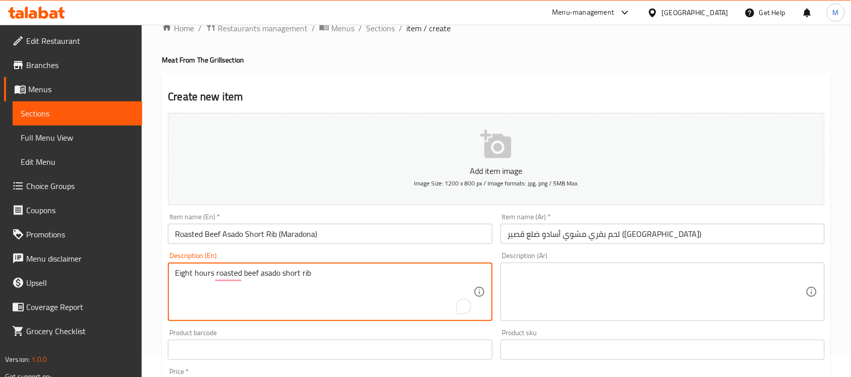
scroll to position [63, 0]
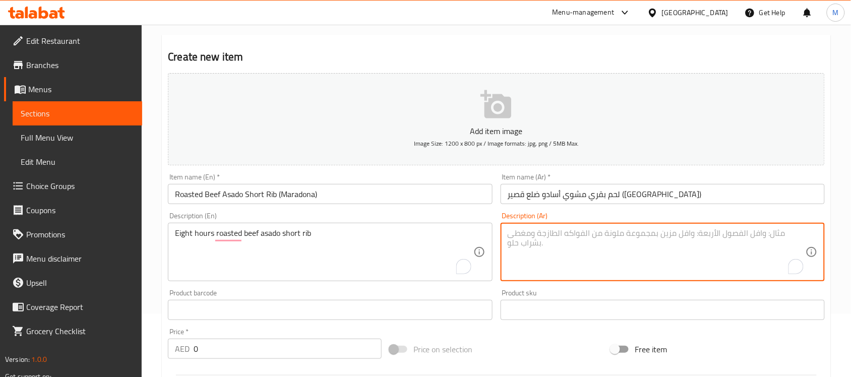
click at [616, 237] on textarea "To enrich screen reader interactions, please activate Accessibility in Grammarl…" at bounding box center [657, 252] width 298 height 48
paste textarea "ضلع قصير من لحم البقر المشوي لمدة ثماني ساعات"
type textarea "ضلع قصير من لحم البقر المشوي لمدة ثماني ساعات"
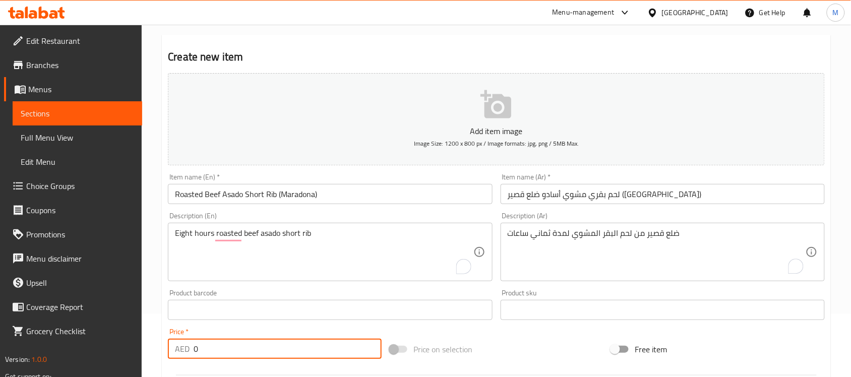
drag, startPoint x: 177, startPoint y: 352, endPoint x: 162, endPoint y: 341, distance: 18.3
click at [150, 353] on div "Home / Restaurants management / Menus / Sections / item / create Meat From The …" at bounding box center [496, 306] width 709 height 688
paste input "800.0"
type input "800.00"
click at [240, 319] on input "text" at bounding box center [330, 310] width 324 height 20
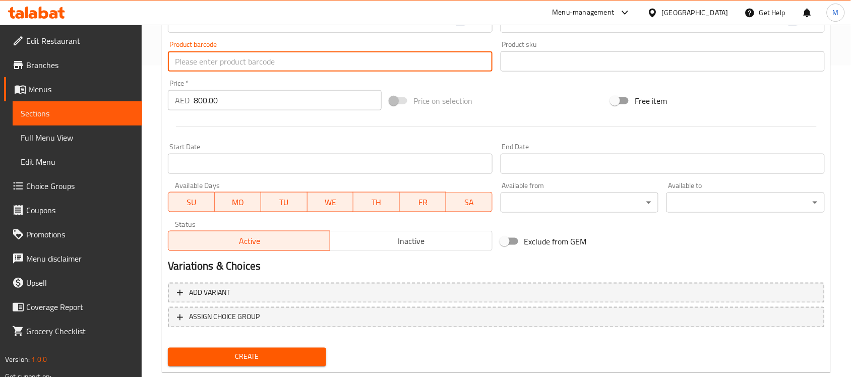
scroll to position [333, 0]
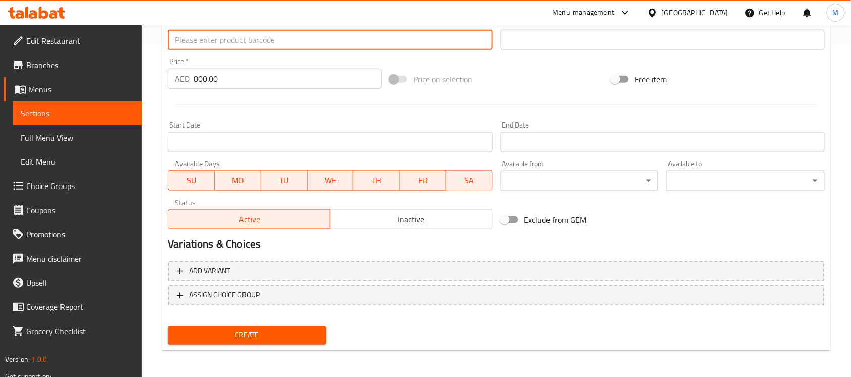
click at [258, 338] on span "Create" at bounding box center [247, 335] width 142 height 13
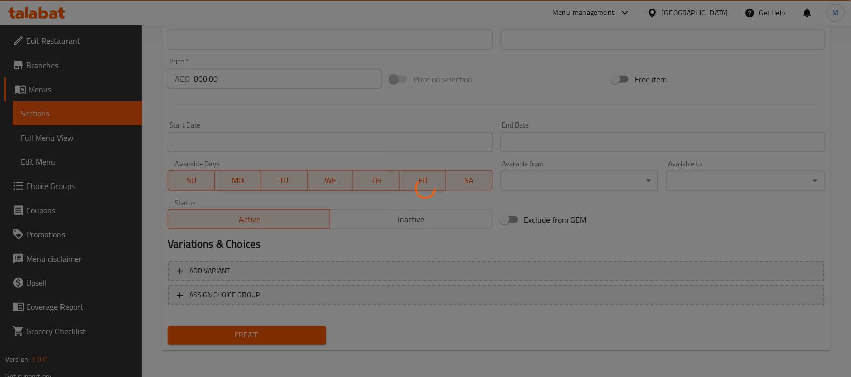
type input "0"
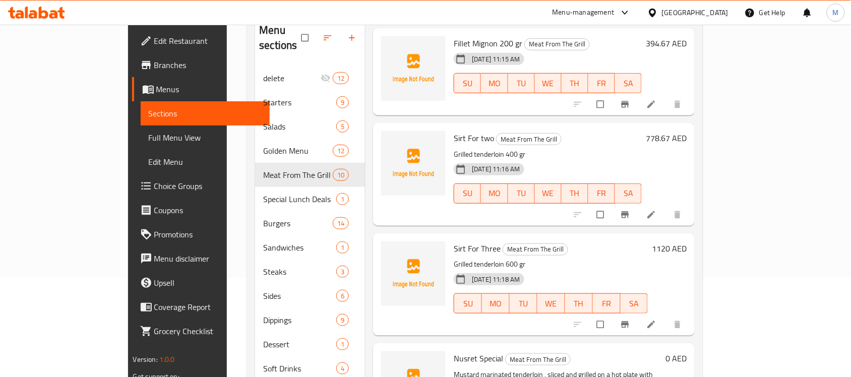
scroll to position [167, 0]
